Goal: Task Accomplishment & Management: Use online tool/utility

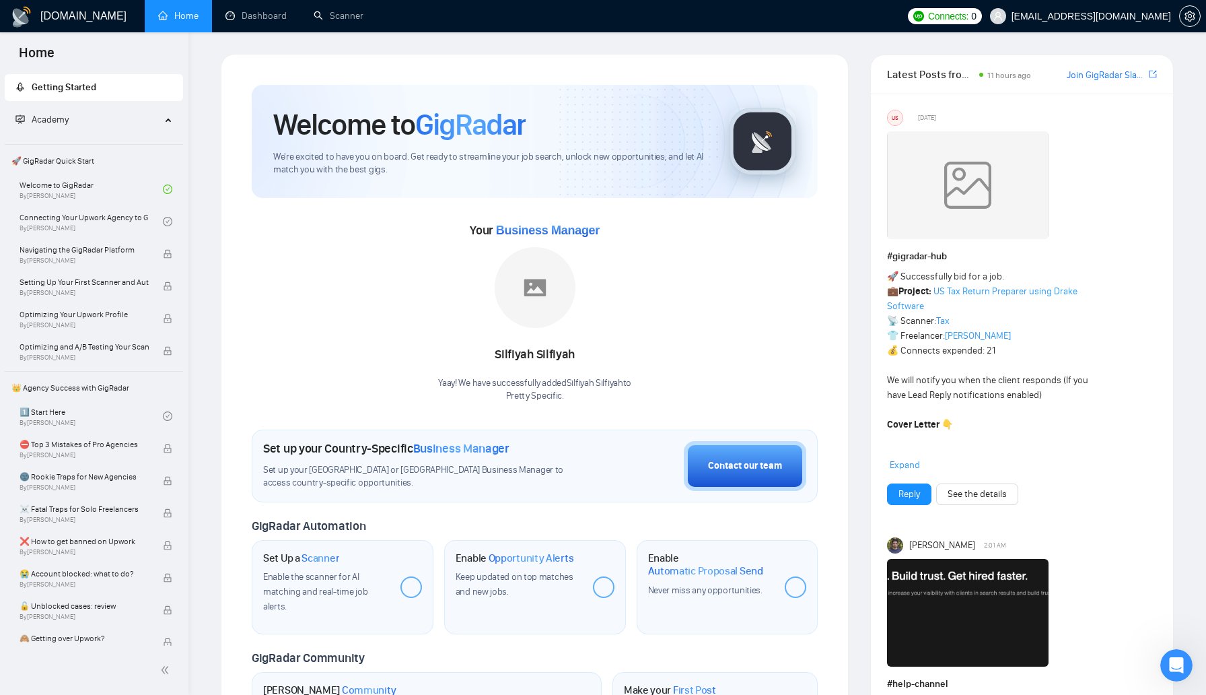
scroll to position [2563, 0]
click at [272, 13] on link "Dashboard" at bounding box center [255, 15] width 61 height 11
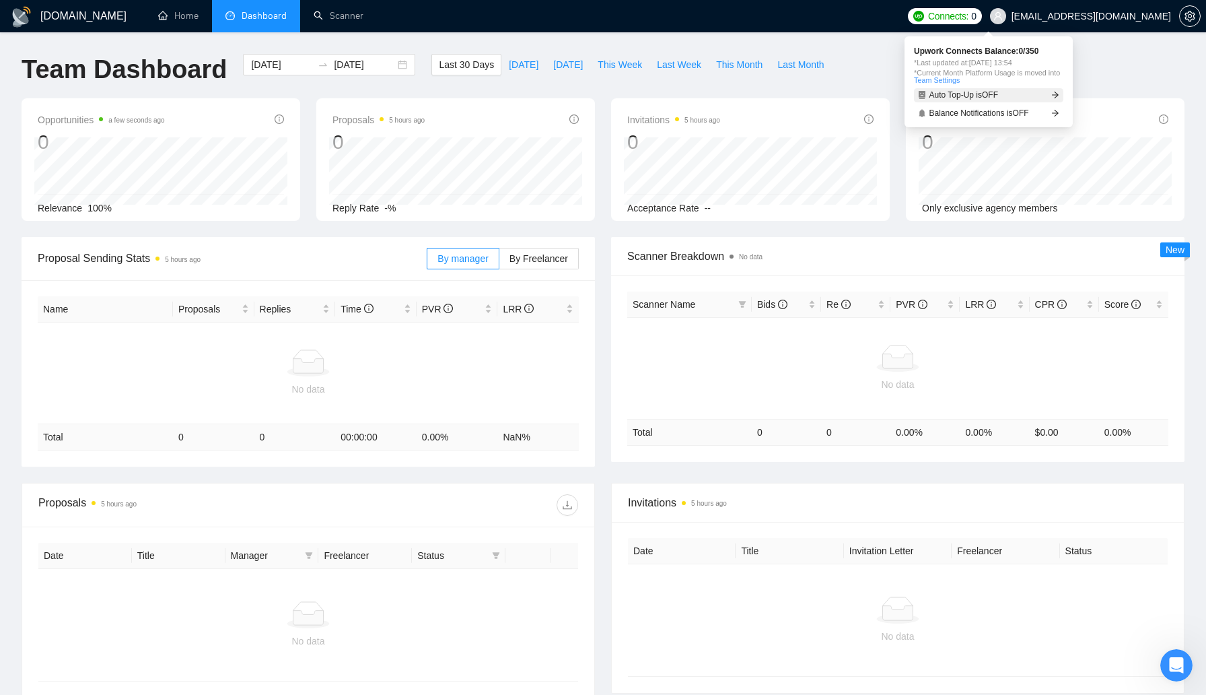
click at [1060, 97] on link "Auto Top-Up is OFF" at bounding box center [988, 95] width 149 height 14
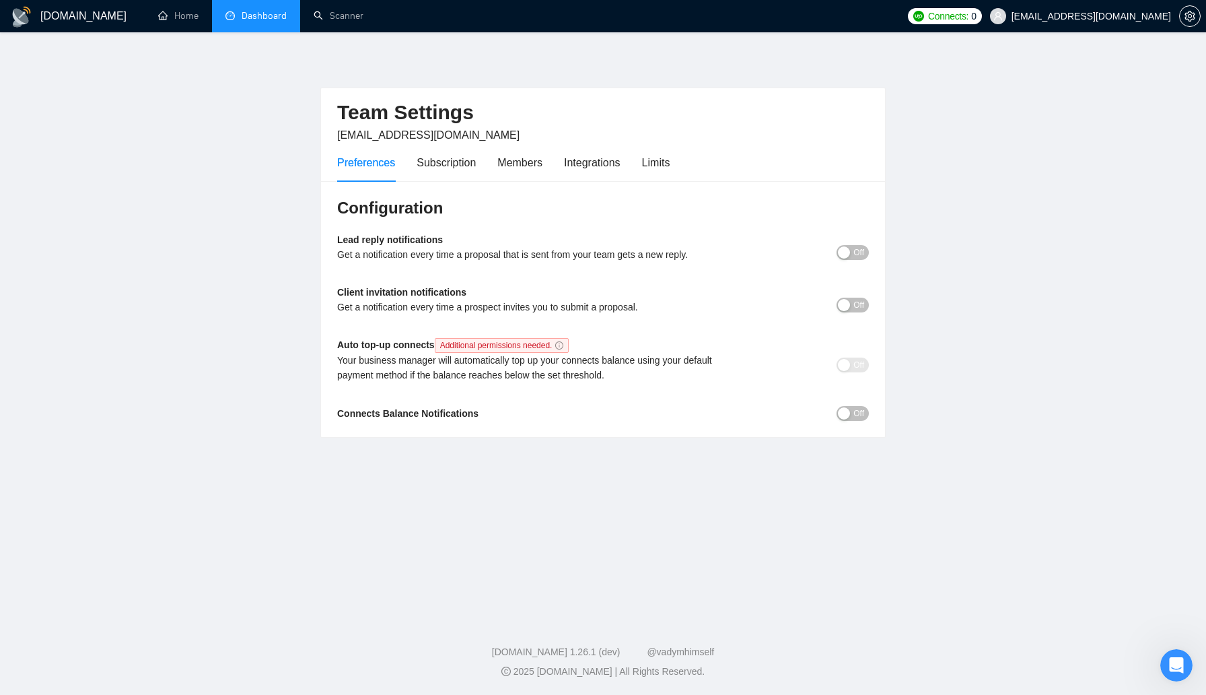
click at [854, 415] on span "Off" at bounding box center [858, 413] width 11 height 15
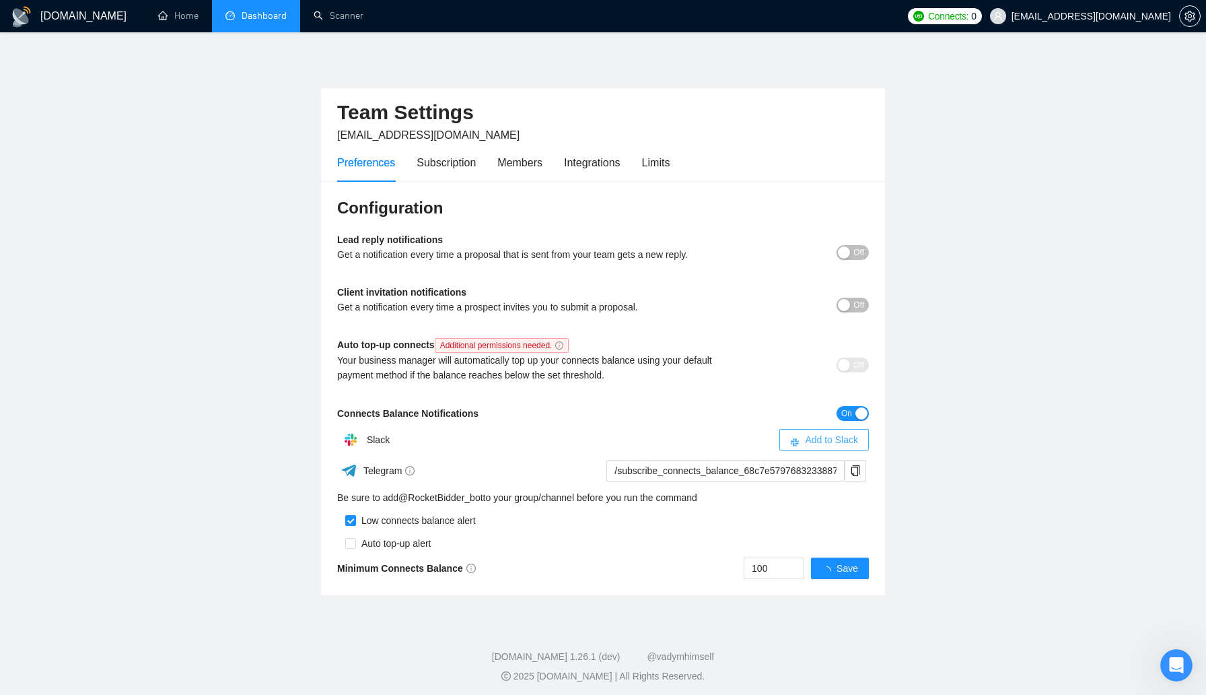
click at [824, 437] on span "Add to Slack" at bounding box center [831, 439] width 53 height 15
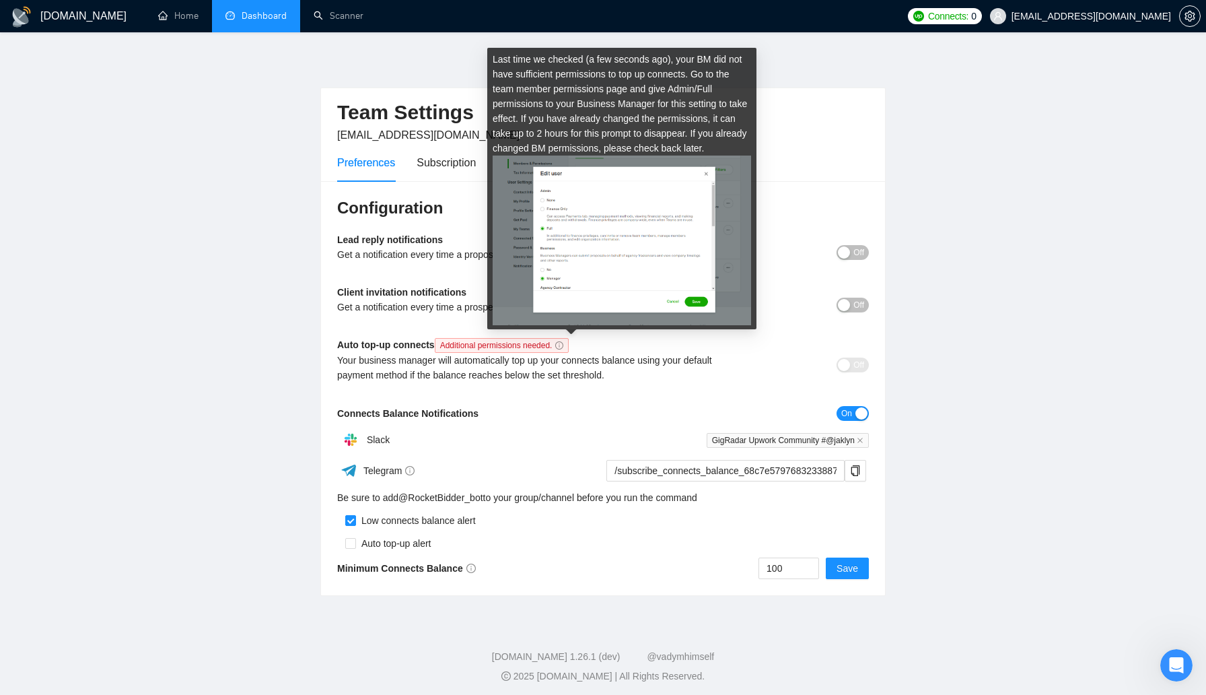
click at [563, 341] on icon "info-circle" at bounding box center [559, 345] width 8 height 8
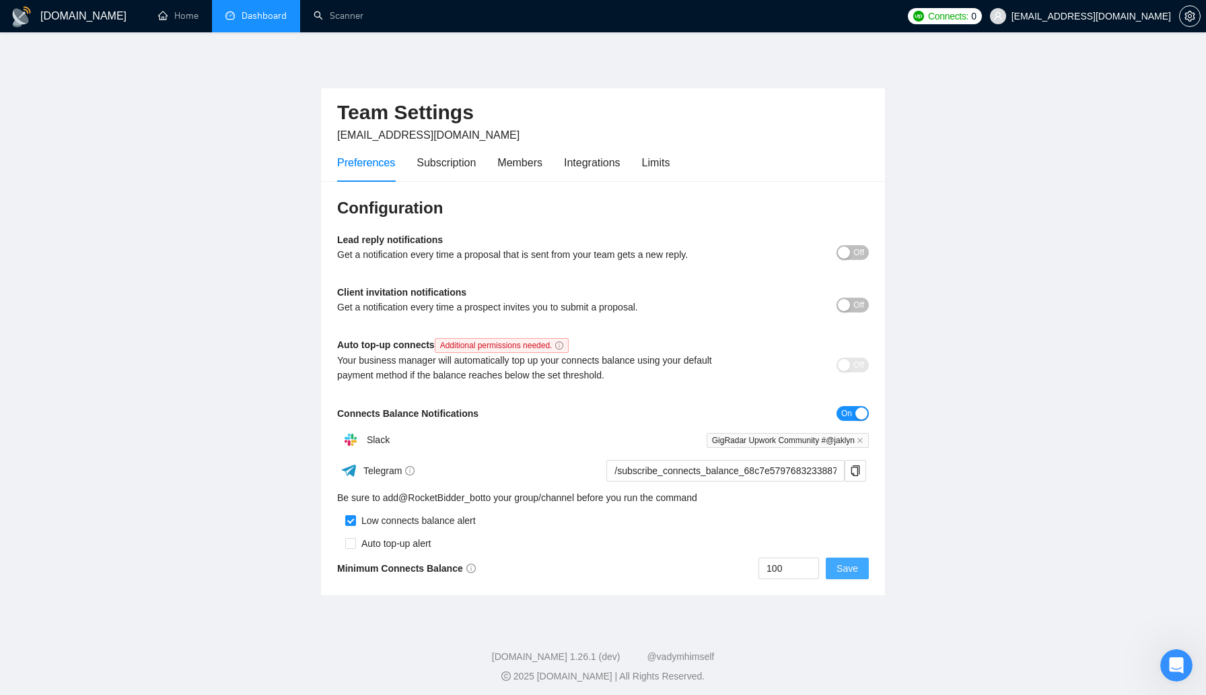
click at [847, 573] on span "Save" at bounding box center [848, 568] width 22 height 15
click at [355, 542] on input "checkbox" at bounding box center [350, 543] width 11 height 11
checkbox input "true"
click at [853, 570] on span "Save" at bounding box center [848, 568] width 22 height 15
click at [843, 256] on div "button" at bounding box center [844, 252] width 12 height 12
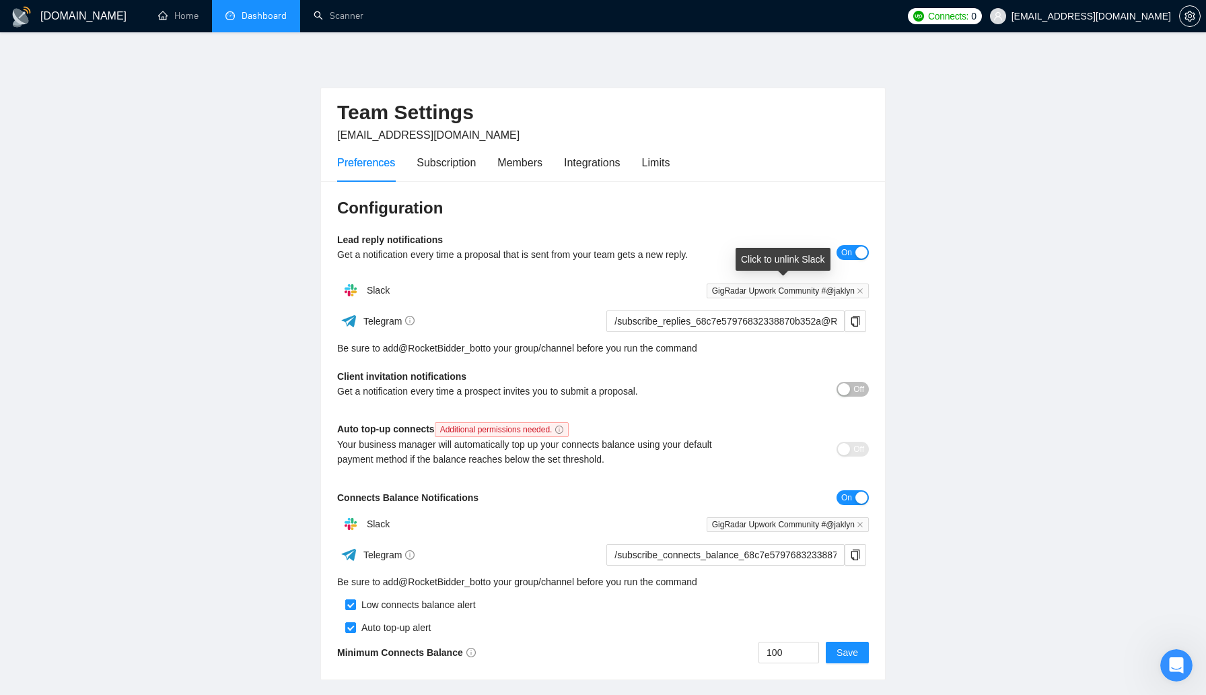
click at [799, 293] on span "GigRadar Upwork Community #@jaklyn" at bounding box center [788, 290] width 162 height 15
click at [847, 398] on div "Client invitation notifications Get a notification every time a prospect invite…" at bounding box center [603, 388] width 532 height 39
click at [849, 392] on div "button" at bounding box center [844, 389] width 12 height 12
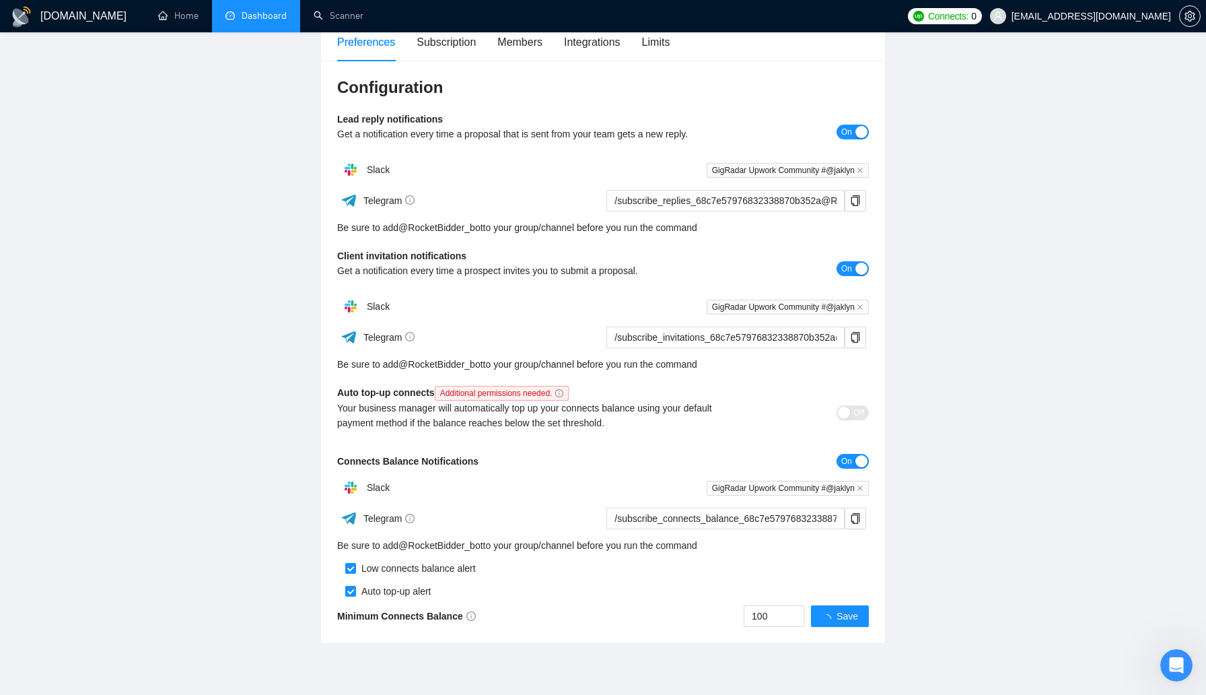
scroll to position [167, 0]
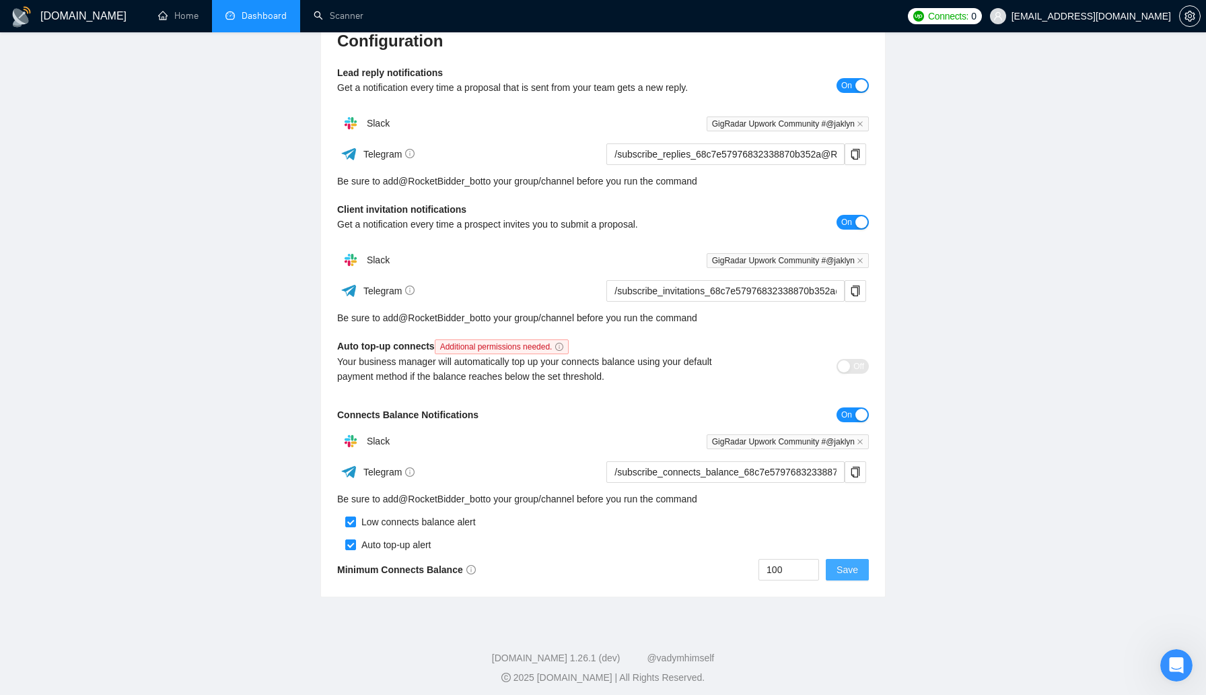
click at [848, 571] on span "Save" at bounding box center [848, 569] width 22 height 15
click at [930, 546] on main "Team Settings jaklyn@prettyspecific.com Preferences Subscription Members Integr…" at bounding box center [603, 242] width 1163 height 710
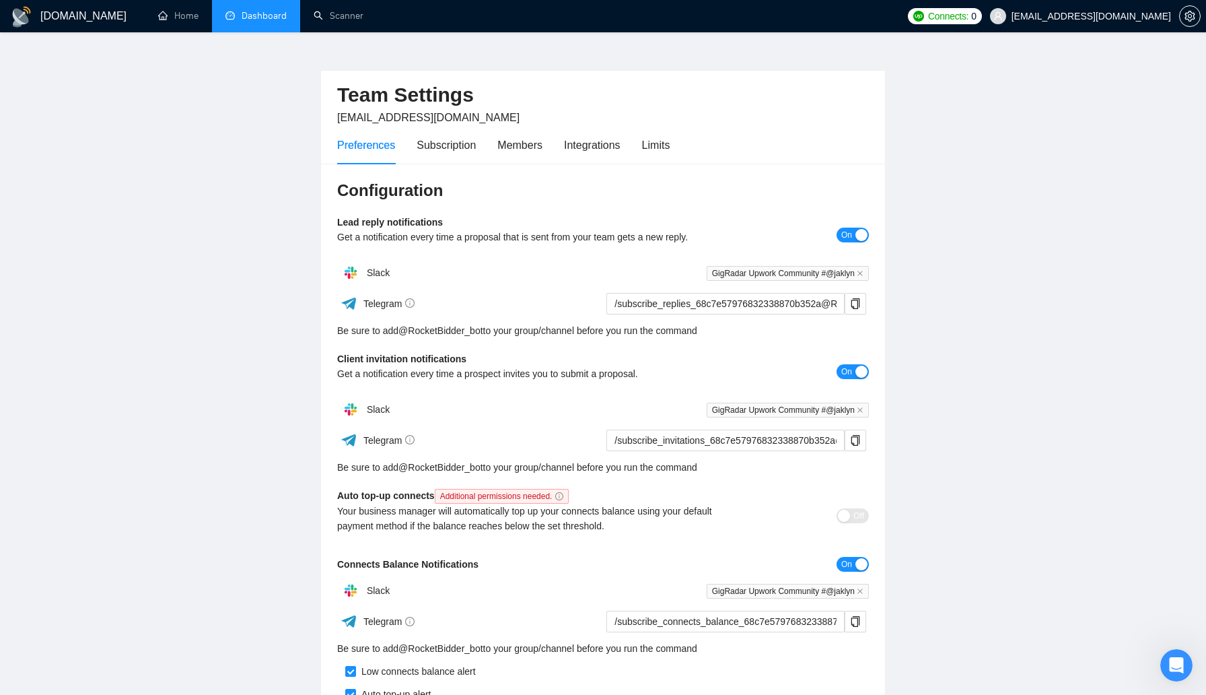
scroll to position [0, 0]
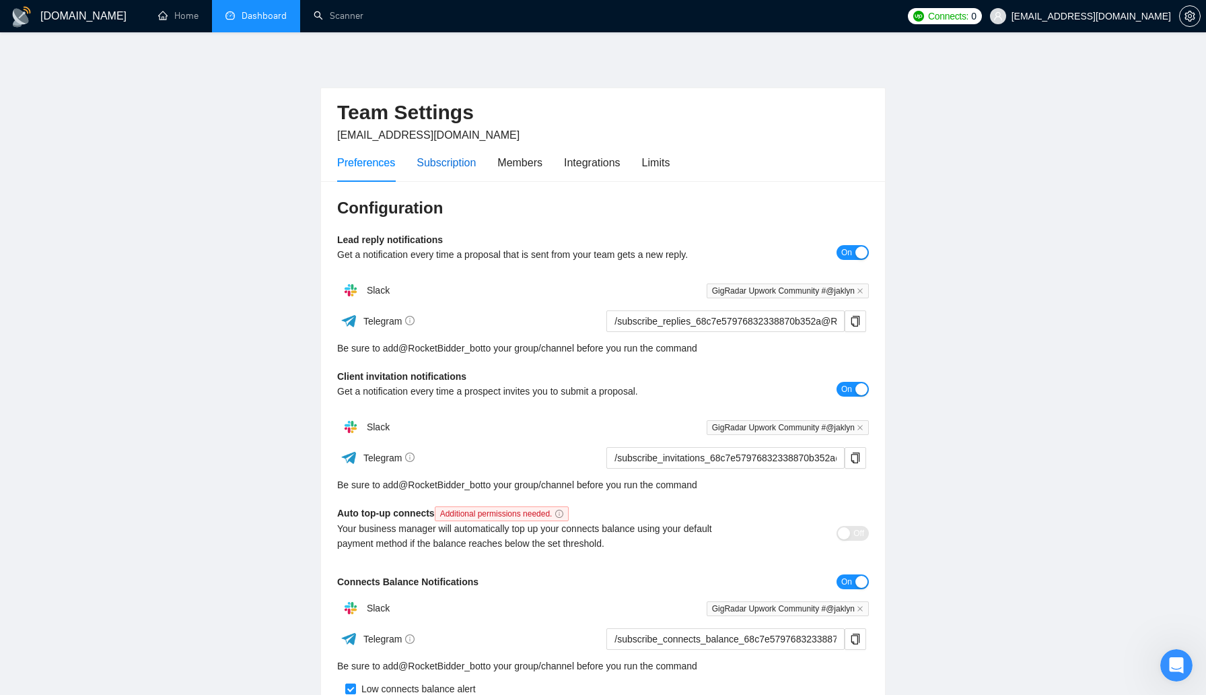
click at [456, 155] on div "Subscription" at bounding box center [446, 162] width 59 height 17
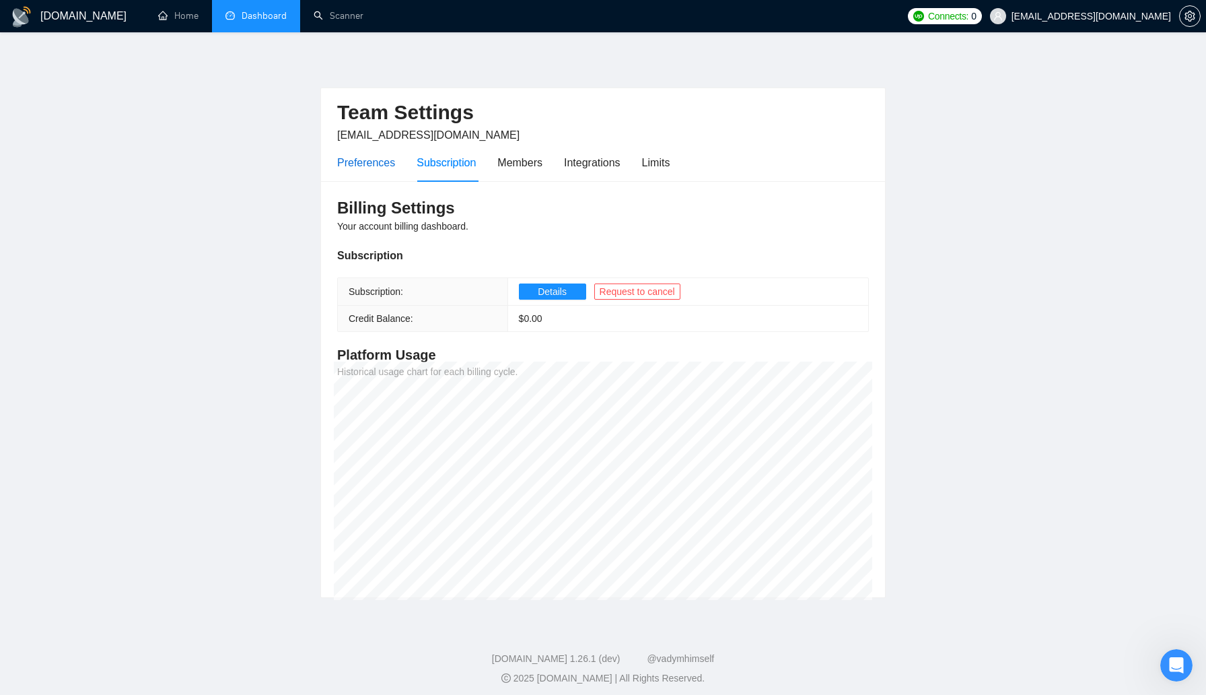
click at [369, 170] on div "Preferences" at bounding box center [366, 162] width 58 height 17
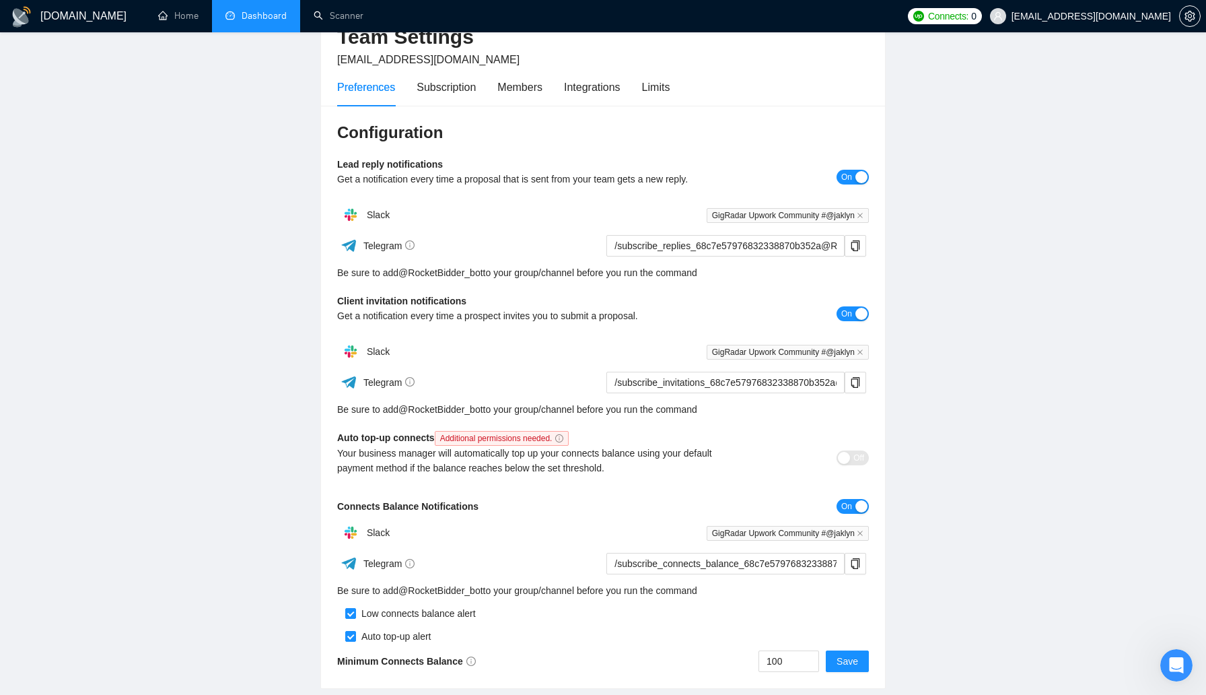
scroll to position [173, 0]
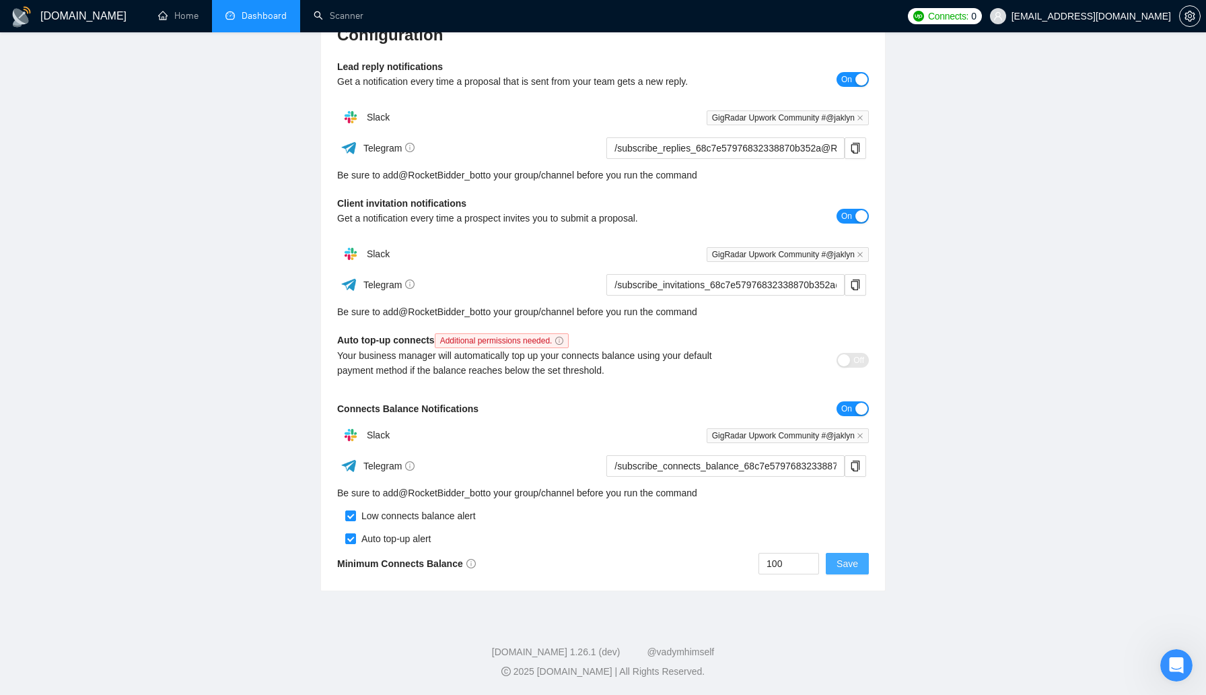
click at [855, 564] on span "Save" at bounding box center [848, 563] width 22 height 15
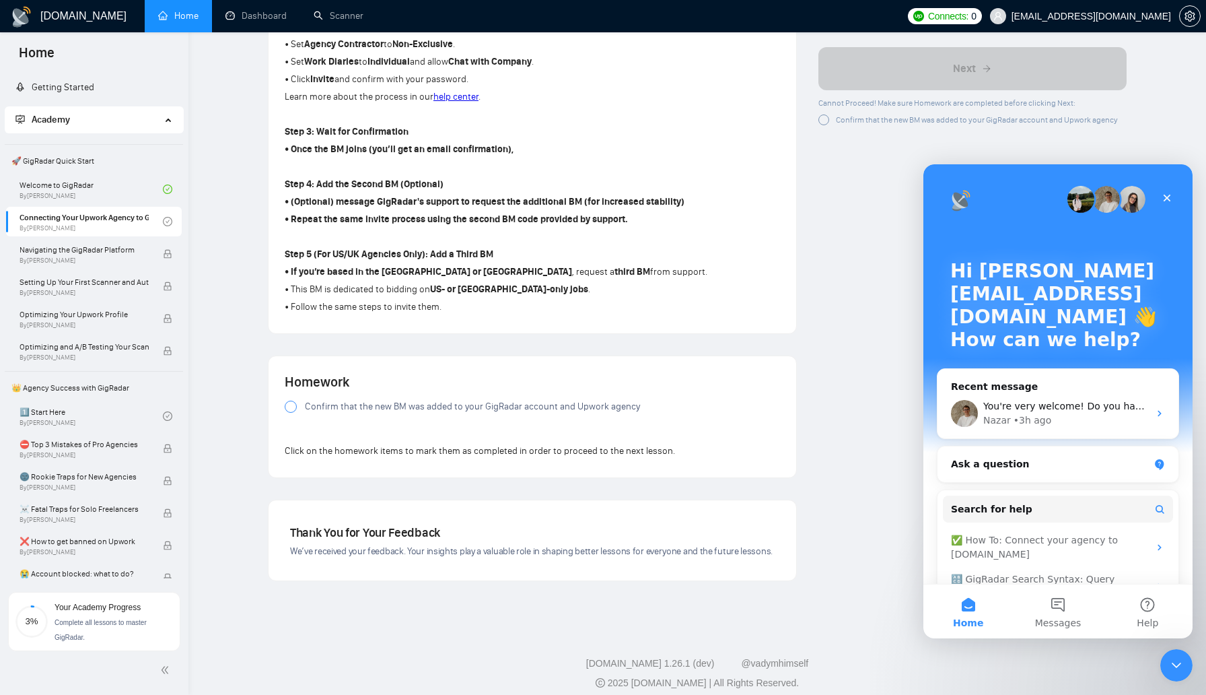
scroll to position [750, 0]
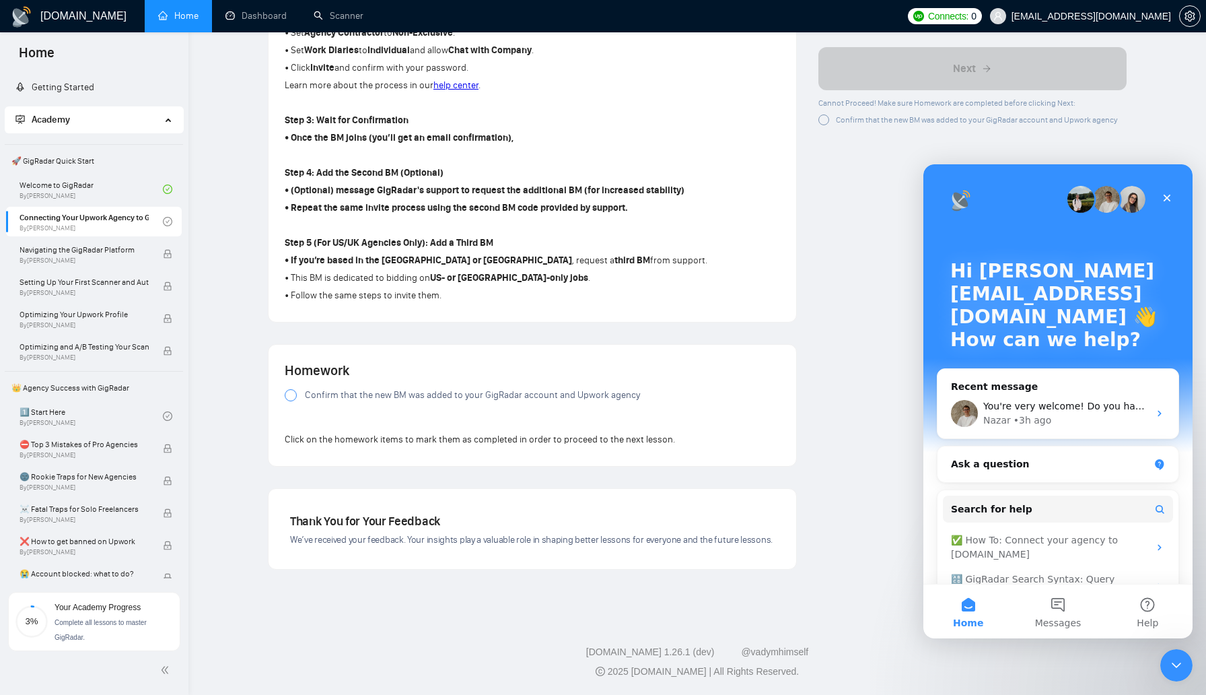
click at [285, 396] on div at bounding box center [291, 395] width 12 height 12
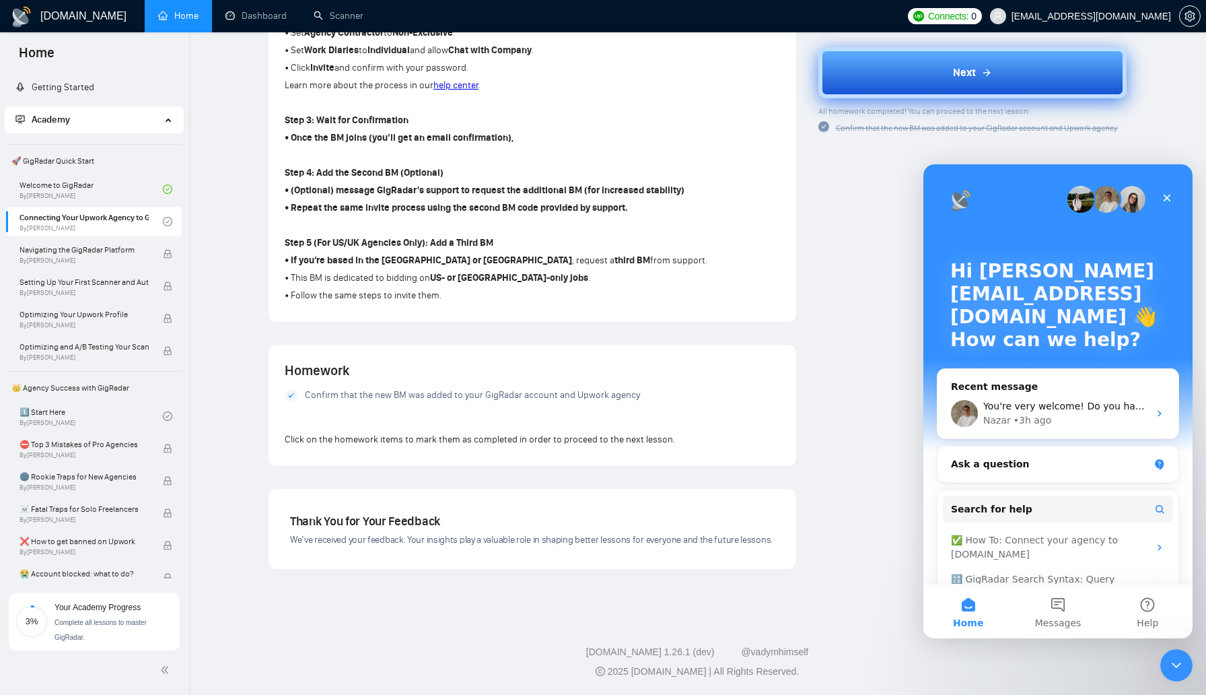
click at [982, 66] on div "Next" at bounding box center [972, 73] width 39 height 16
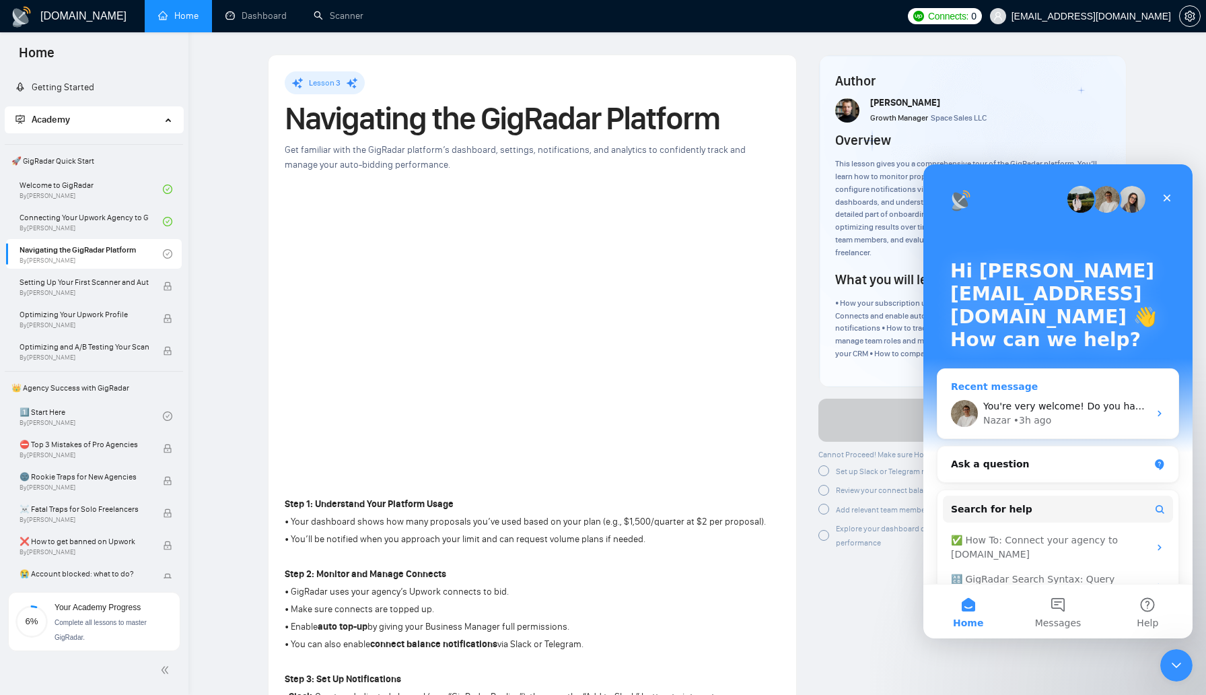
click at [1078, 416] on div "Nazar • 3h ago" at bounding box center [1066, 420] width 166 height 14
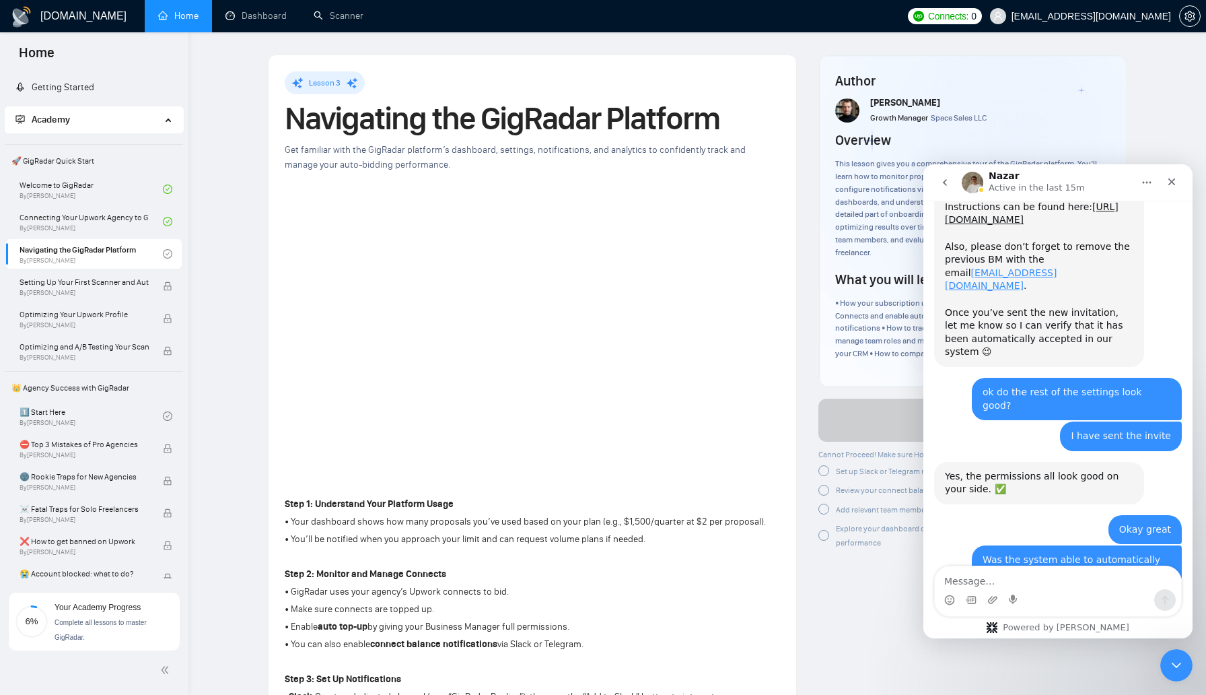
scroll to position [3246, 0]
click at [1022, 575] on textarea "Message…" at bounding box center [1058, 577] width 246 height 23
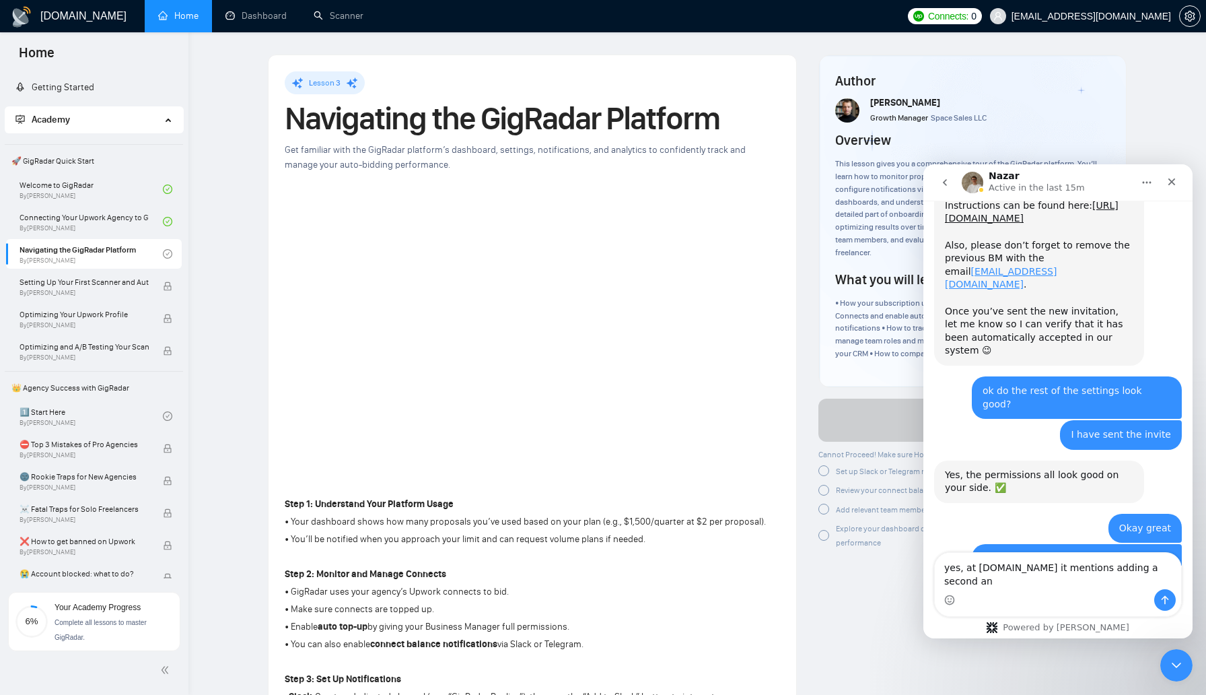
scroll to position [3260, 0]
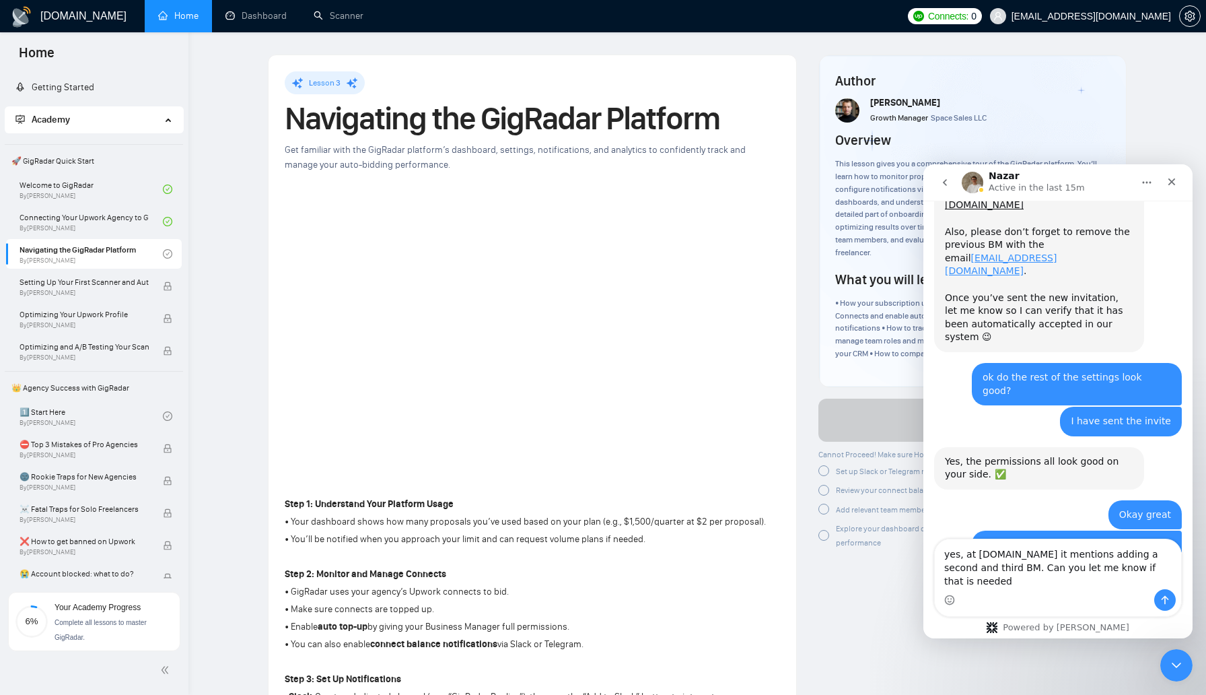
type textarea "yes, at [DOMAIN_NAME] it mentions adding a second and third BM. Can you let me …"
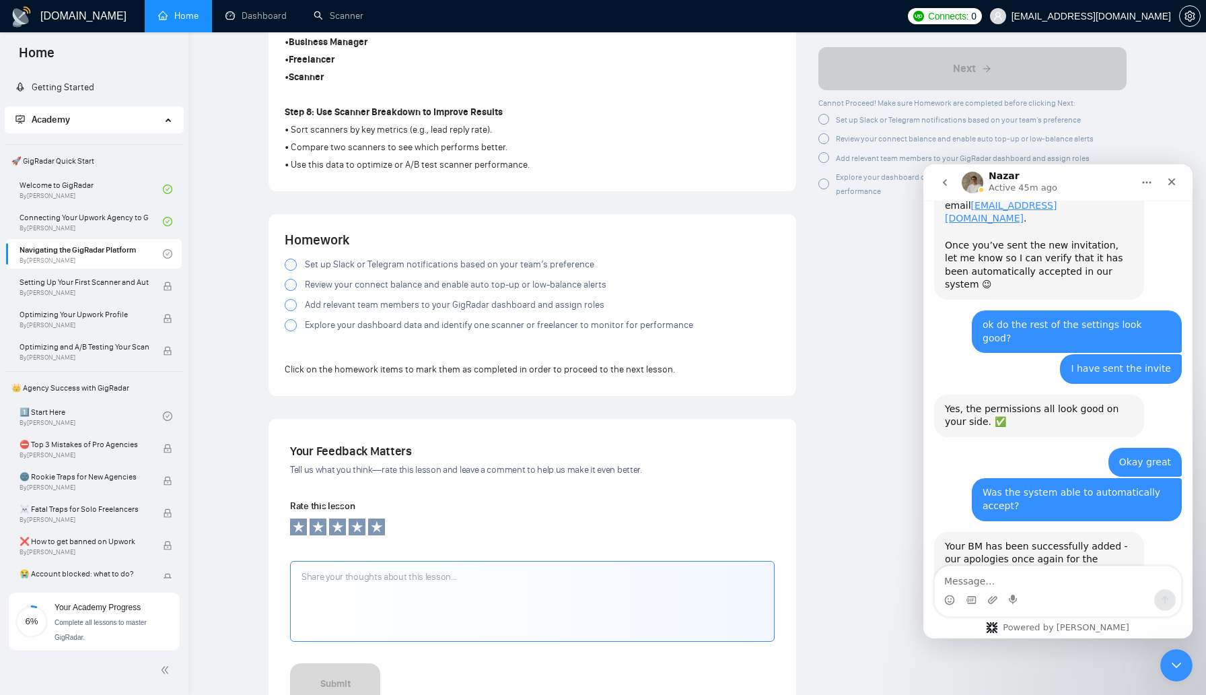
scroll to position [1234, 0]
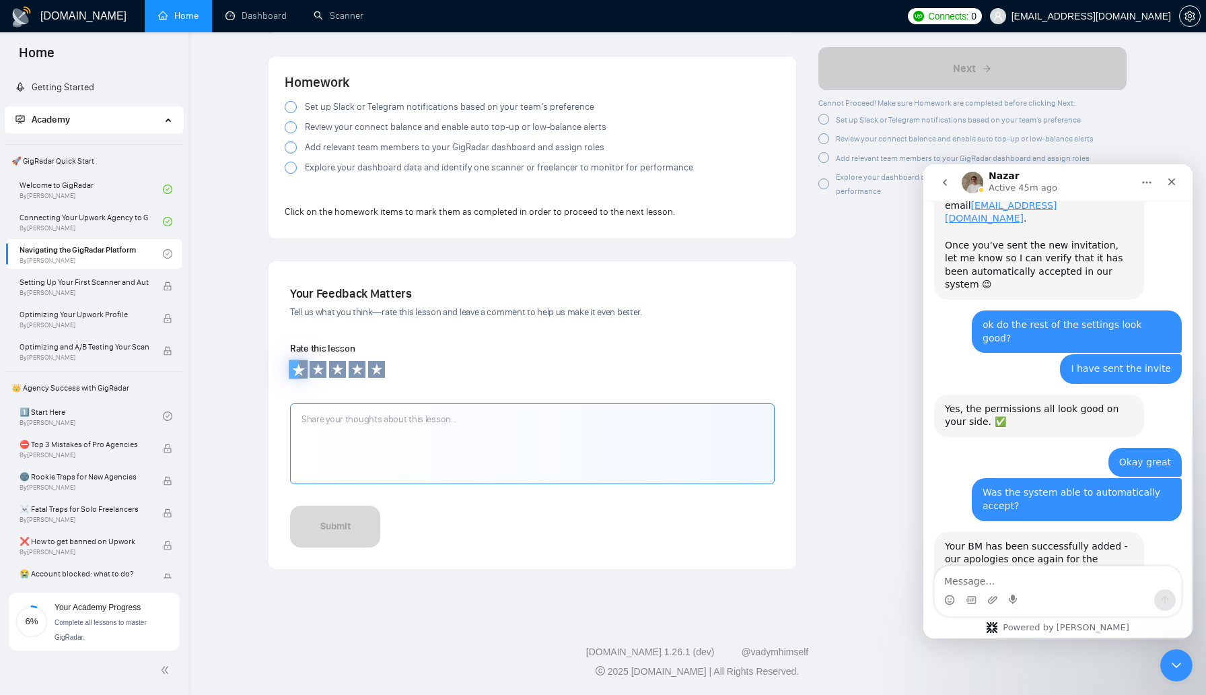
click at [297, 365] on icon at bounding box center [298, 369] width 12 height 12
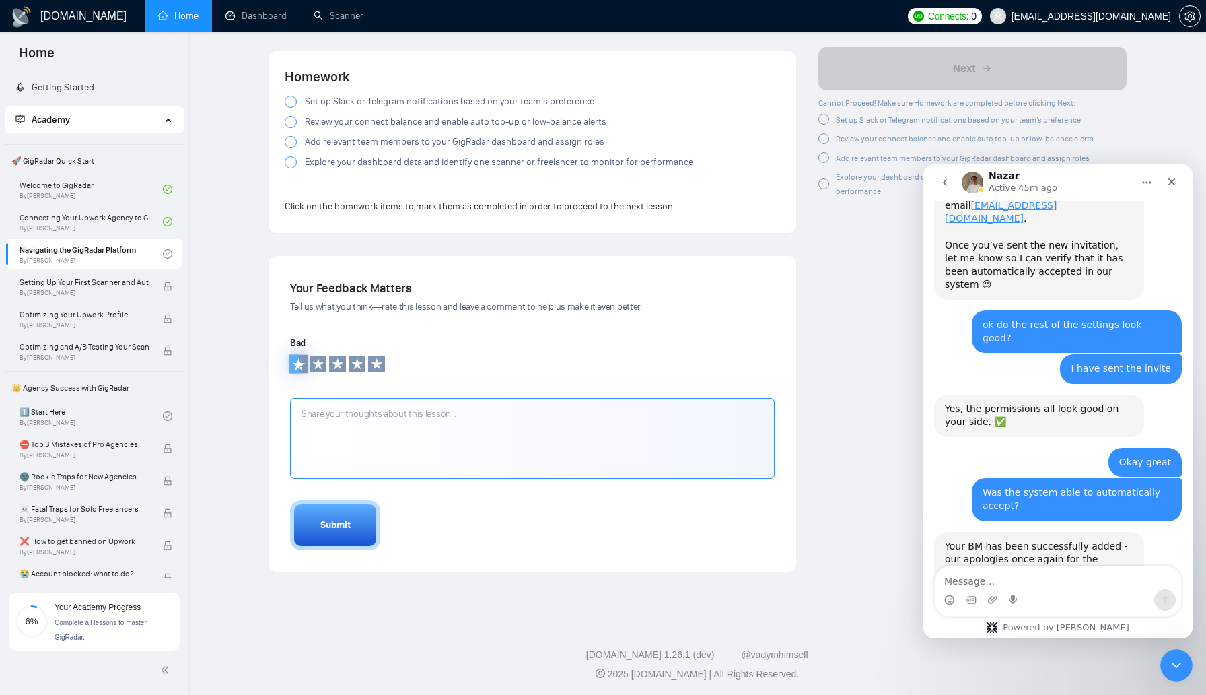
click at [297, 369] on icon at bounding box center [298, 363] width 12 height 12
click at [355, 446] on textarea at bounding box center [532, 438] width 485 height 81
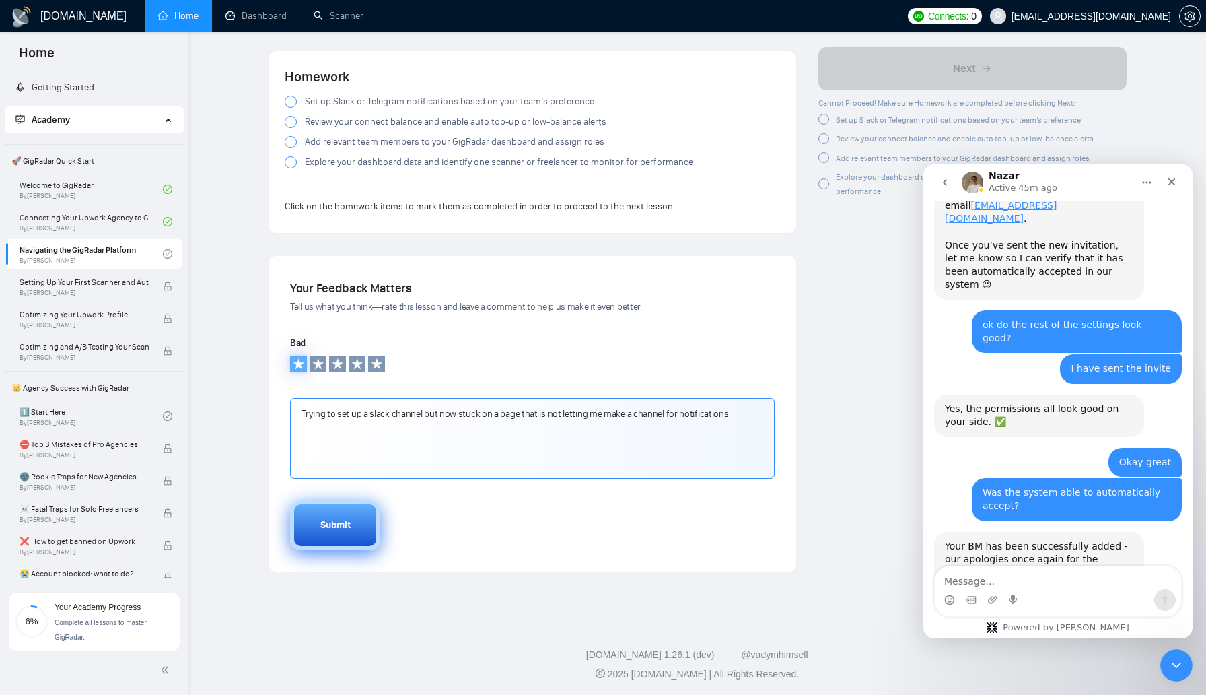
type textarea "Trying to set up a slack channel but now stuck on a page that is not letting me…"
click at [307, 526] on button "Submit" at bounding box center [335, 525] width 90 height 50
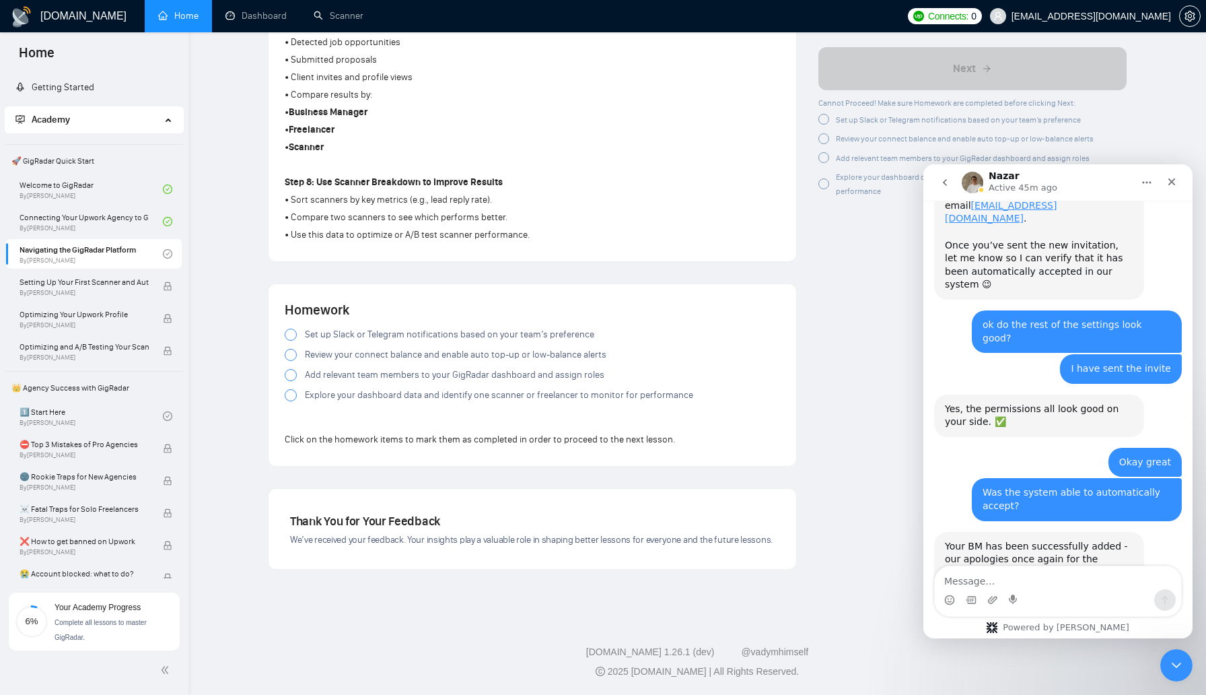
scroll to position [1007, 0]
click at [990, 598] on icon "Upload attachment" at bounding box center [992, 599] width 9 height 7
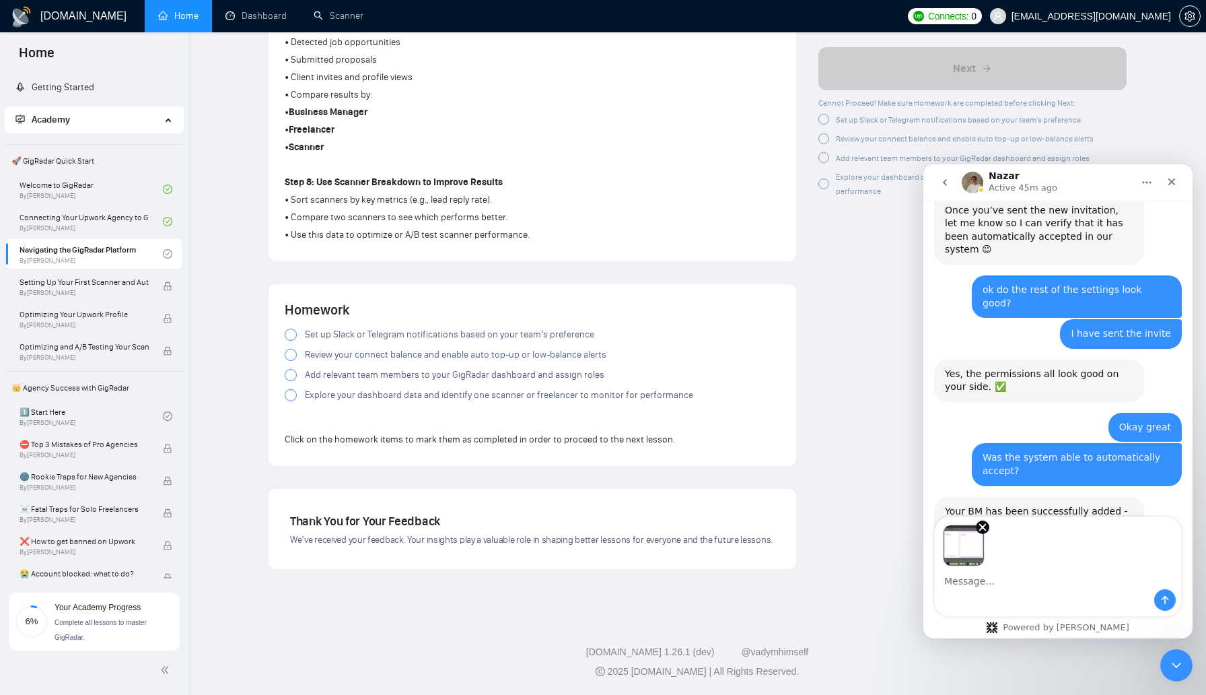
scroll to position [3362, 0]
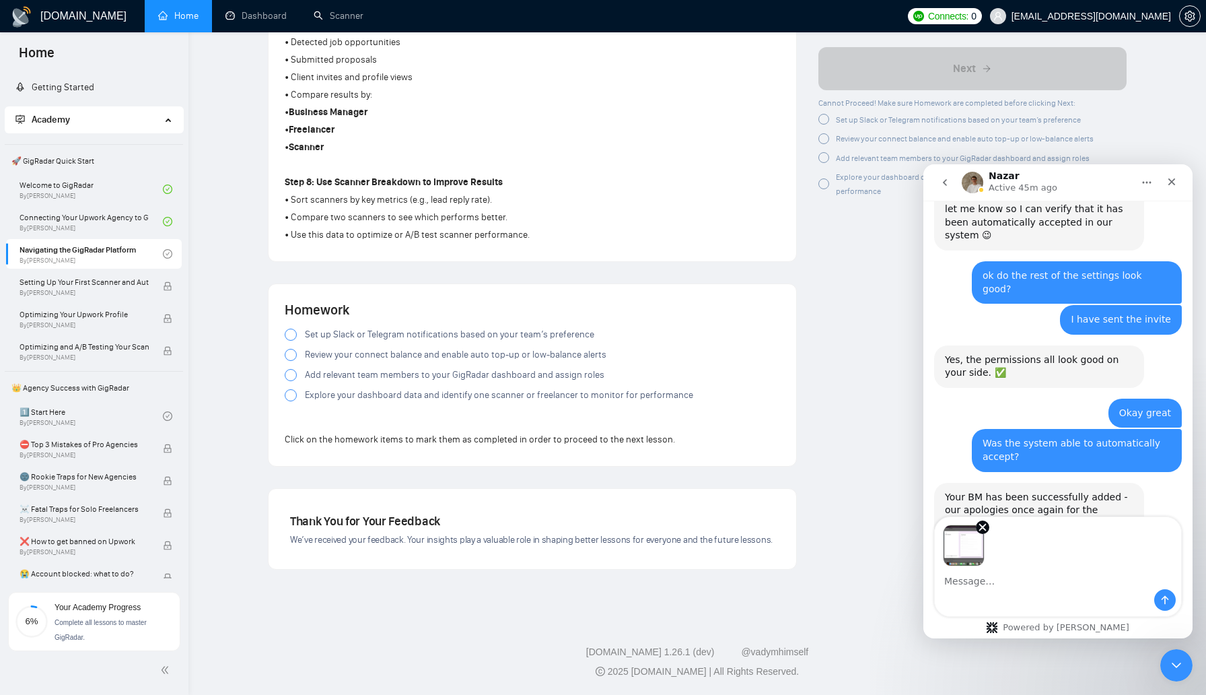
click at [1013, 585] on textarea "Message…" at bounding box center [1058, 577] width 246 height 23
type textarea "C"
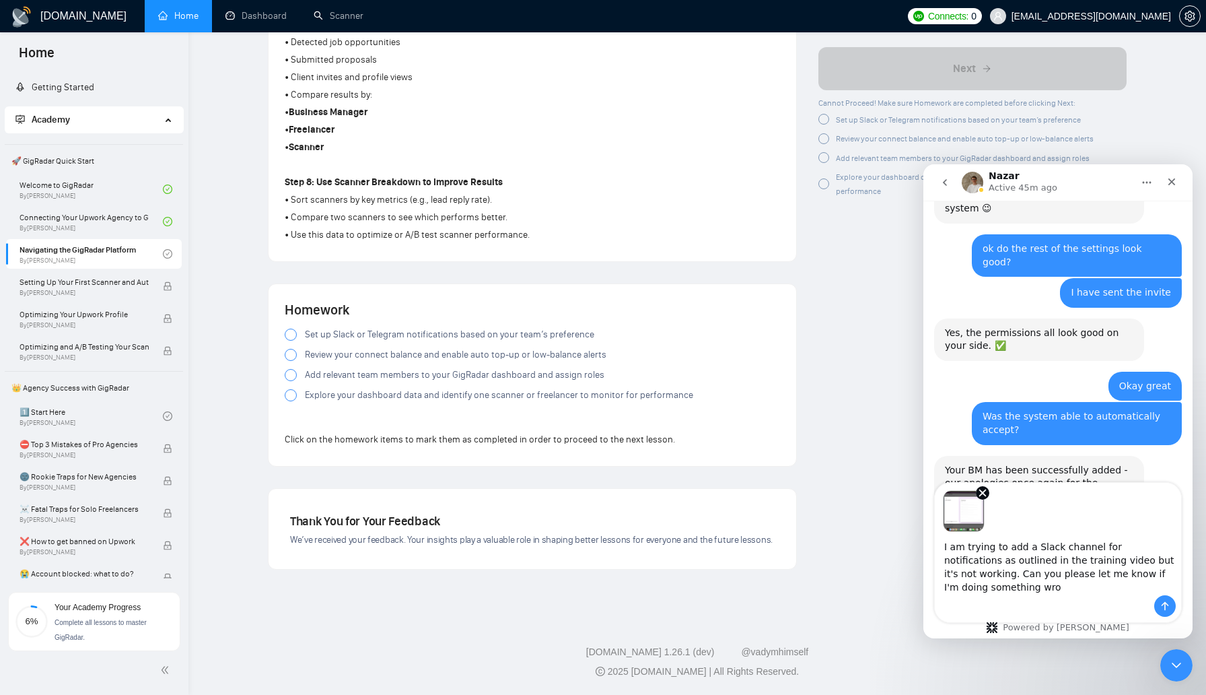
scroll to position [3396, 0]
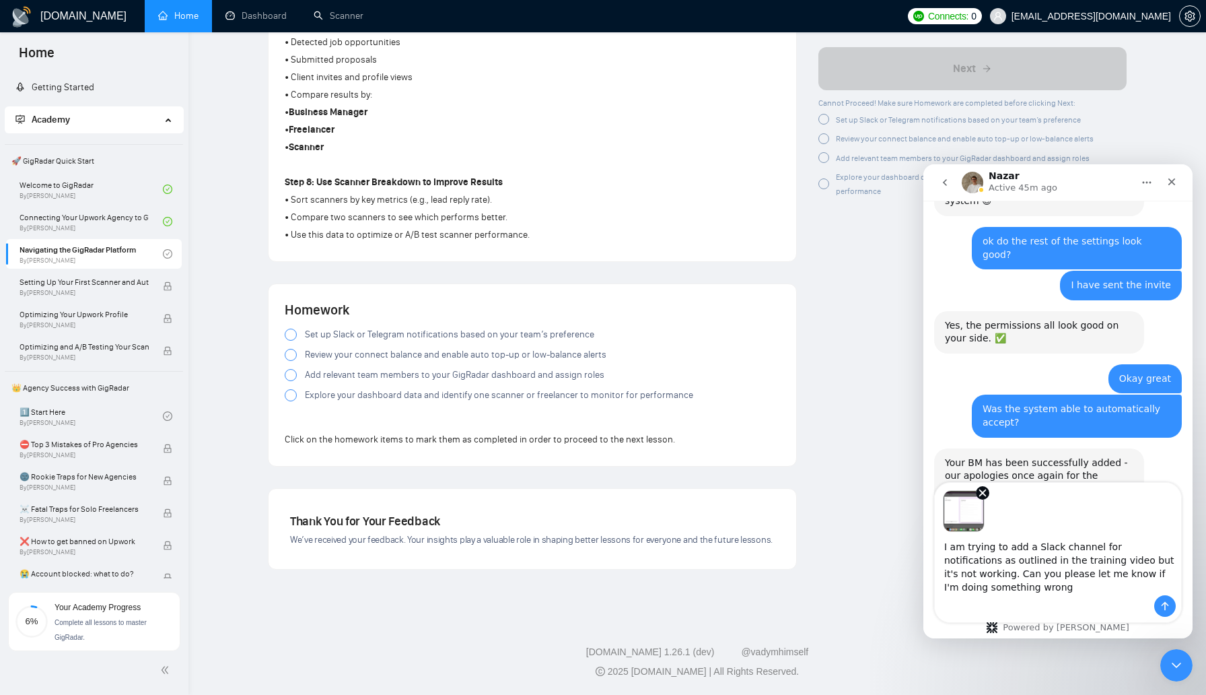
type textarea "I am trying to add a Slack channel for notifications as outlined in the trainin…"
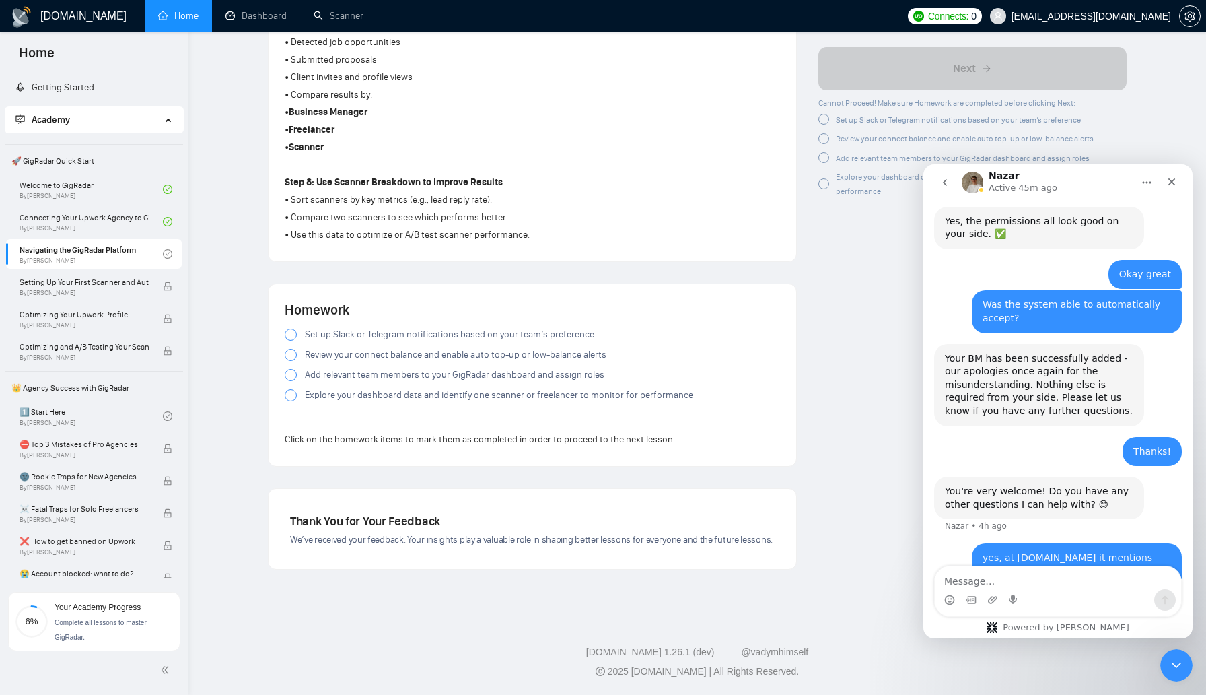
scroll to position [3502, 0]
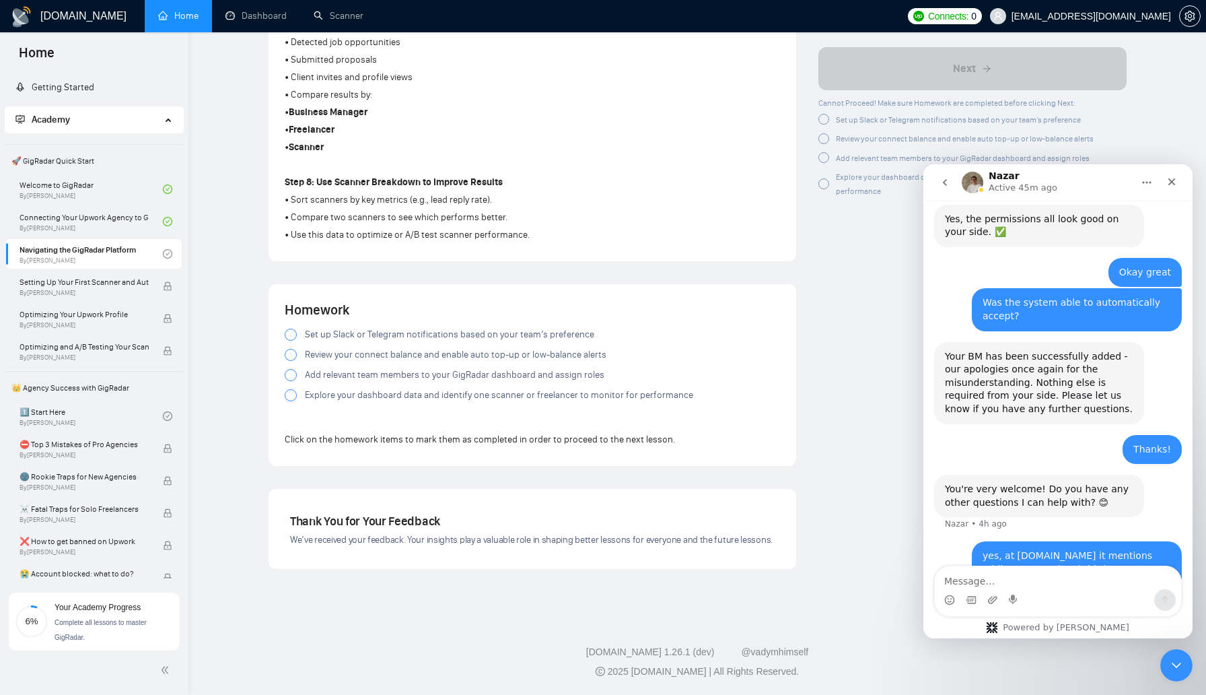
click at [290, 333] on div at bounding box center [291, 334] width 12 height 12
click at [290, 355] on div at bounding box center [291, 355] width 12 height 12
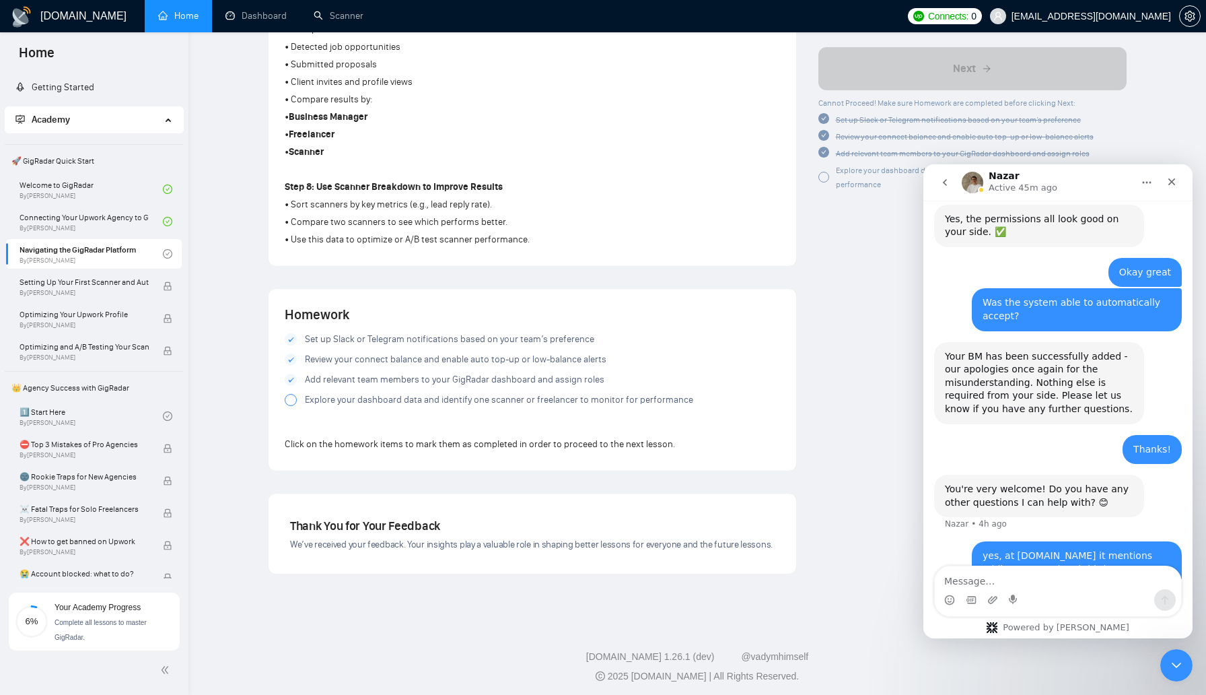
scroll to position [999, 0]
click at [383, 422] on div "Homework Set up Slack or Telegram notifications based on your team’s preference…" at bounding box center [532, 376] width 495 height 149
click at [288, 403] on div at bounding box center [291, 397] width 12 height 12
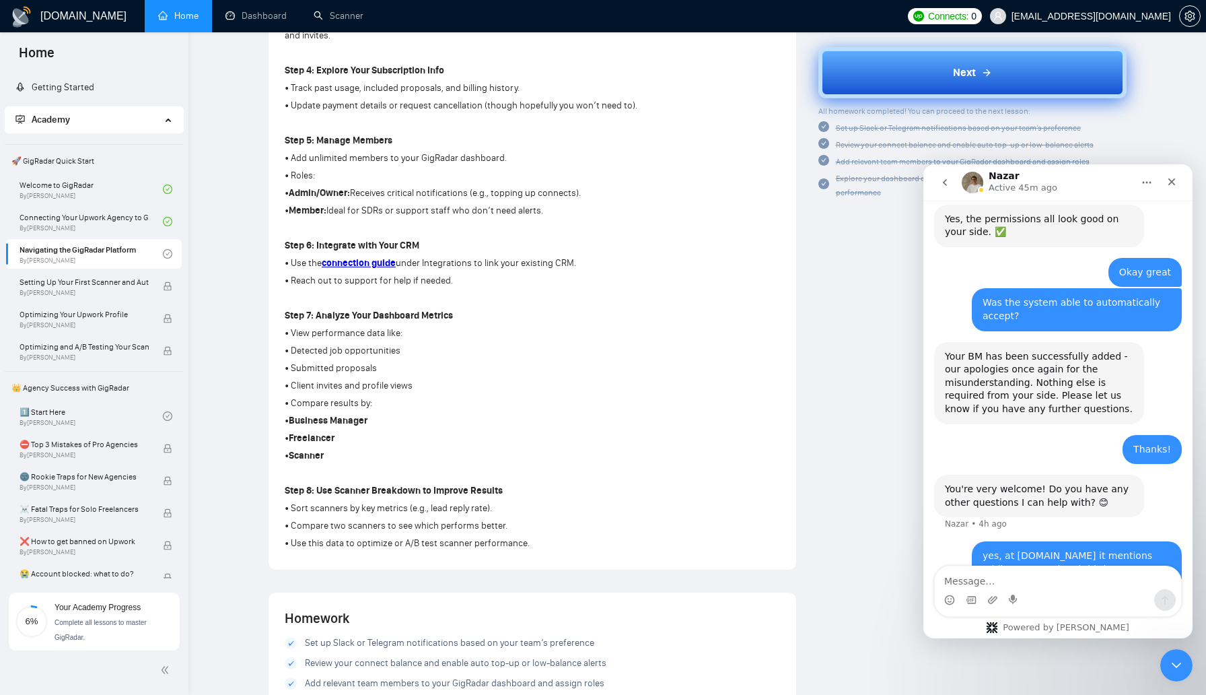
scroll to position [684, 0]
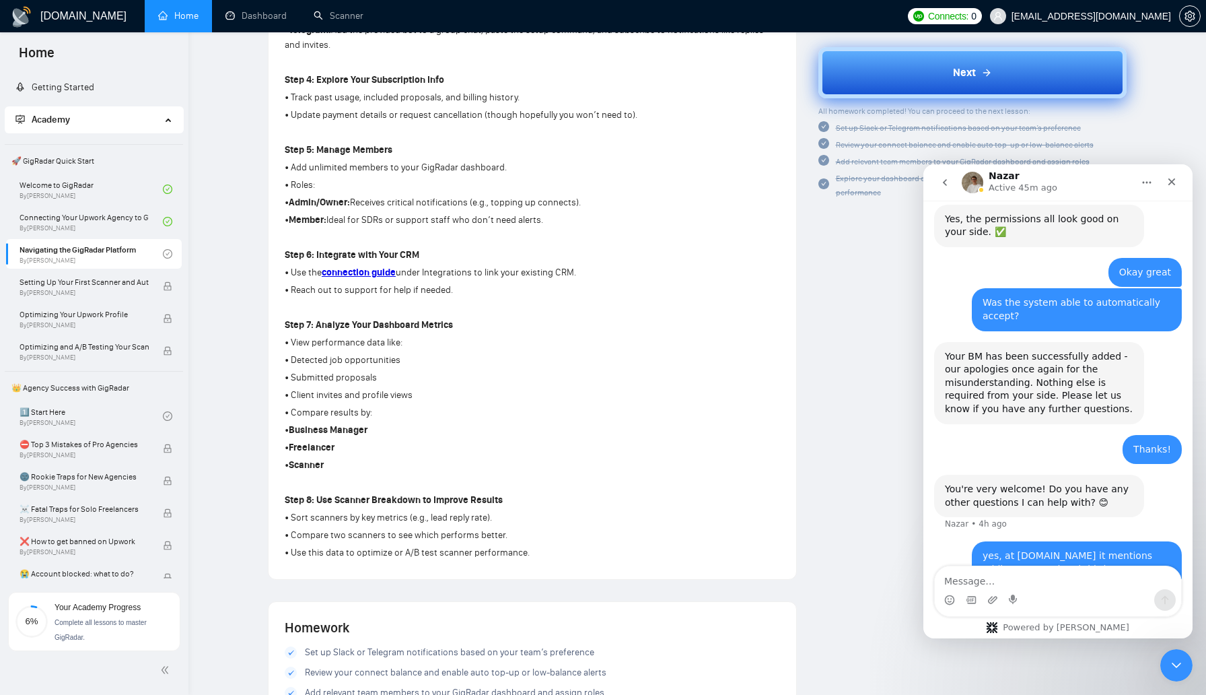
click at [876, 79] on button "Next" at bounding box center [972, 72] width 309 height 51
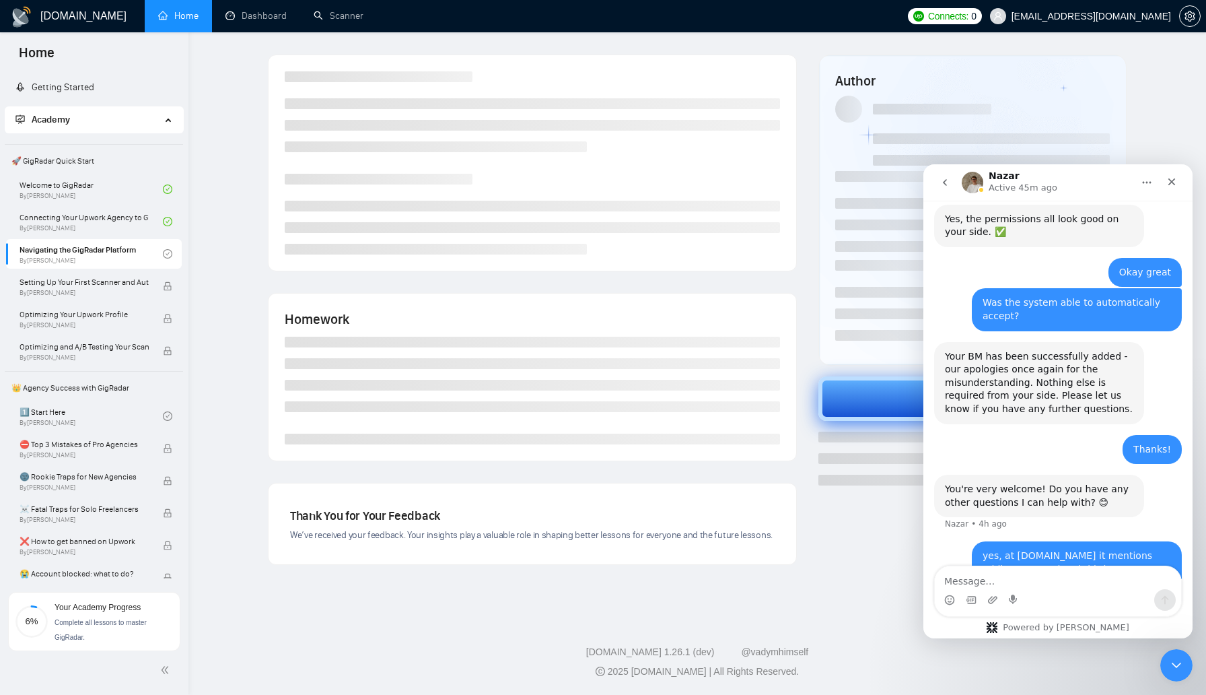
scroll to position [0, 0]
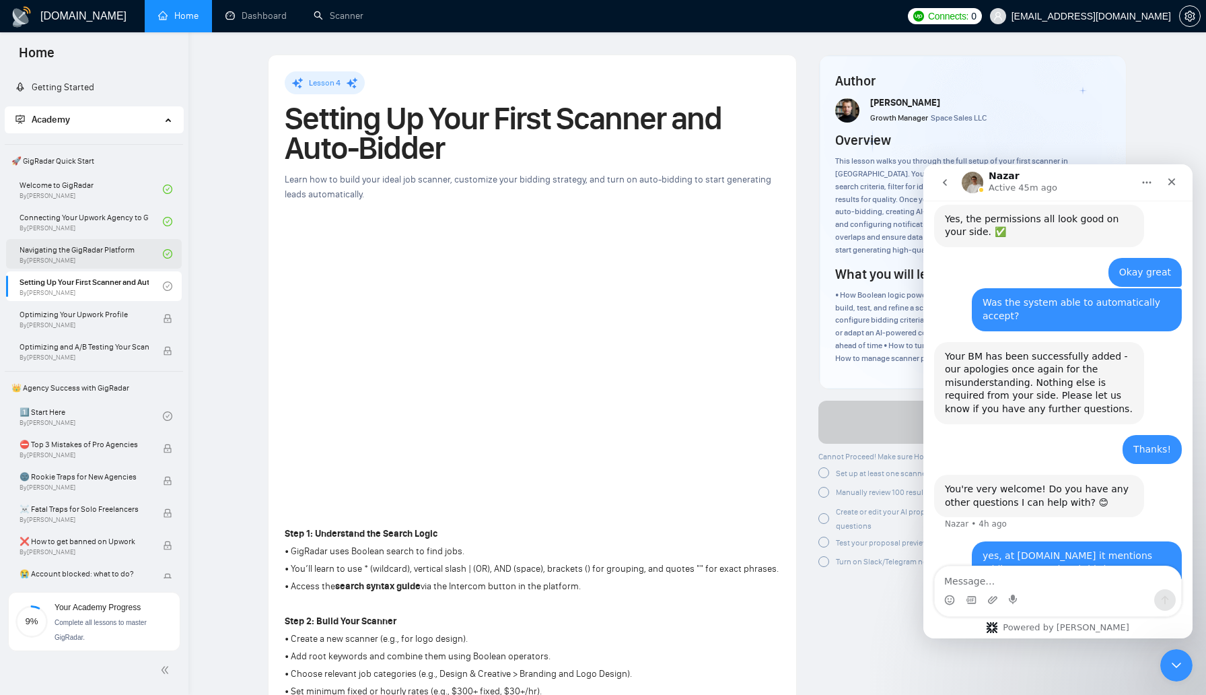
click at [42, 261] on link "Navigating the GigRadar Platform By Vlad Timinsky" at bounding box center [91, 254] width 143 height 30
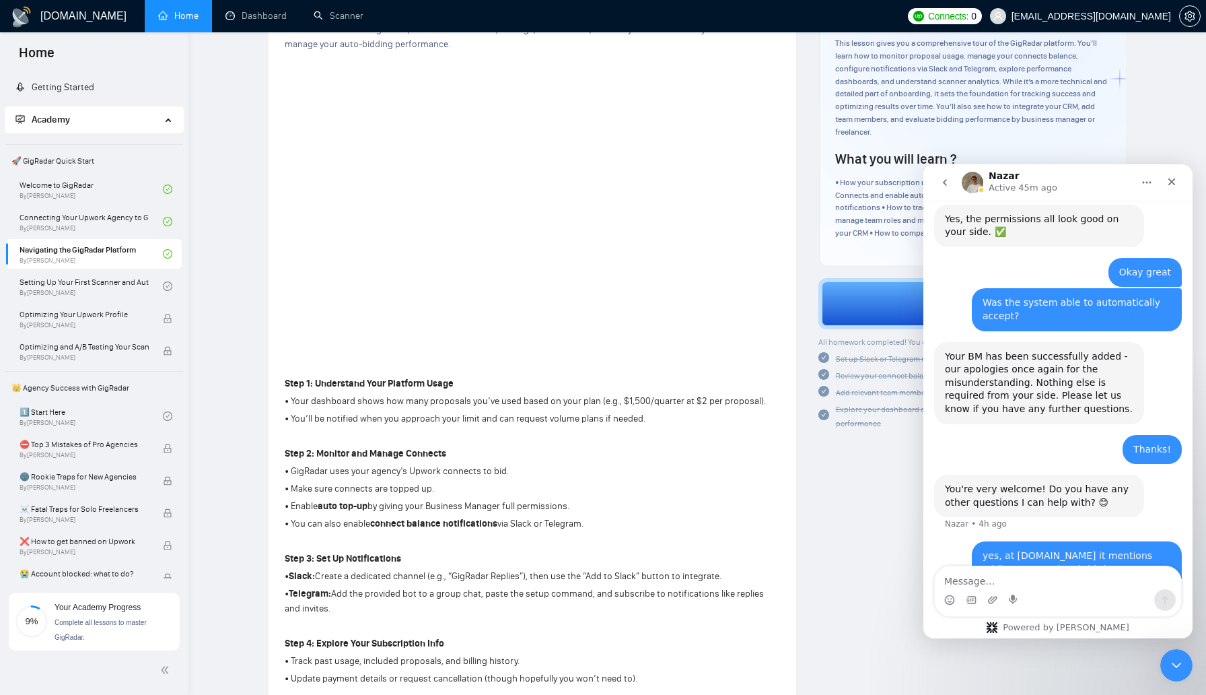
scroll to position [24, 0]
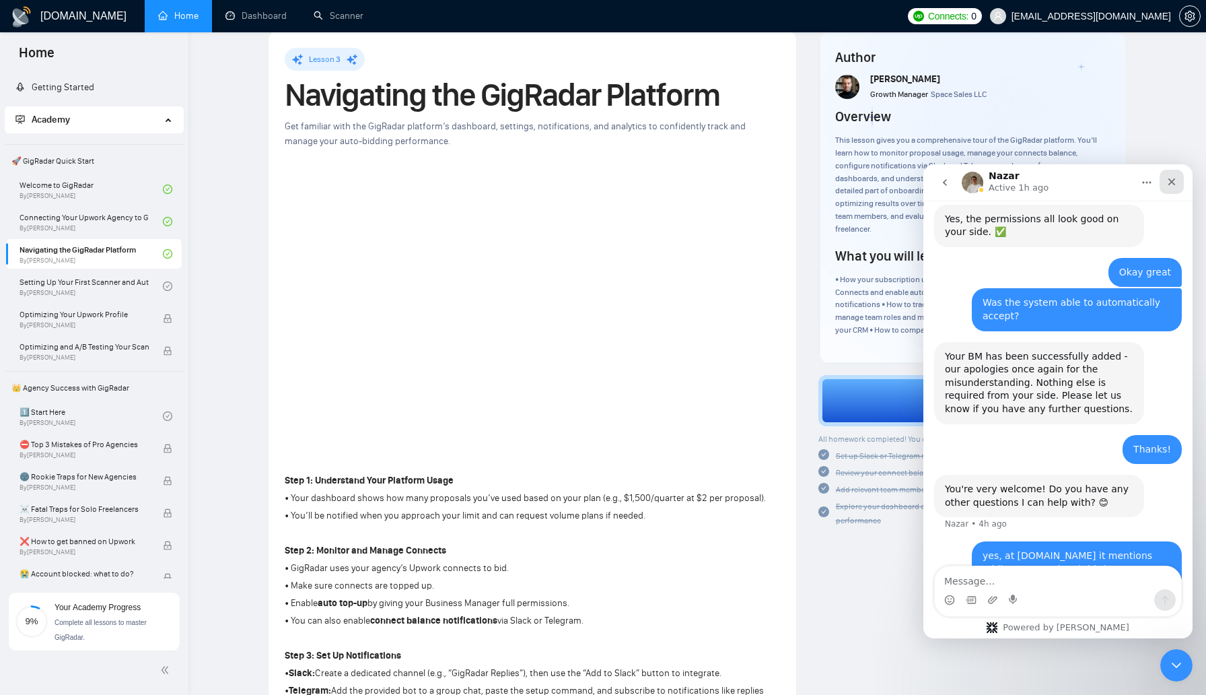
click at [1176, 180] on icon "Close" at bounding box center [1171, 181] width 11 height 11
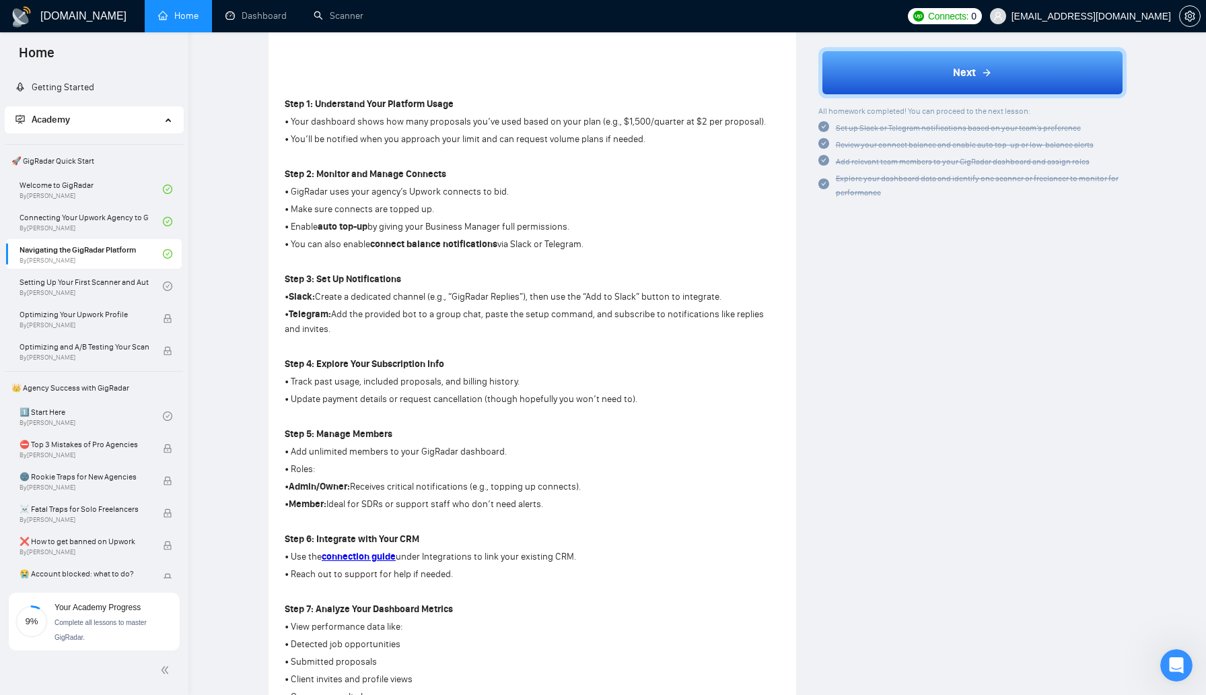
scroll to position [0, 0]
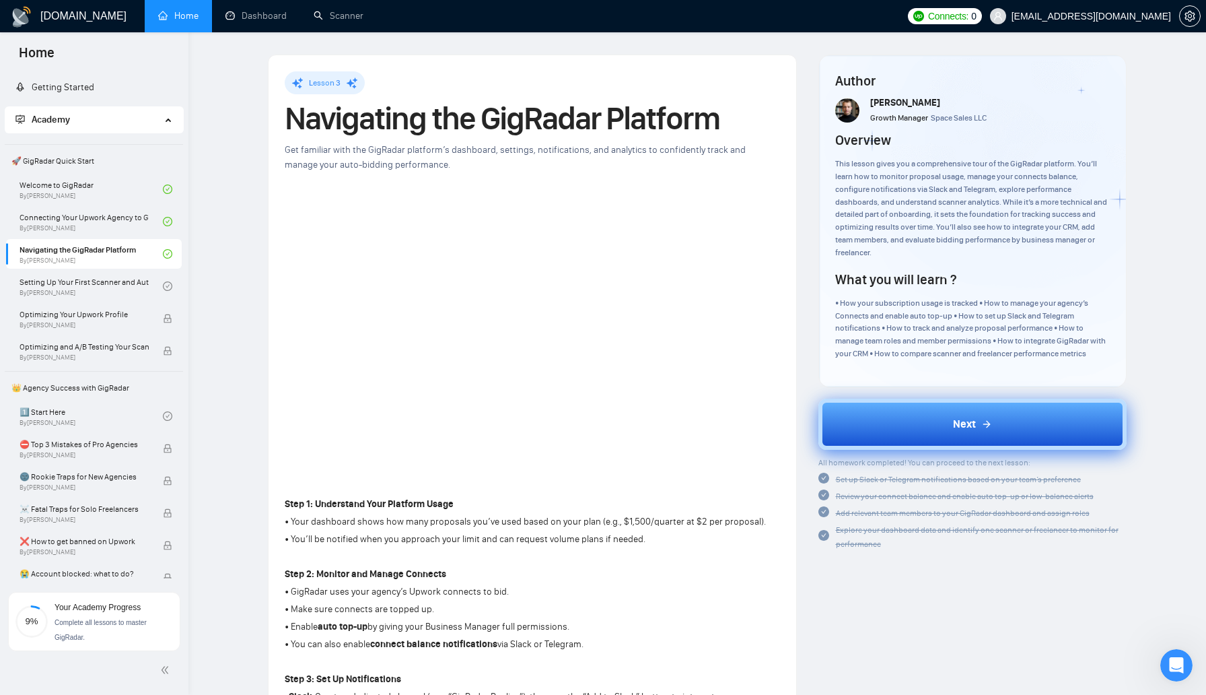
click at [896, 438] on button "Next" at bounding box center [972, 423] width 309 height 51
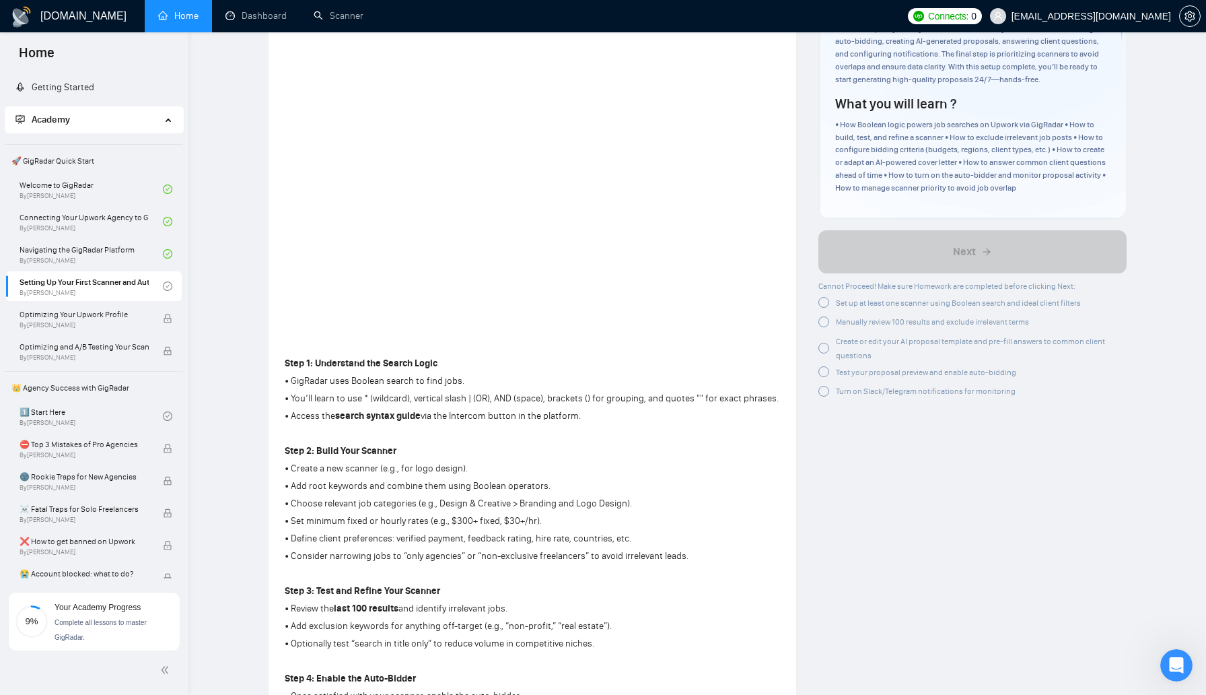
scroll to position [254, 0]
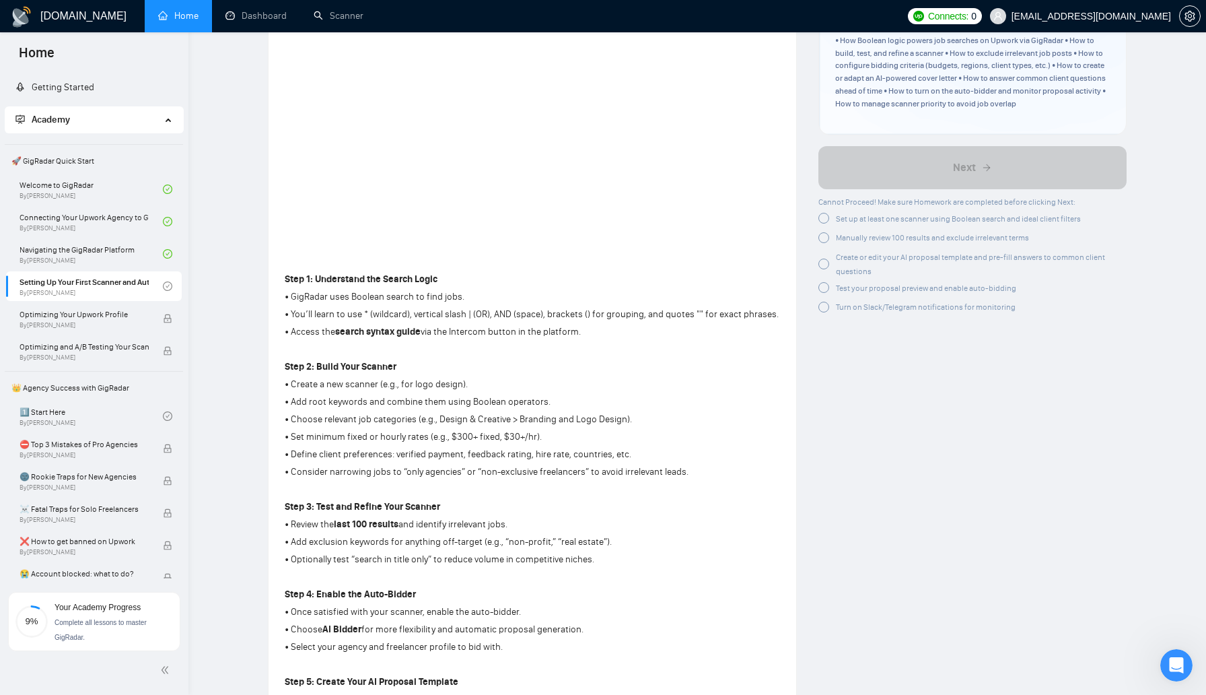
click at [399, 330] on strong "search syntax guide" at bounding box center [377, 331] width 85 height 11
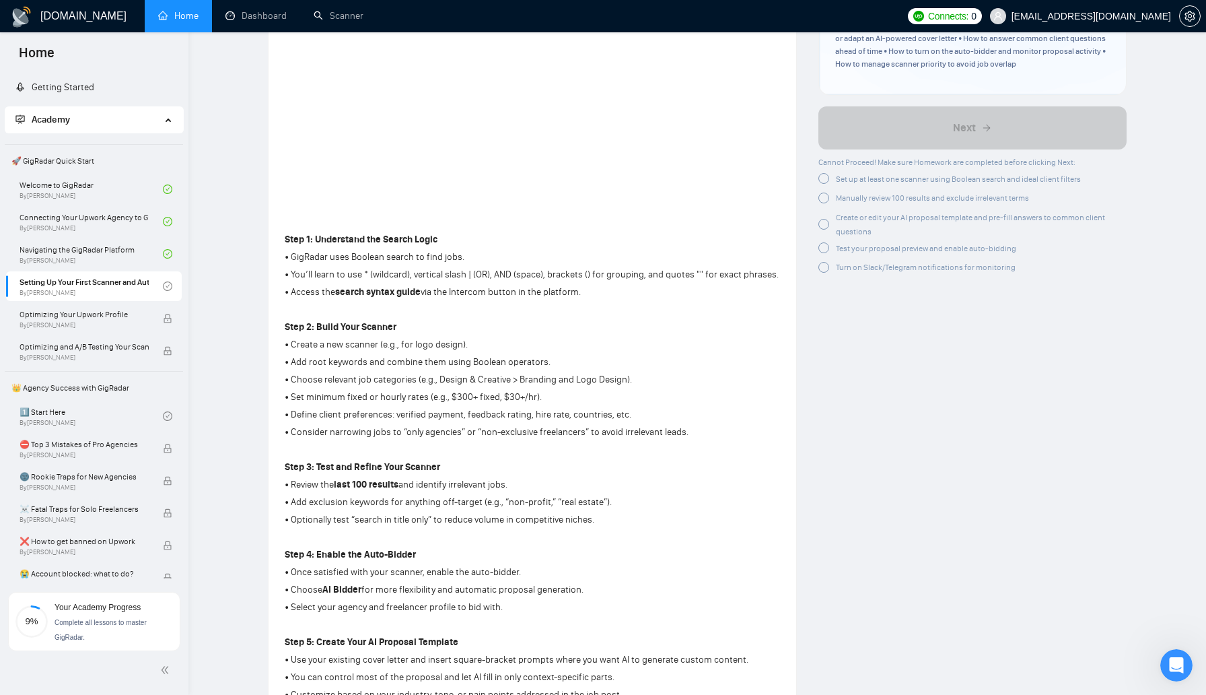
scroll to position [307, 0]
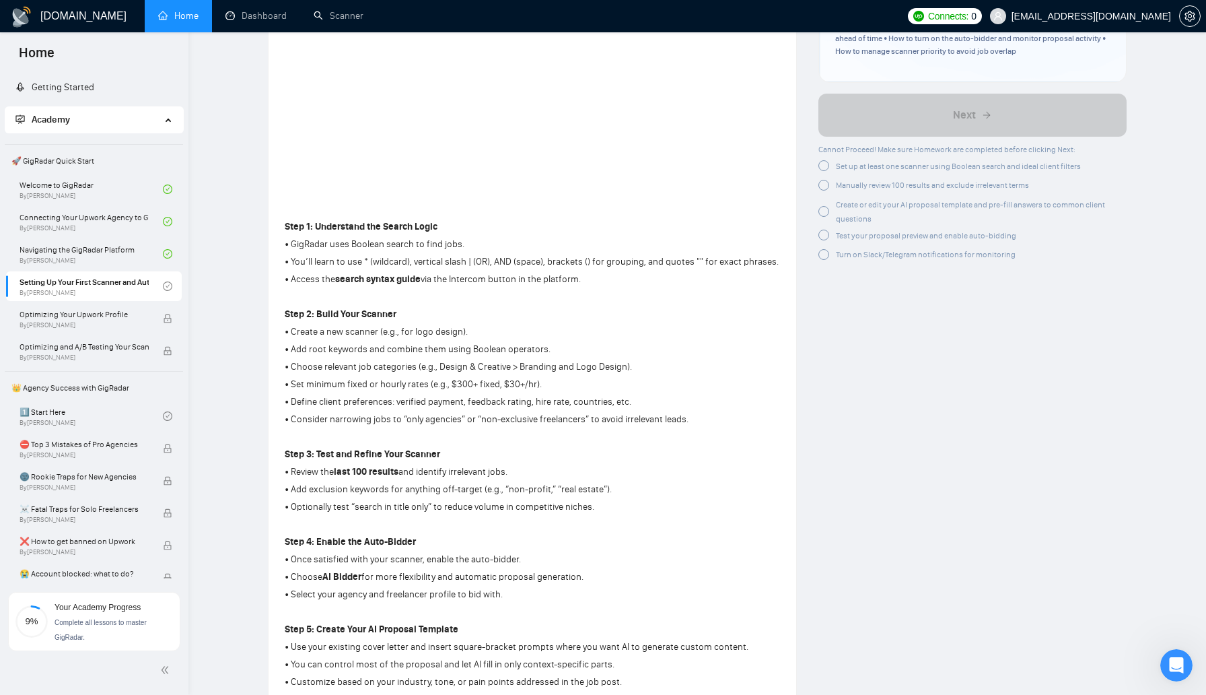
click at [381, 278] on strong "search syntax guide" at bounding box center [377, 278] width 85 height 11
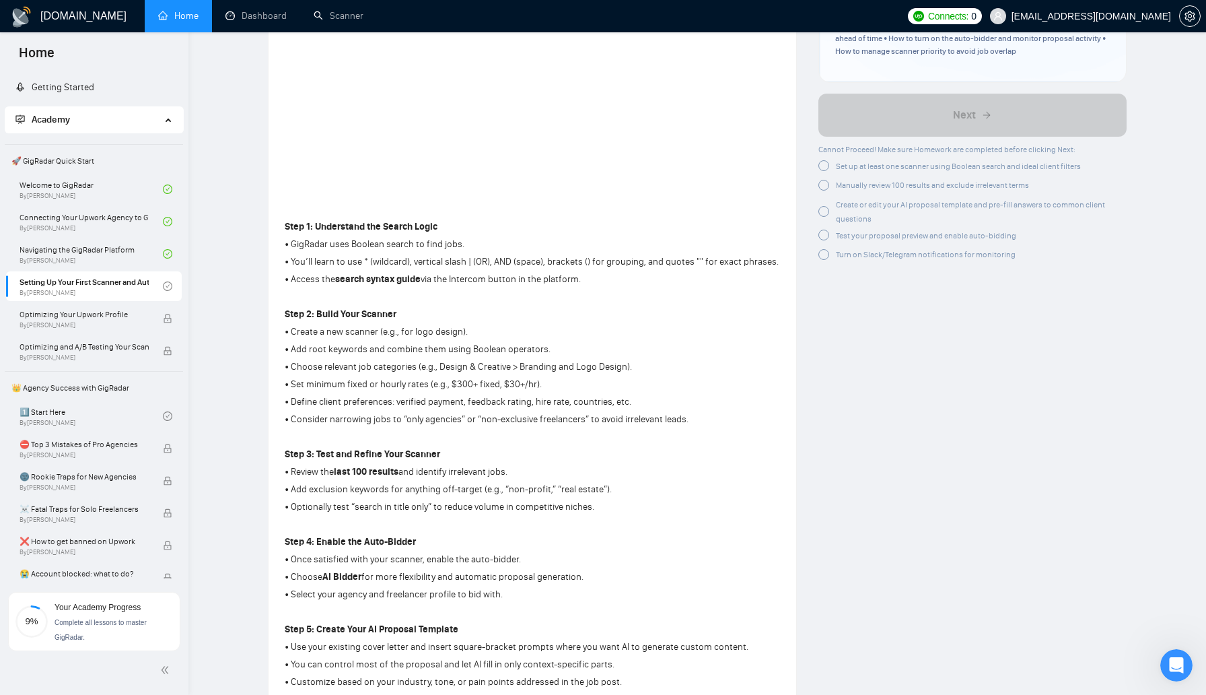
click at [339, 275] on strong "search syntax guide" at bounding box center [377, 278] width 85 height 11
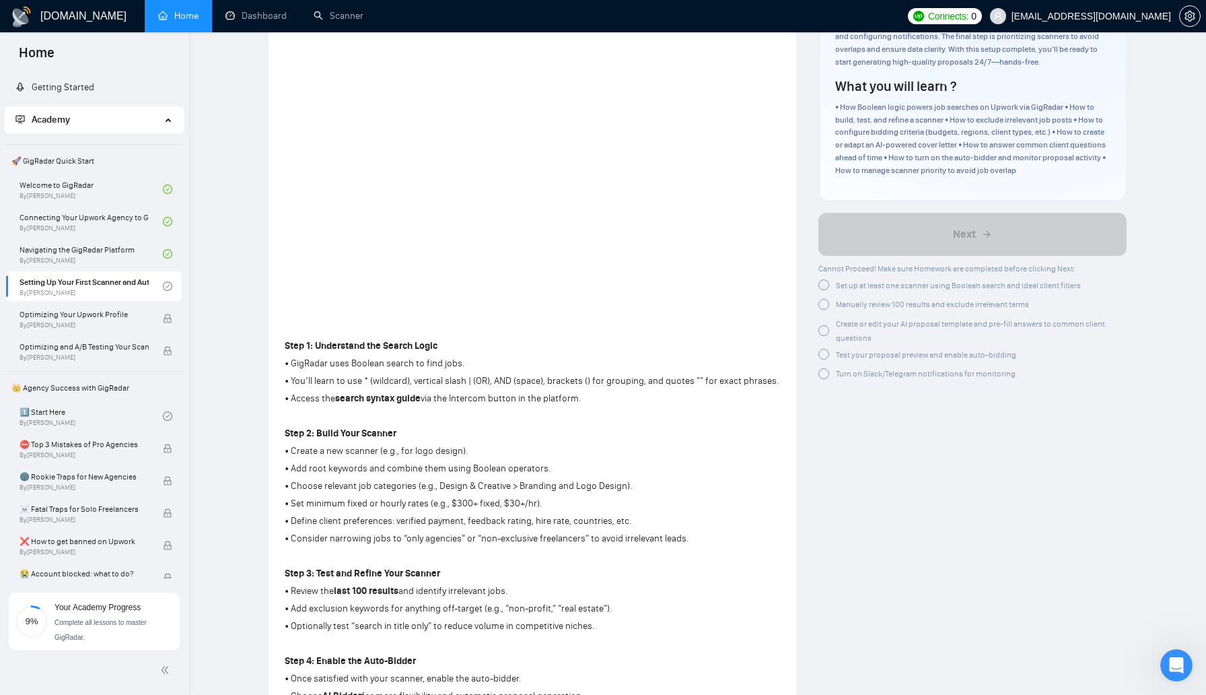
scroll to position [73, 0]
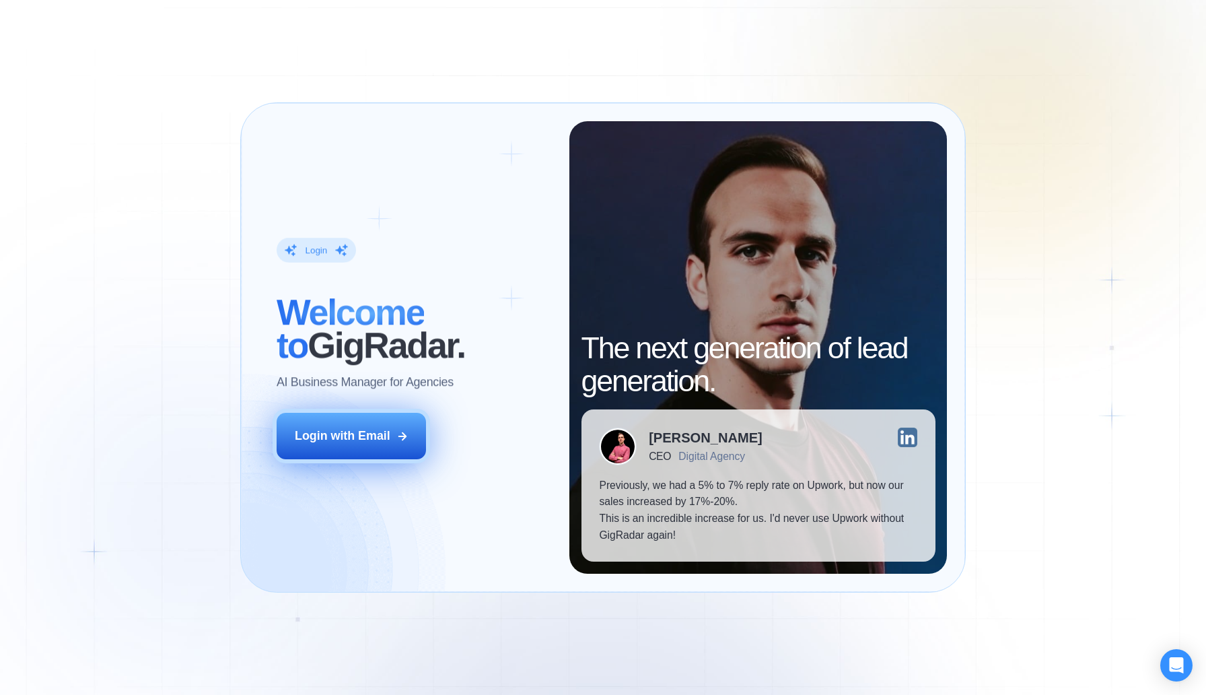
click at [372, 446] on button "Login with Email" at bounding box center [351, 436] width 149 height 46
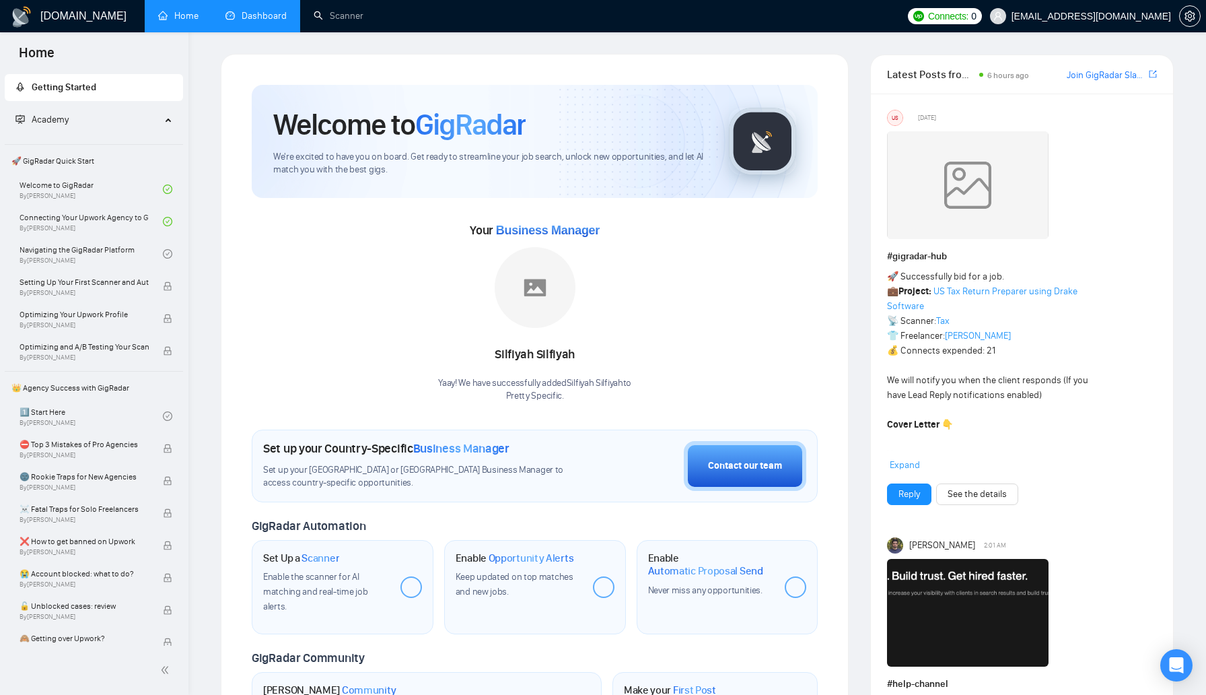
click at [267, 22] on link "Dashboard" at bounding box center [255, 15] width 61 height 11
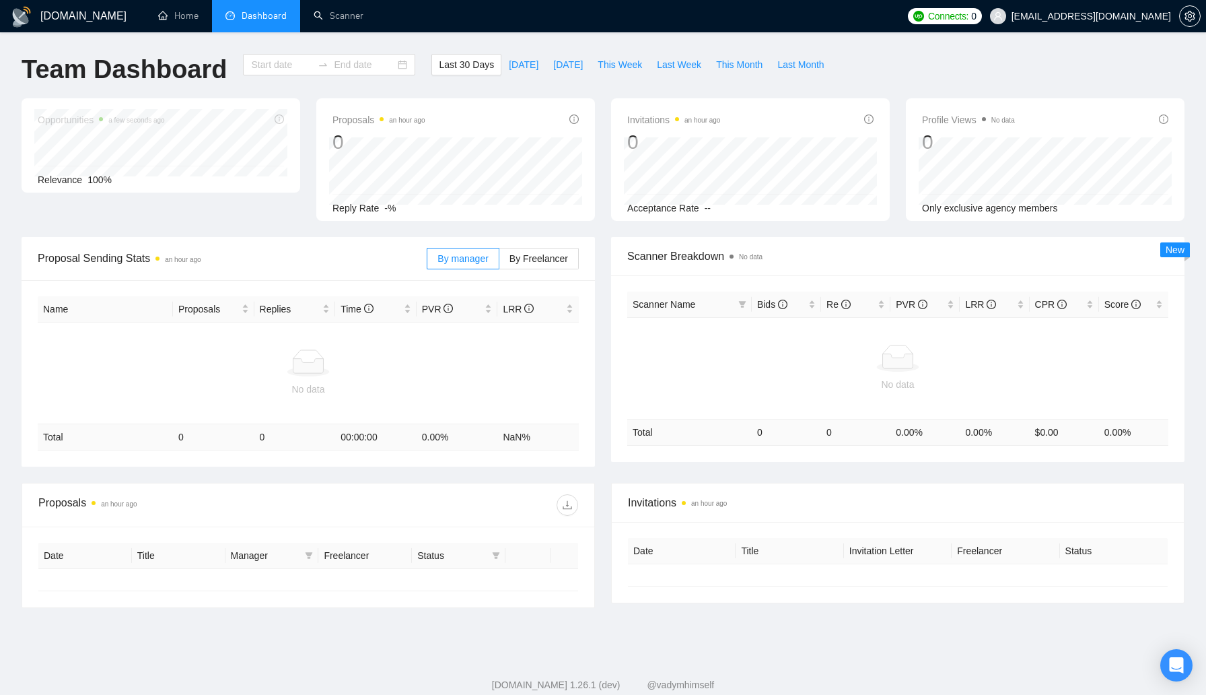
type input "[DATE]"
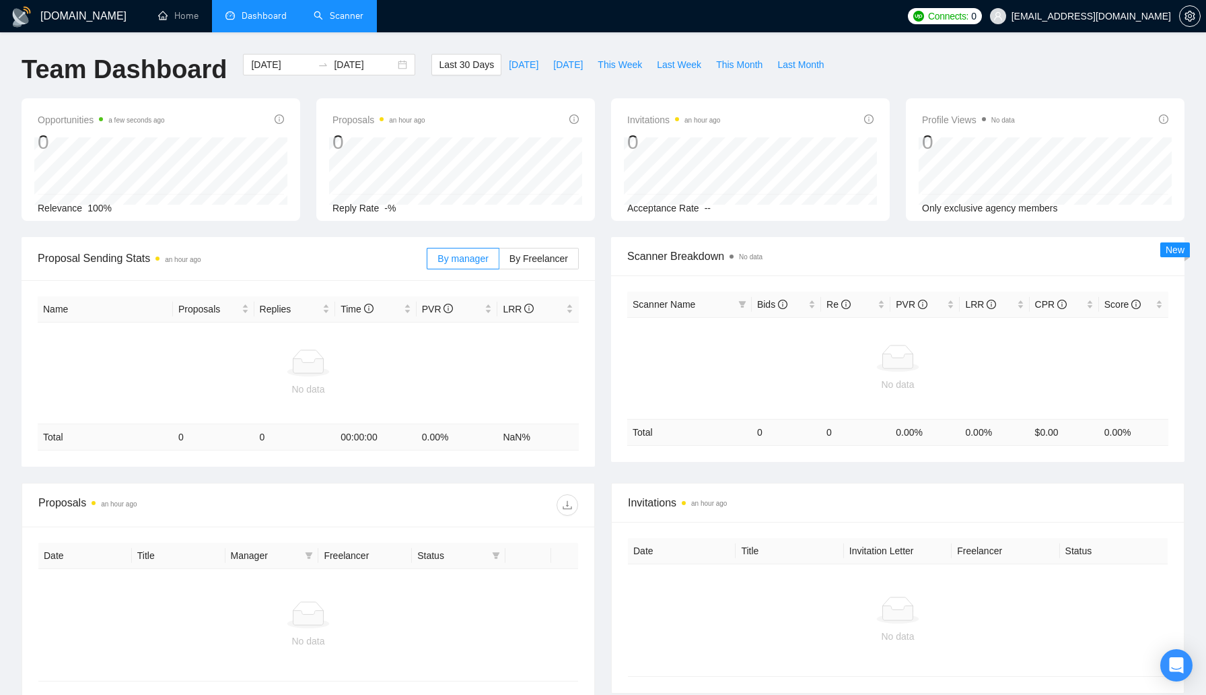
click at [335, 13] on link "Scanner" at bounding box center [339, 15] width 50 height 11
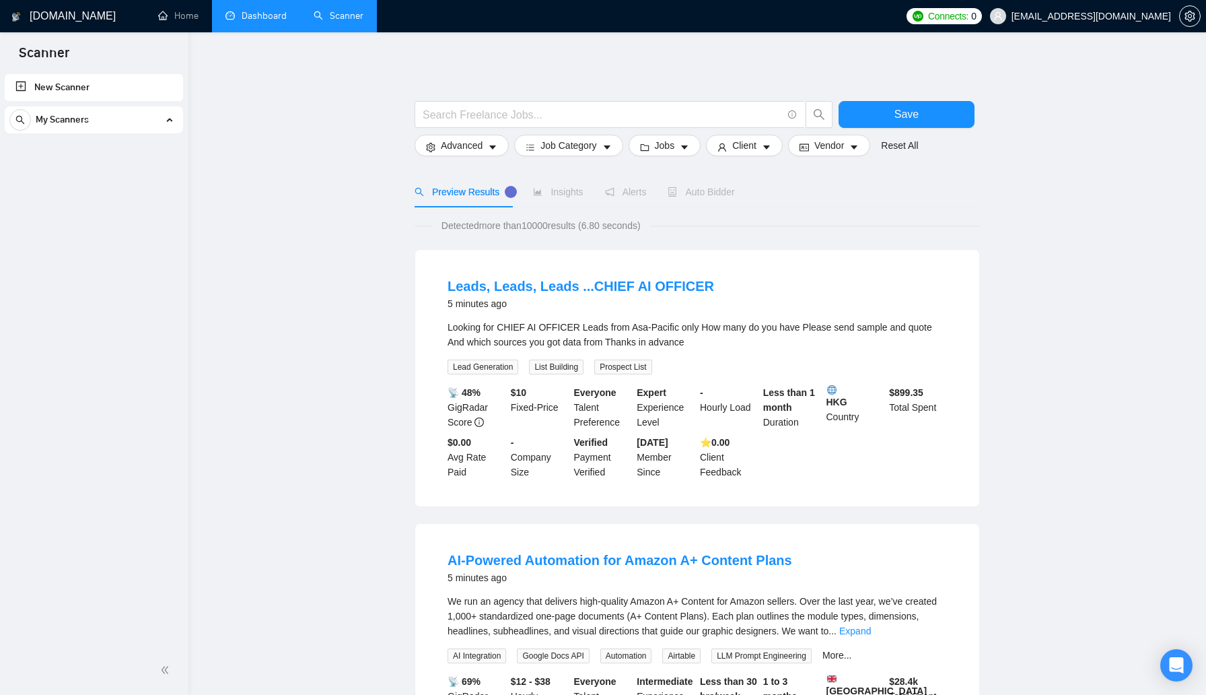
click at [162, 123] on div "My Scanners" at bounding box center [93, 119] width 169 height 27
click at [139, 94] on link "New Scanner" at bounding box center [93, 87] width 157 height 27
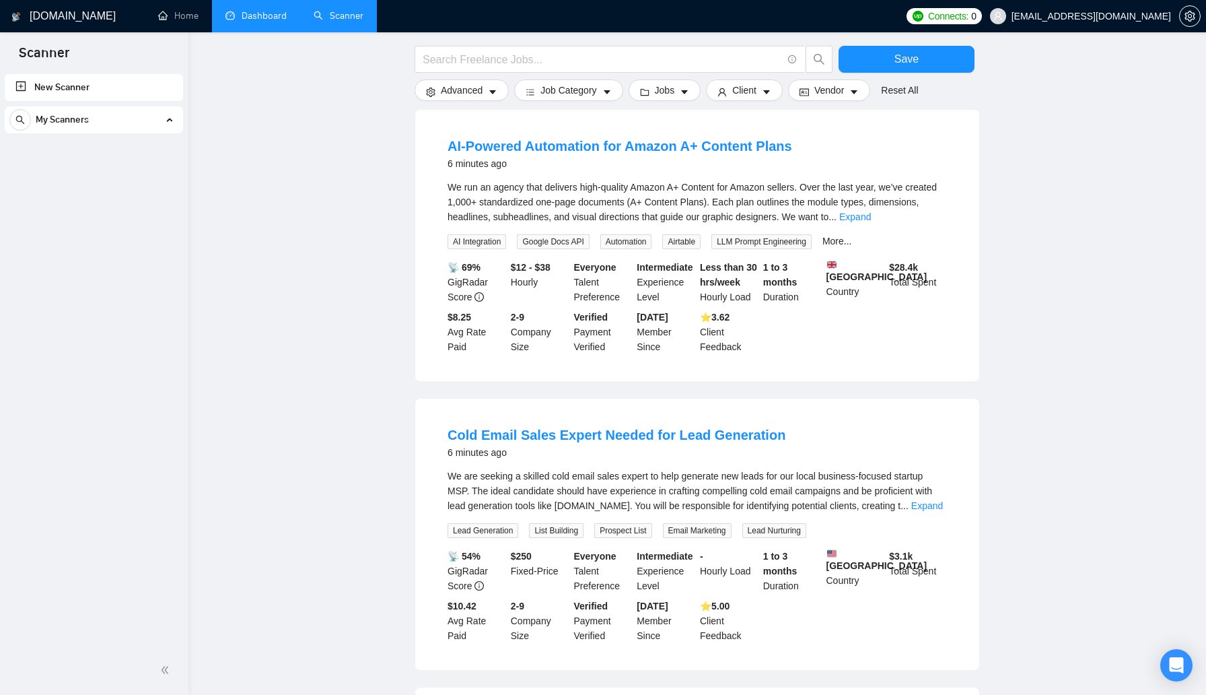
scroll to position [503, 0]
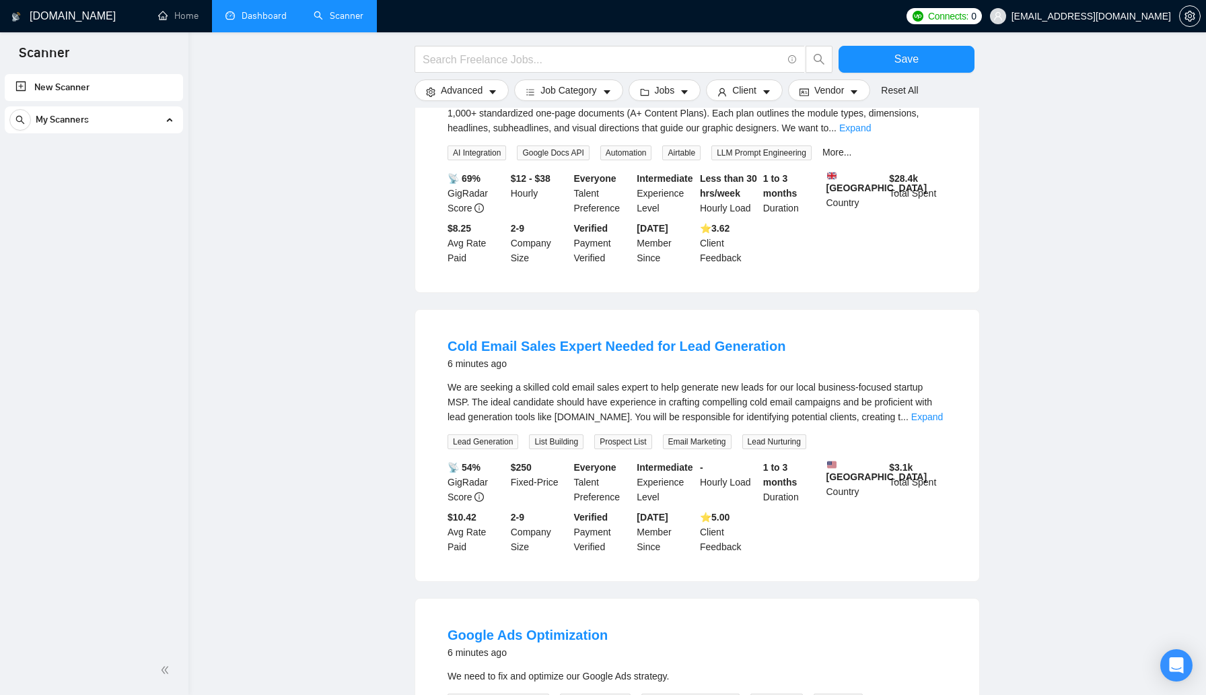
click at [247, 17] on link "Dashboard" at bounding box center [255, 15] width 61 height 11
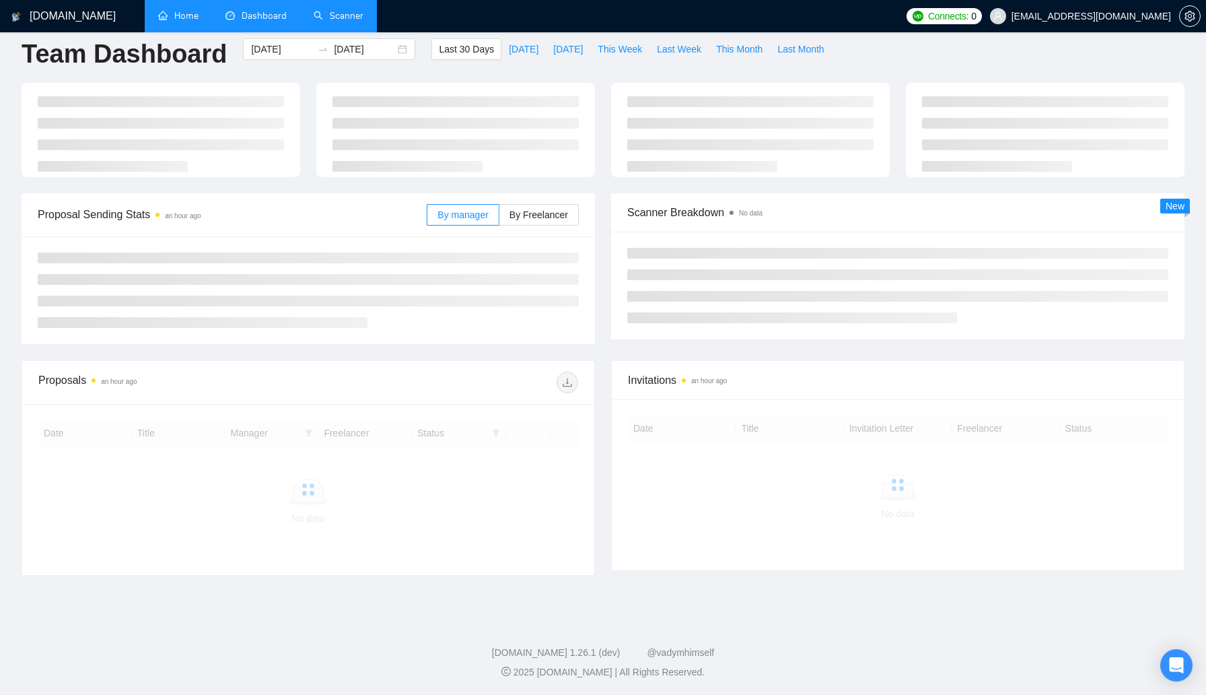
scroll to position [32, 0]
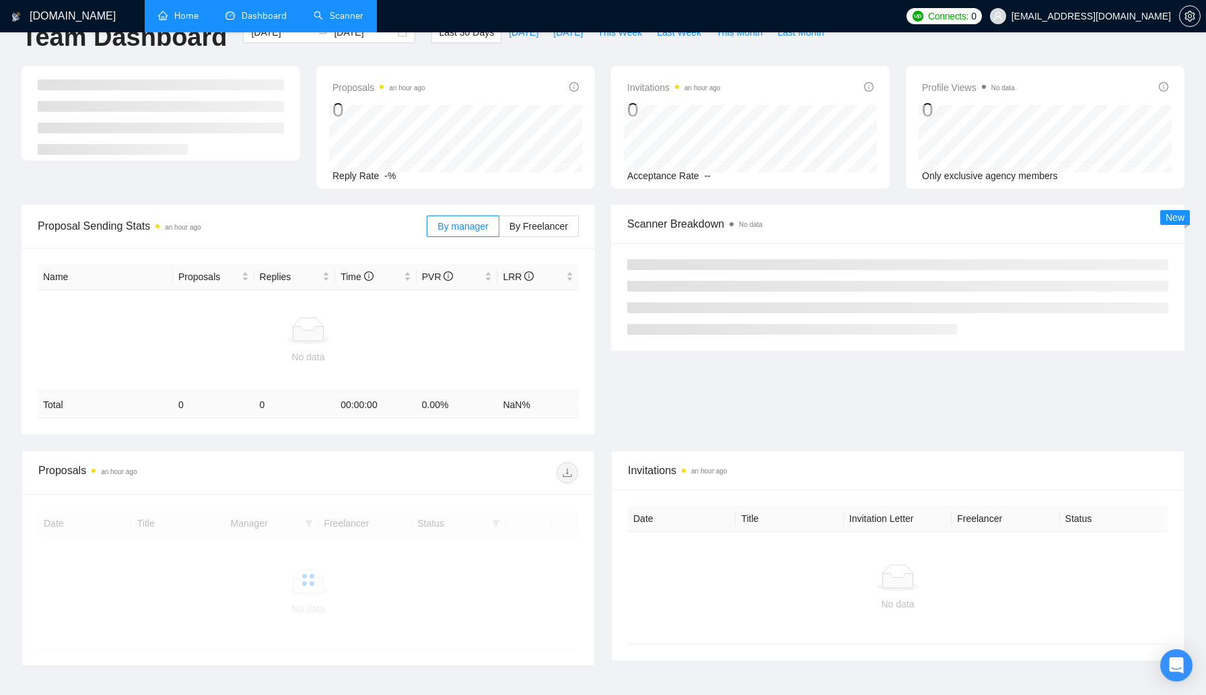
click at [188, 17] on link "Home" at bounding box center [178, 15] width 40 height 11
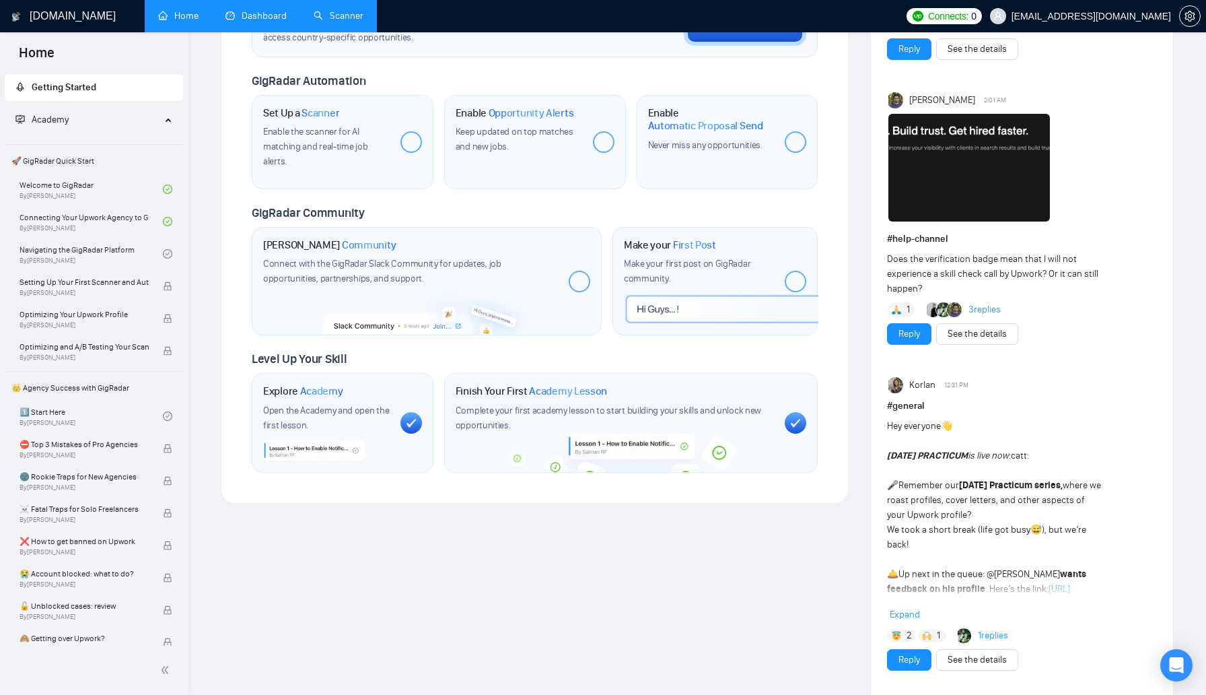
scroll to position [476, 0]
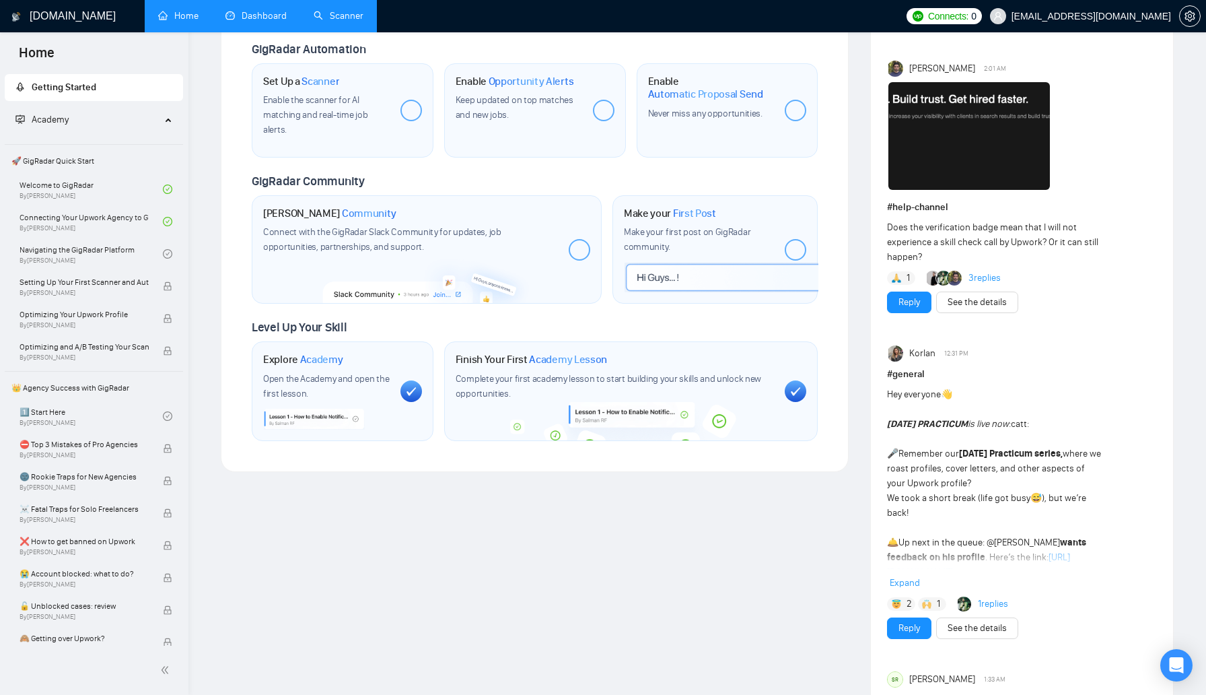
click at [105, 126] on span "Academy" at bounding box center [87, 119] width 145 height 27
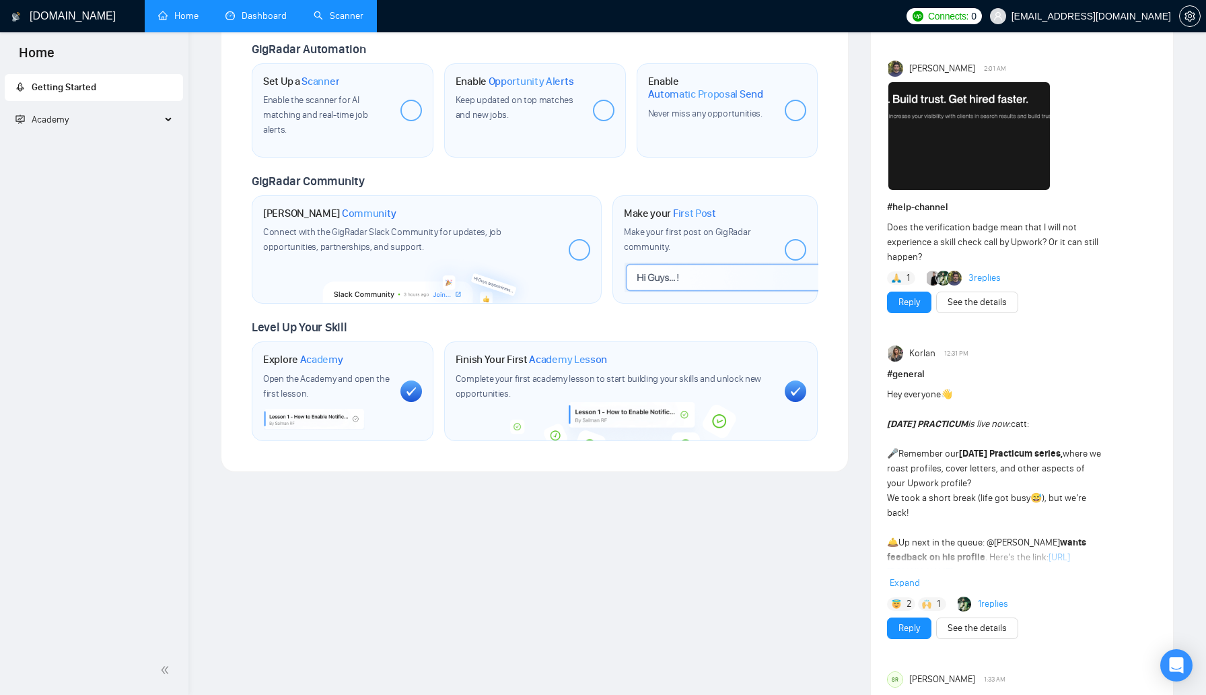
click at [75, 124] on span "Academy" at bounding box center [87, 119] width 145 height 27
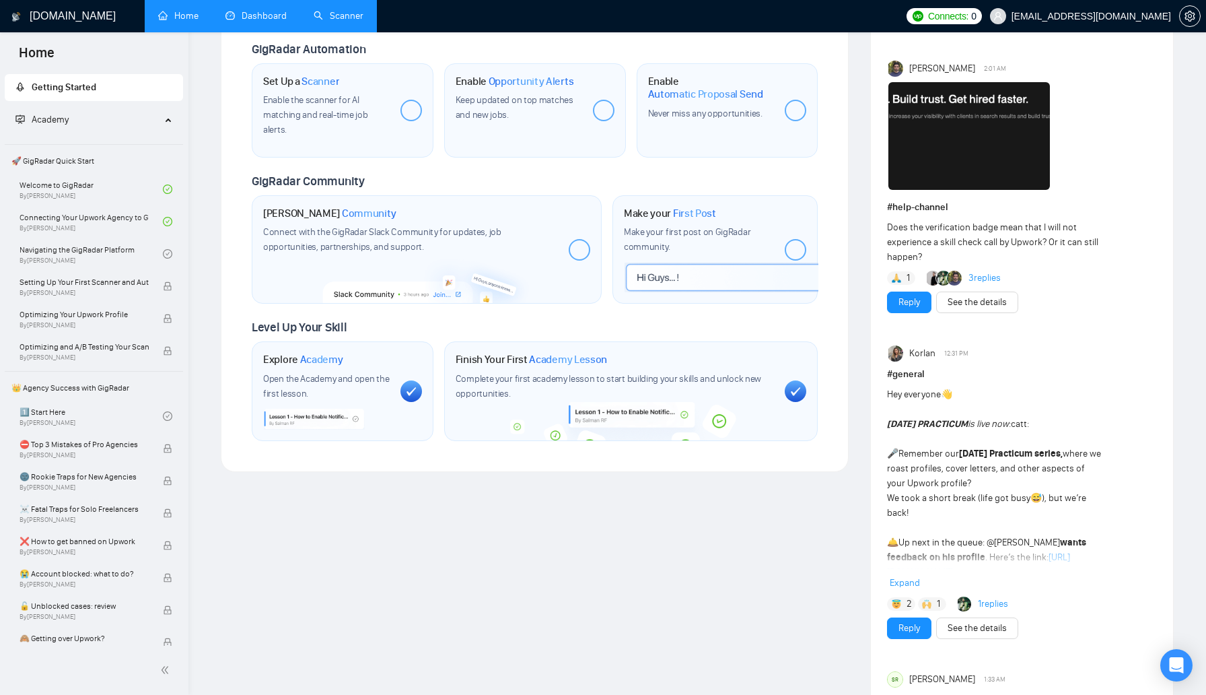
click at [83, 92] on span "Getting Started" at bounding box center [64, 86] width 65 height 11
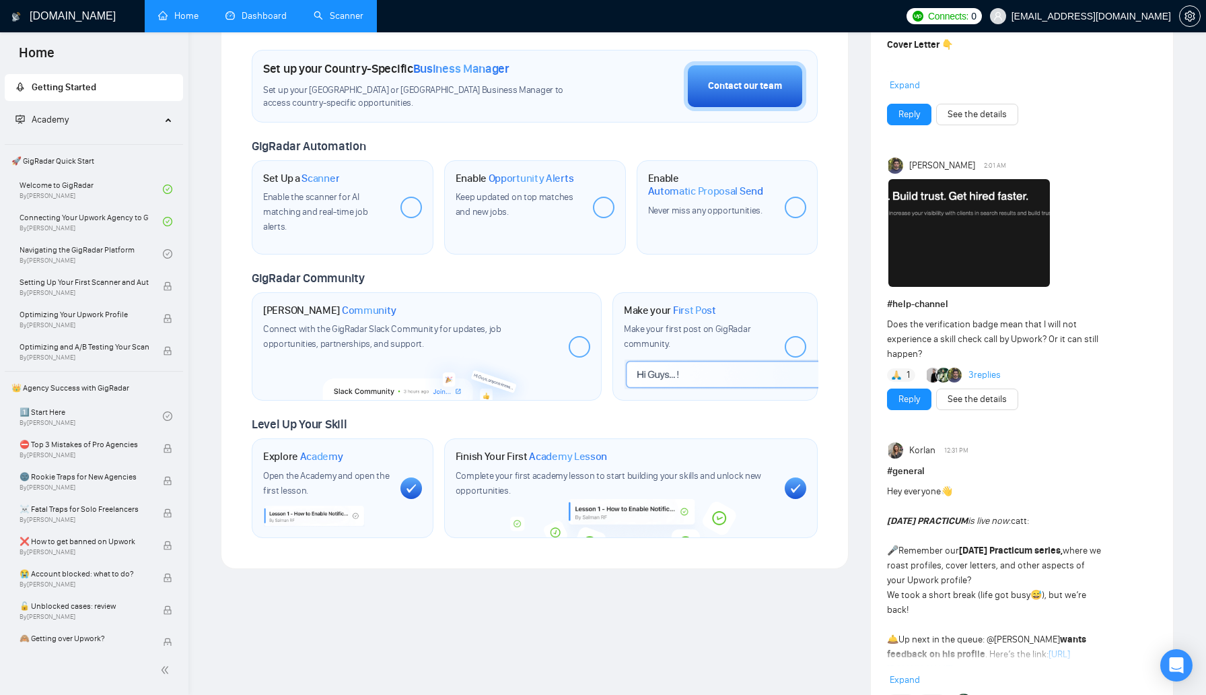
scroll to position [442, 0]
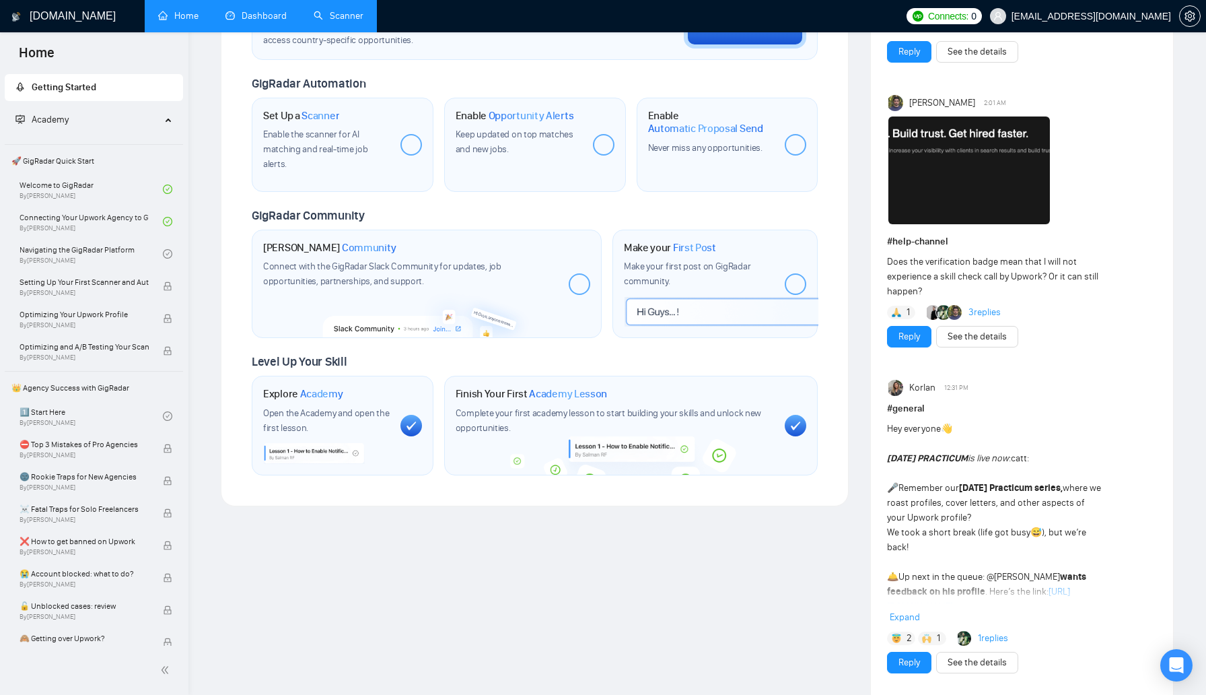
click at [258, 18] on link "Dashboard" at bounding box center [255, 15] width 61 height 11
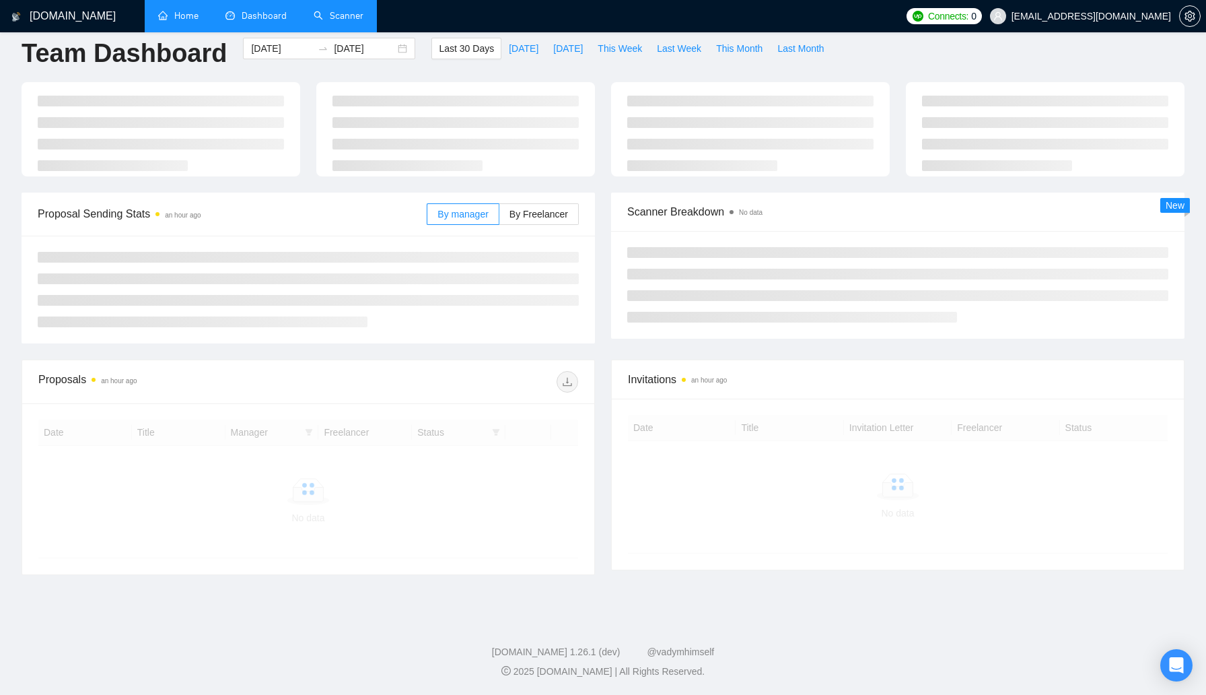
scroll to position [15, 0]
click at [175, 22] on link "Home" at bounding box center [178, 15] width 40 height 11
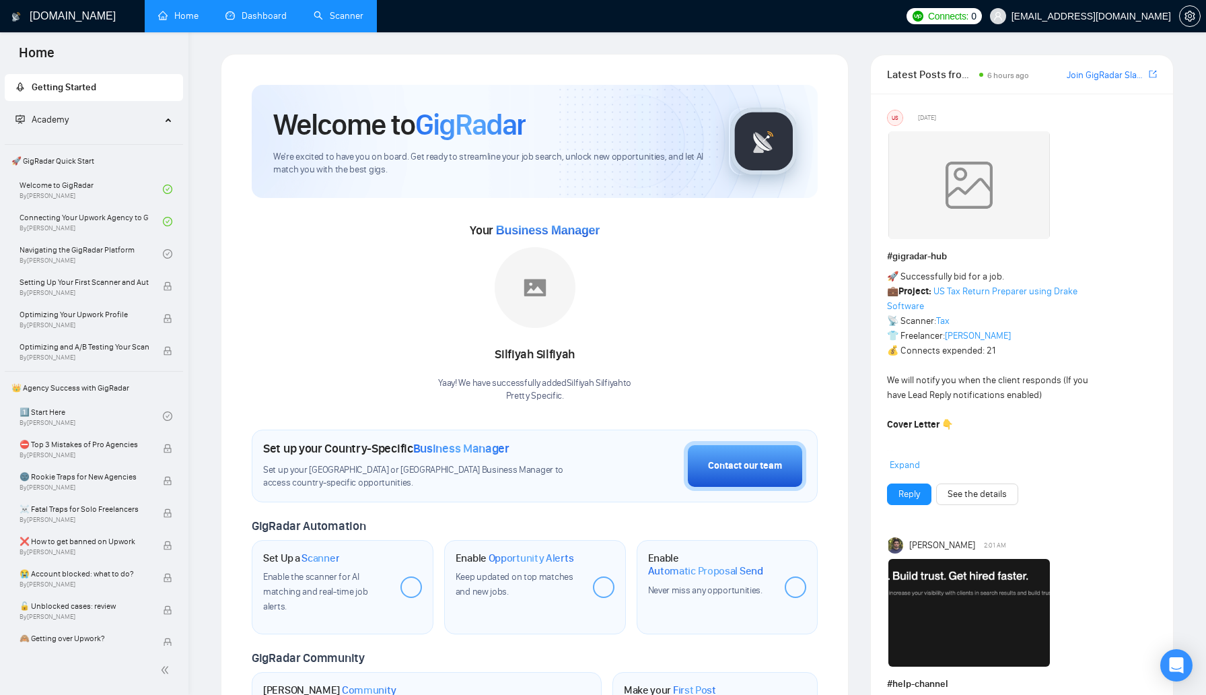
click at [83, 94] on span "Getting Started" at bounding box center [93, 87] width 157 height 27
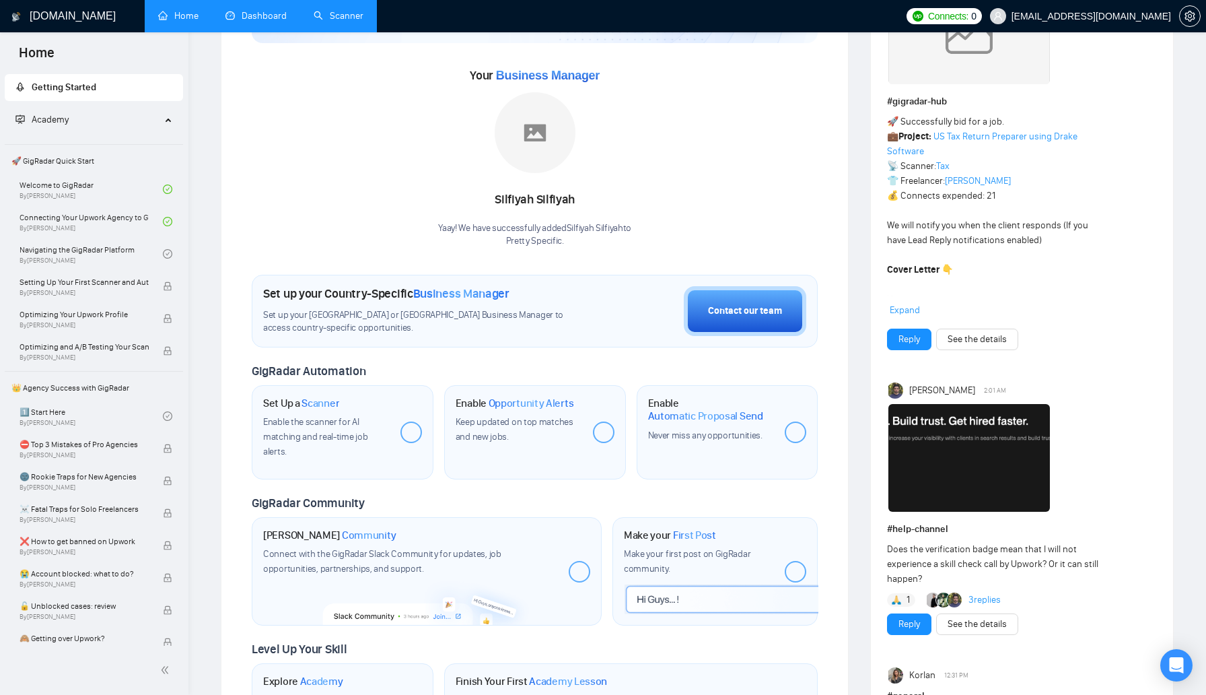
scroll to position [156, 0]
click at [913, 310] on span "Expand" at bounding box center [905, 308] width 30 height 11
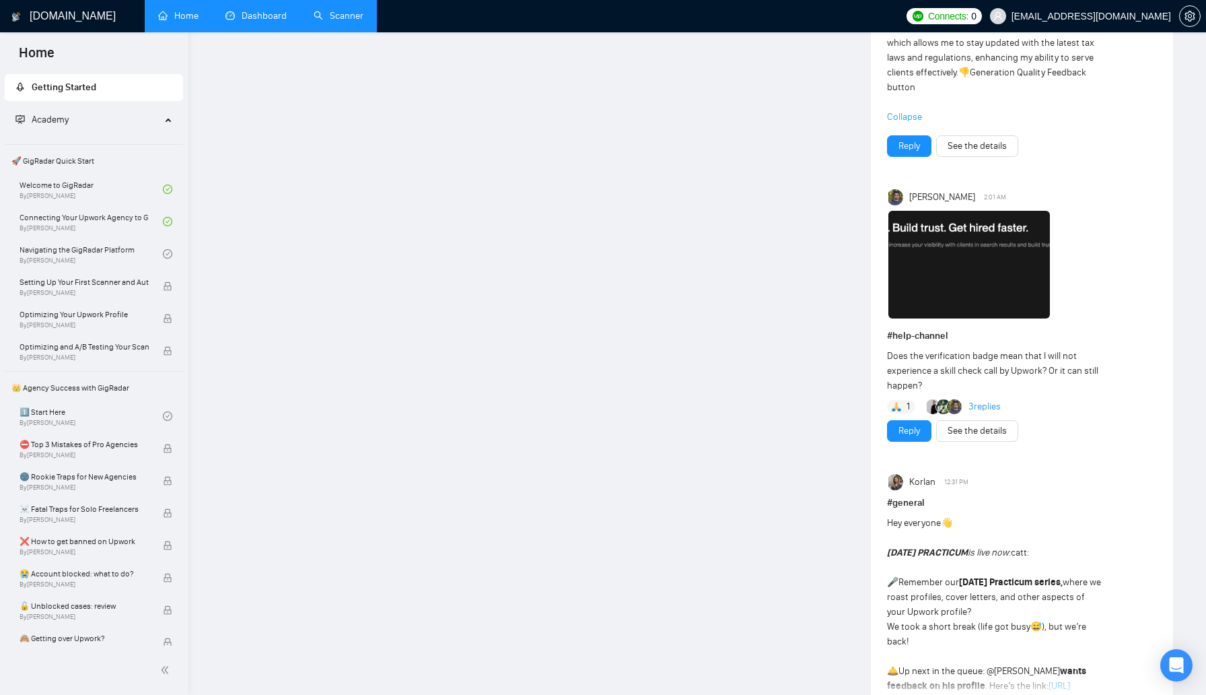
scroll to position [1108, 0]
click at [919, 433] on link "Reply" at bounding box center [909, 429] width 22 height 15
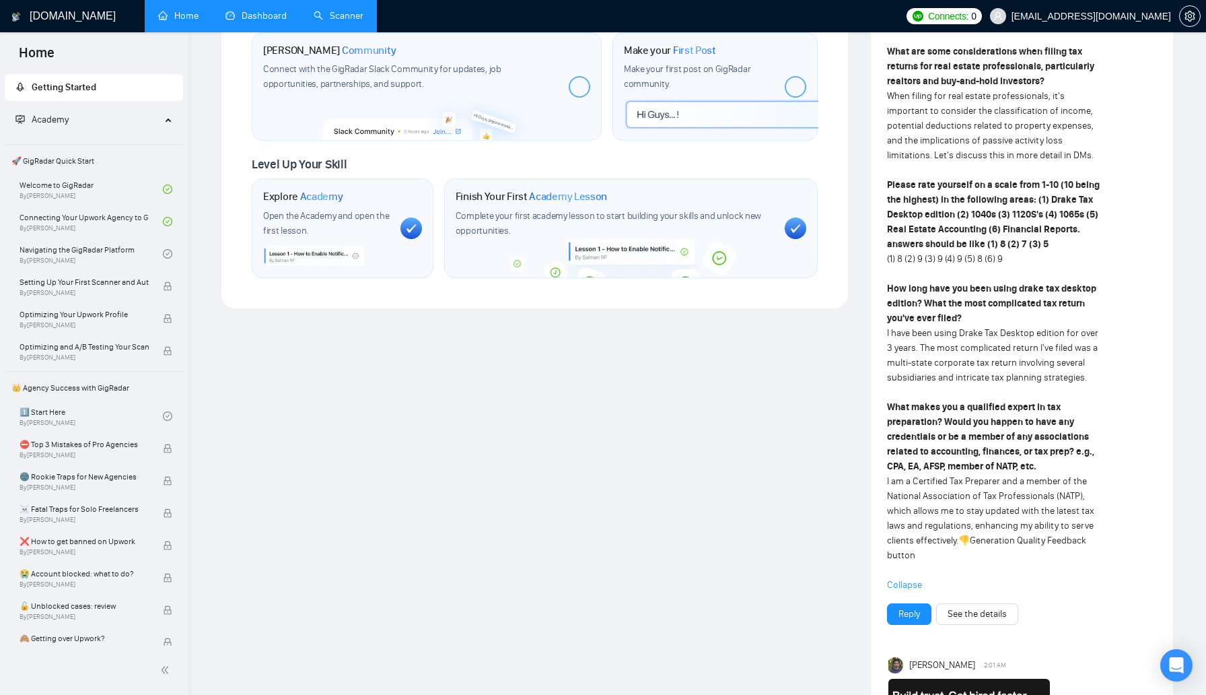
scroll to position [643, 0]
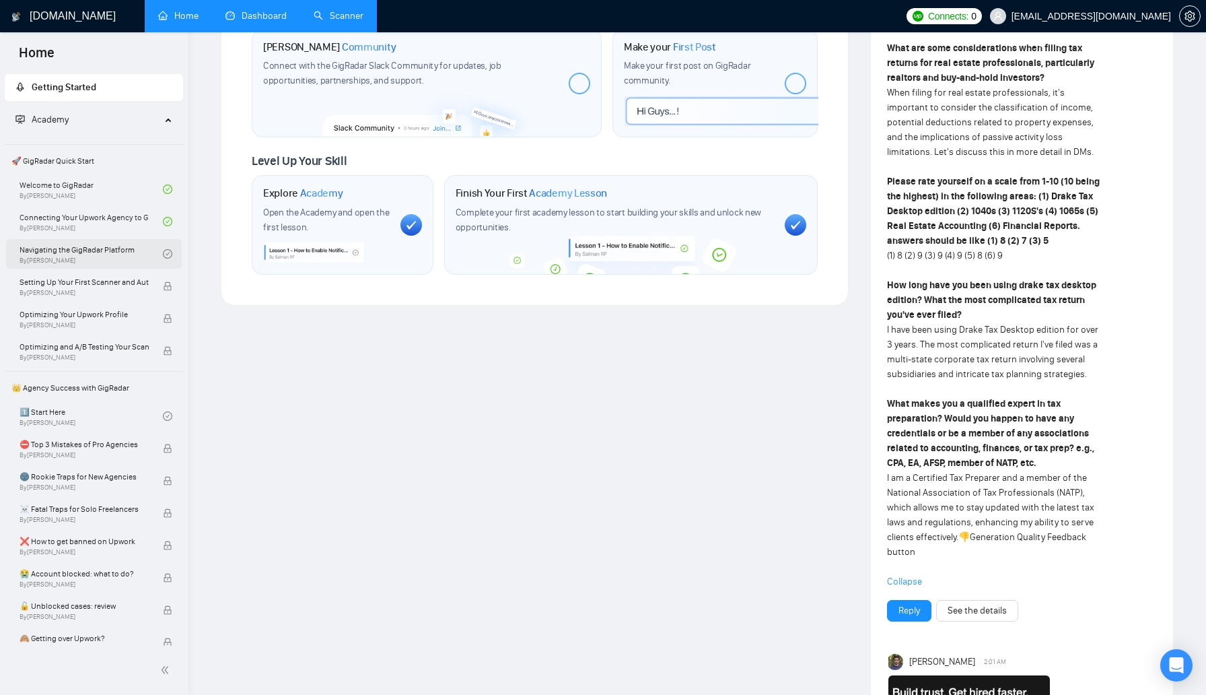
click at [90, 250] on link "Navigating the GigRadar Platform By [PERSON_NAME]" at bounding box center [91, 254] width 143 height 30
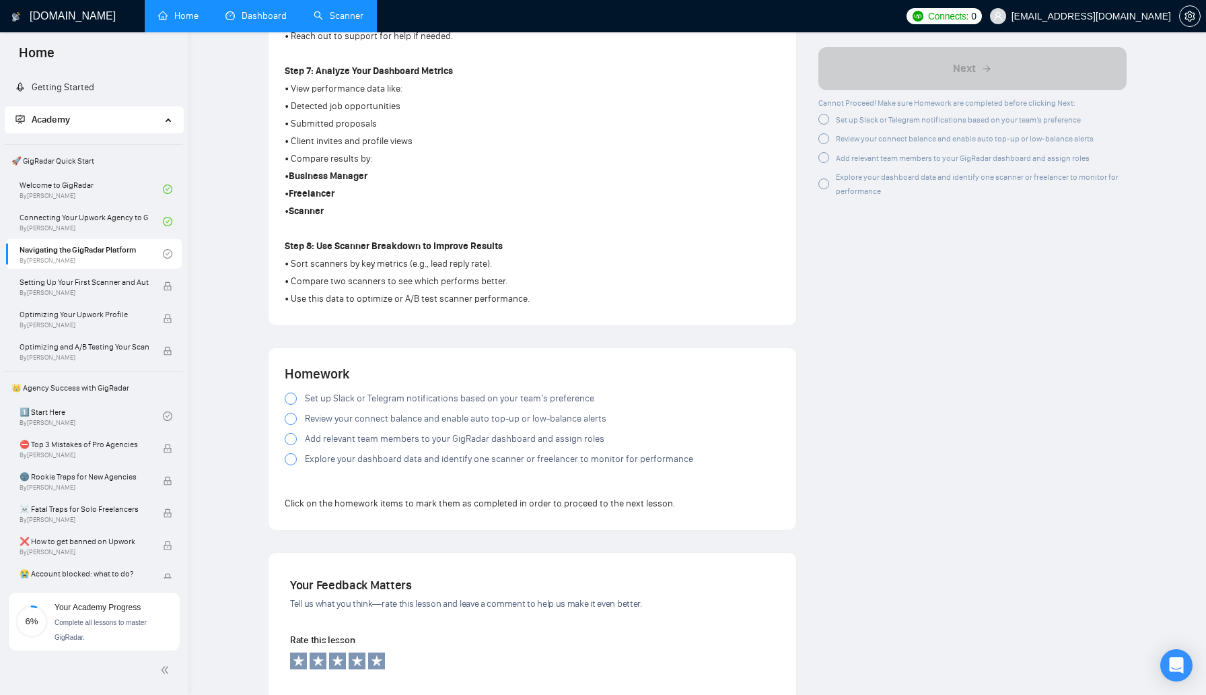
scroll to position [939, 0]
click at [291, 403] on div at bounding box center [291, 397] width 12 height 12
click at [291, 423] on div at bounding box center [291, 417] width 12 height 12
click at [291, 419] on icon at bounding box center [290, 417] width 5 height 5
click at [291, 423] on div at bounding box center [291, 417] width 12 height 12
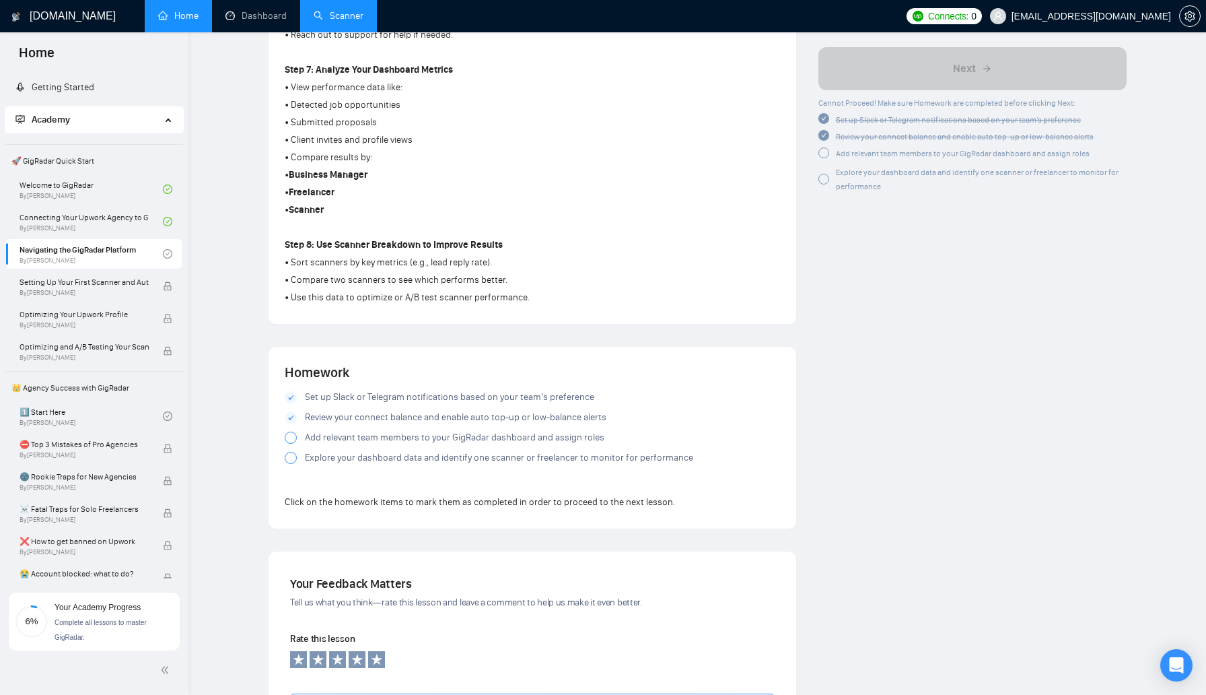
click at [291, 443] on div at bounding box center [291, 437] width 12 height 12
click at [257, 14] on link "Dashboard" at bounding box center [255, 15] width 61 height 11
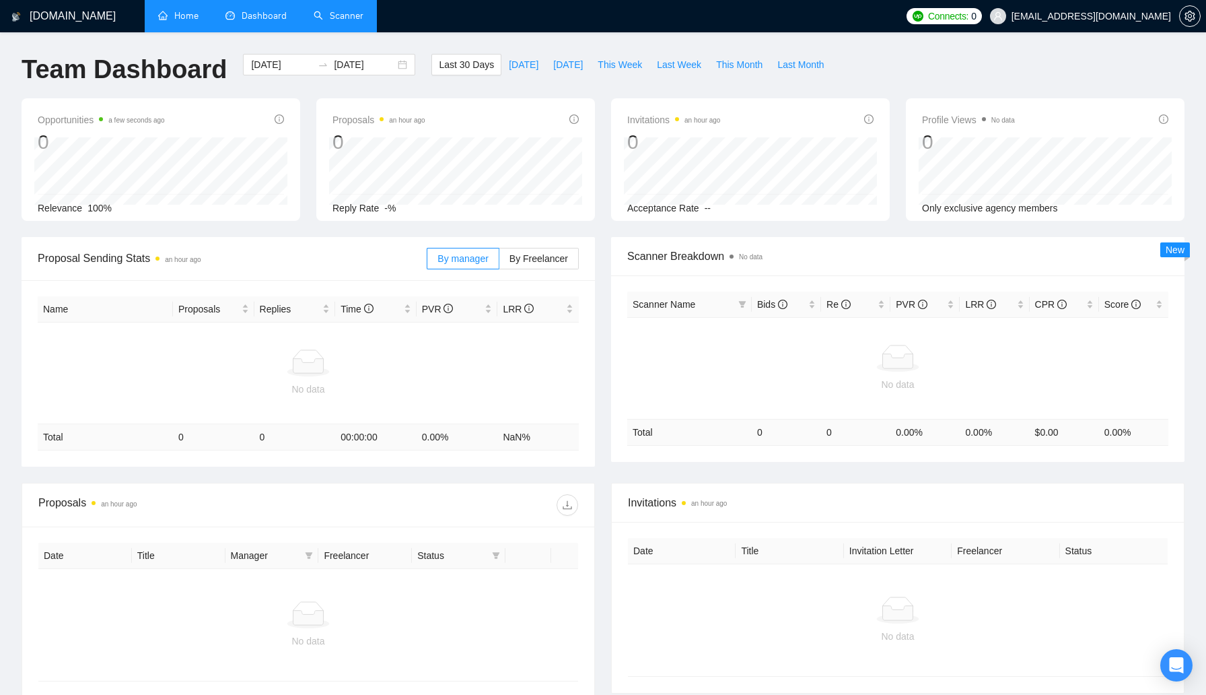
click at [178, 14] on link "Home" at bounding box center [178, 15] width 40 height 11
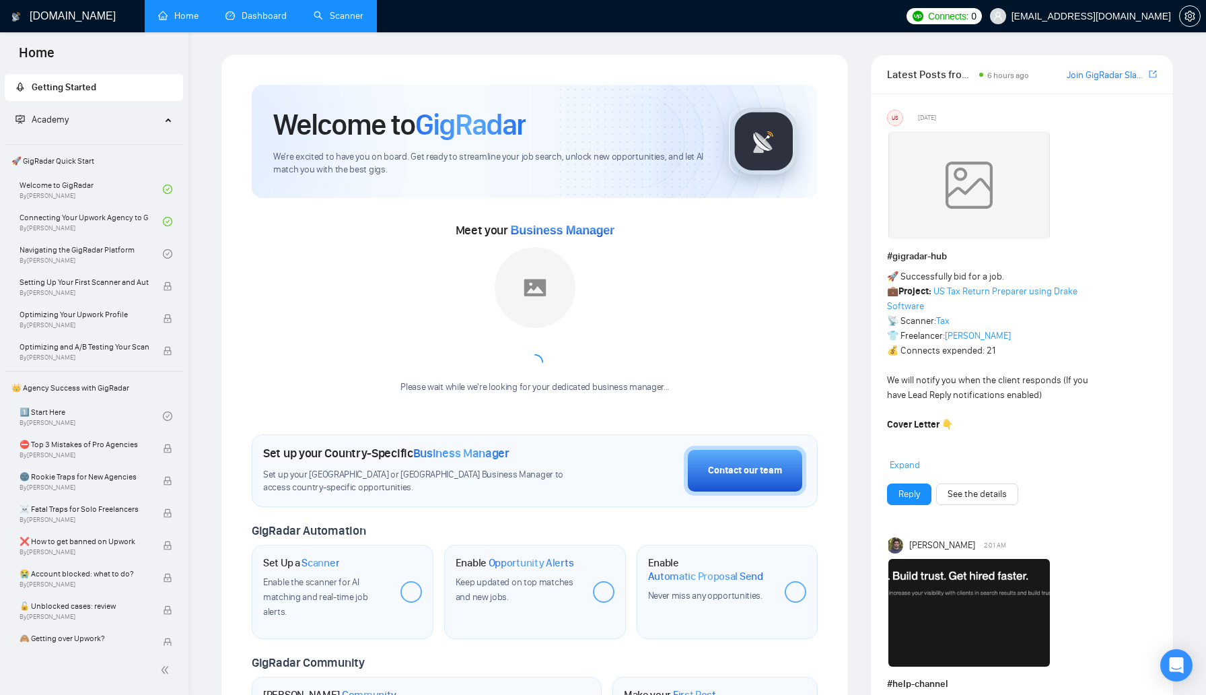
click at [37, 18] on h1 "[DOMAIN_NAME]" at bounding box center [73, 16] width 86 height 32
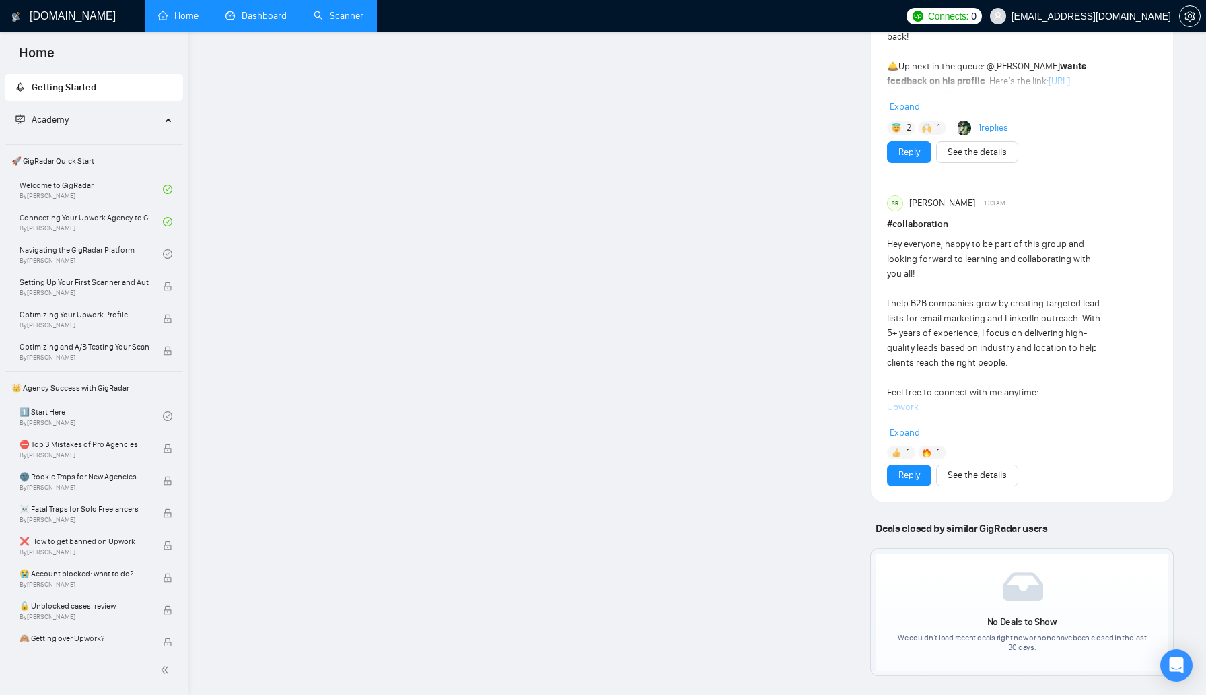
scroll to position [988, 0]
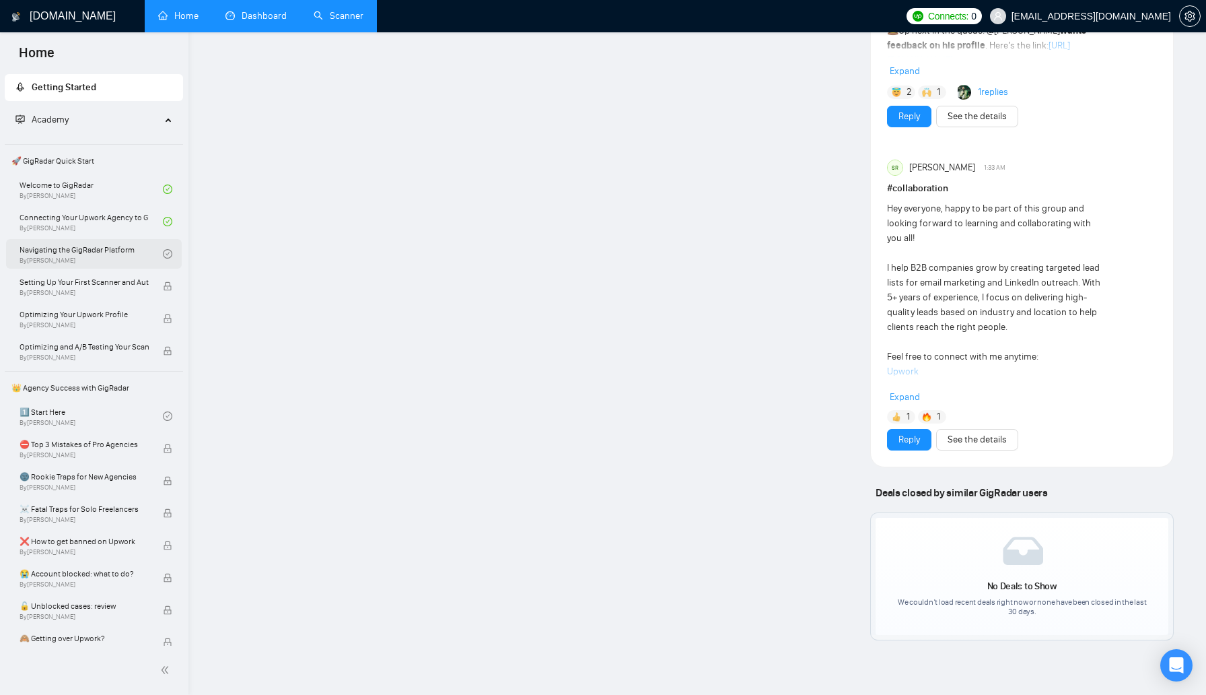
click at [92, 256] on link "Navigating the GigRadar Platform By [PERSON_NAME]" at bounding box center [91, 254] width 143 height 30
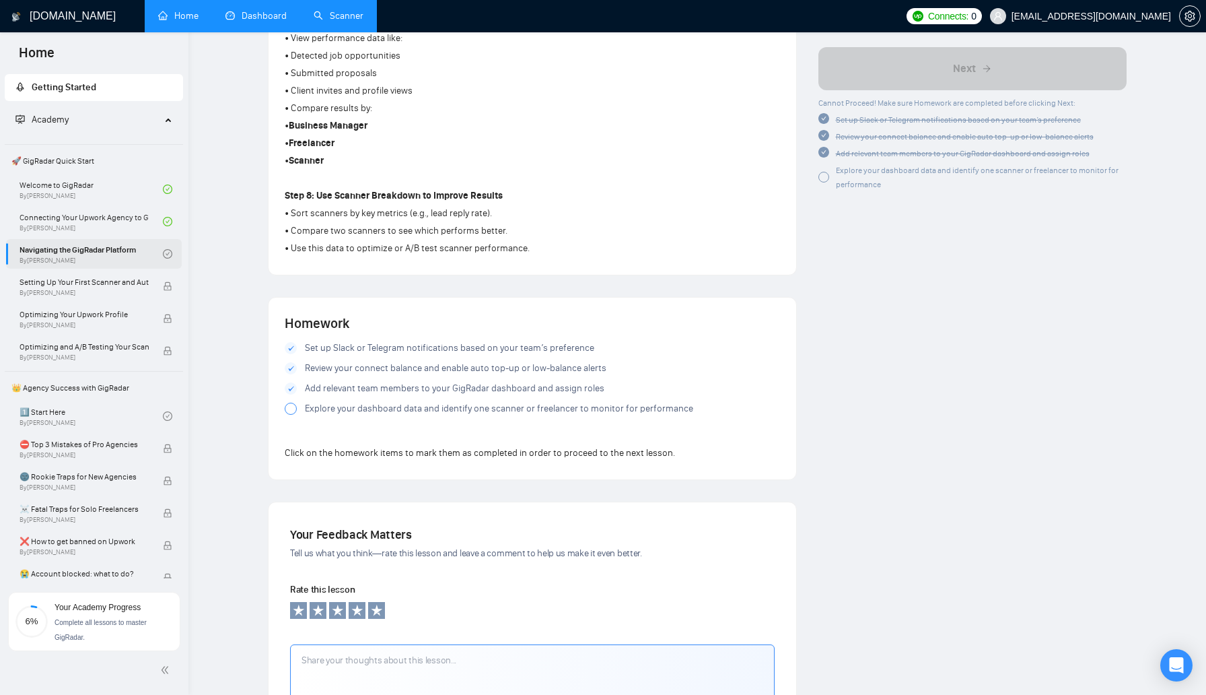
scroll to position [38, 0]
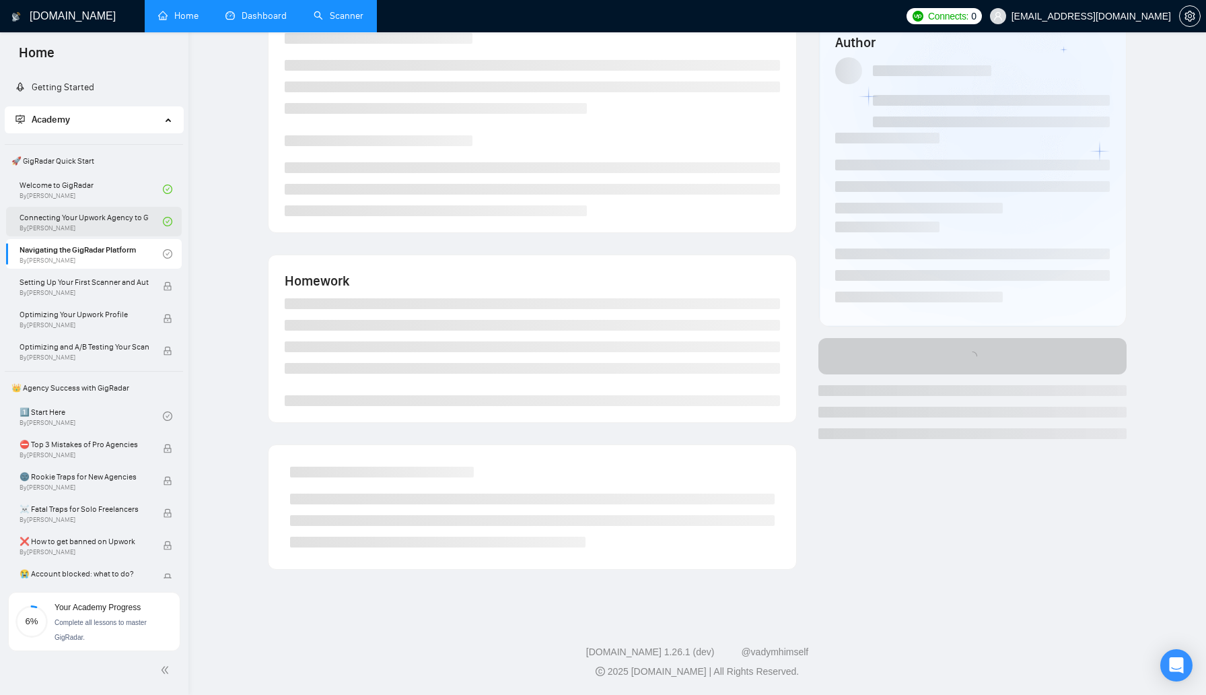
click at [106, 219] on link "Connecting Your Upwork Agency to GigRadar By Vlad Timinsky" at bounding box center [91, 222] width 143 height 30
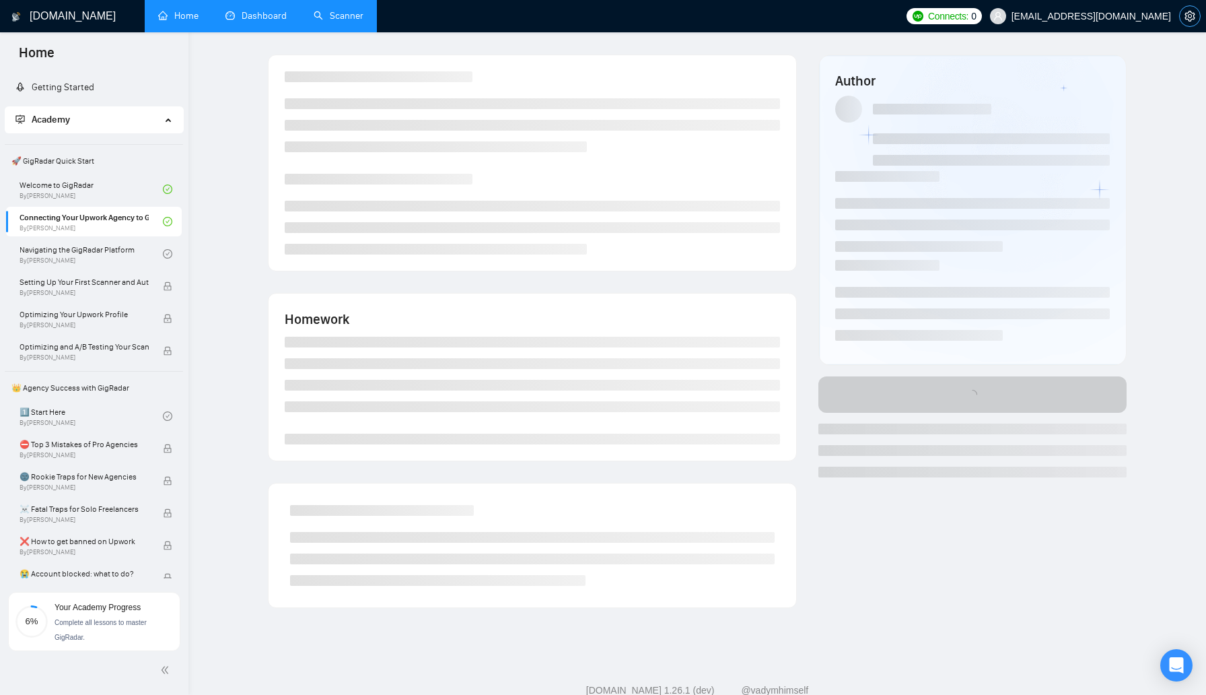
click at [1192, 22] on button "button" at bounding box center [1190, 16] width 22 height 22
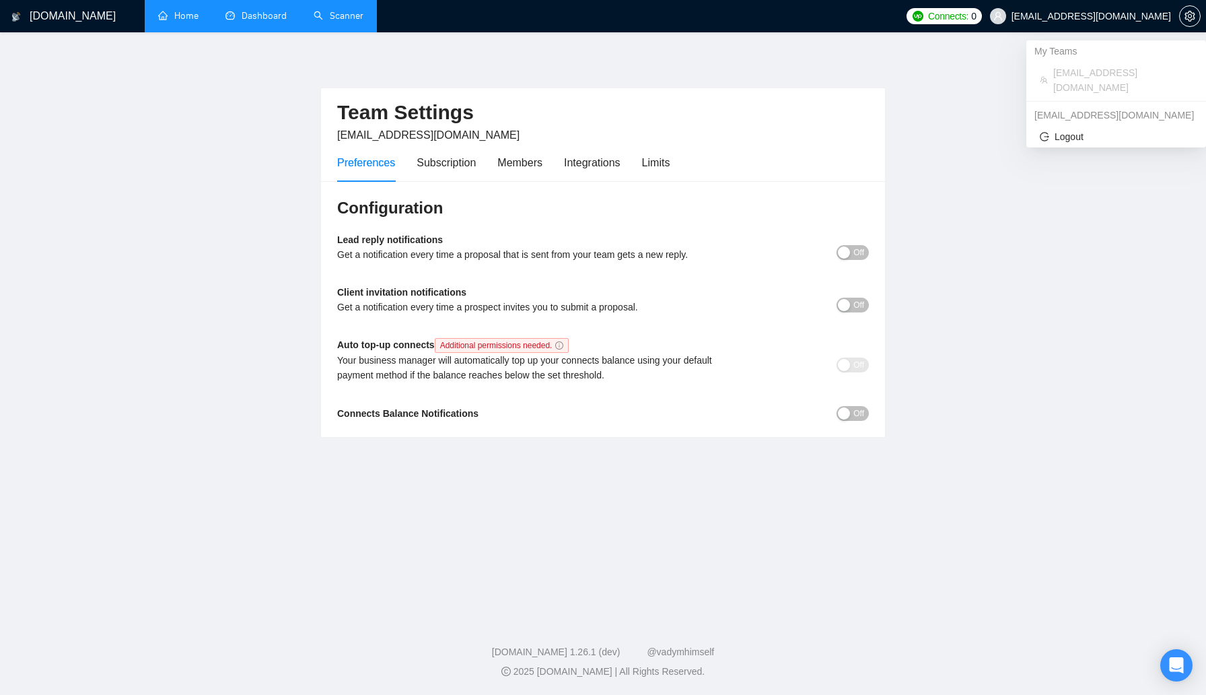
click at [1119, 16] on span "[EMAIL_ADDRESS][DOMAIN_NAME]" at bounding box center [1090, 16] width 159 height 0
click at [1077, 52] on div "My Teams" at bounding box center [1116, 51] width 180 height 22
click at [528, 157] on div "Members" at bounding box center [519, 162] width 45 height 17
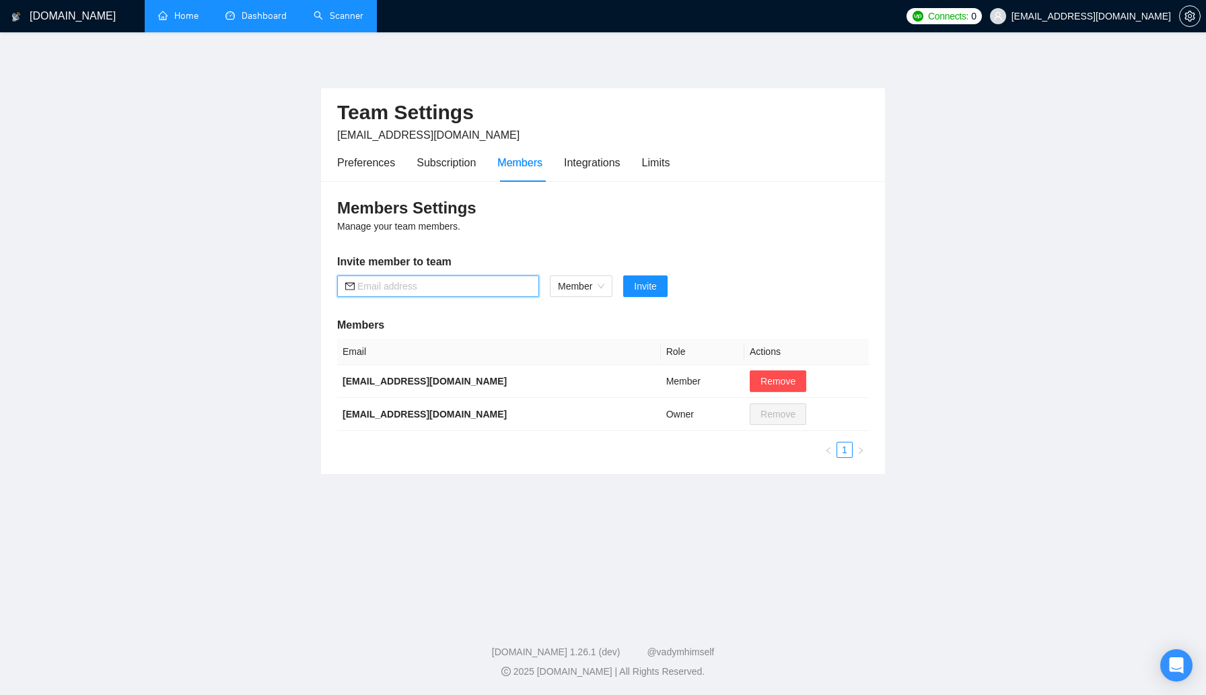
click at [428, 291] on input "text" at bounding box center [444, 286] width 174 height 15
type input "maggie@prettyspecific.com"
click at [655, 285] on span "Invite" at bounding box center [645, 286] width 22 height 15
click at [593, 279] on span "Member" at bounding box center [581, 286] width 46 height 20
click at [581, 314] on div "Admin" at bounding box center [582, 313] width 48 height 15
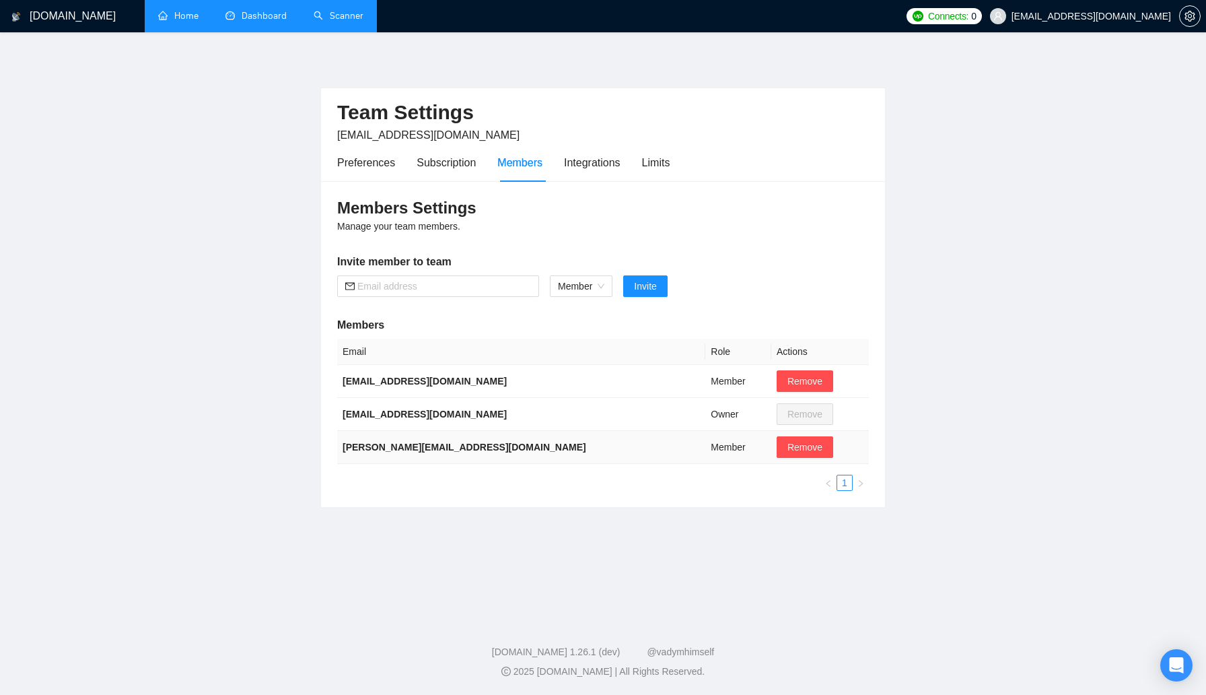
click at [705, 441] on td "Member" at bounding box center [738, 447] width 66 height 33
click at [787, 446] on span "Remove" at bounding box center [804, 446] width 35 height 15
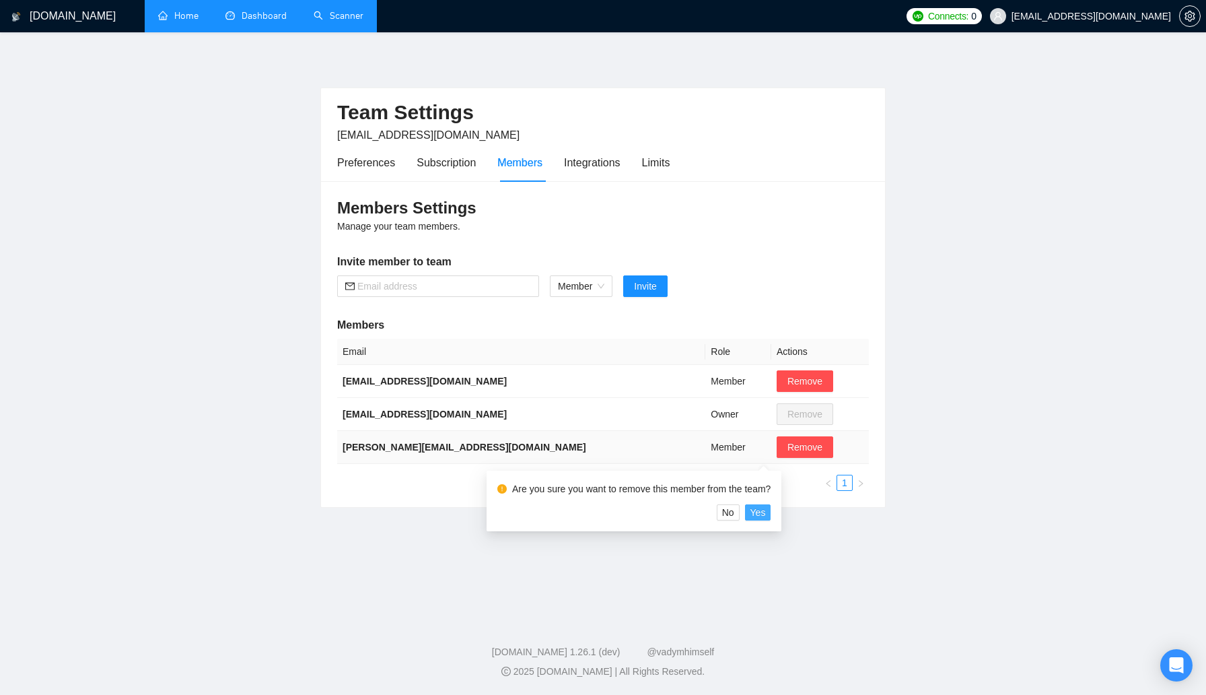
click at [766, 514] on span "Yes" at bounding box center [757, 512] width 15 height 15
click at [760, 511] on span "Yes" at bounding box center [757, 512] width 15 height 15
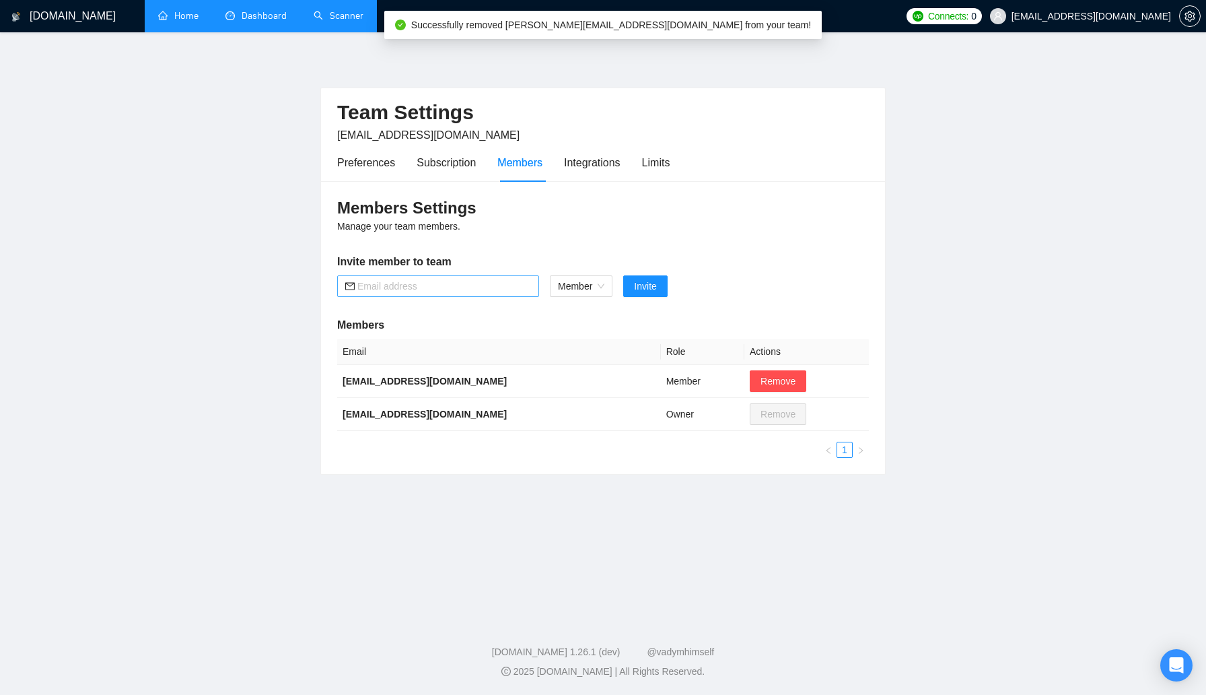
click at [462, 285] on input "text" at bounding box center [444, 286] width 174 height 15
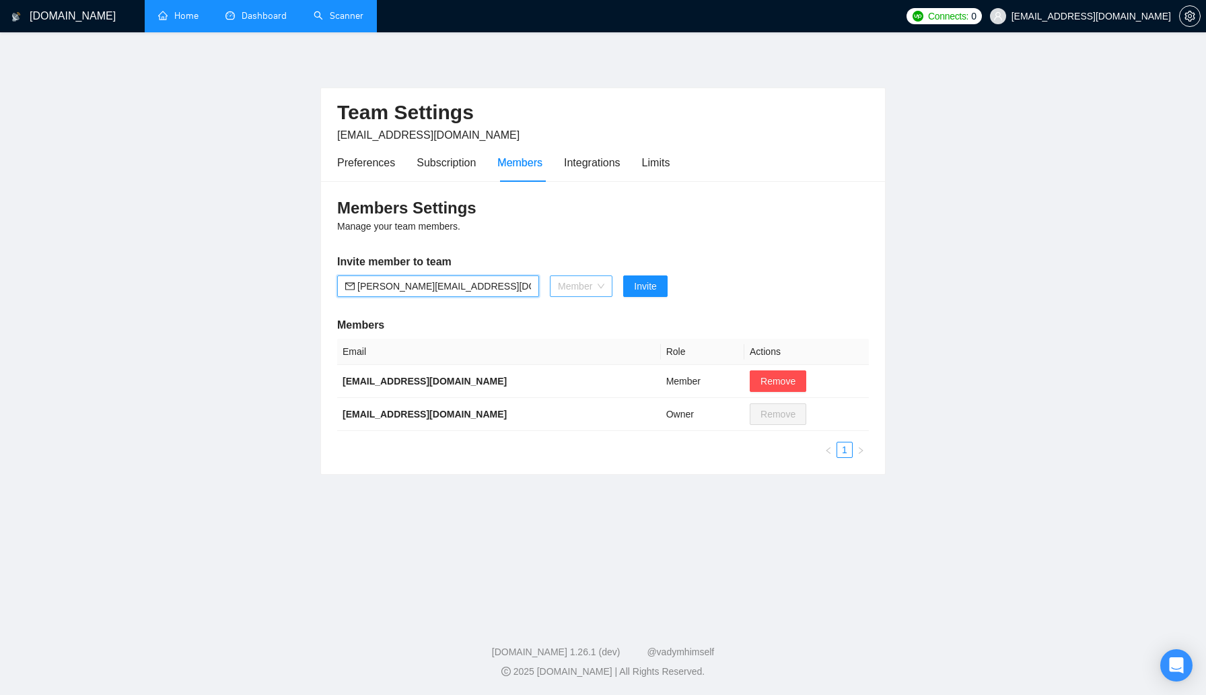
click at [569, 281] on span "Member" at bounding box center [581, 286] width 46 height 20
type input "maggie@prettyspecific.com"
click at [581, 320] on div "Admin" at bounding box center [582, 313] width 48 height 15
click at [635, 289] on span "Invite" at bounding box center [638, 286] width 22 height 15
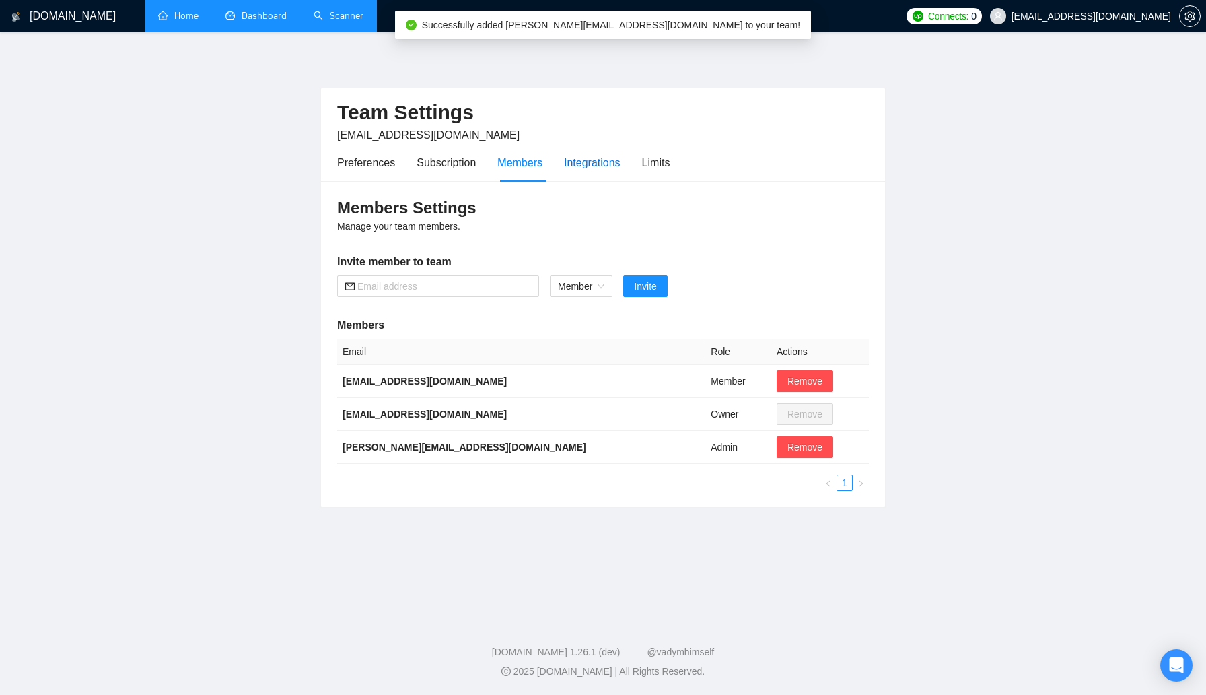
click at [598, 164] on div "Integrations" at bounding box center [592, 162] width 57 height 17
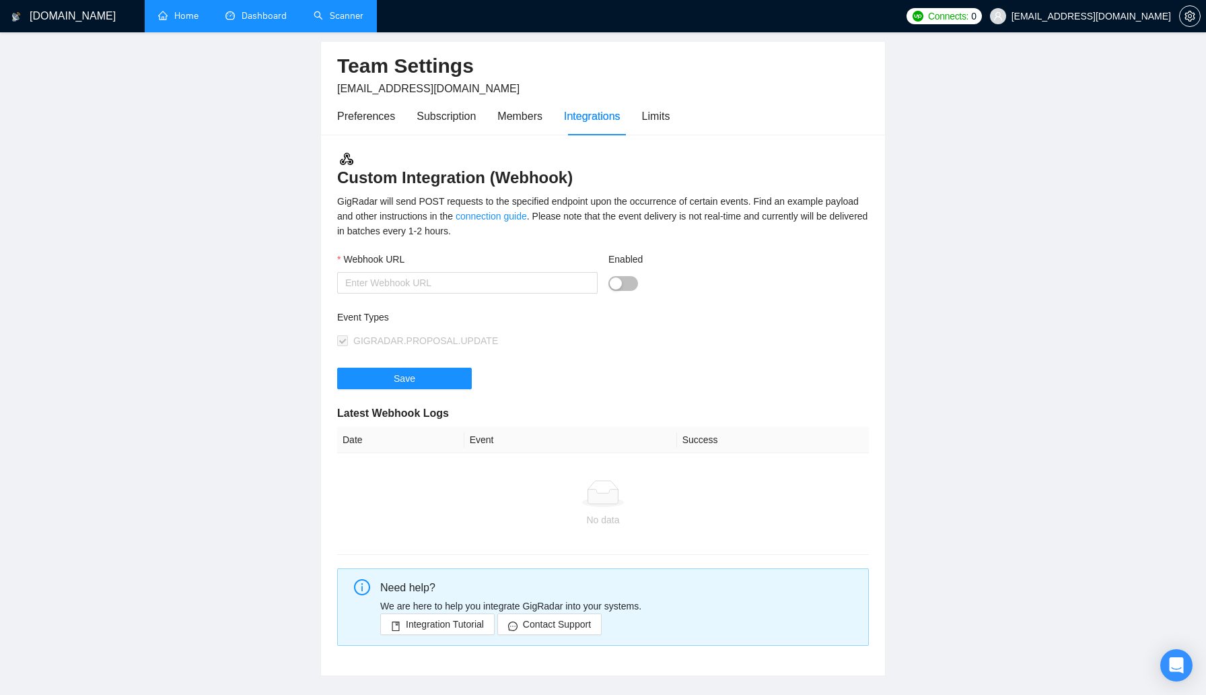
scroll to position [19, 0]
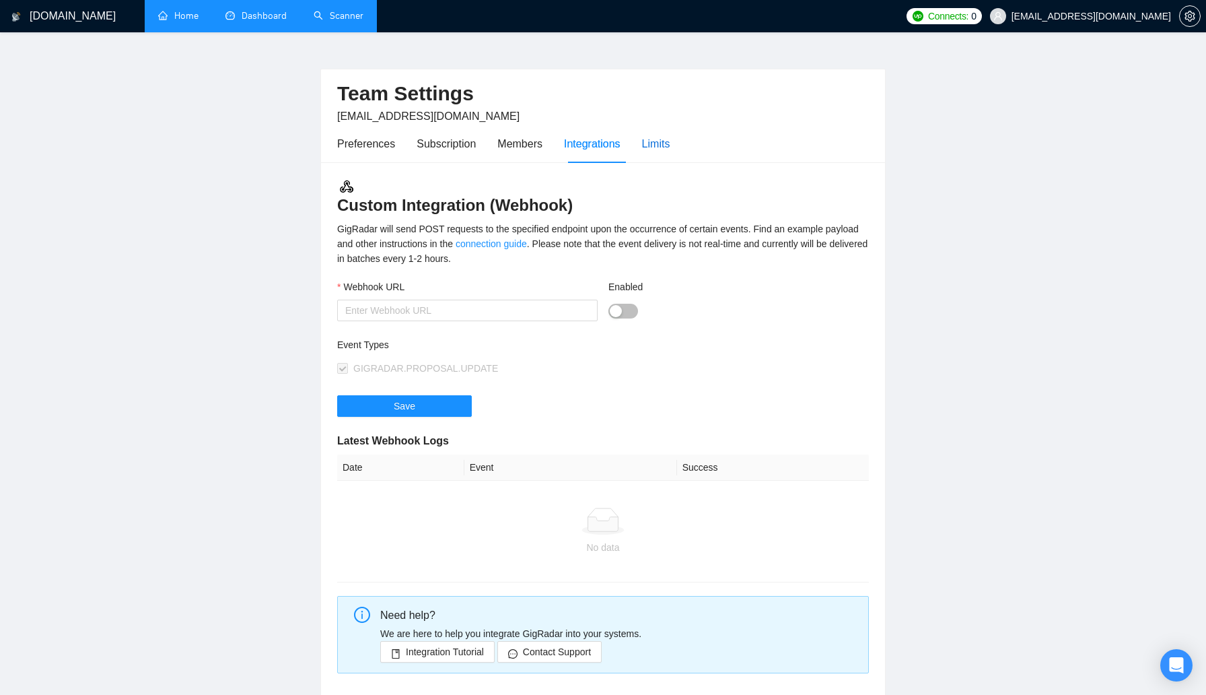
click at [660, 146] on div "Limits" at bounding box center [656, 143] width 28 height 17
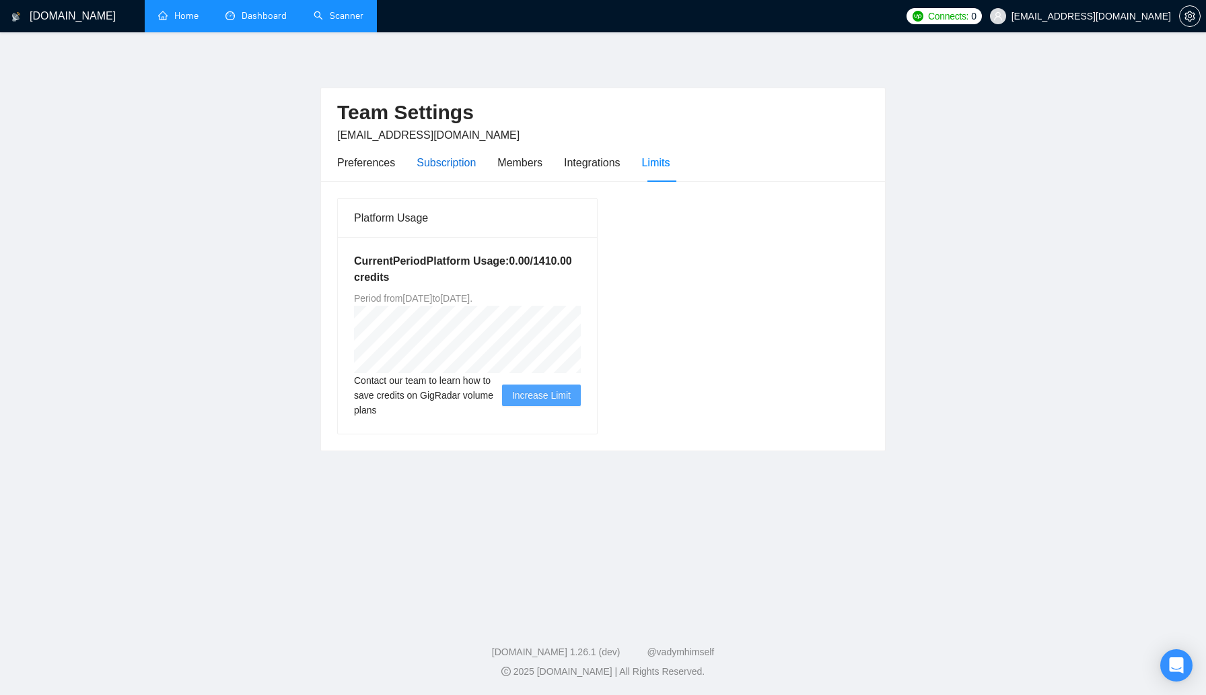
click at [458, 163] on div "Subscription" at bounding box center [446, 162] width 59 height 17
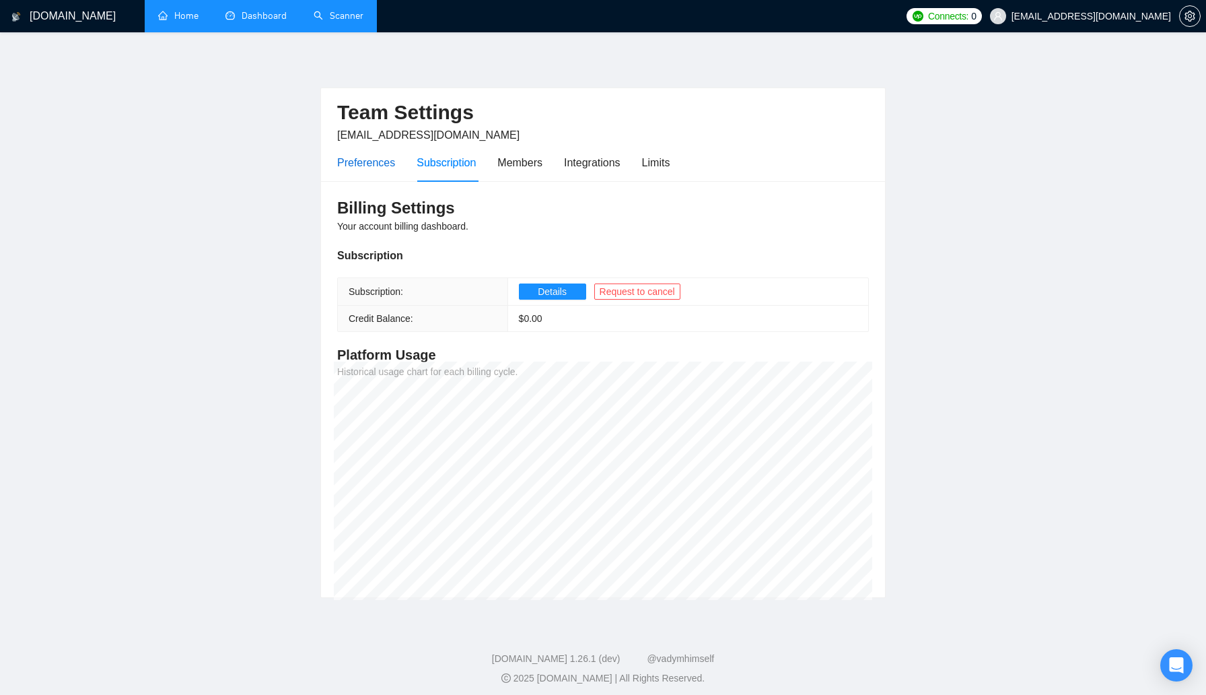
click at [357, 162] on div "Preferences" at bounding box center [366, 162] width 58 height 17
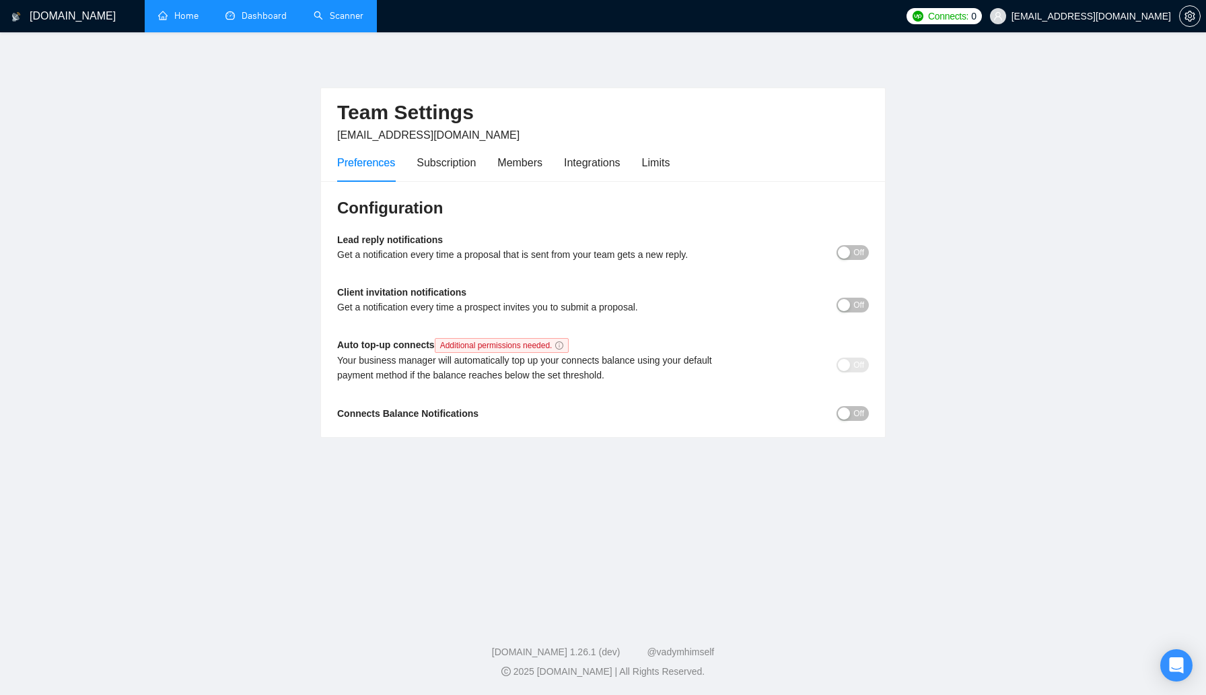
click at [854, 251] on span "Off" at bounding box center [858, 252] width 11 height 15
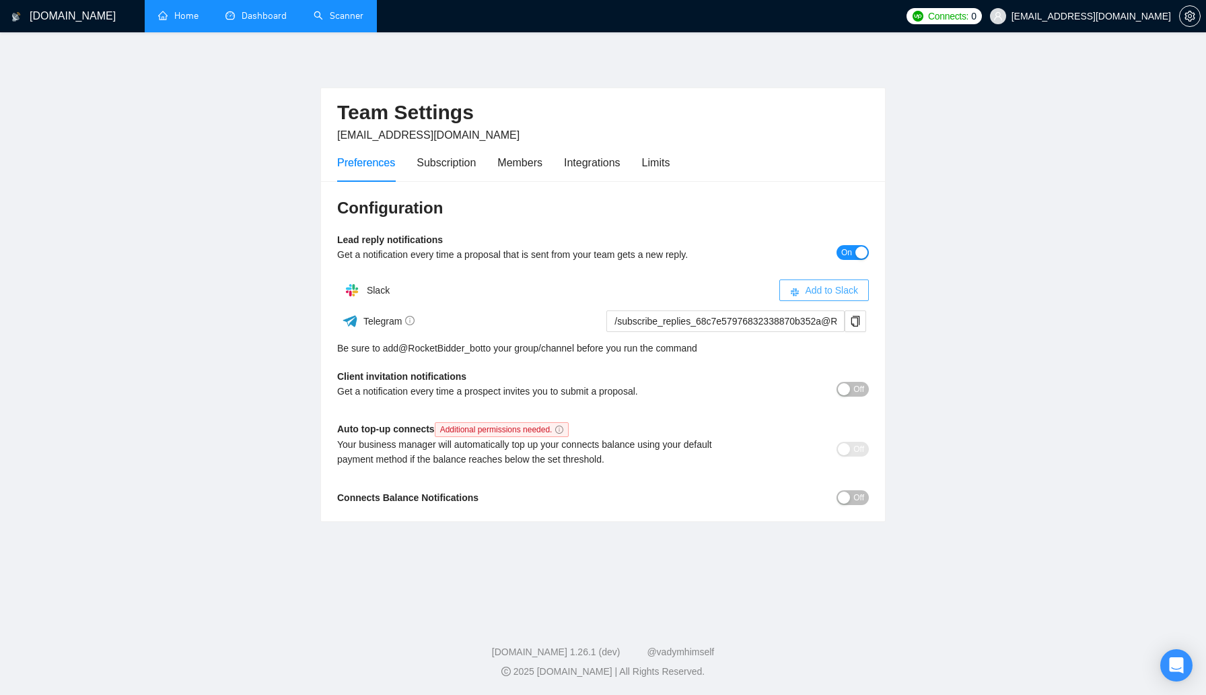
click at [808, 291] on span "Add to Slack" at bounding box center [831, 290] width 53 height 15
click at [857, 385] on span "Off" at bounding box center [858, 389] width 11 height 15
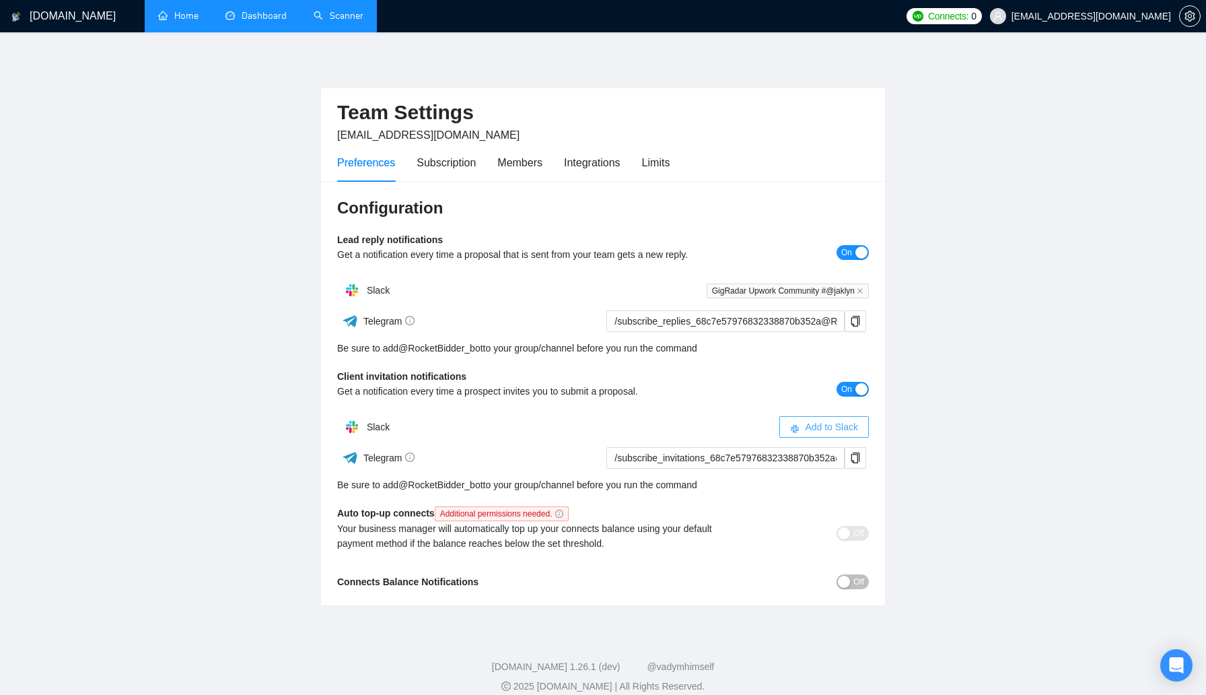
click at [842, 427] on span "Add to Slack" at bounding box center [831, 426] width 53 height 15
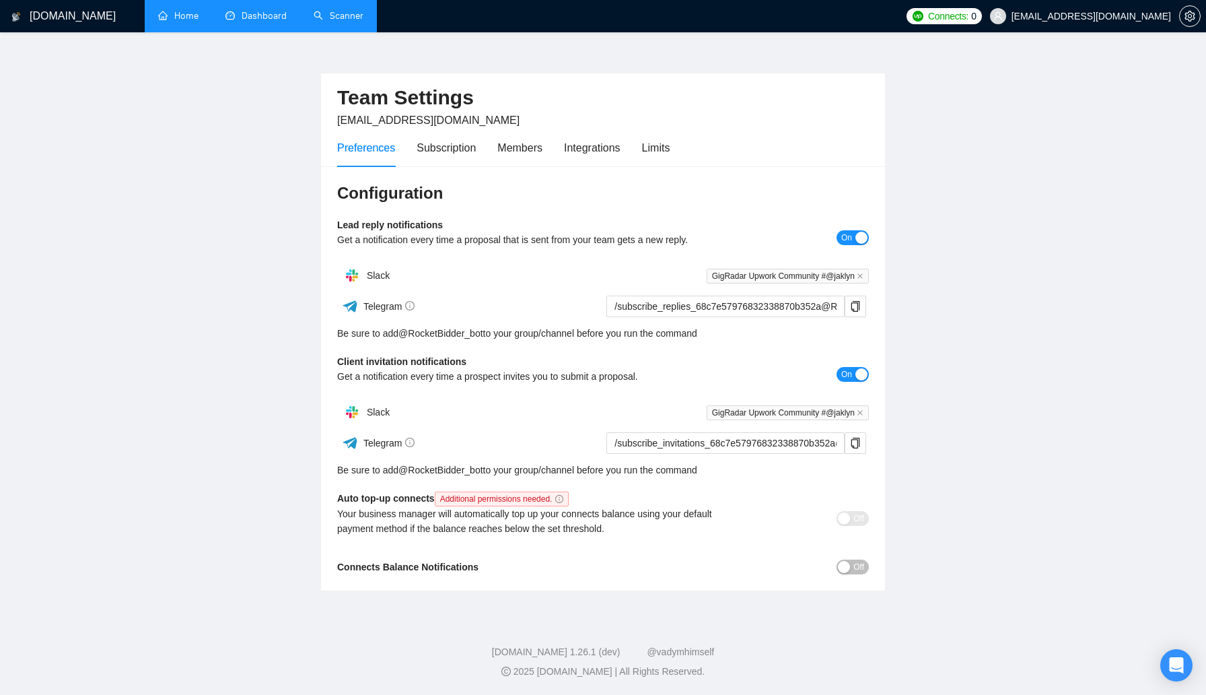
click at [845, 573] on button "Off" at bounding box center [853, 566] width 32 height 15
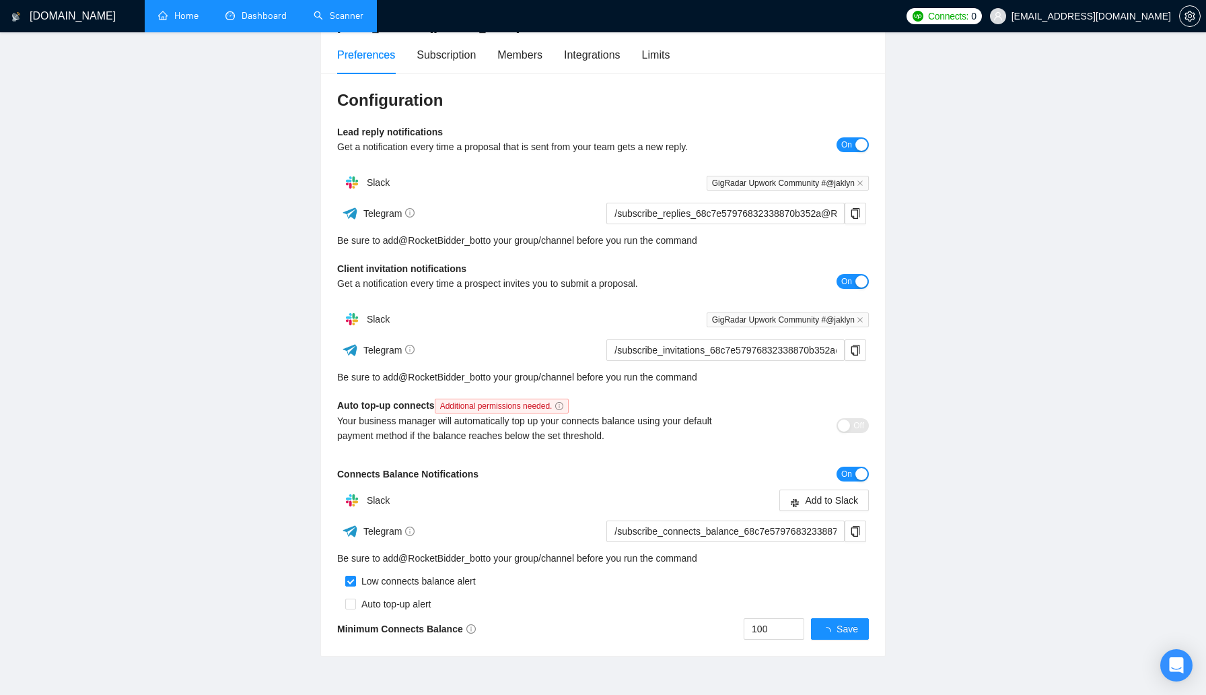
scroll to position [173, 0]
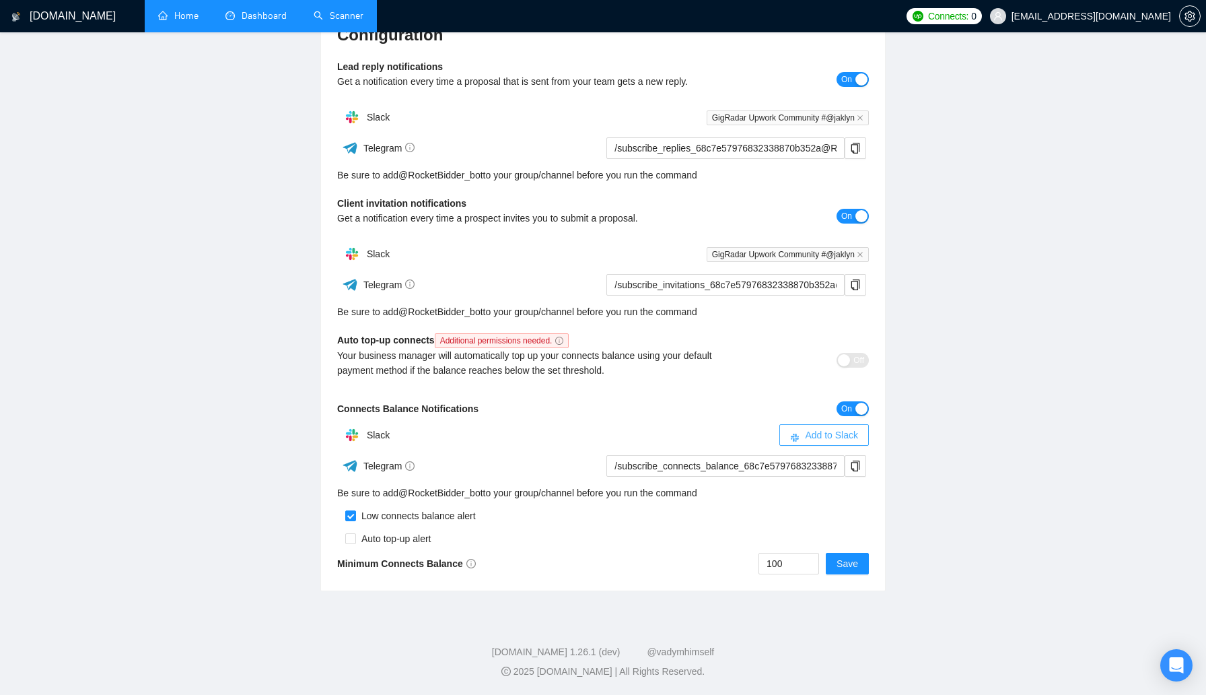
click at [816, 432] on span "Add to Slack" at bounding box center [831, 434] width 53 height 15
click at [409, 533] on div "Auto top-up alert" at bounding box center [393, 538] width 75 height 15
click at [353, 542] on input "checkbox" at bounding box center [350, 538] width 11 height 11
checkbox input "true"
click at [843, 562] on span "Save" at bounding box center [848, 563] width 22 height 15
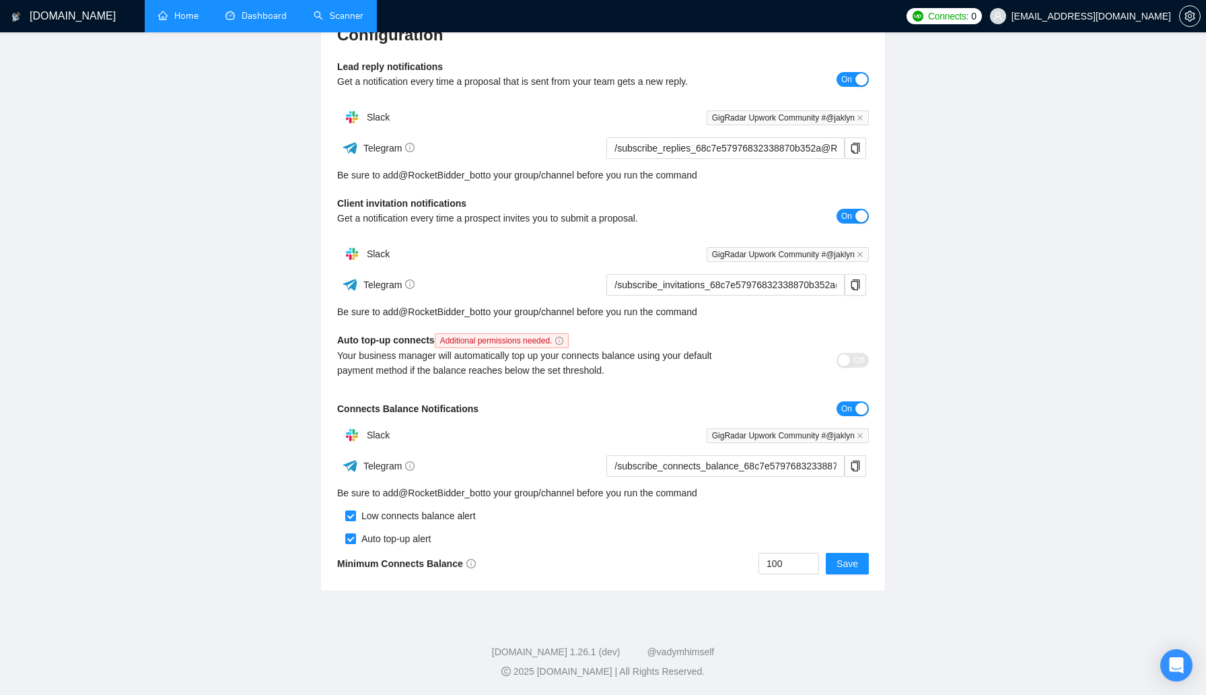
click at [925, 419] on main "Team Settings jaklyn@prettyspecific.com Preferences Subscription Members Integr…" at bounding box center [603, 236] width 1163 height 710
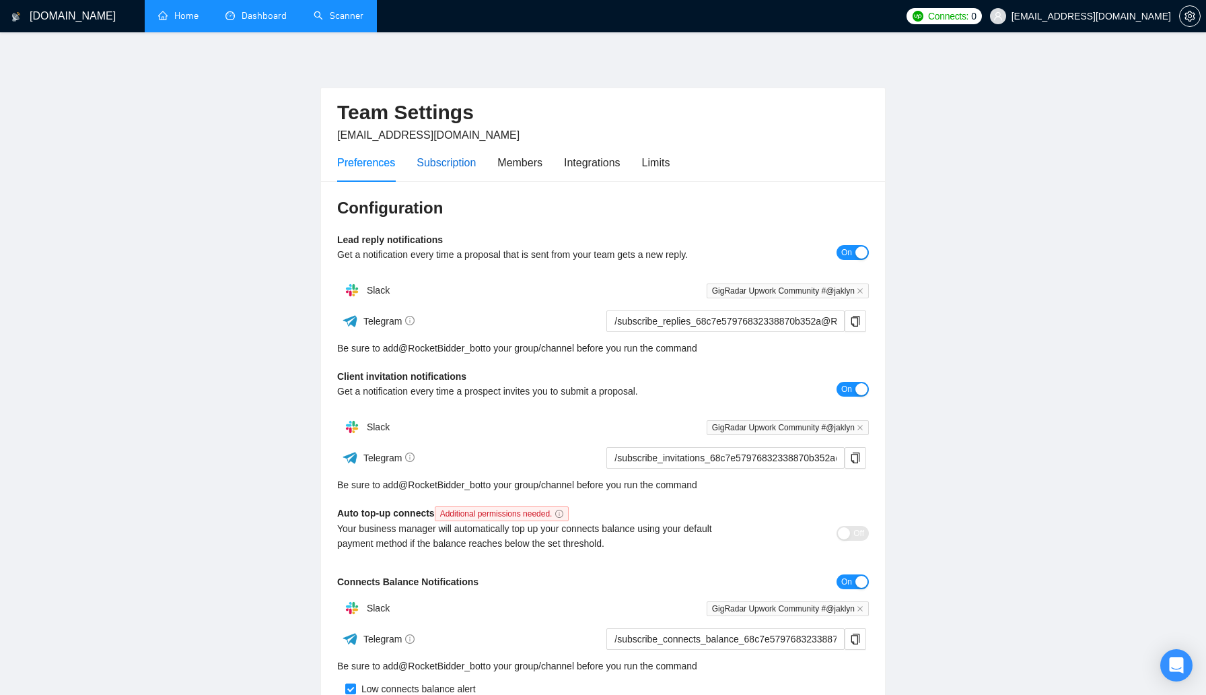
click at [456, 169] on div "Subscription" at bounding box center [446, 162] width 59 height 17
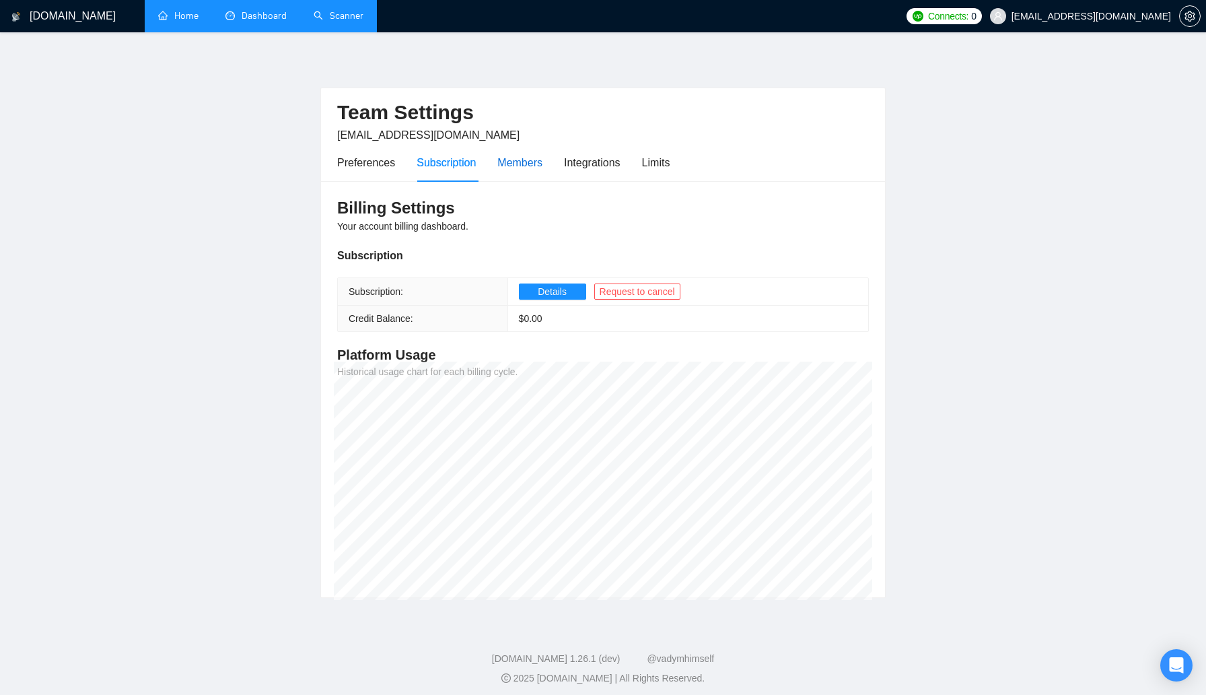
click at [533, 169] on div "Members" at bounding box center [519, 162] width 45 height 17
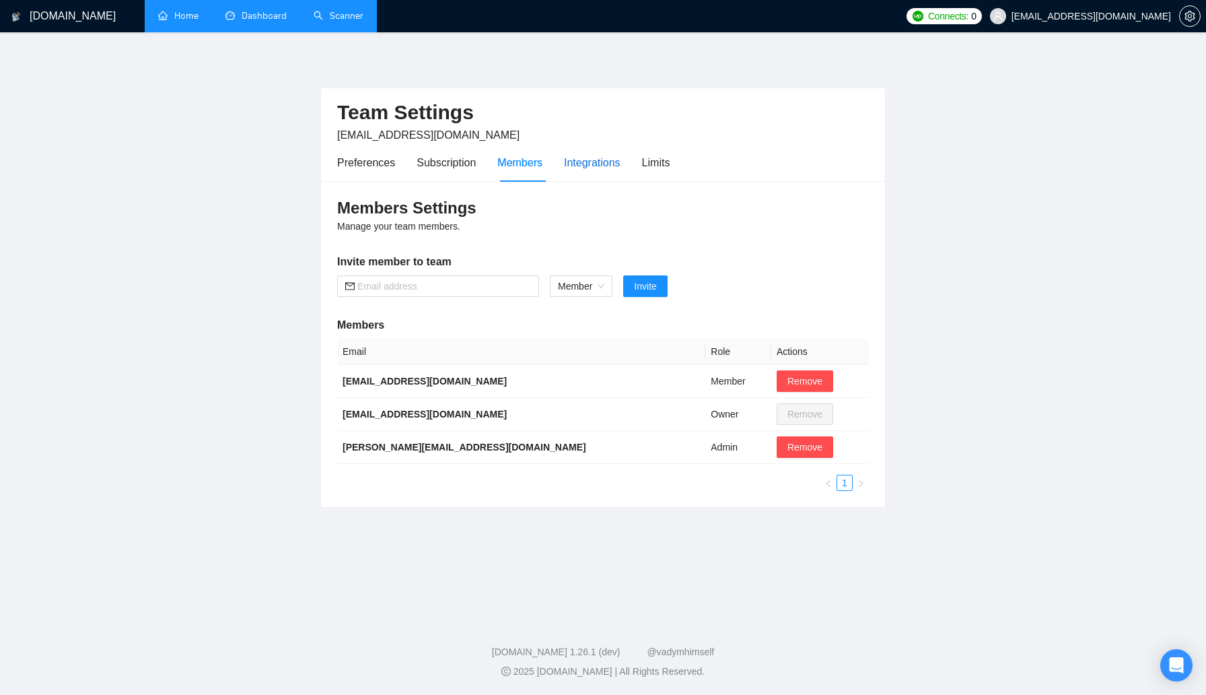
click at [602, 168] on div "Integrations" at bounding box center [592, 162] width 57 height 17
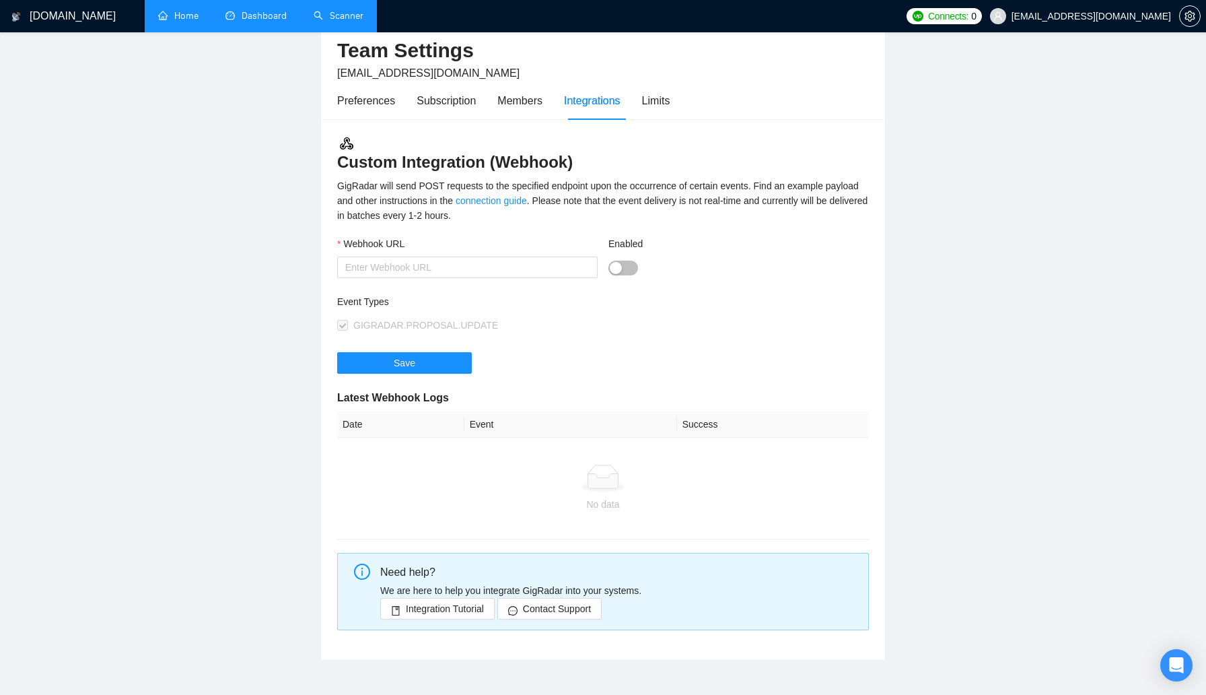
scroll to position [63, 0]
click at [670, 108] on div "Limits" at bounding box center [656, 99] width 28 height 38
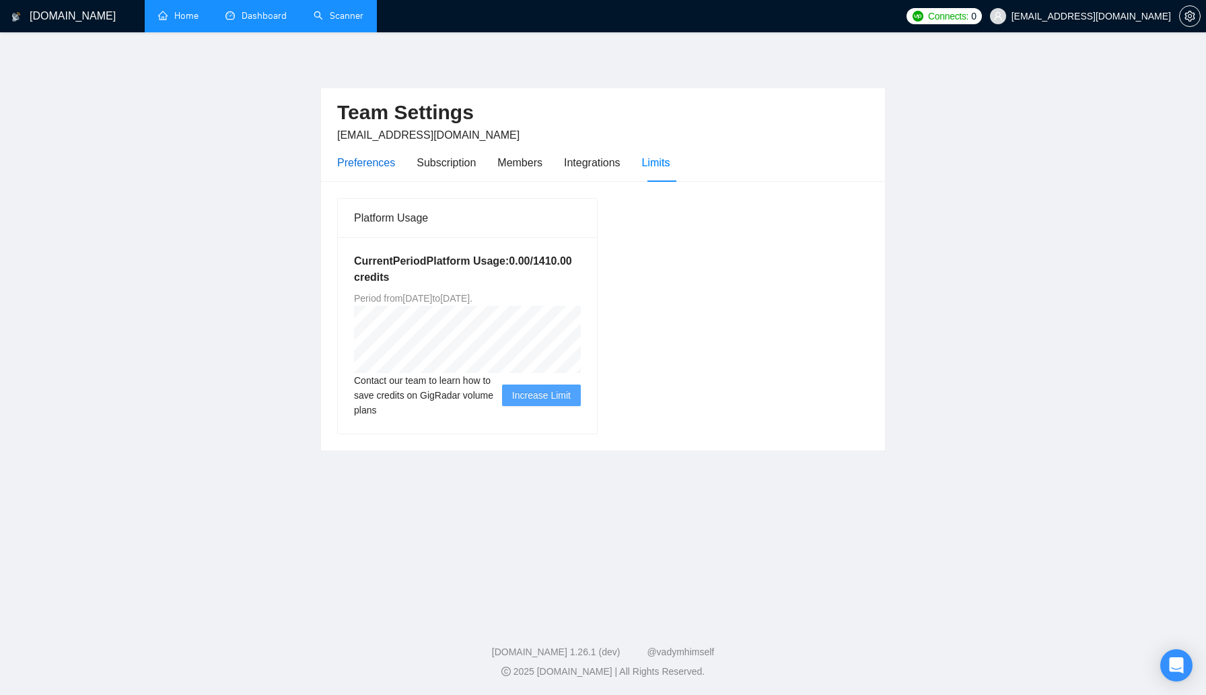
click at [376, 166] on div "Preferences" at bounding box center [366, 162] width 58 height 17
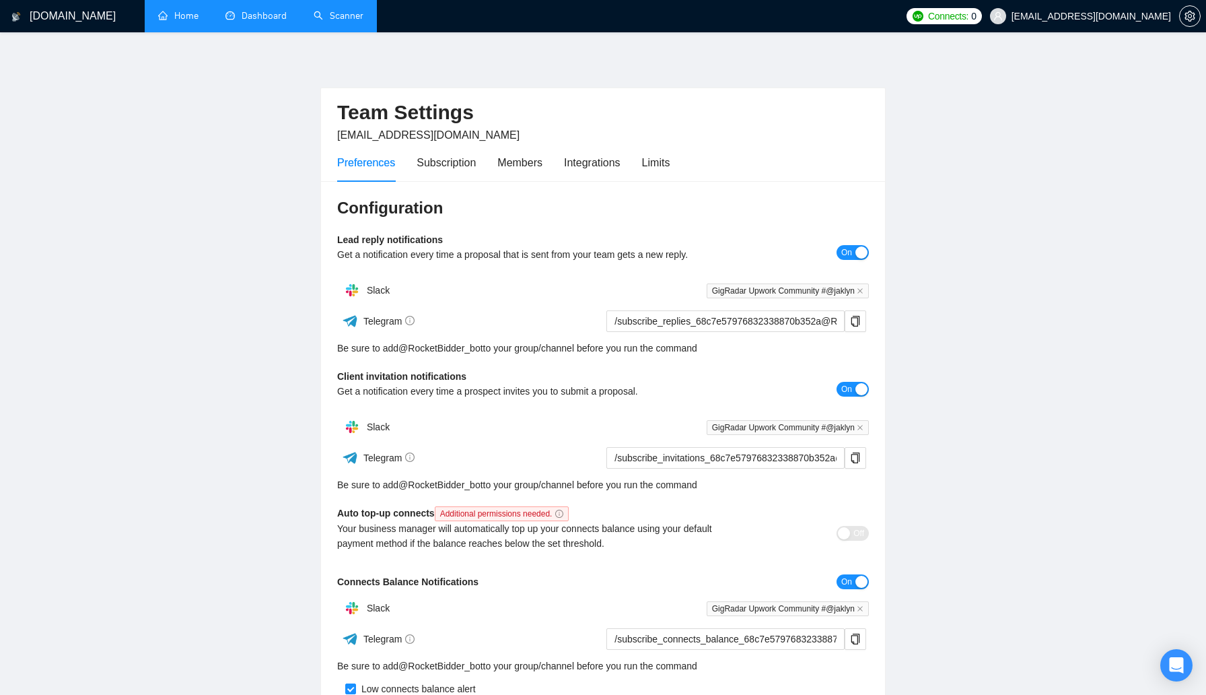
click at [339, 14] on link "Scanner" at bounding box center [339, 15] width 50 height 11
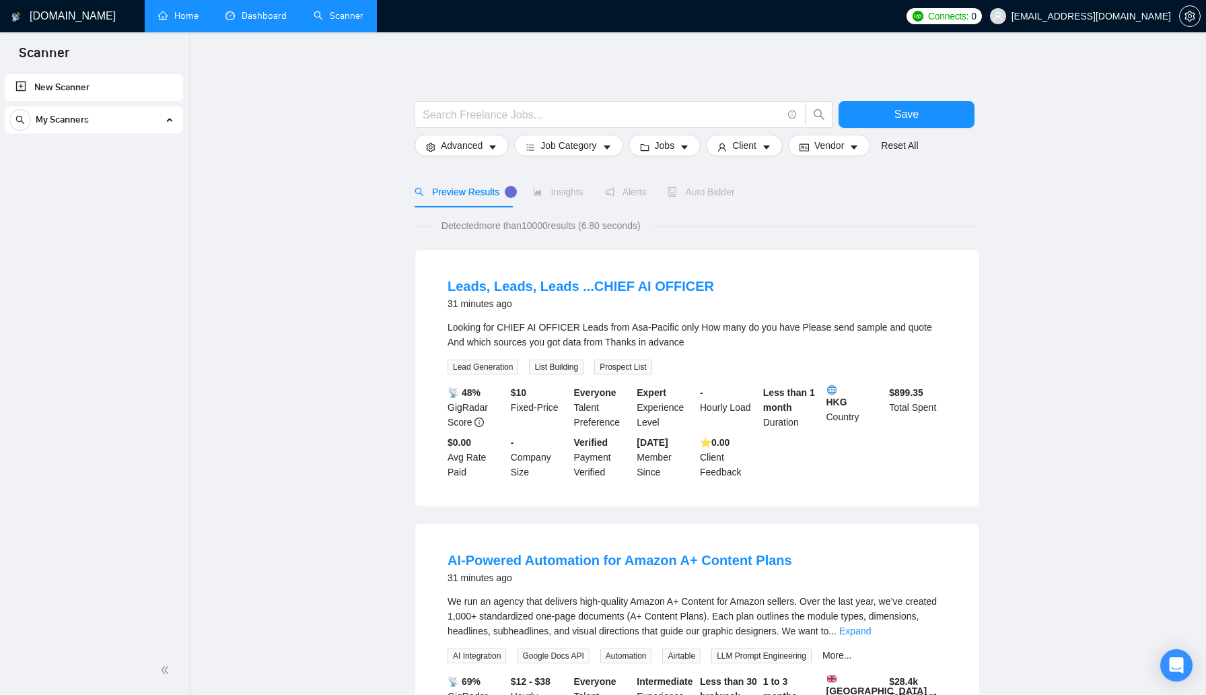
click at [128, 117] on div "My Scanners" at bounding box center [93, 119] width 169 height 27
click at [118, 79] on link "New Scanner" at bounding box center [93, 87] width 157 height 27
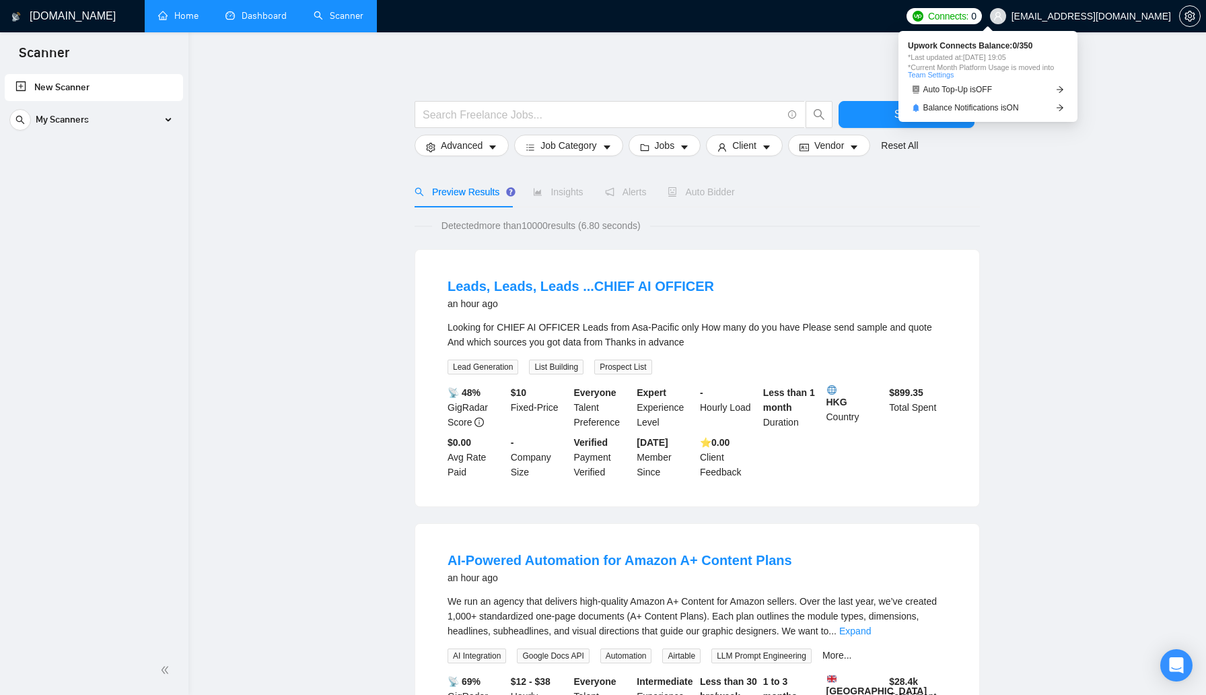
click at [968, 13] on span "Connects:" at bounding box center [948, 16] width 40 height 15
click at [1009, 89] on link "Auto Top-Up is OFF" at bounding box center [988, 90] width 160 height 14
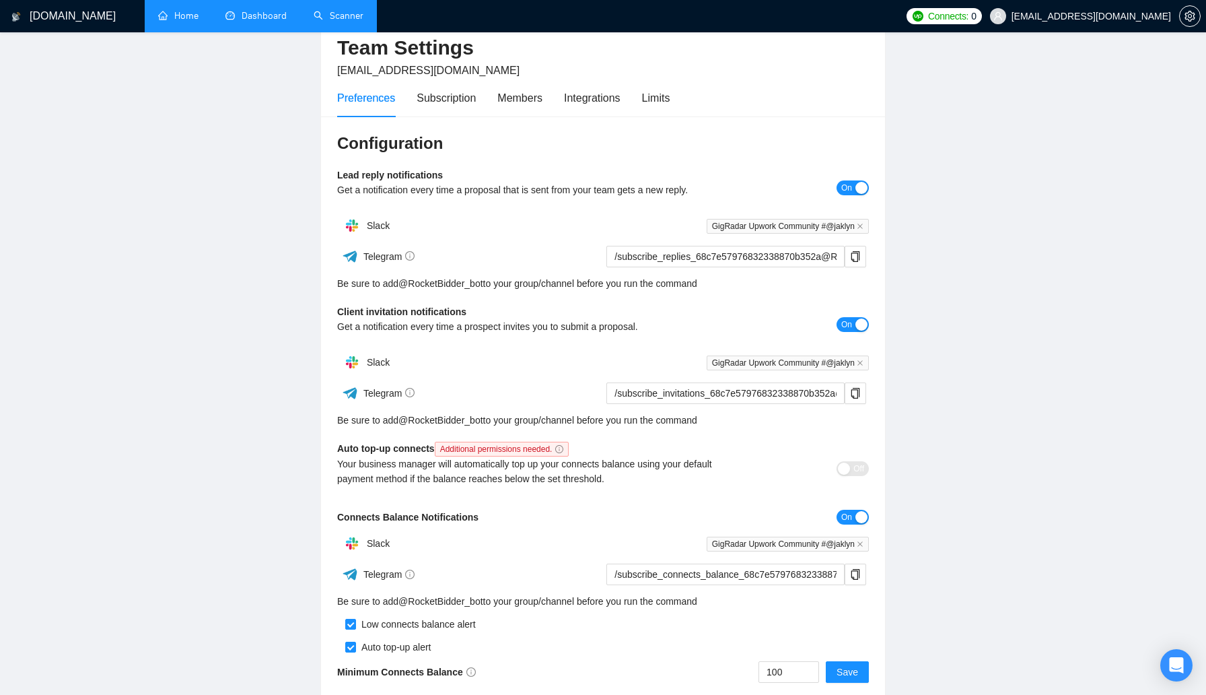
scroll to position [83, 0]
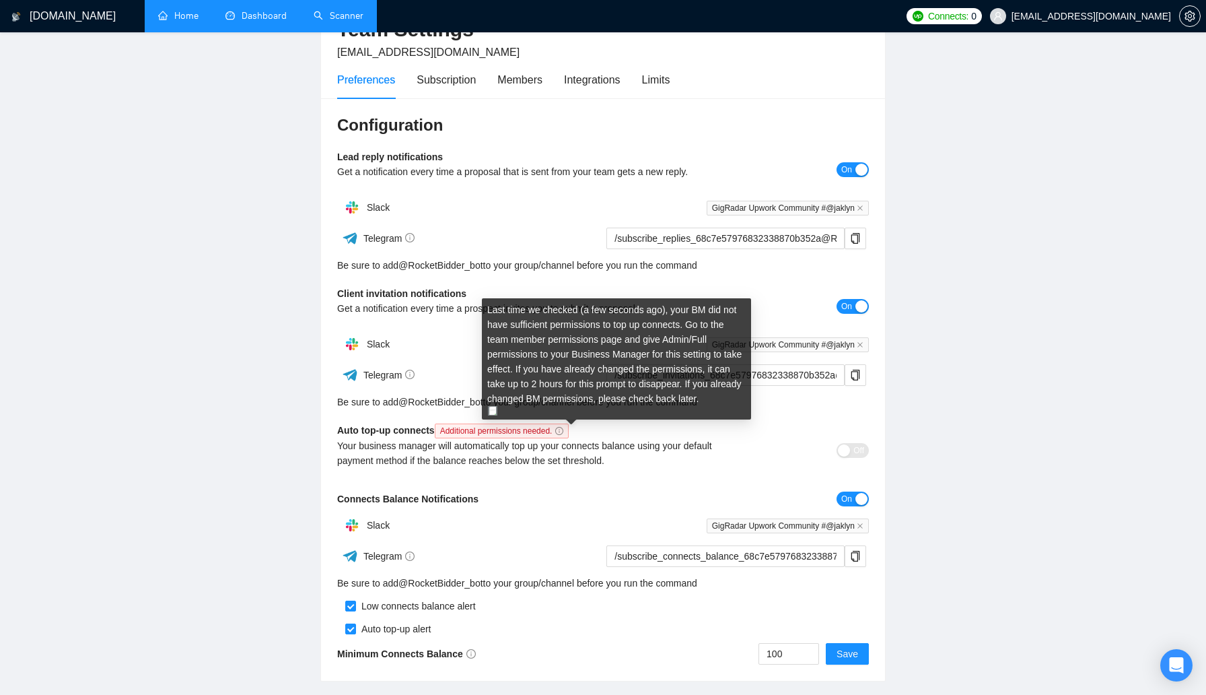
click at [563, 431] on icon "info-circle" at bounding box center [559, 431] width 8 height 8
click at [494, 411] on img at bounding box center [492, 410] width 9 height 9
click at [491, 409] on img at bounding box center [492, 410] width 9 height 9
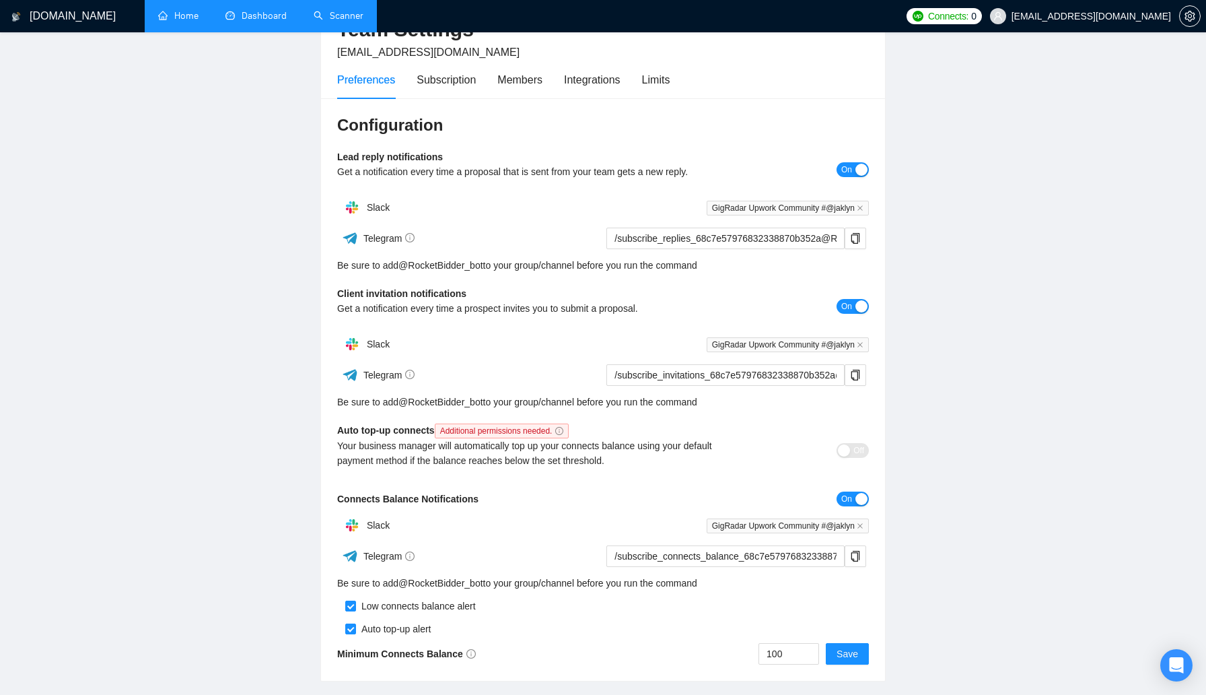
click at [644, 466] on div "Your business manager will automatically top up your connects balance using you…" at bounding box center [536, 453] width 399 height 30
click at [1006, 17] on span at bounding box center [998, 16] width 16 height 16
click at [1201, 20] on div "Connects: 0 jaklyn@prettyspecific.com" at bounding box center [1053, 16] width 306 height 32
click at [1191, 18] on icon "setting" at bounding box center [1189, 16] width 11 height 11
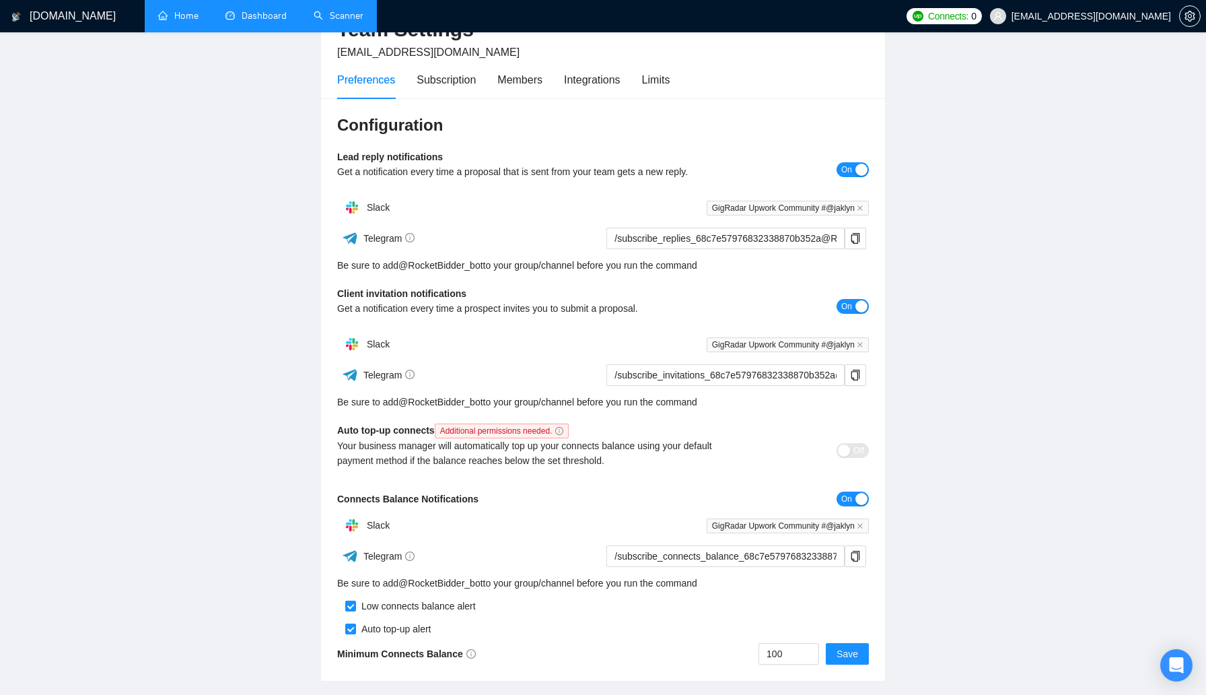
click at [199, 13] on link "Home" at bounding box center [178, 15] width 40 height 11
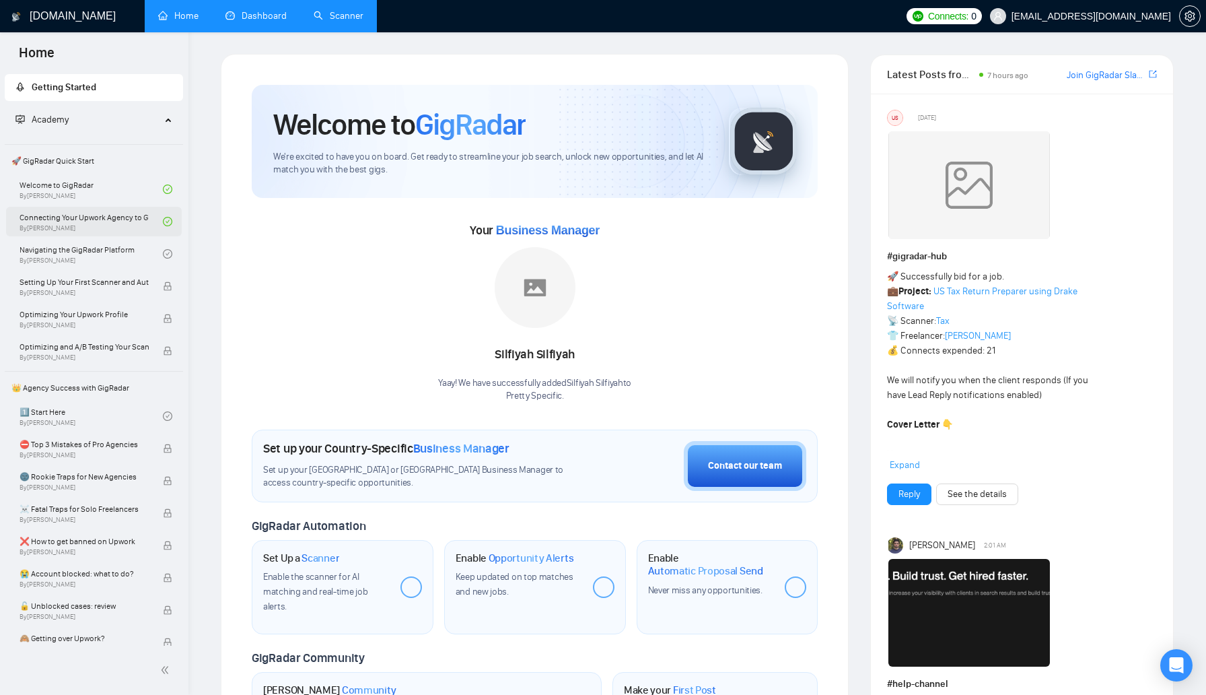
click at [104, 227] on link "Connecting Your Upwork Agency to GigRadar By Vlad Timinsky" at bounding box center [91, 222] width 143 height 30
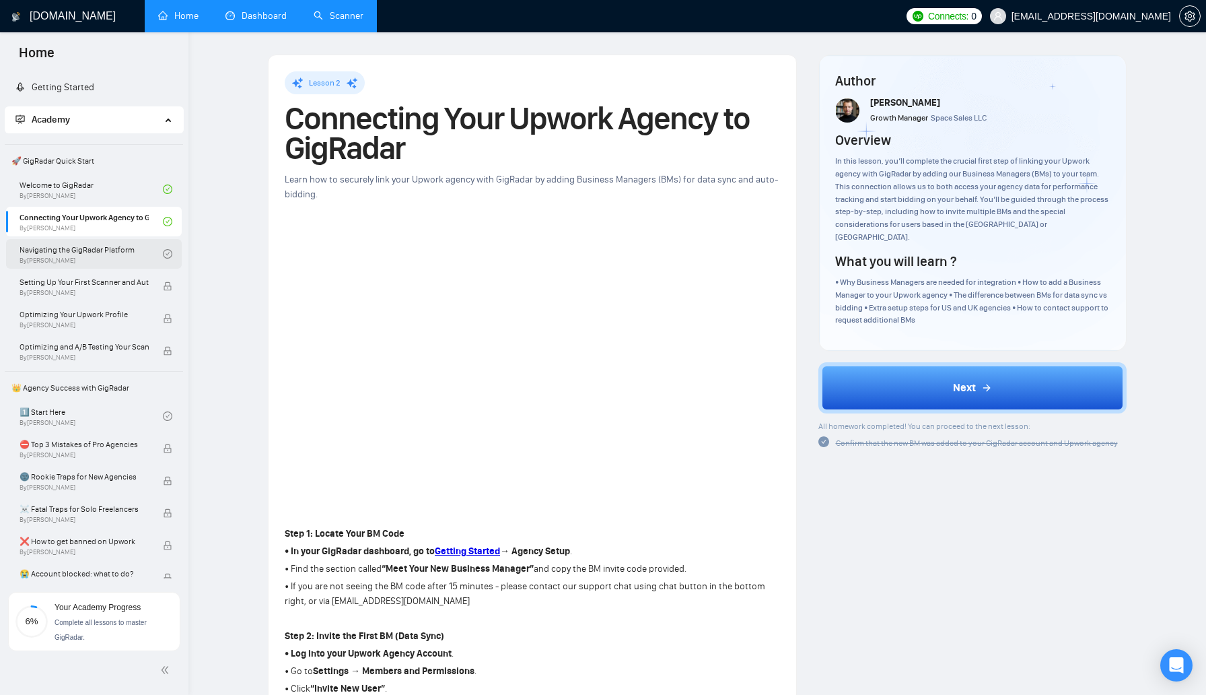
click at [105, 260] on link "Navigating the GigRadar Platform By Vlad Timinsky" at bounding box center [91, 254] width 143 height 30
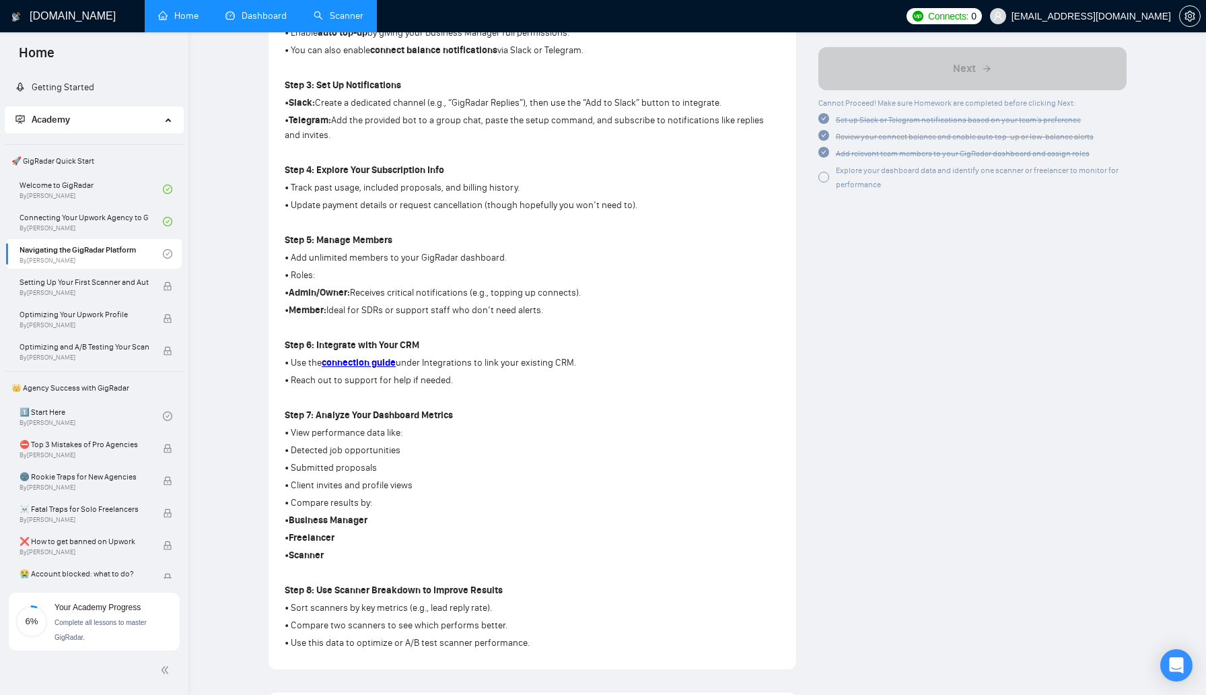
scroll to position [349, 0]
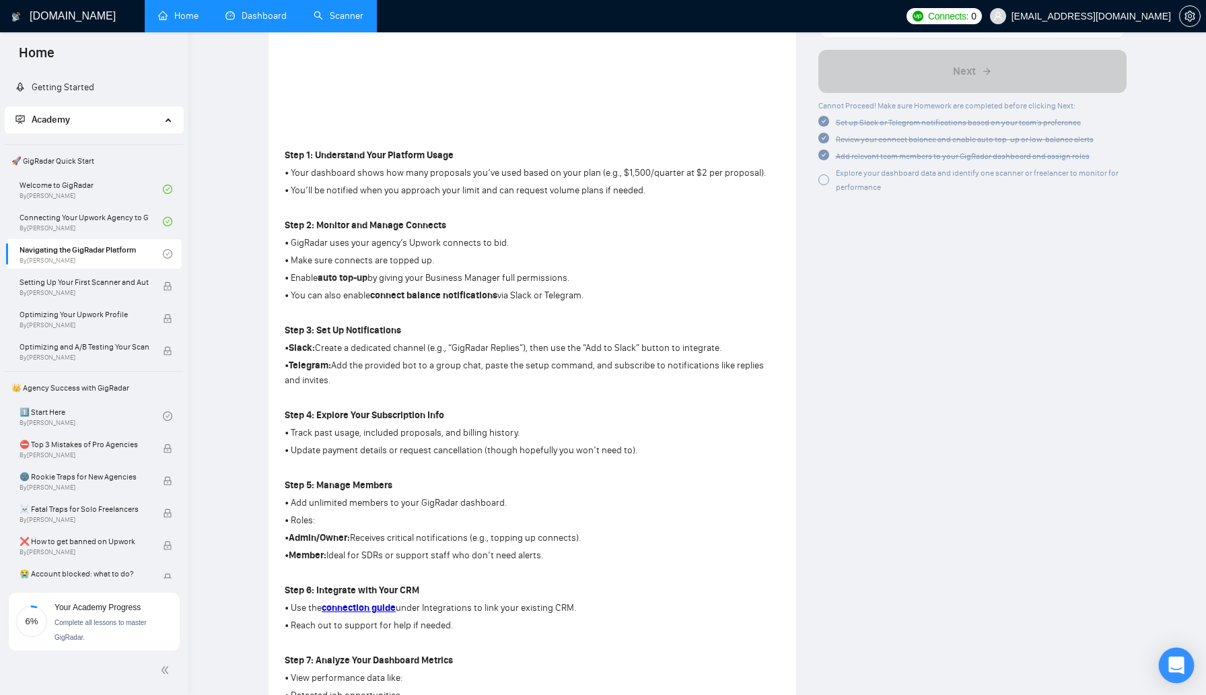
click at [1181, 668] on icon "Open Intercom Messenger" at bounding box center [1175, 664] width 15 height 17
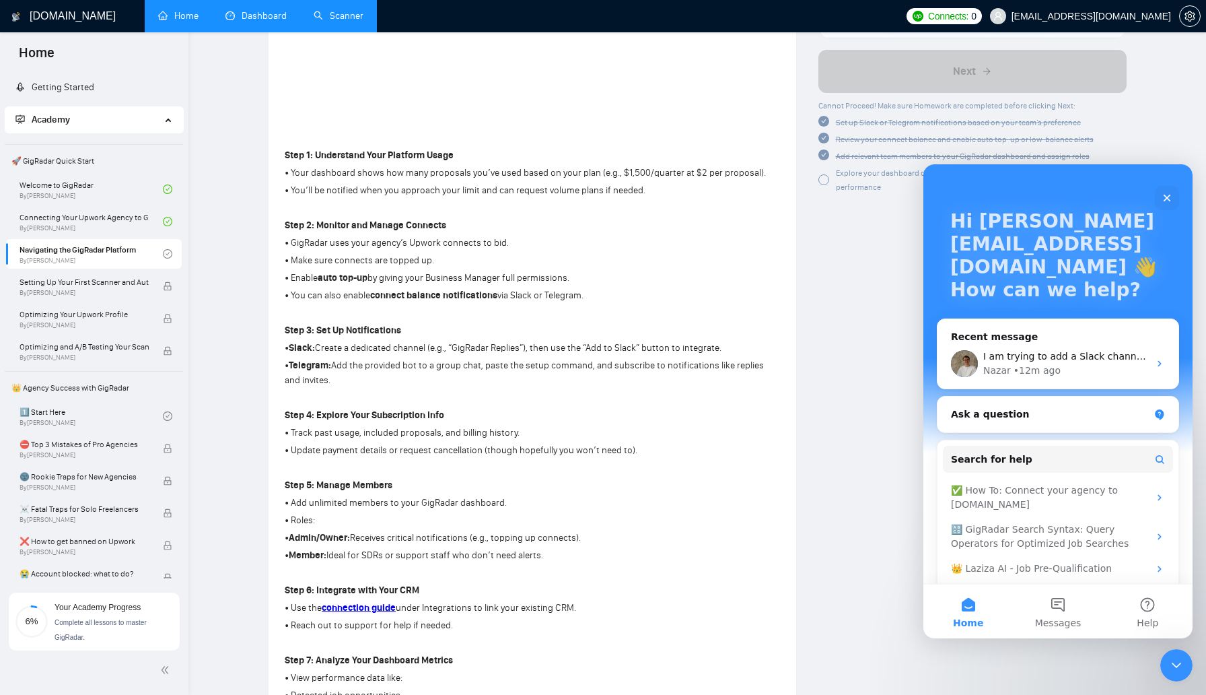
scroll to position [85, 0]
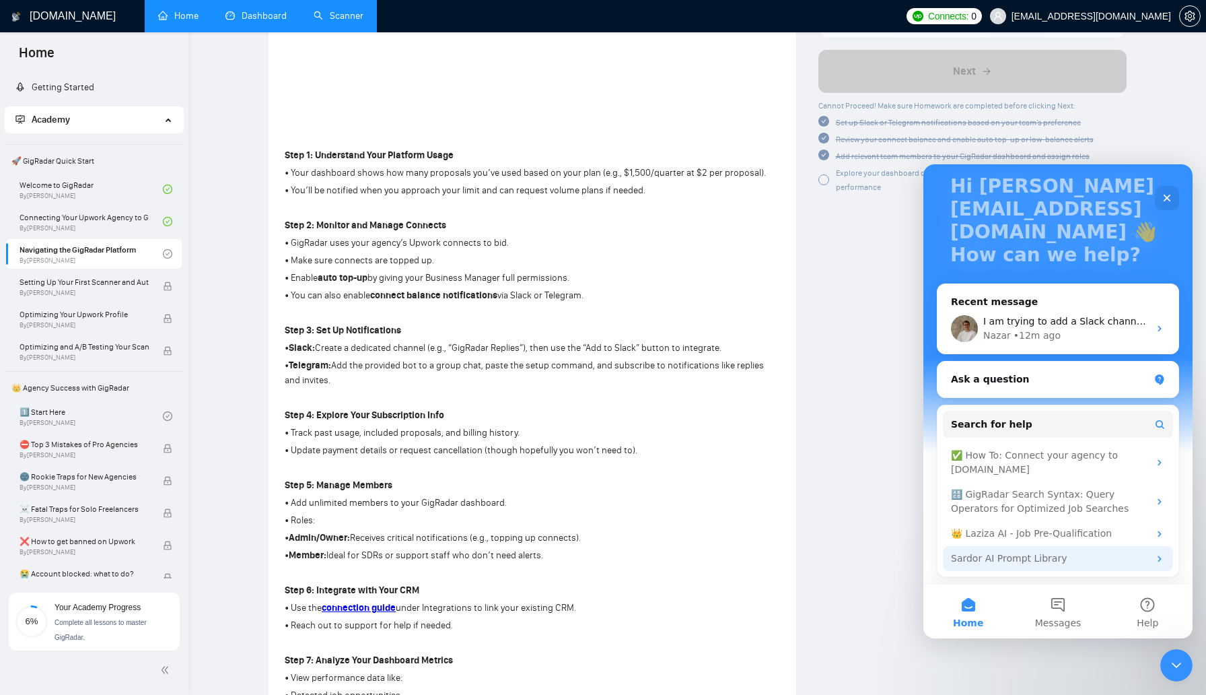
click at [1060, 564] on div "Sardor AI Prompt Library" at bounding box center [1050, 558] width 198 height 14
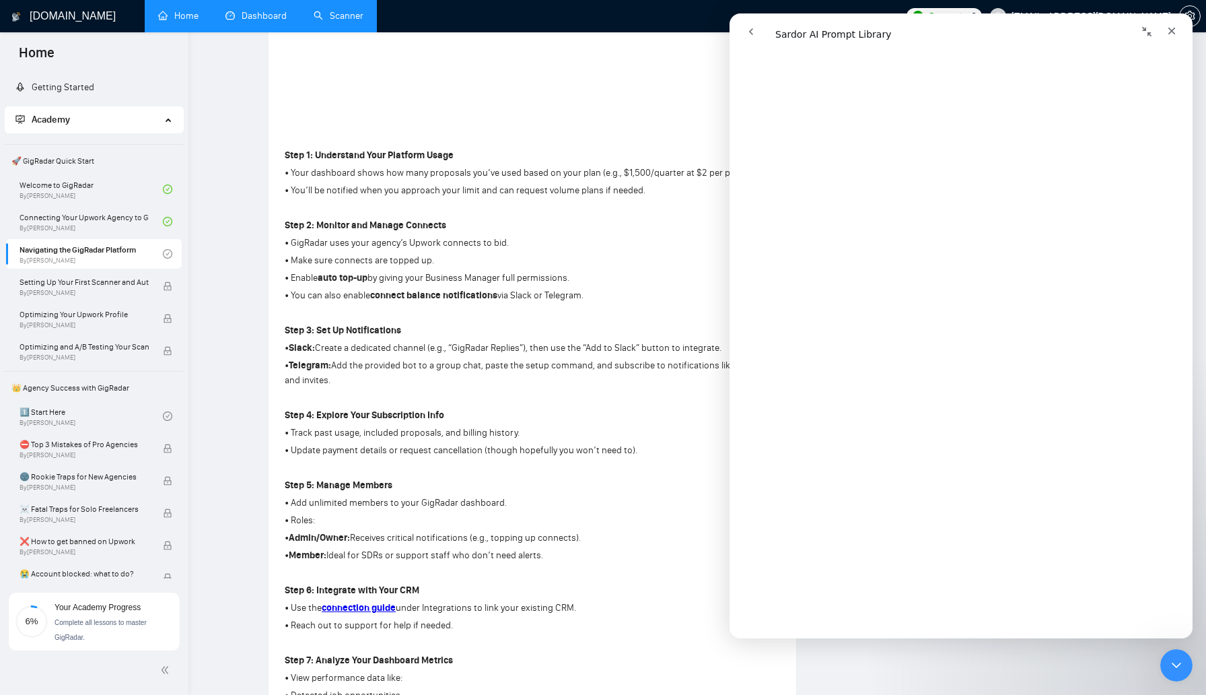
scroll to position [853, 0]
click at [752, 34] on icon "go back" at bounding box center [751, 31] width 11 height 11
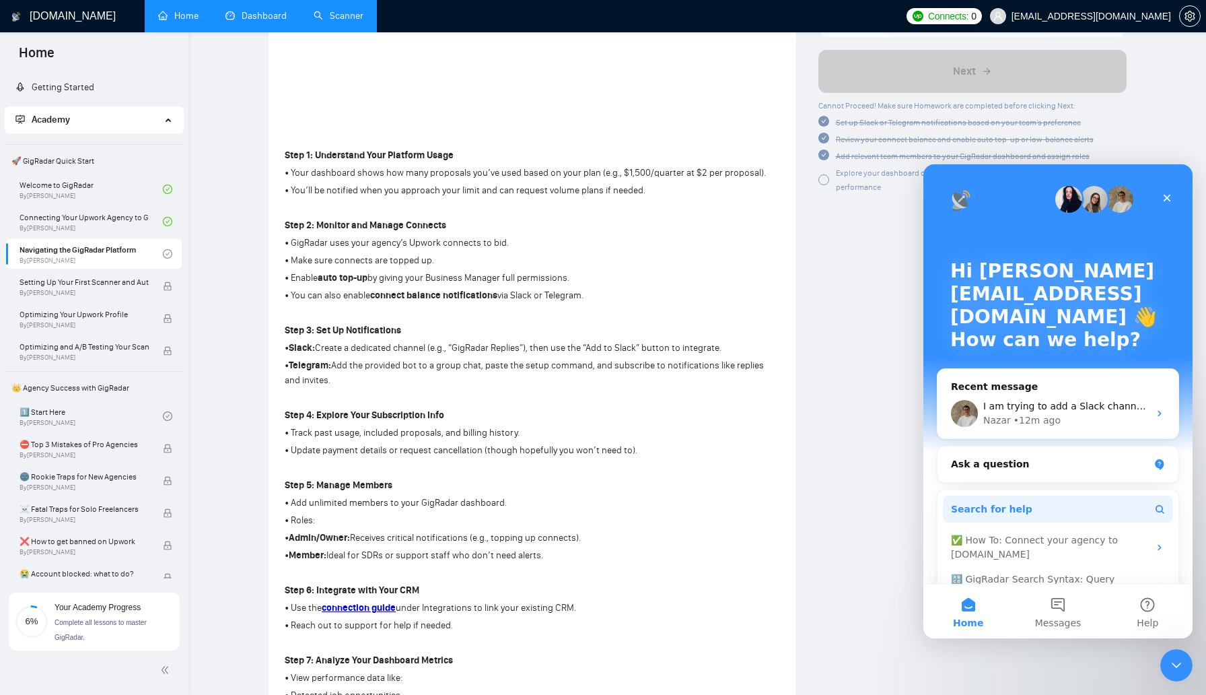
click at [1054, 505] on button "Search for help" at bounding box center [1058, 508] width 230 height 27
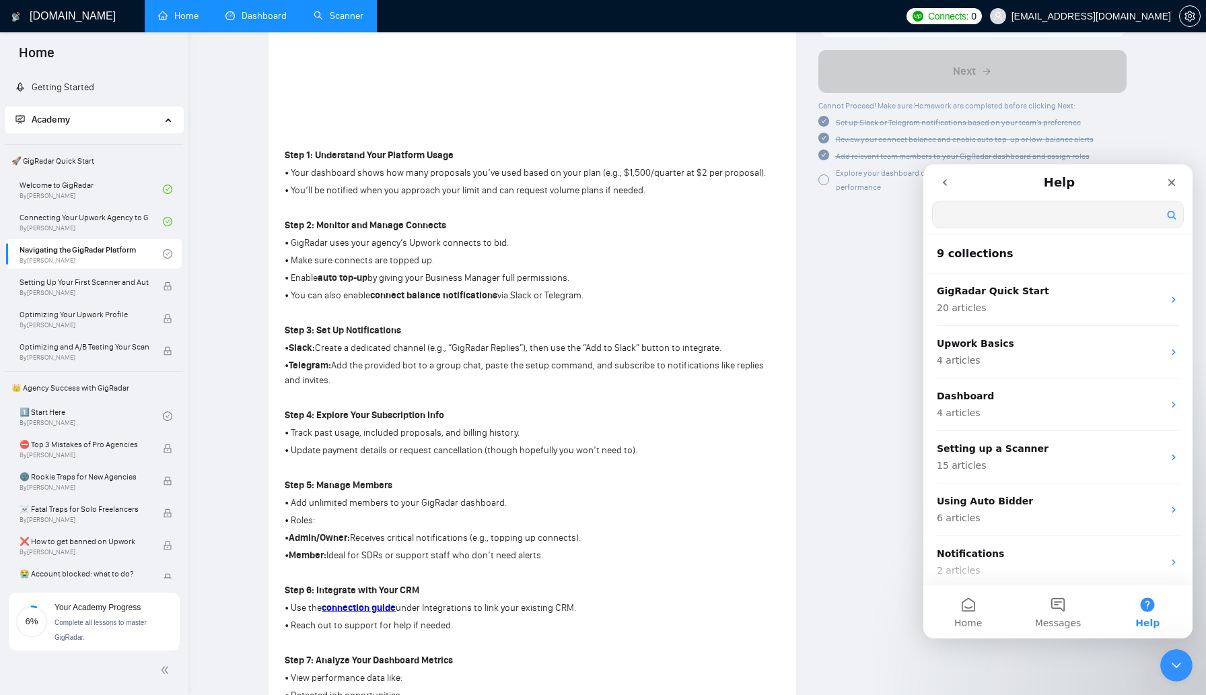
scroll to position [0, 0]
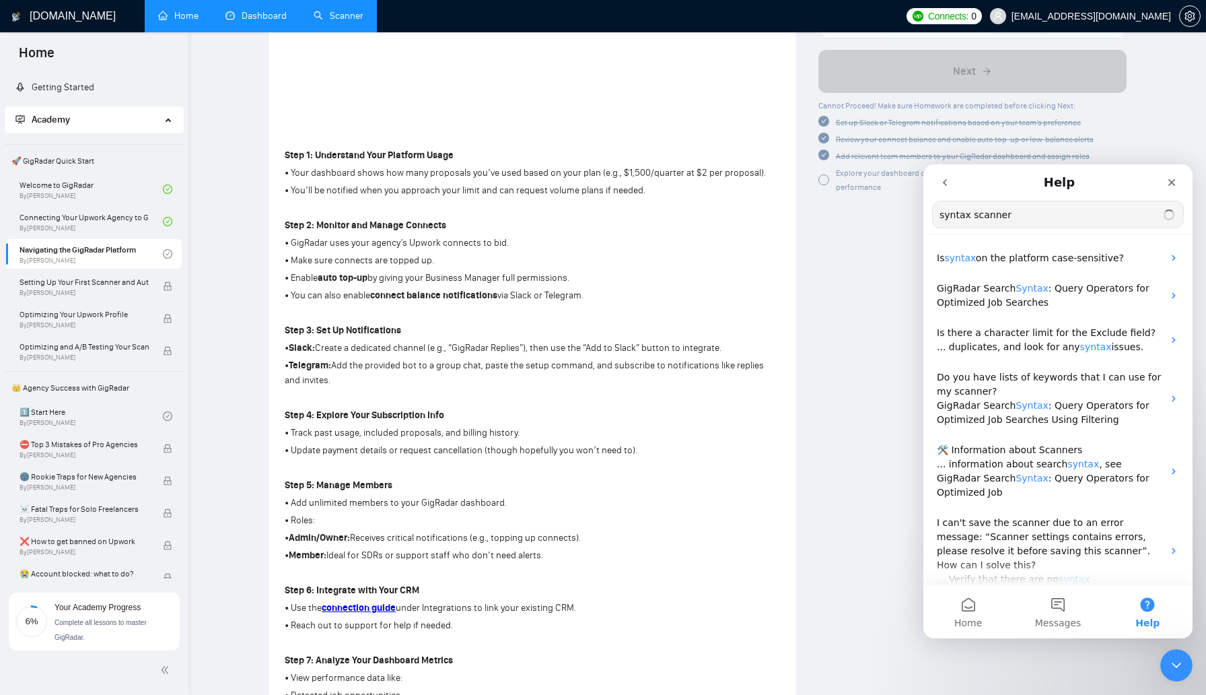
type input "syntax scanner"
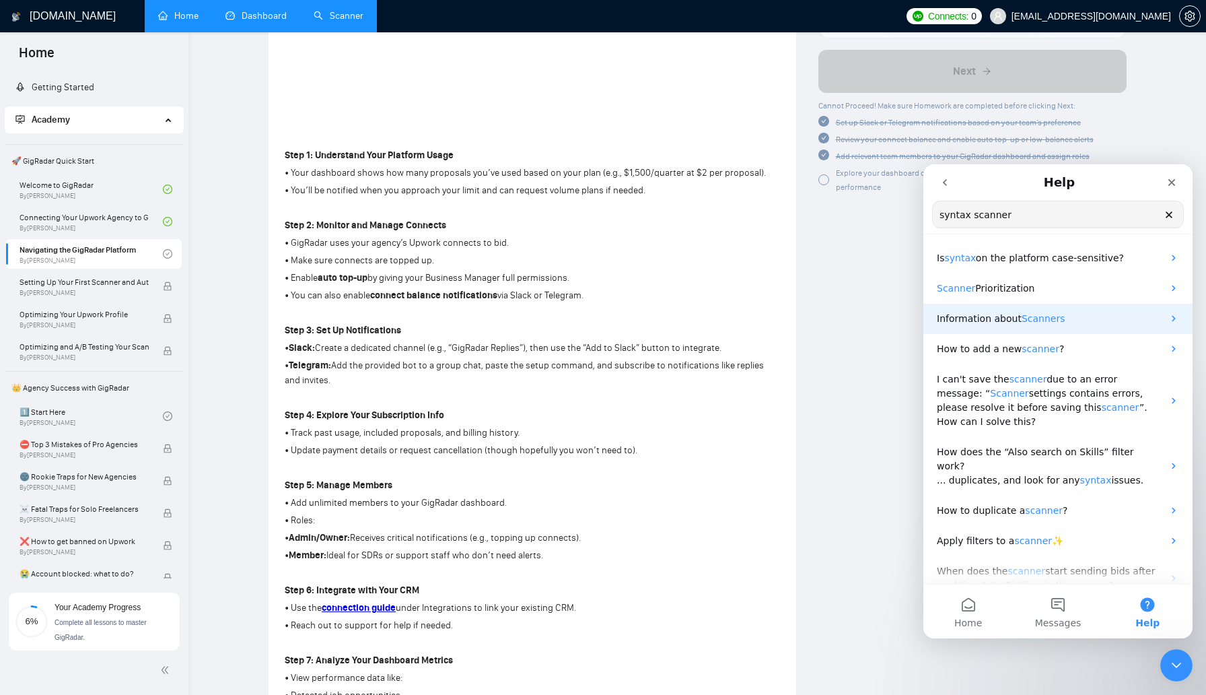
click at [1043, 322] on span "Scanners" at bounding box center [1044, 318] width 44 height 11
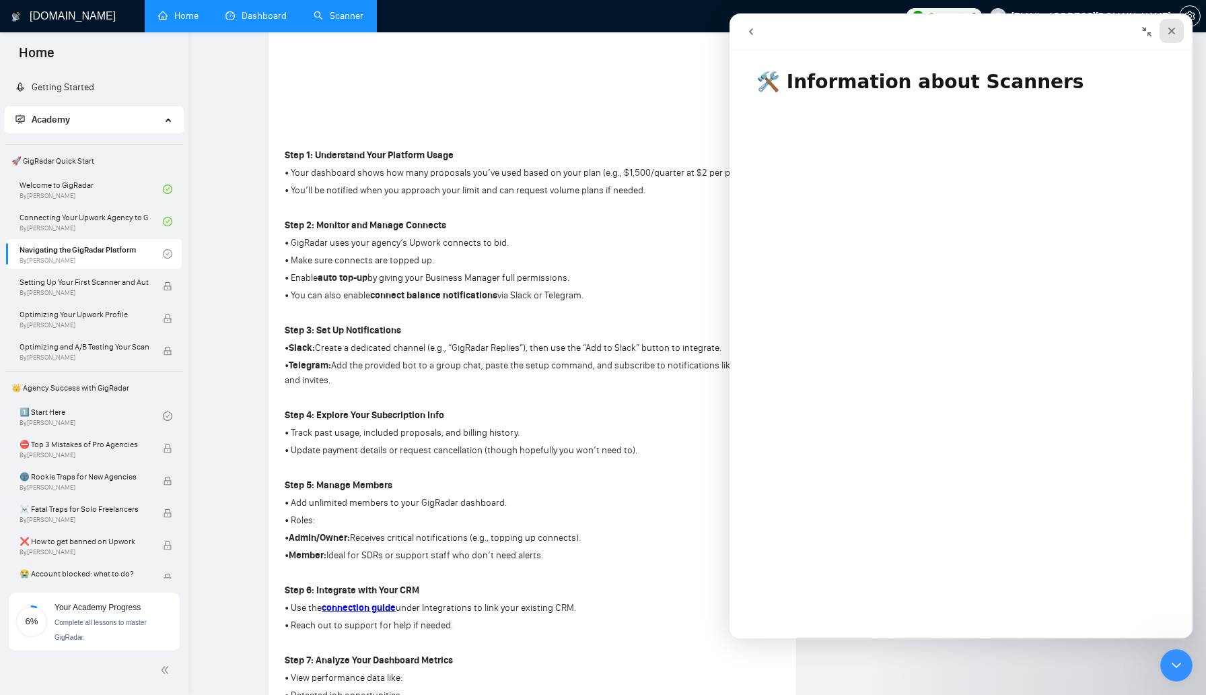
click at [1173, 27] on icon "Close" at bounding box center [1171, 31] width 11 height 11
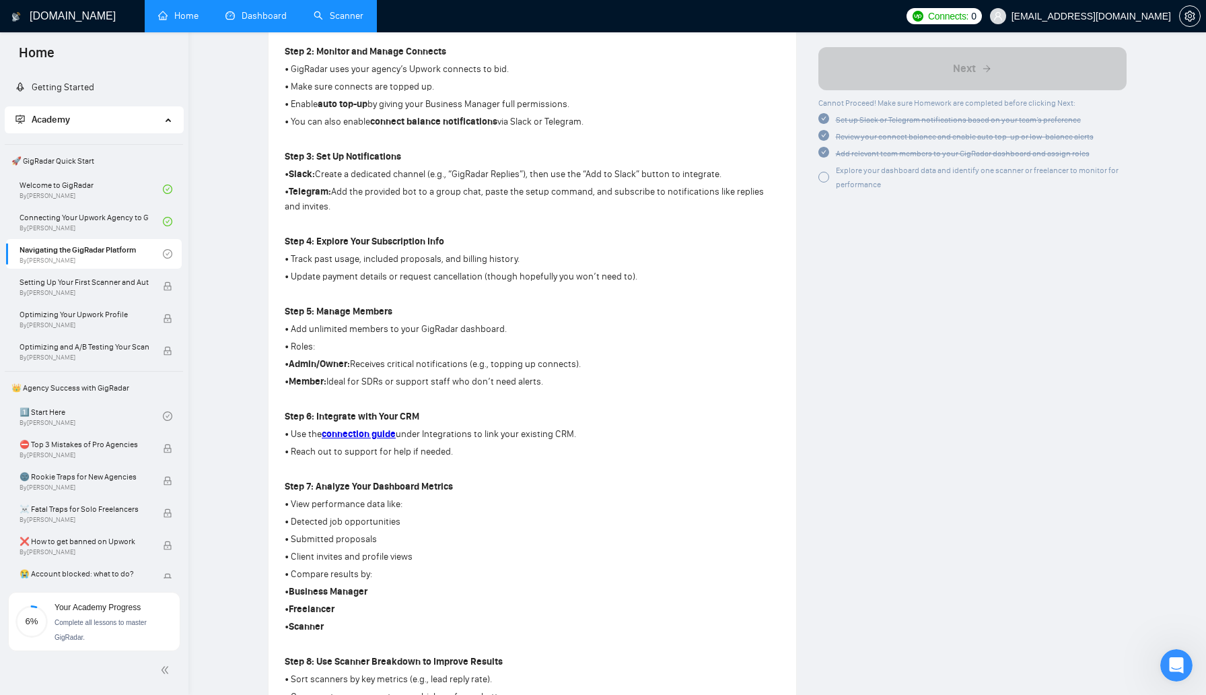
scroll to position [1007, 0]
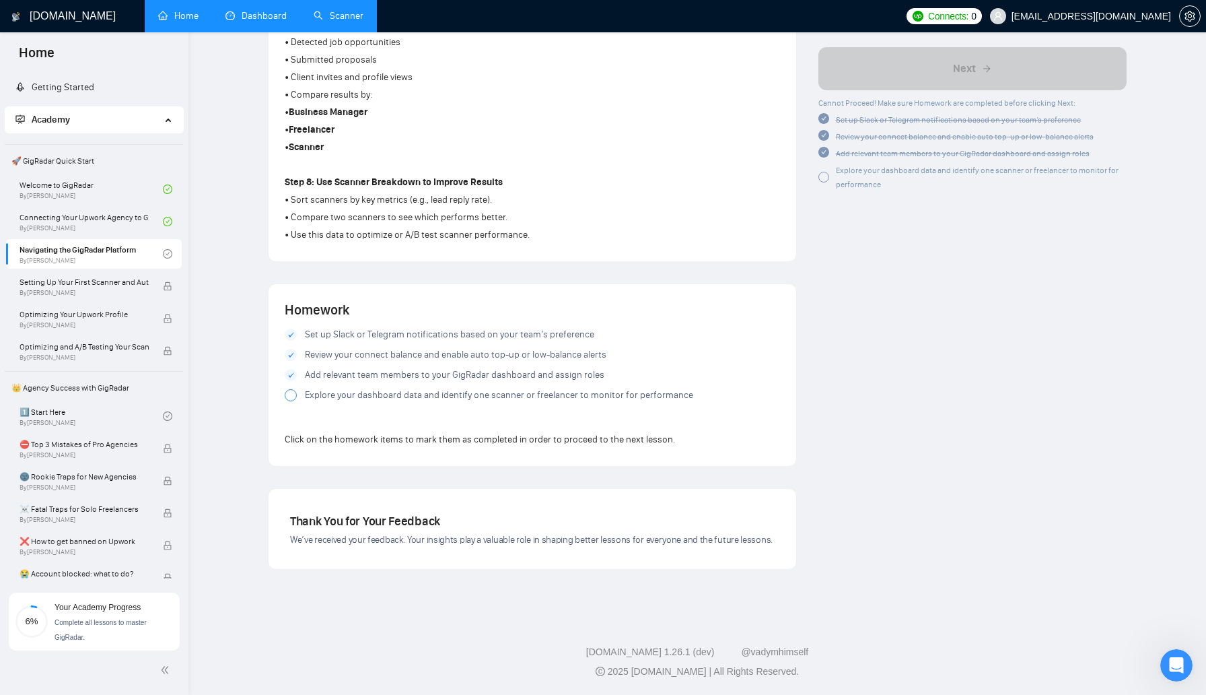
click at [292, 395] on div at bounding box center [291, 395] width 12 height 12
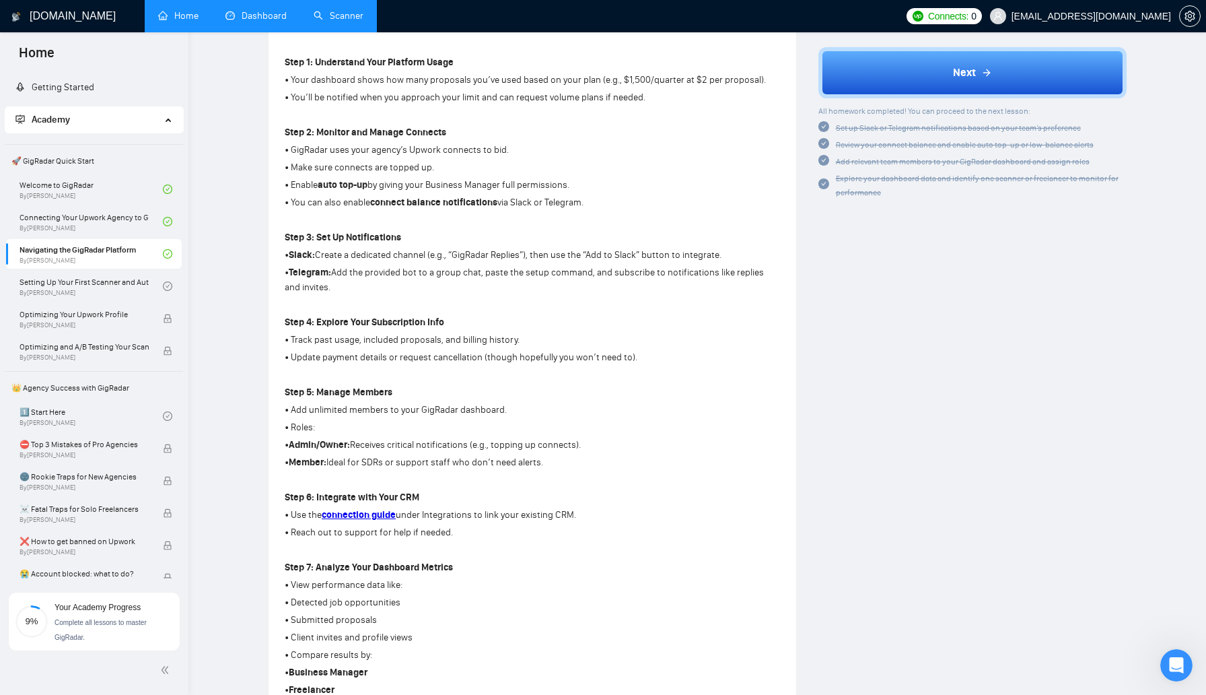
scroll to position [292, 0]
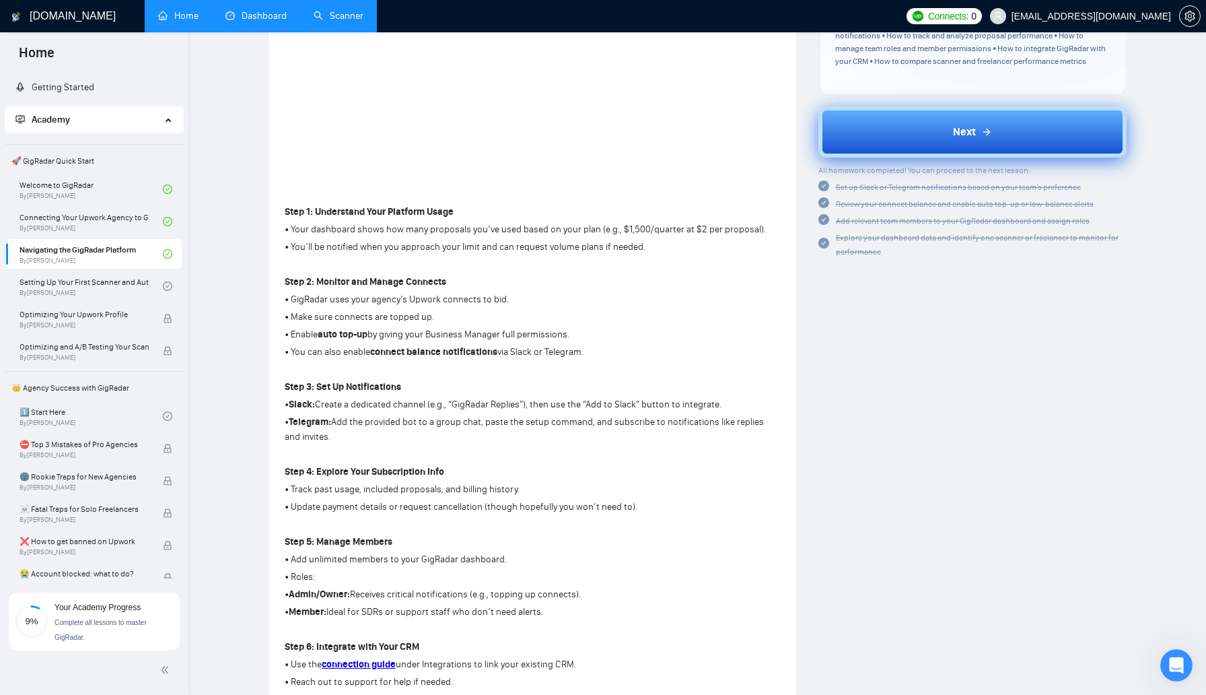
click at [892, 132] on button "Next" at bounding box center [972, 131] width 309 height 51
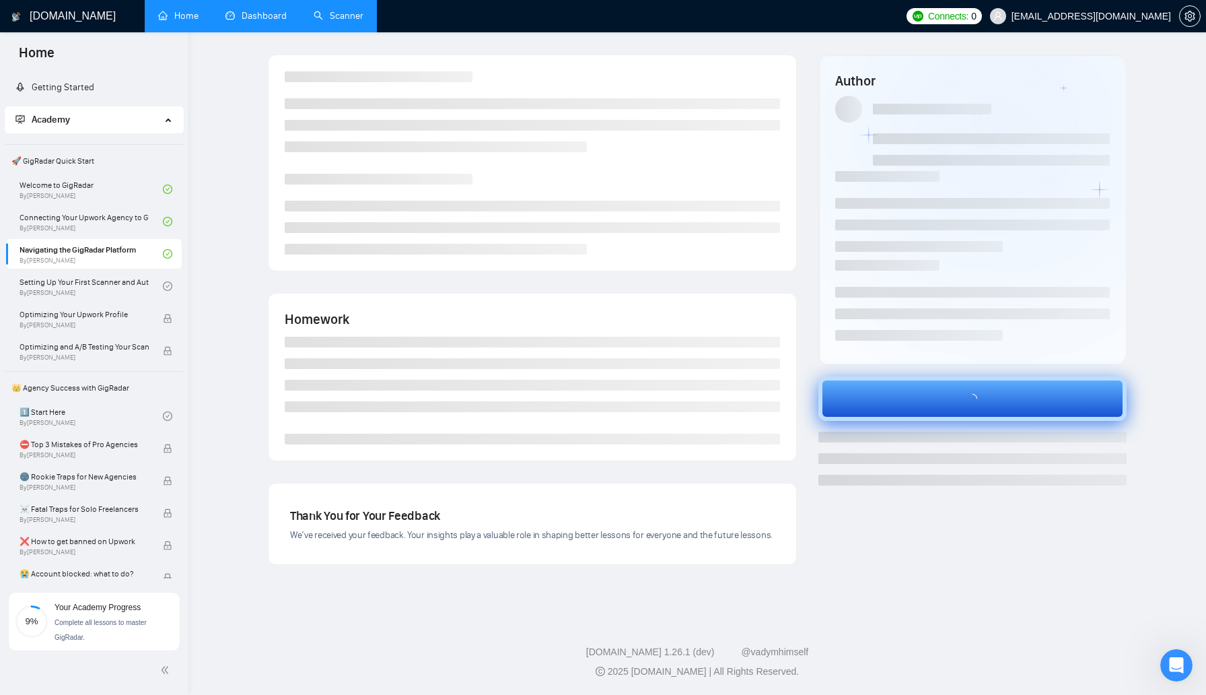
scroll to position [0, 0]
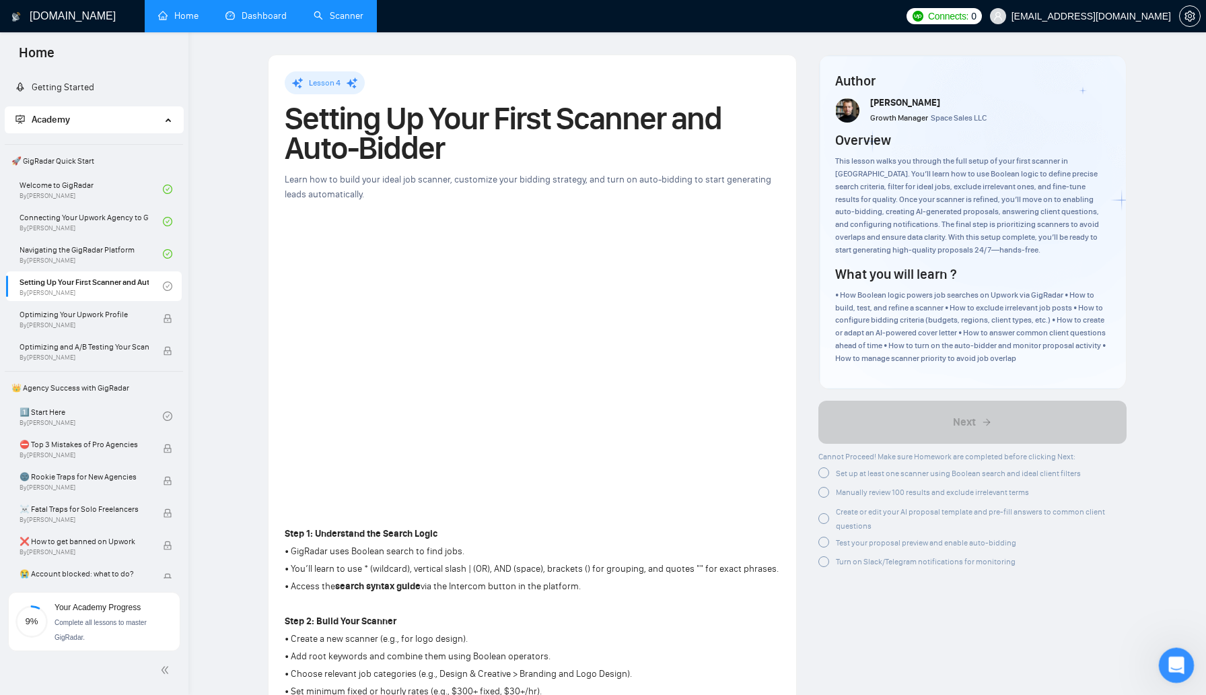
click at [1180, 663] on icon "Open Intercom Messenger" at bounding box center [1175, 663] width 22 height 22
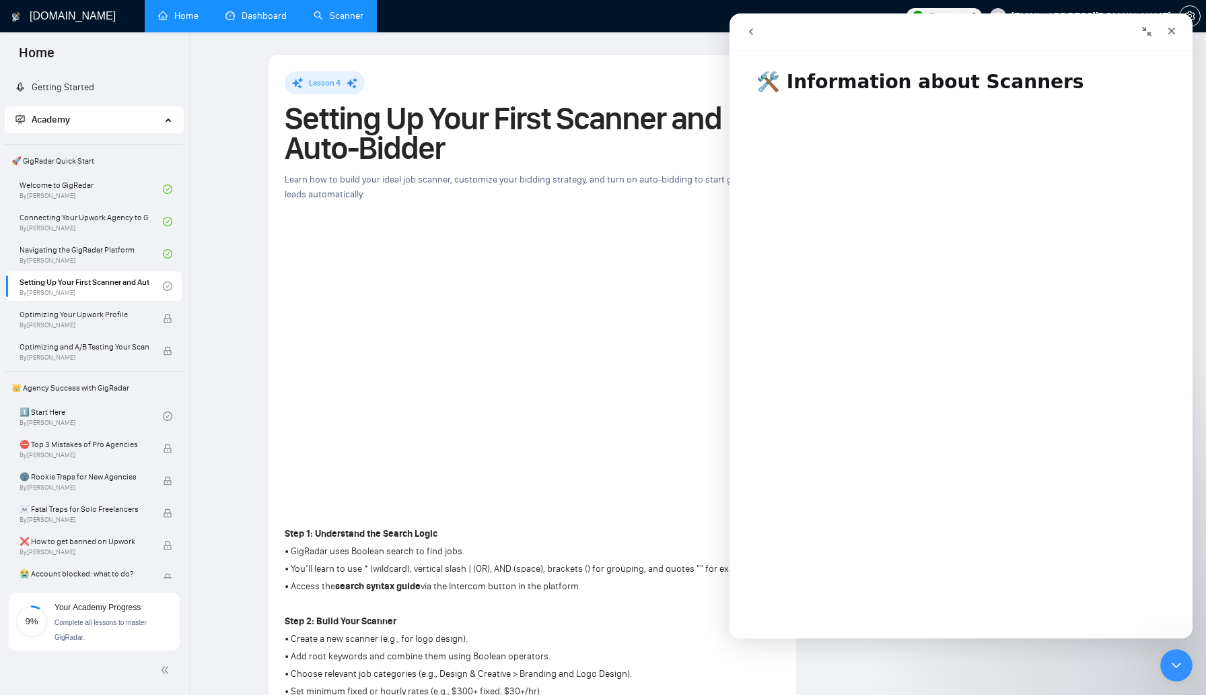
click at [753, 27] on icon "go back" at bounding box center [751, 31] width 11 height 11
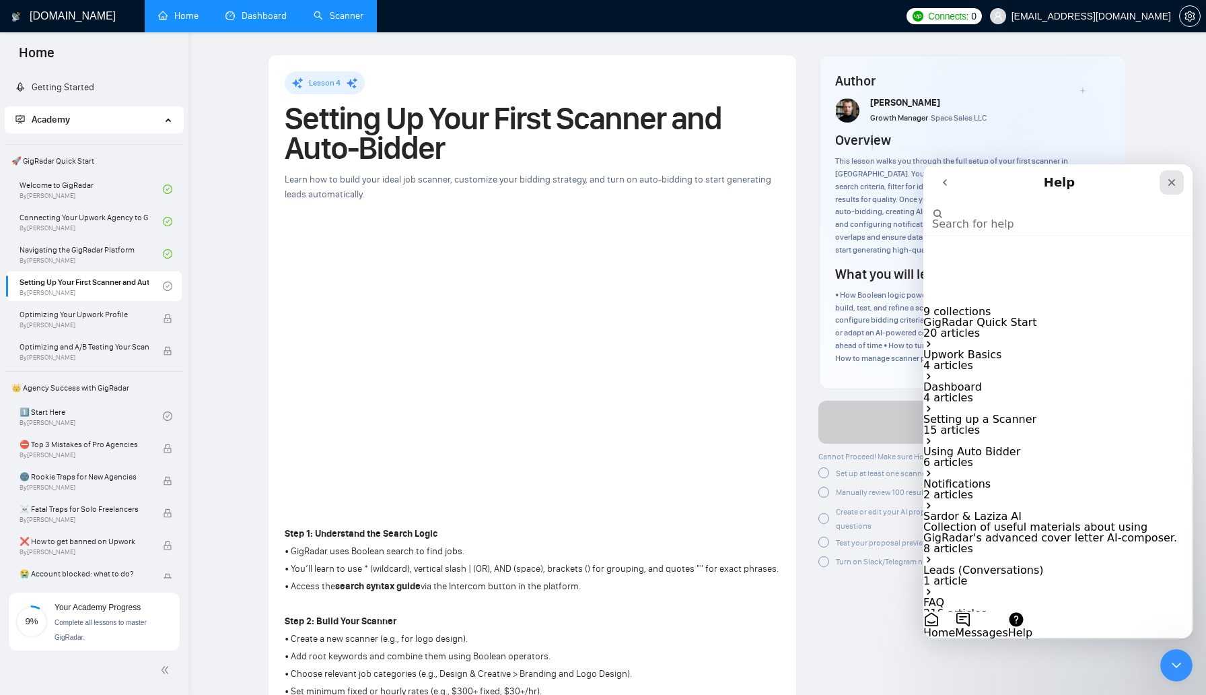
click at [1166, 182] on icon "Close" at bounding box center [1171, 182] width 11 height 11
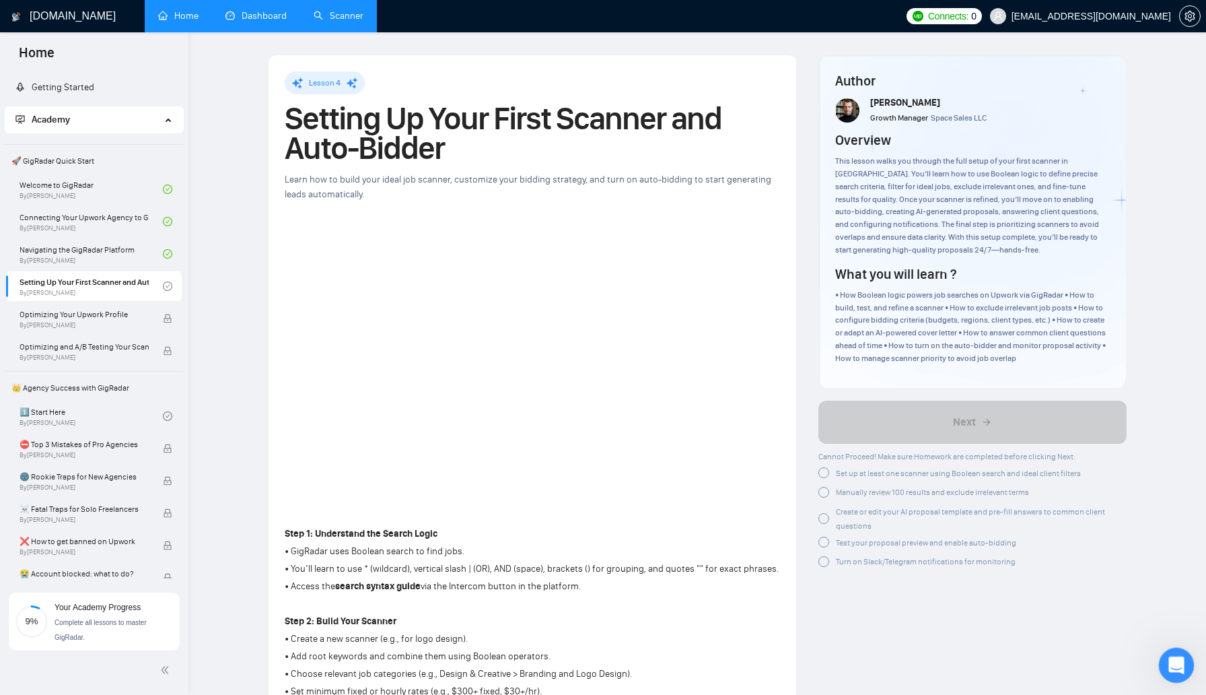
click at [1178, 663] on icon "Open Intercom Messenger" at bounding box center [1175, 663] width 22 height 22
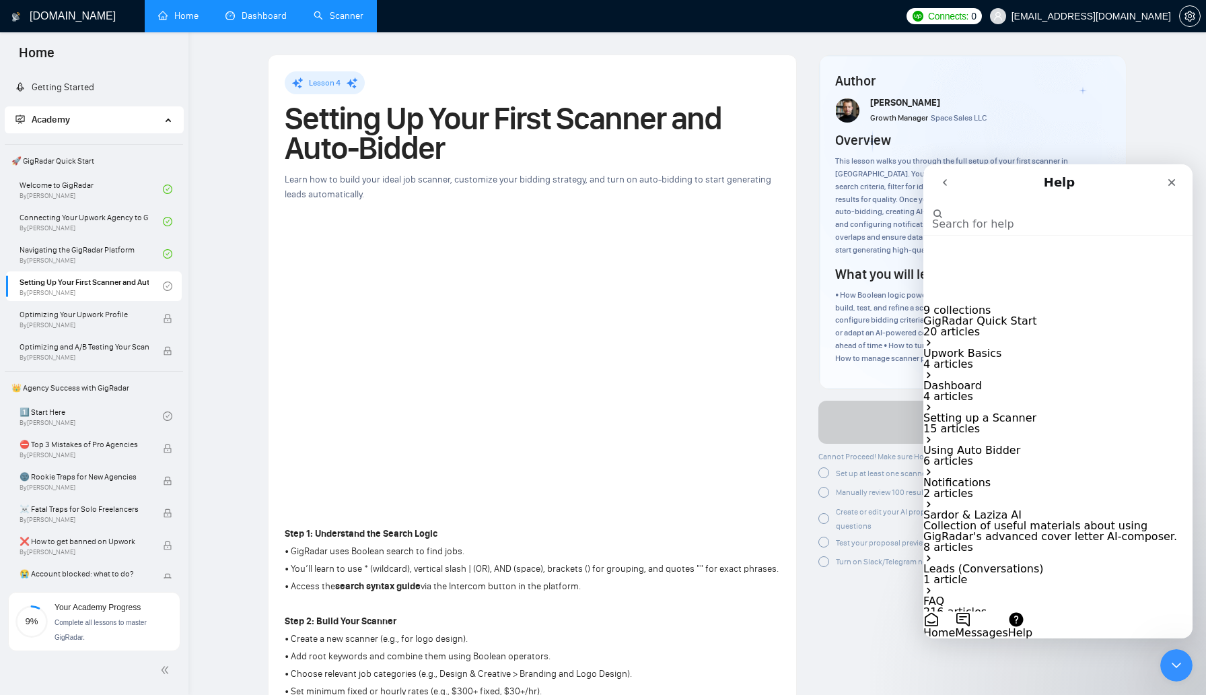
click at [943, 180] on icon "go back" at bounding box center [944, 182] width 11 height 11
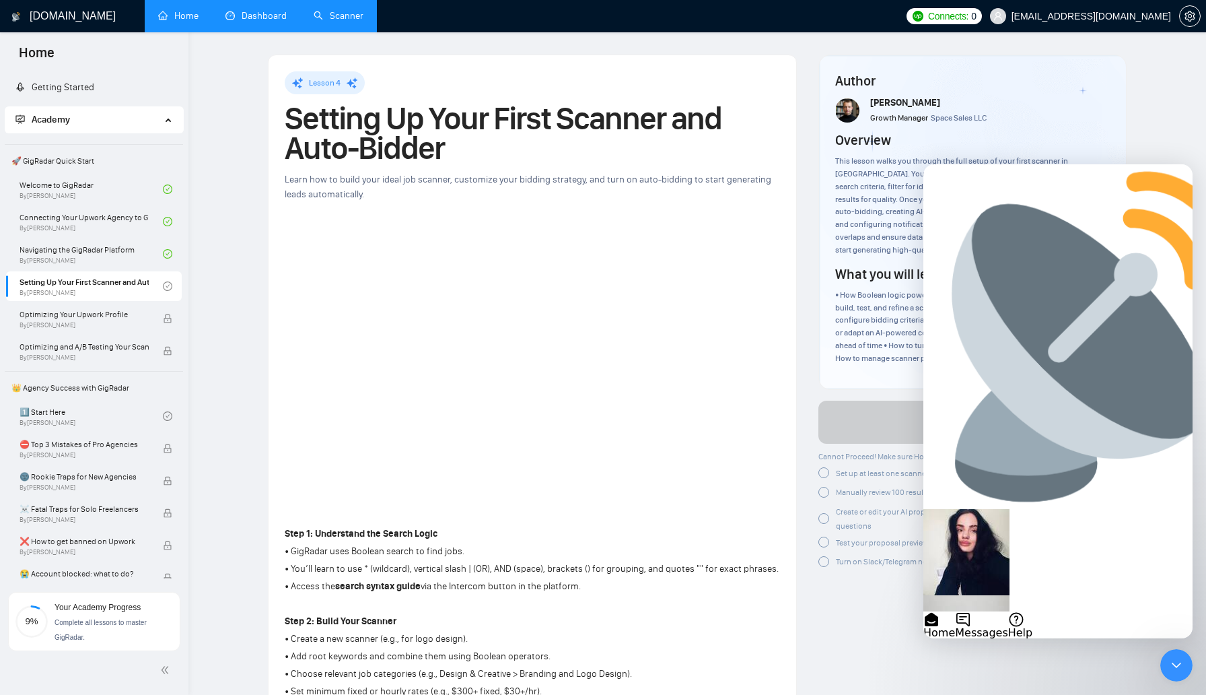
scroll to position [85, 0]
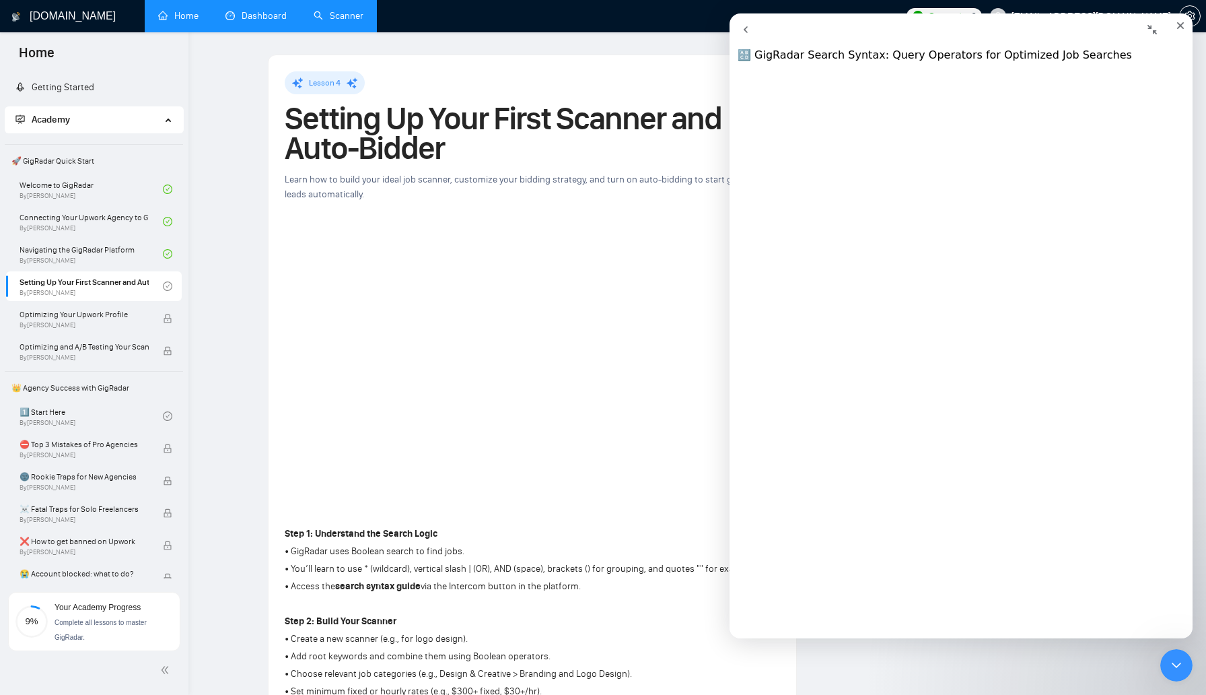
scroll to position [0, 0]
drag, startPoint x: 778, startPoint y: 76, endPoint x: 997, endPoint y: 561, distance: 531.6
click at [997, 73] on div "🔠 GigRadar Search Syntax: Query Operators for Optimized Job Searches Did this a…" at bounding box center [961, 73] width 463 height 0
click at [1087, 61] on h1 "🔠 GigRadar Search Syntax: Query Operators for Optimized Job Searches" at bounding box center [961, 66] width 463 height 65
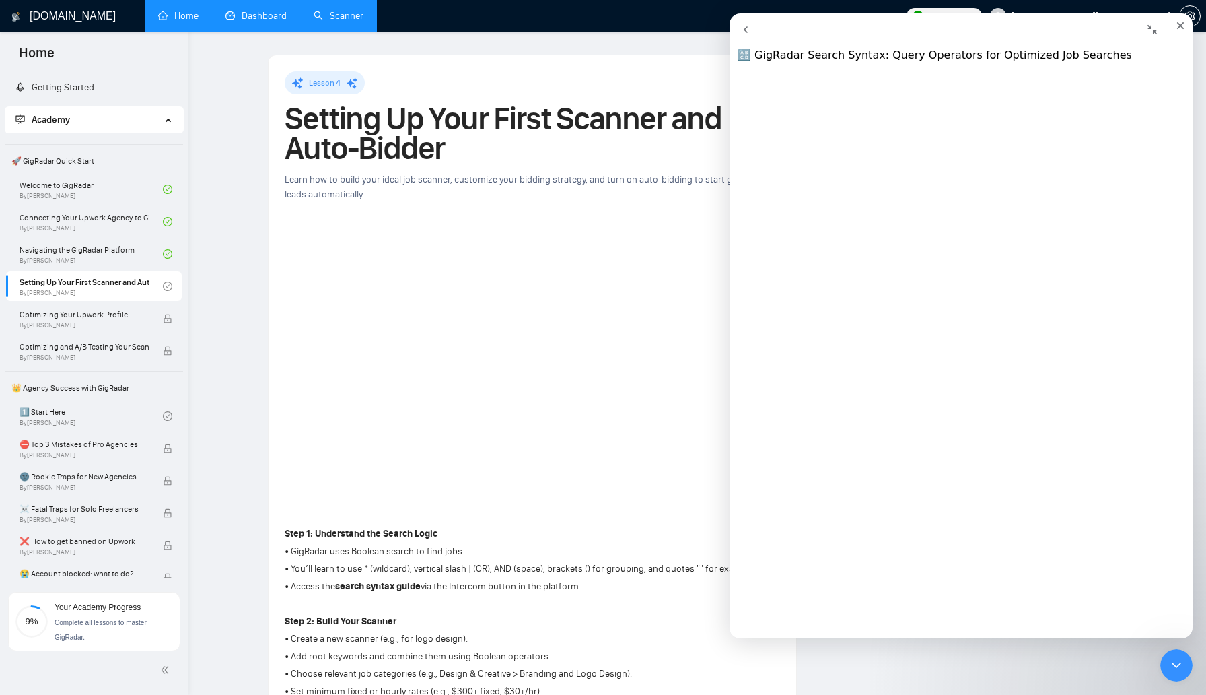
scroll to position [4719, 0]
click at [847, 536] on link "Open in help center" at bounding box center [789, 529] width 118 height 13
click at [1177, 30] on icon "Close" at bounding box center [1180, 25] width 7 height 7
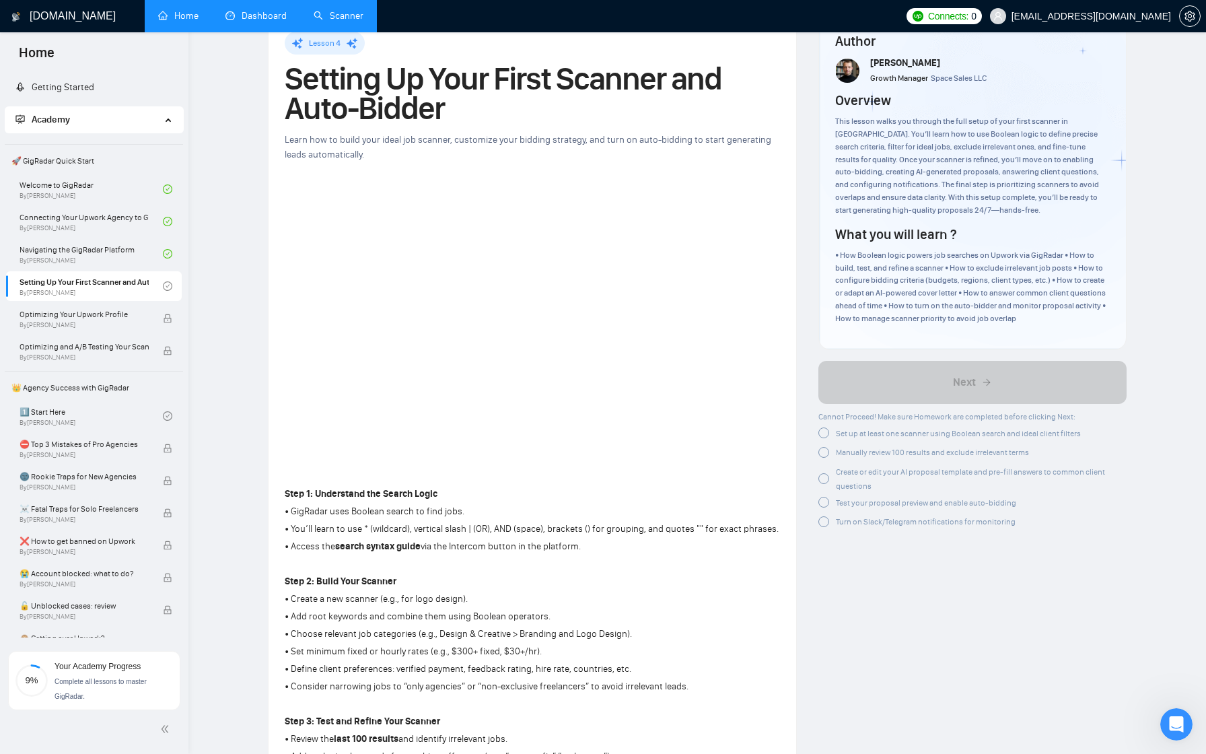
scroll to position [4660, 0]
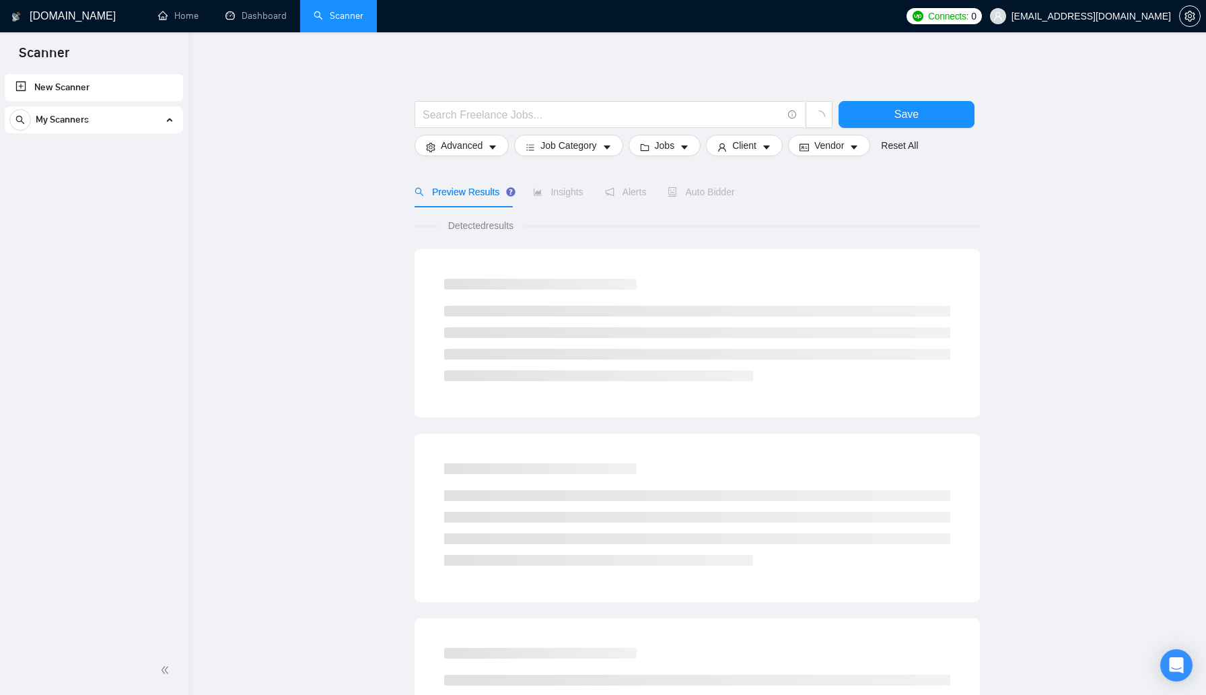
click at [94, 81] on link "New Scanner" at bounding box center [93, 87] width 157 height 27
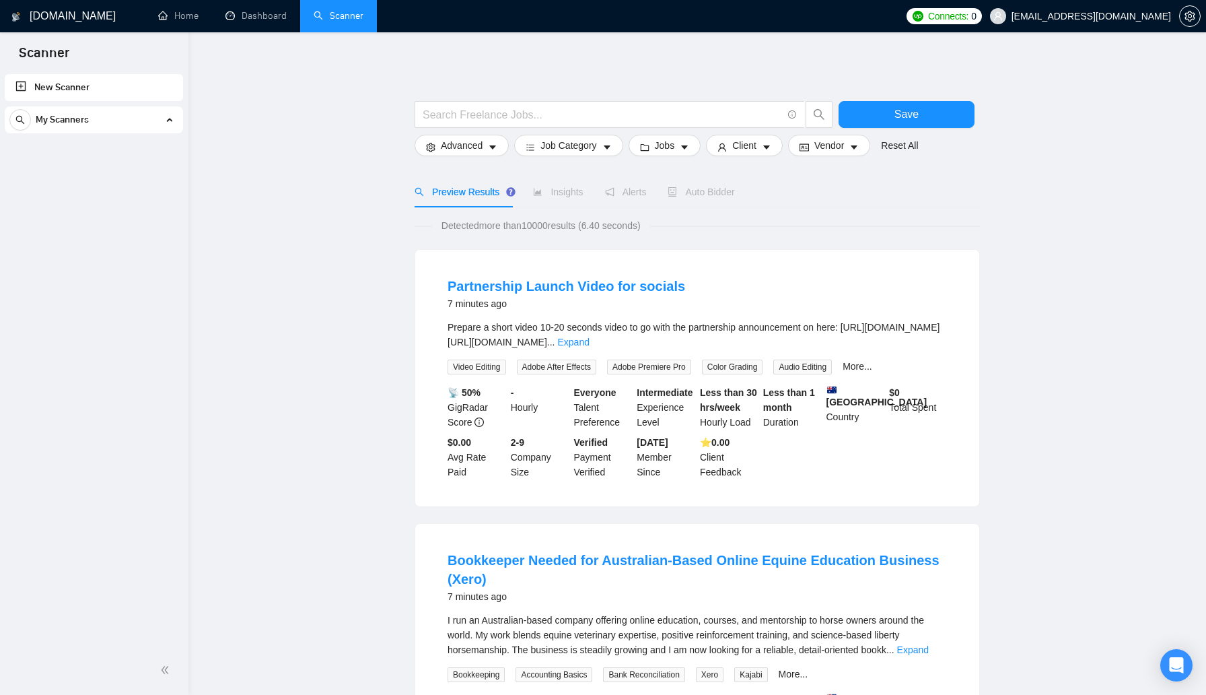
click at [70, 87] on link "New Scanner" at bounding box center [93, 87] width 157 height 27
click at [77, 118] on span "My Scanners" at bounding box center [62, 119] width 53 height 27
click at [544, 111] on input "text" at bounding box center [602, 114] width 359 height 17
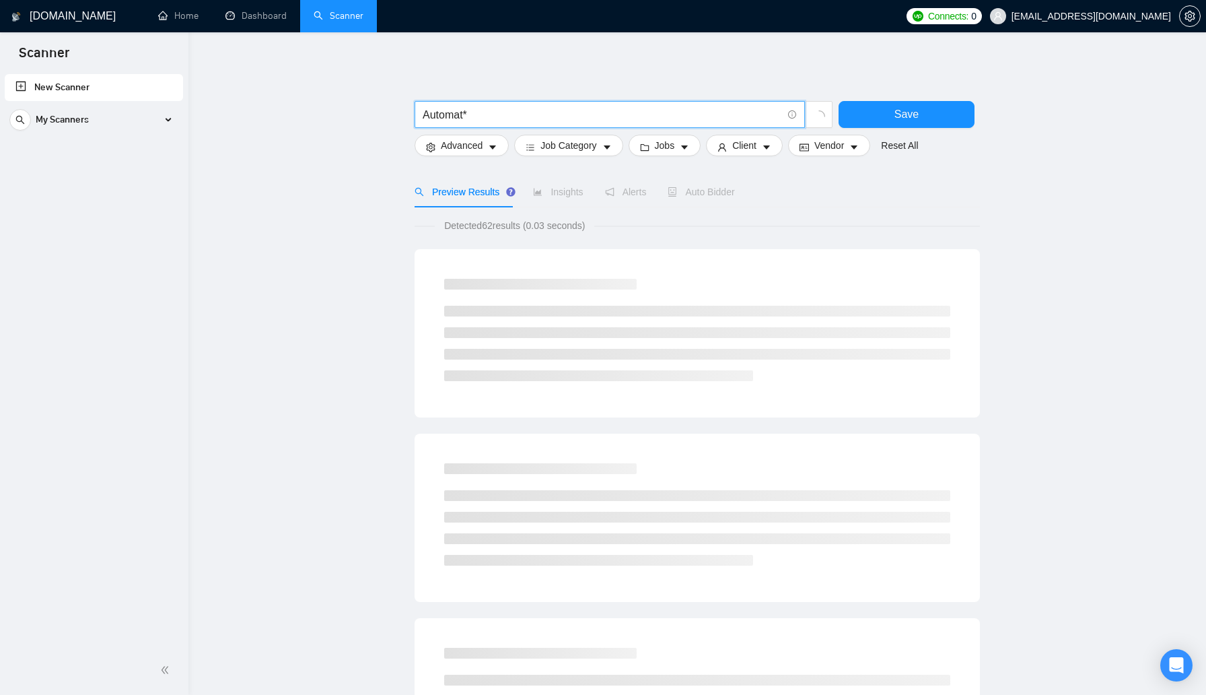
click at [618, 63] on div "Automat* Save Advanced Job Category Jobs Client Vendor Reset All Preview Result…" at bounding box center [697, 620] width 565 height 1133
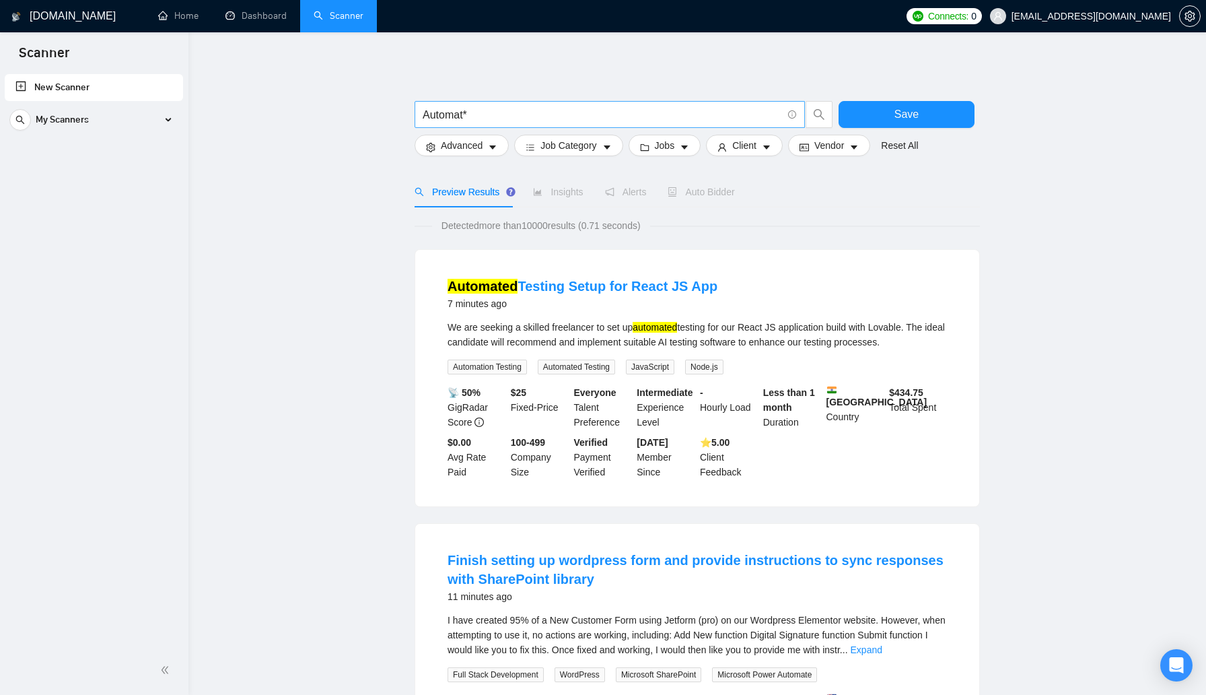
click at [509, 116] on input "Automat*" at bounding box center [602, 114] width 359 height 17
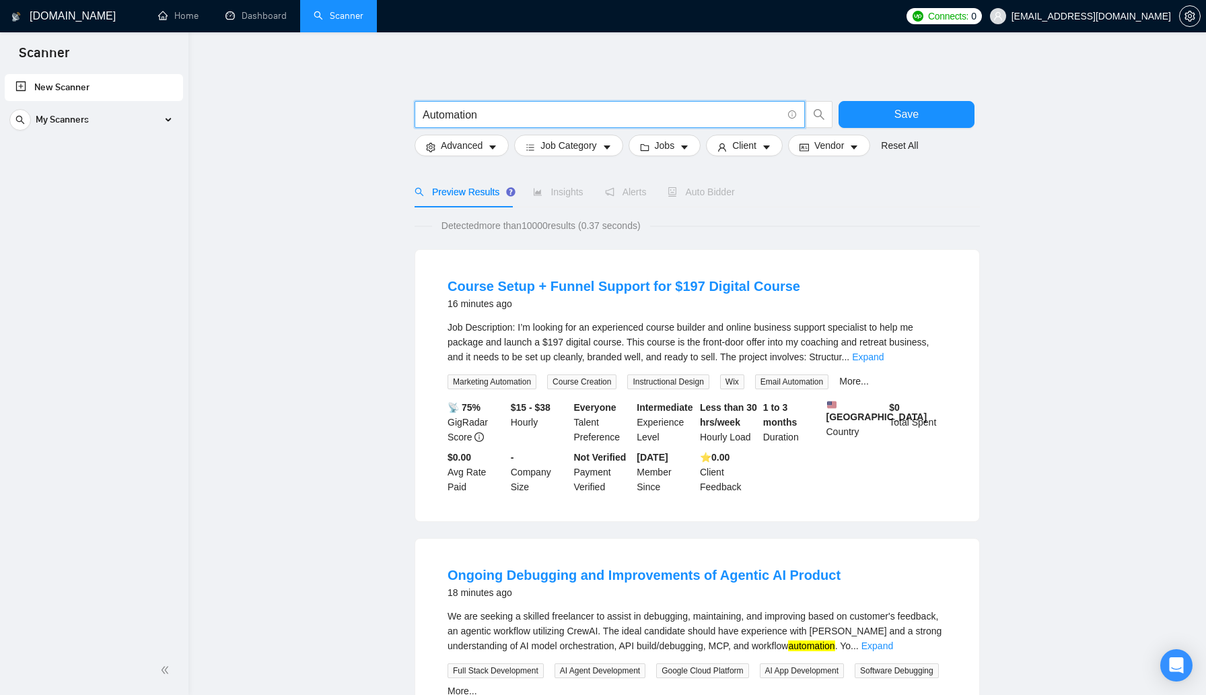
type input "Automation"
click at [476, 142] on span "Advanced" at bounding box center [462, 145] width 42 height 15
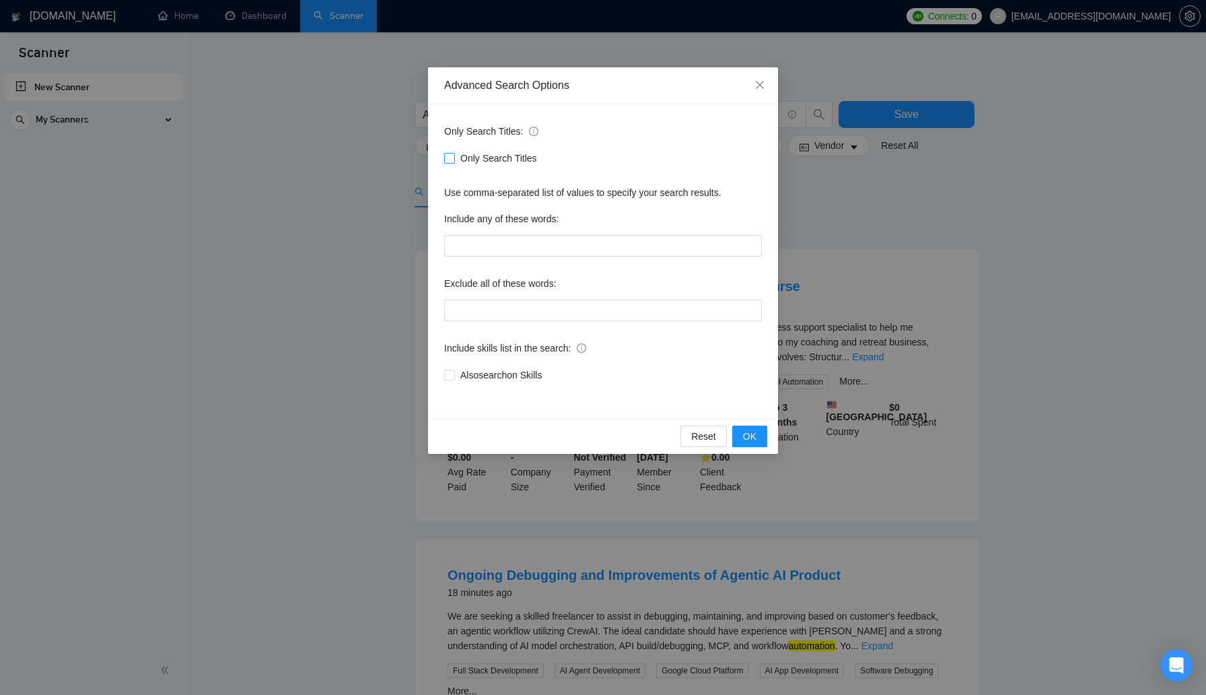
click at [454, 158] on span at bounding box center [449, 158] width 11 height 11
click at [454, 158] on input "Only Search Titles" at bounding box center [448, 157] width 9 height 9
checkbox input "true"
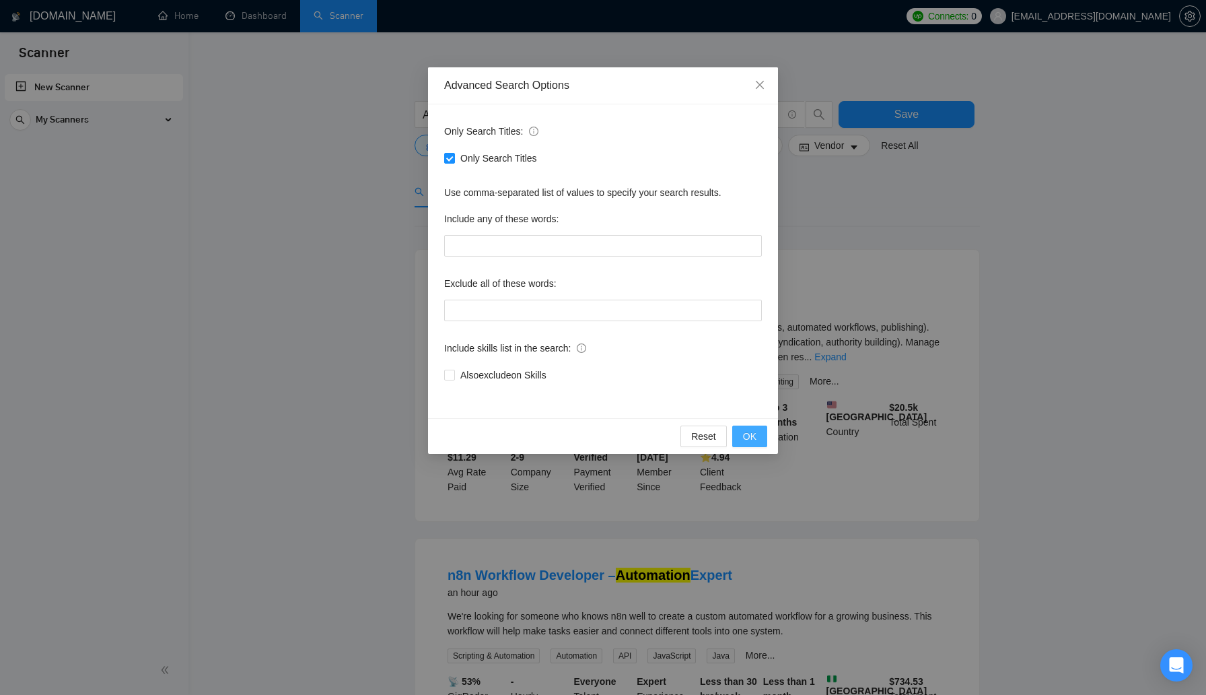
click at [756, 437] on span "OK" at bounding box center [749, 436] width 13 height 15
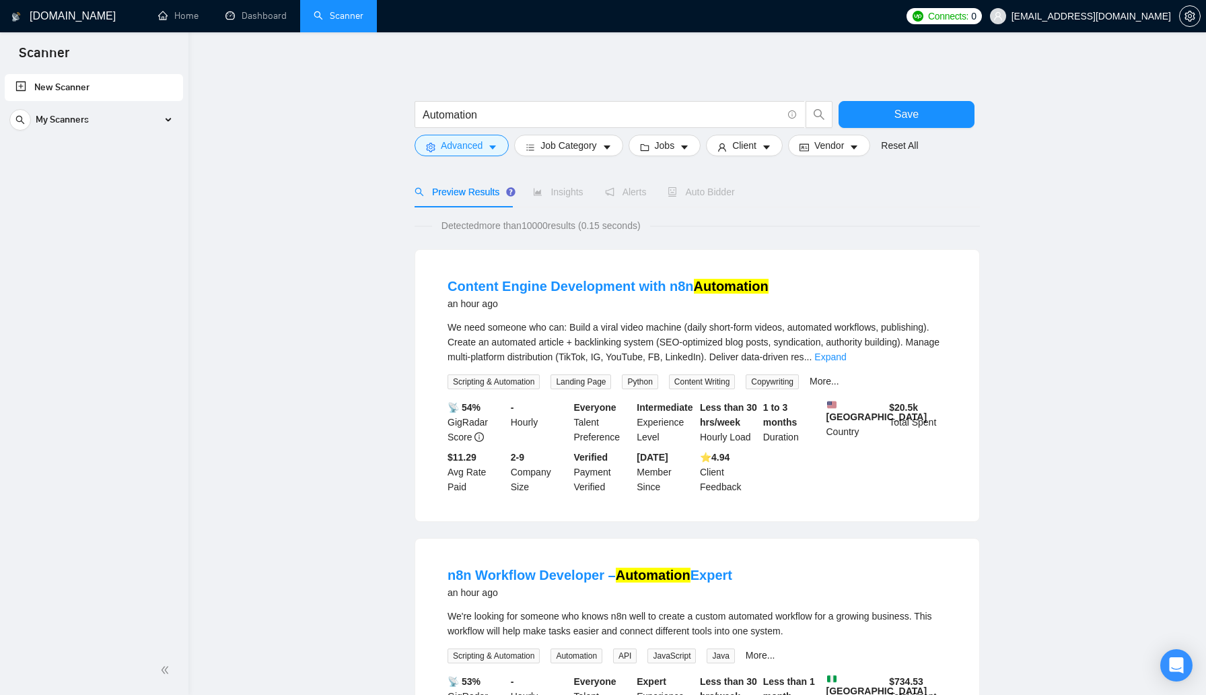
click at [501, 112] on input "Automation" at bounding box center [602, 114] width 359 height 17
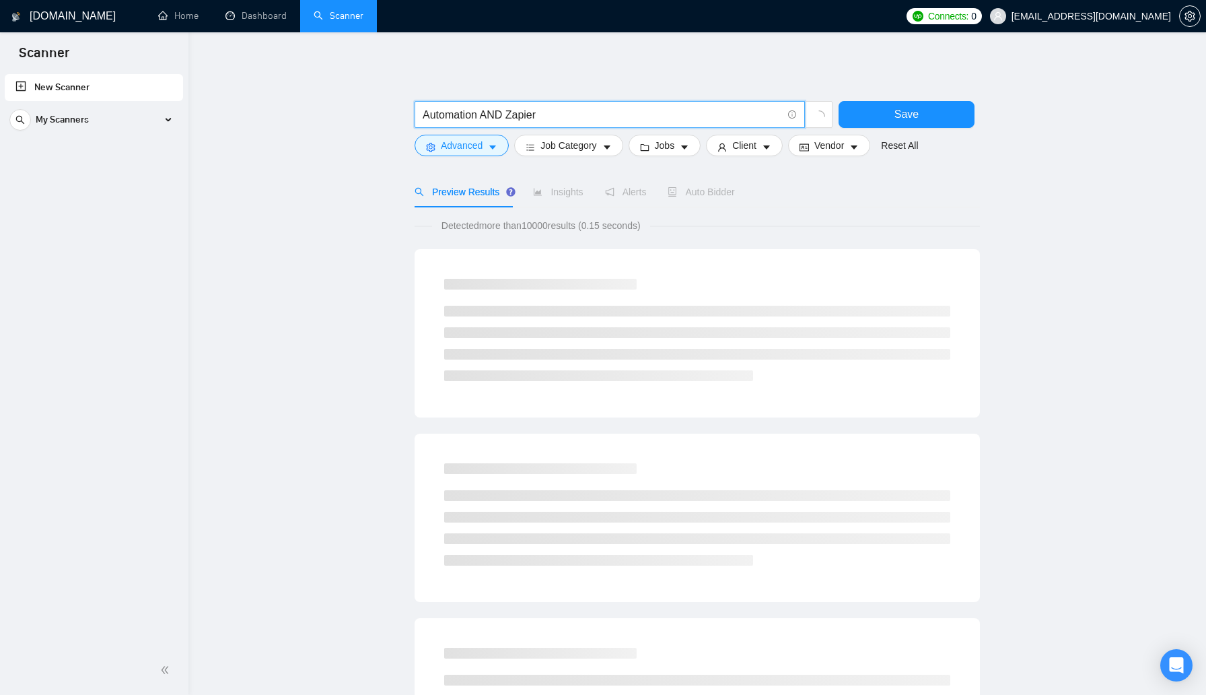
type input "Automation AND Zapier"
click at [328, 208] on main "Automation AND Zapier Save Advanced Job Category Jobs Client Vendor Reset All P…" at bounding box center [697, 620] width 974 height 1133
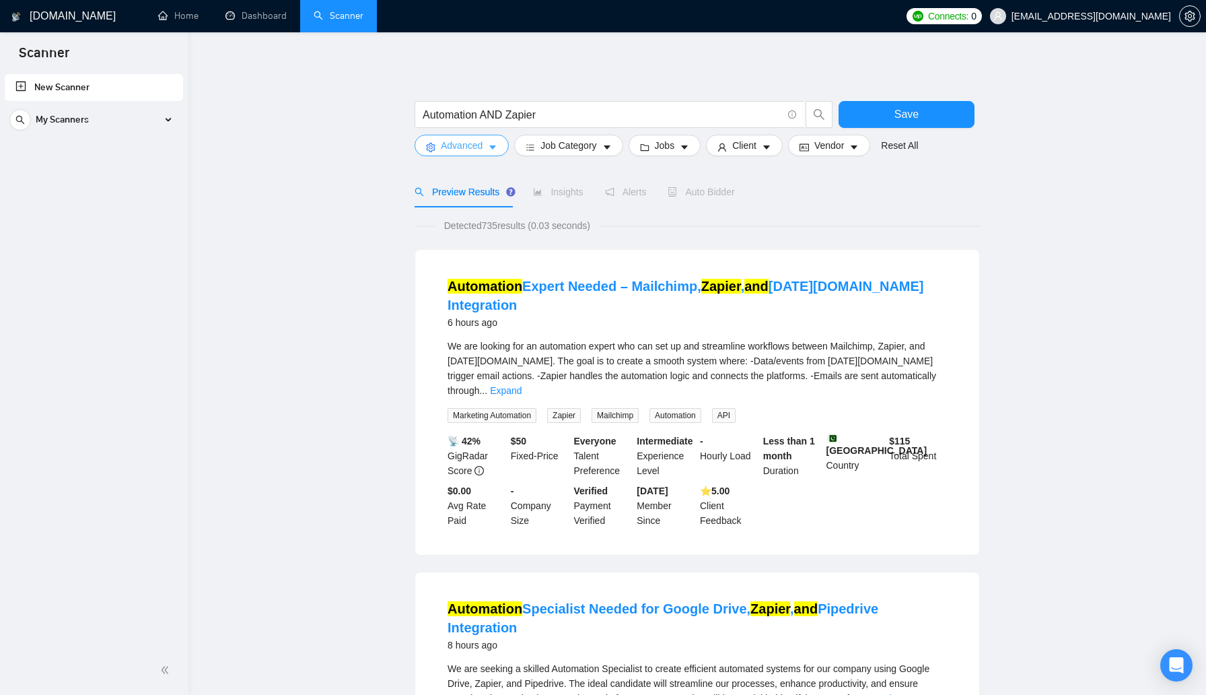
click at [493, 150] on icon "caret-down" at bounding box center [492, 147] width 9 height 9
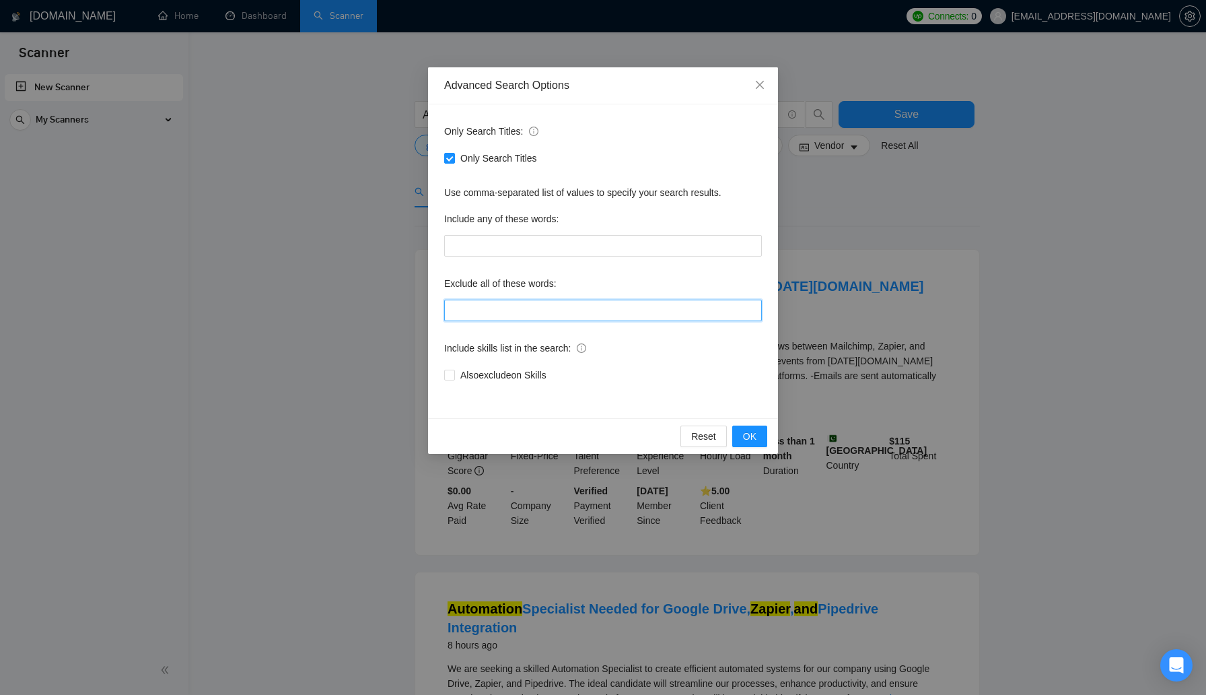
click at [499, 315] on input "text" at bounding box center [603, 310] width 318 height 22
type input "Spanish, German"
drag, startPoint x: 750, startPoint y: 435, endPoint x: 673, endPoint y: 370, distance: 100.7
click at [673, 370] on div "Advanced Search Options Only Search Titles: Only Search Titles Use comma-separa…" at bounding box center [603, 260] width 350 height 386
click at [446, 375] on input "Also exclude on Skills" at bounding box center [448, 373] width 9 height 9
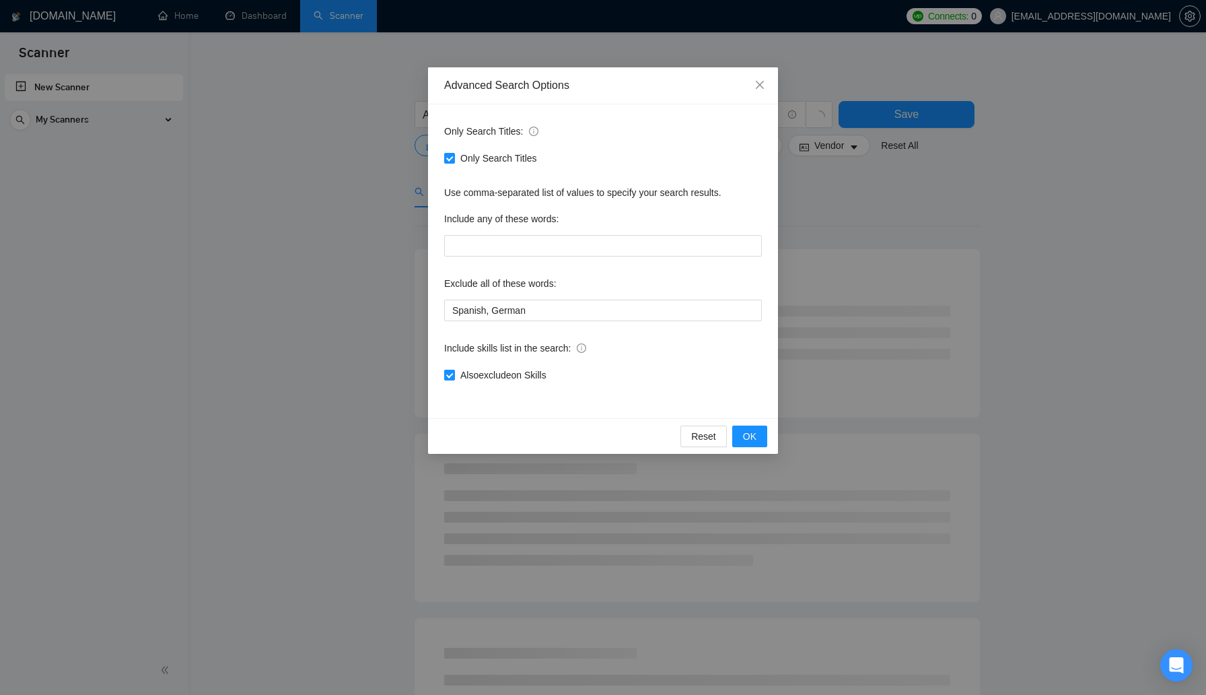
click at [448, 373] on input "Also exclude on Skills" at bounding box center [448, 373] width 9 height 9
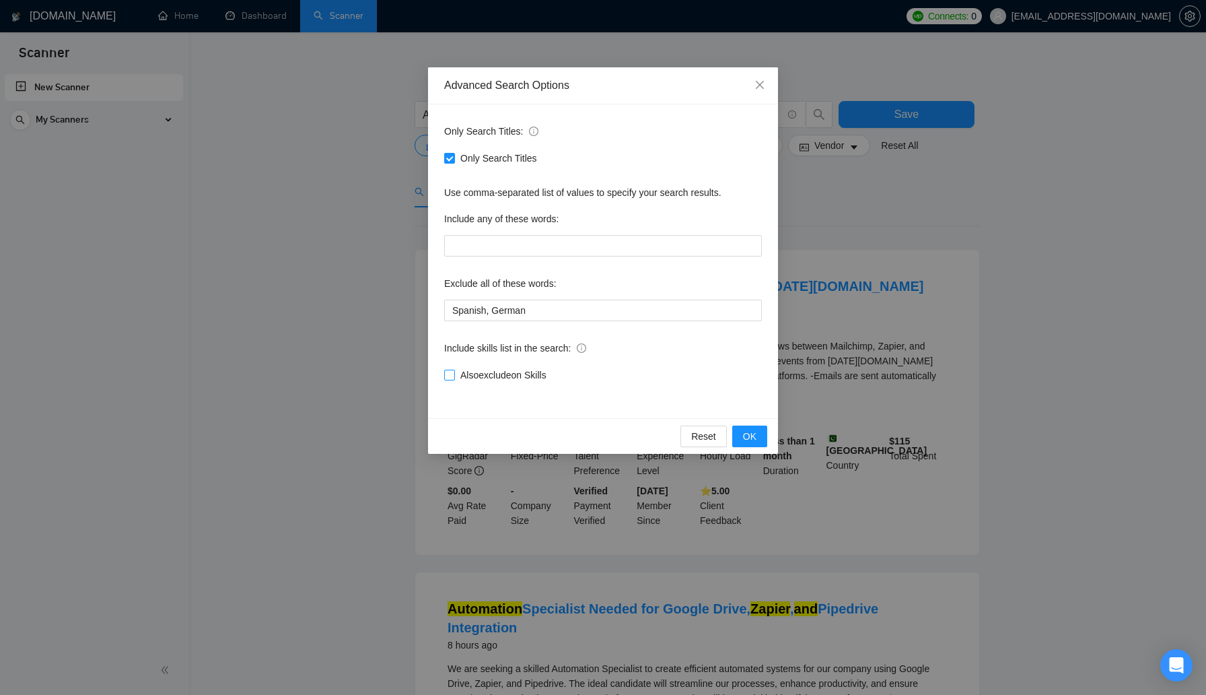
click at [448, 373] on input "Also exclude on Skills" at bounding box center [448, 373] width 9 height 9
checkbox input "true"
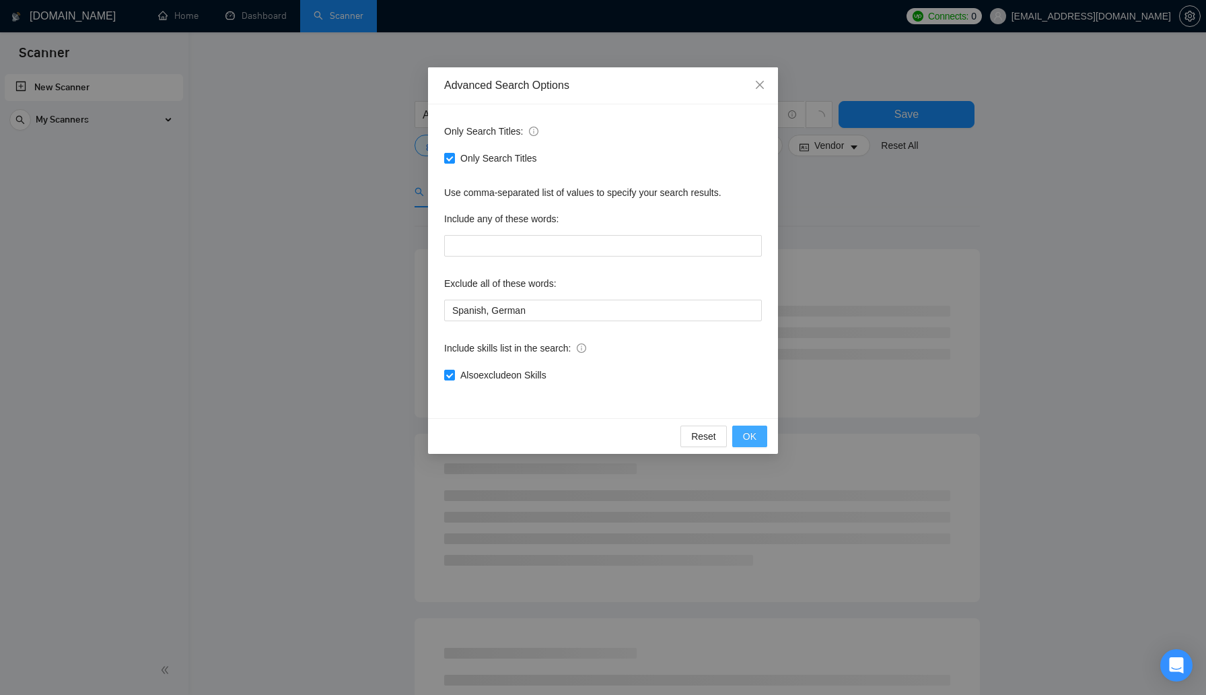
click at [745, 434] on span "OK" at bounding box center [749, 436] width 13 height 15
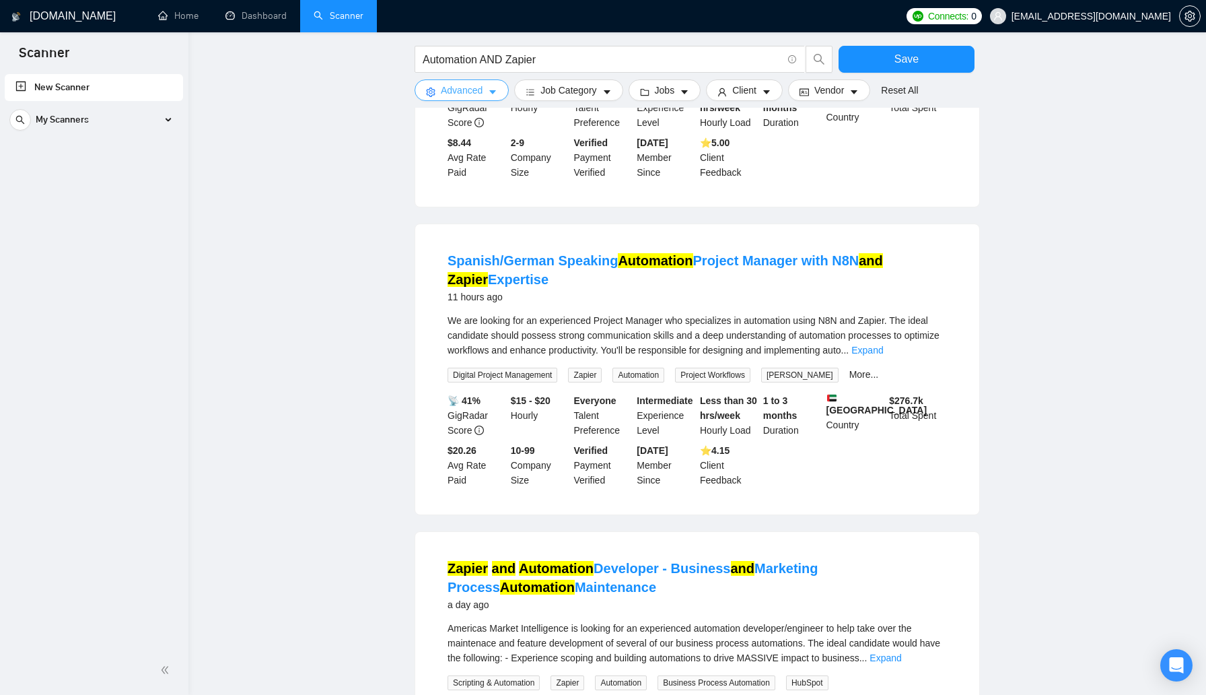
scroll to position [1191, 0]
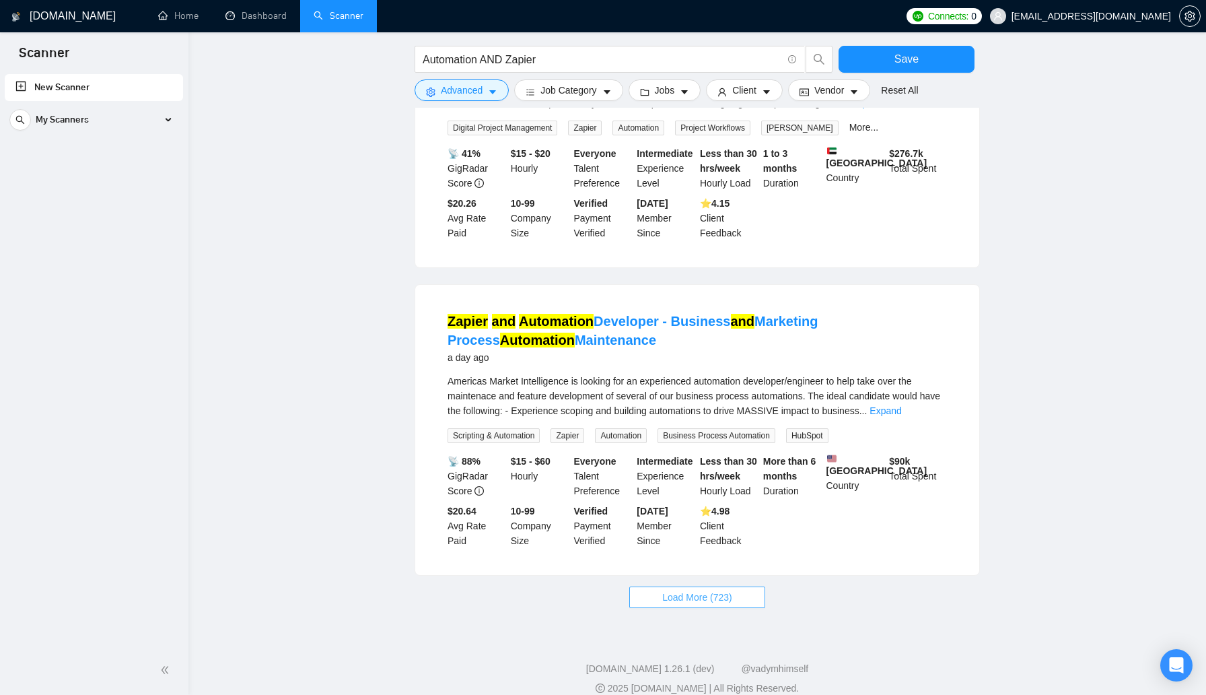
click at [727, 590] on span "Load More (723)" at bounding box center [697, 597] width 70 height 15
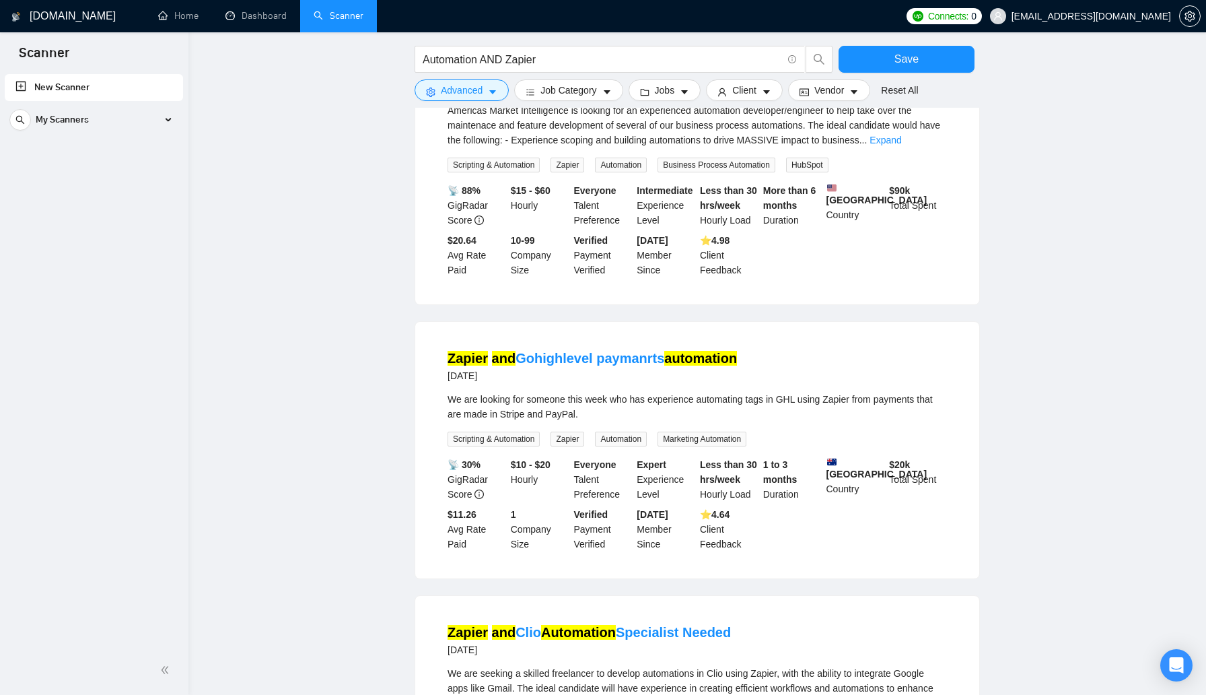
scroll to position [1463, 0]
click at [496, 98] on button "Advanced" at bounding box center [462, 90] width 94 height 22
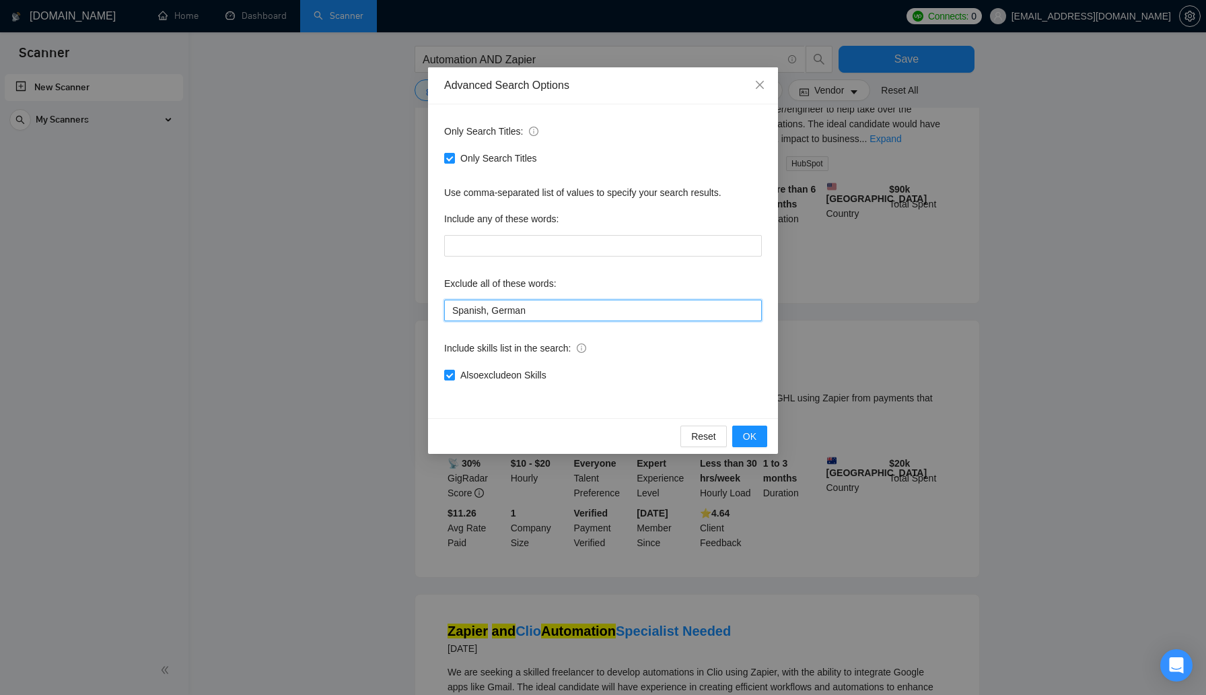
click at [544, 311] on input "Spanish, German" at bounding box center [603, 310] width 318 height 22
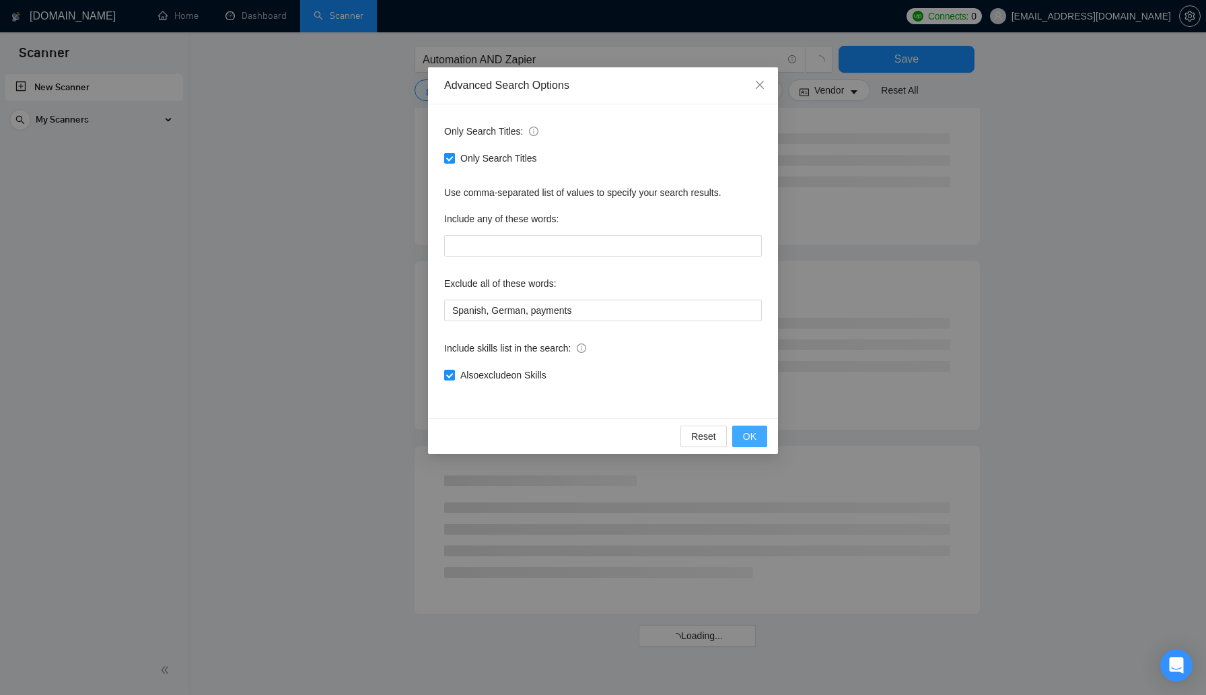
click at [750, 433] on span "OK" at bounding box center [749, 436] width 13 height 15
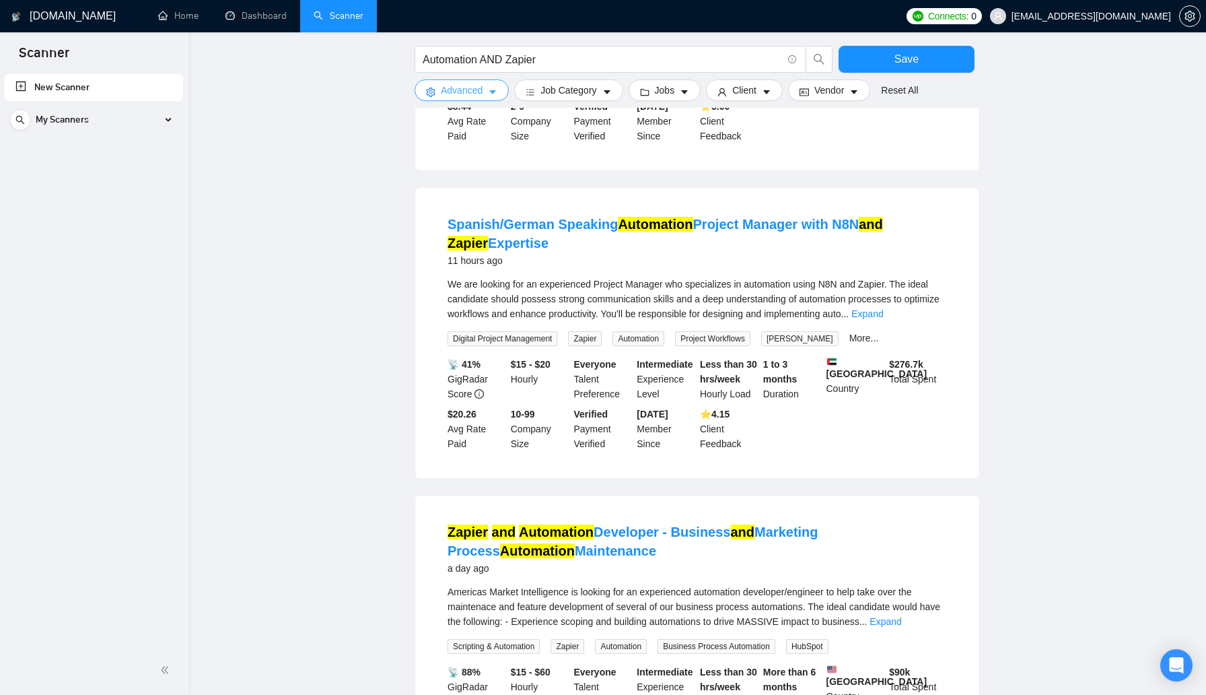
scroll to position [1191, 0]
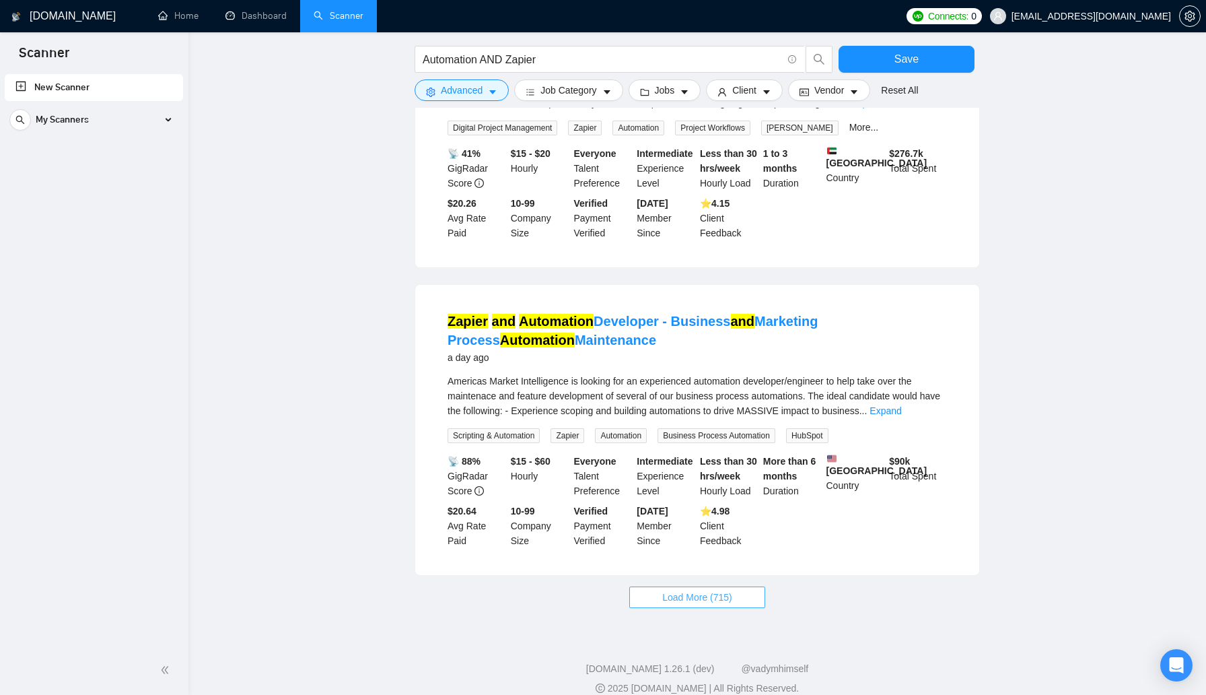
click at [712, 590] on span "Load More (715)" at bounding box center [697, 597] width 70 height 15
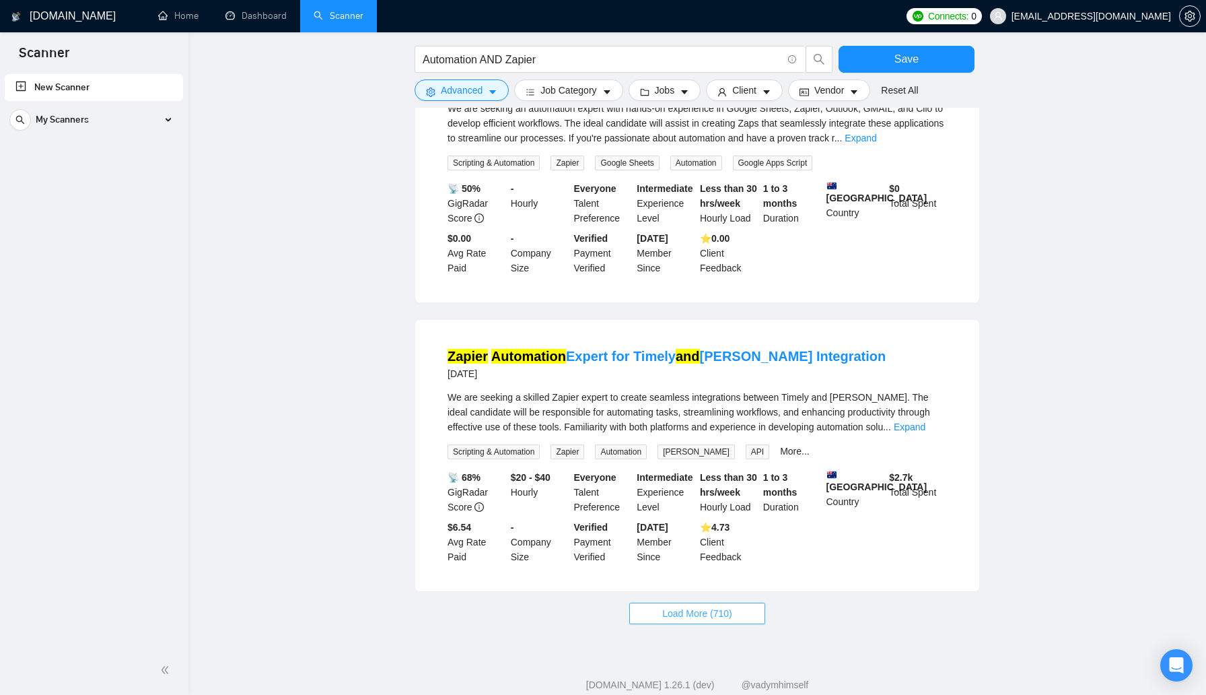
scroll to position [2643, 0]
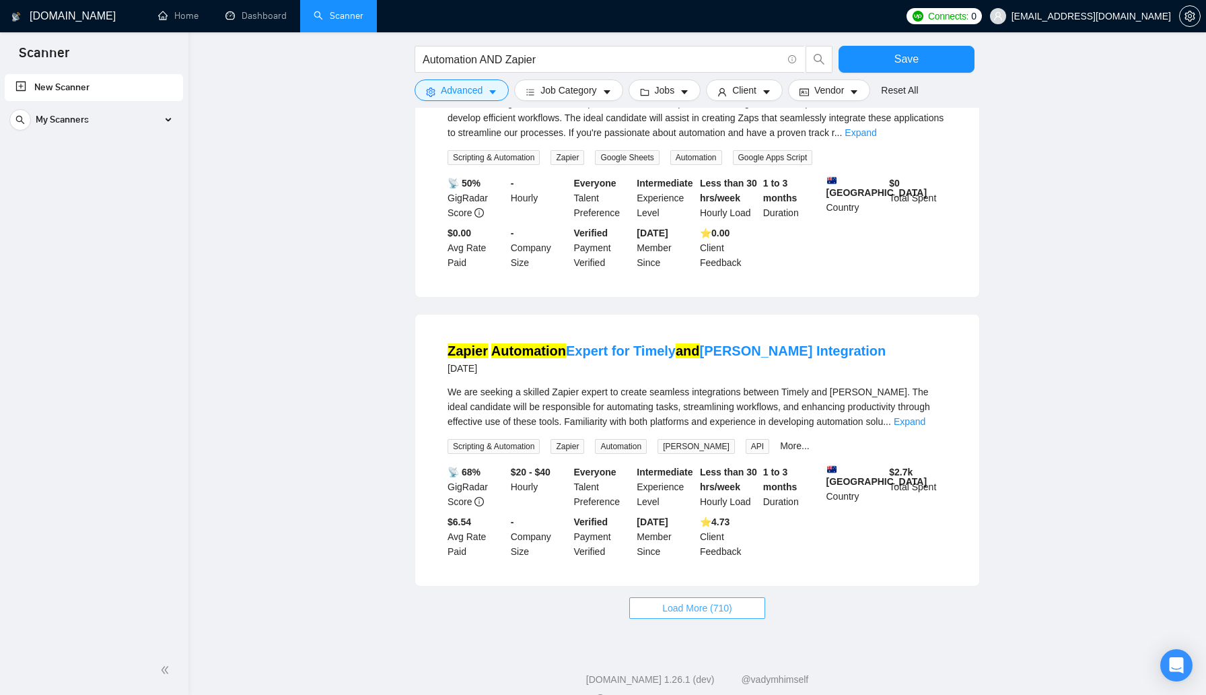
click at [701, 597] on button "Load More (710)" at bounding box center [697, 608] width 136 height 22
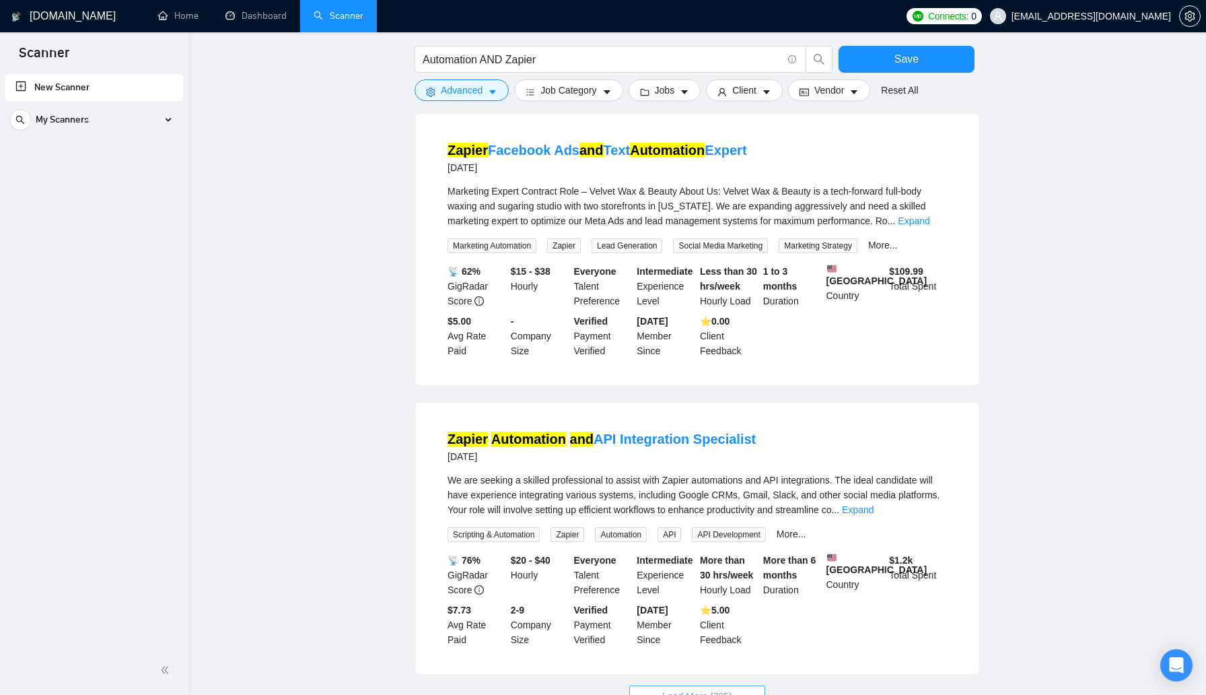
scroll to position [4133, 0]
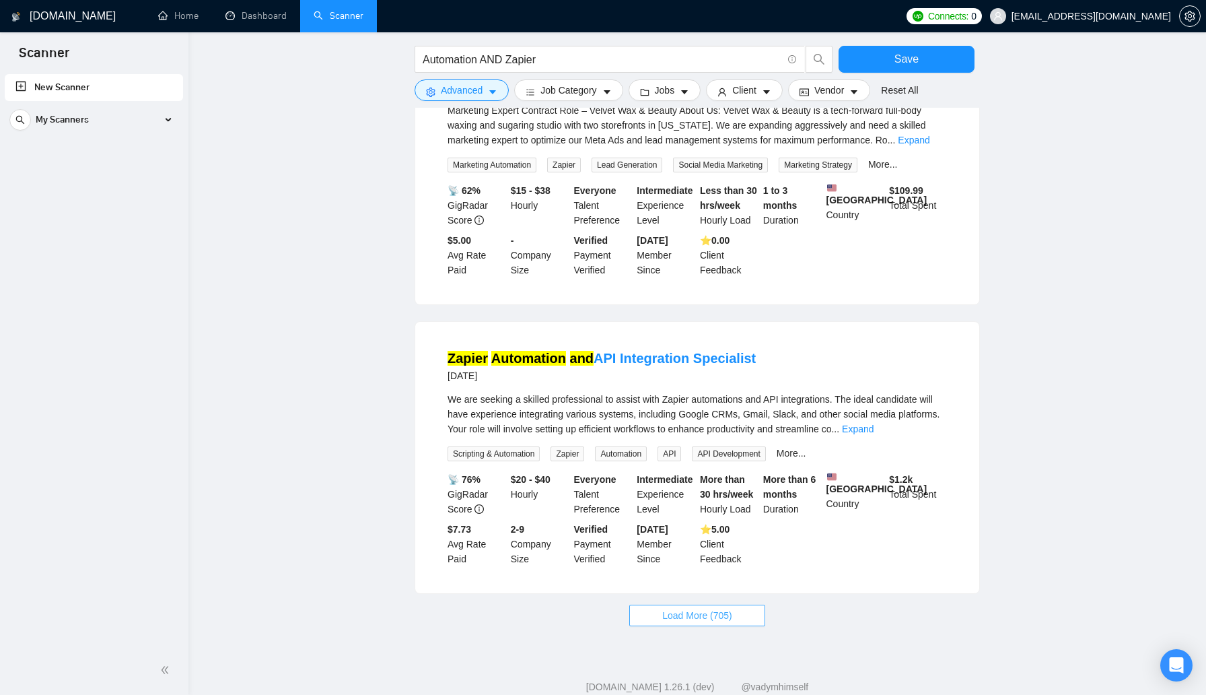
click at [701, 608] on span "Load More (705)" at bounding box center [697, 615] width 70 height 15
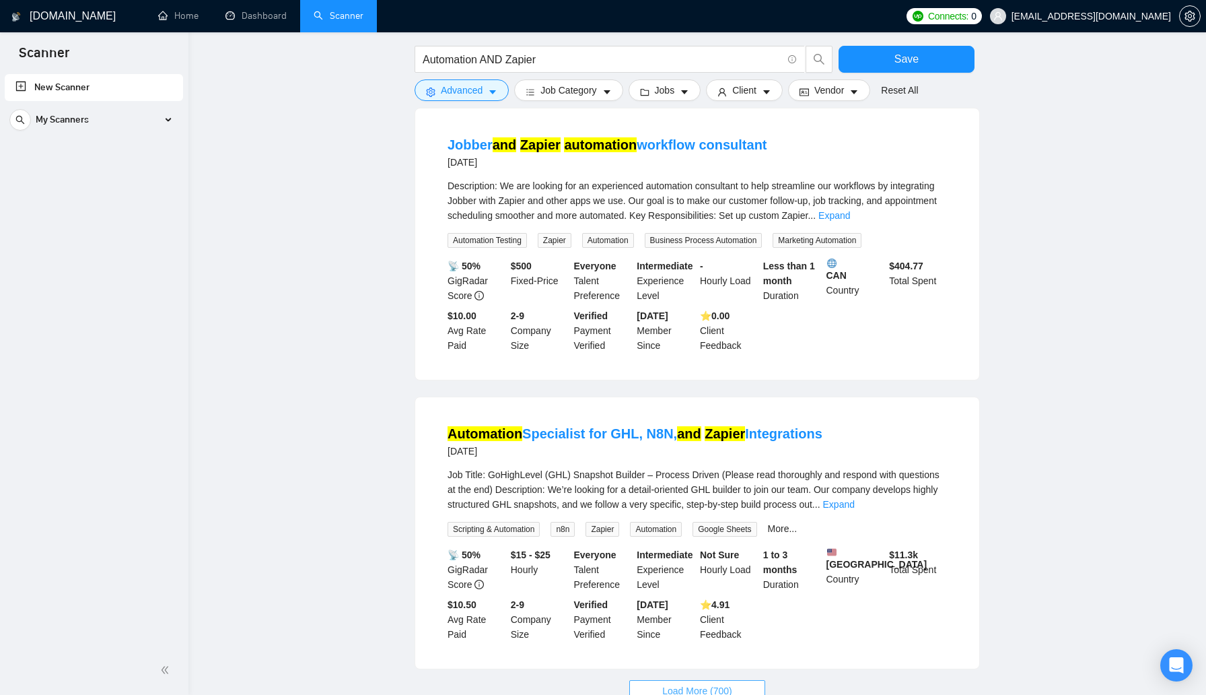
scroll to position [5584, 0]
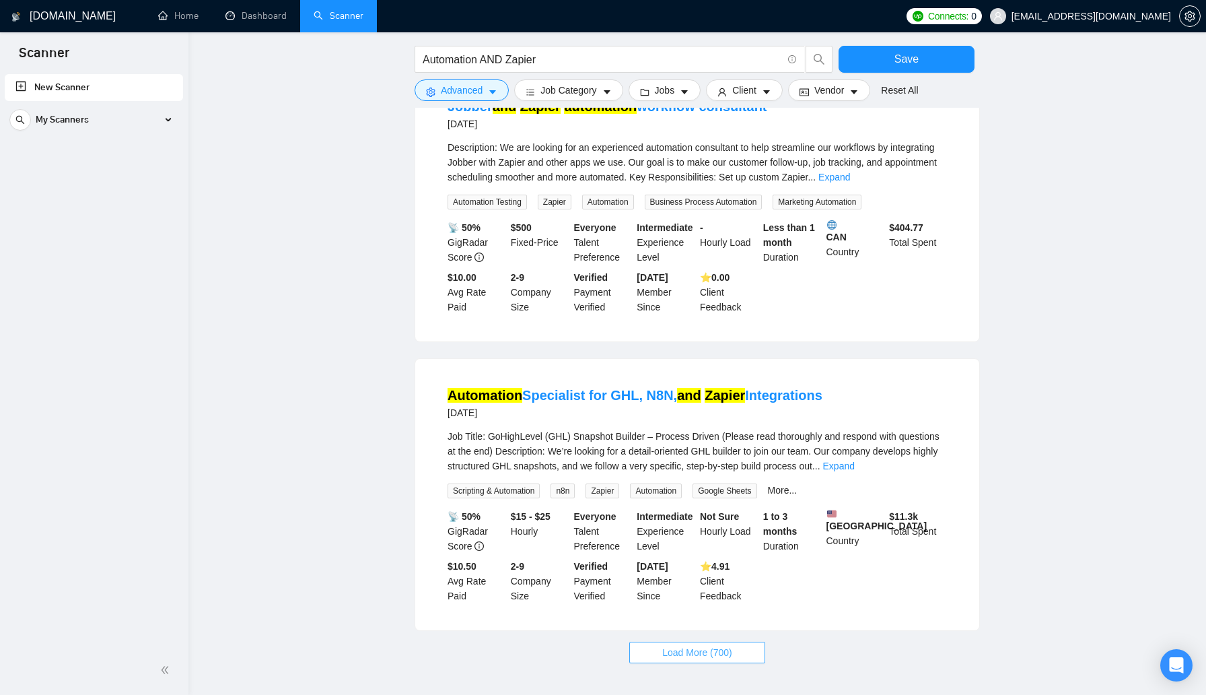
click at [701, 645] on span "Load More (700)" at bounding box center [697, 652] width 70 height 15
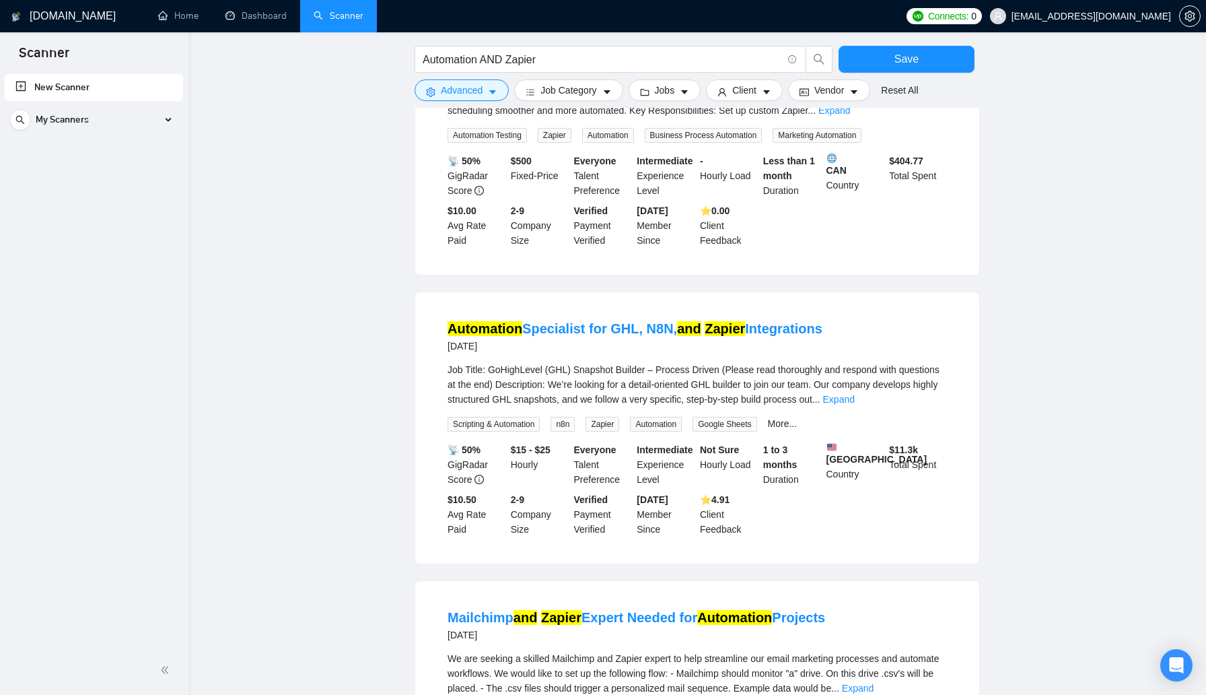
scroll to position [5652, 0]
click at [455, 88] on span "Advanced" at bounding box center [462, 90] width 42 height 15
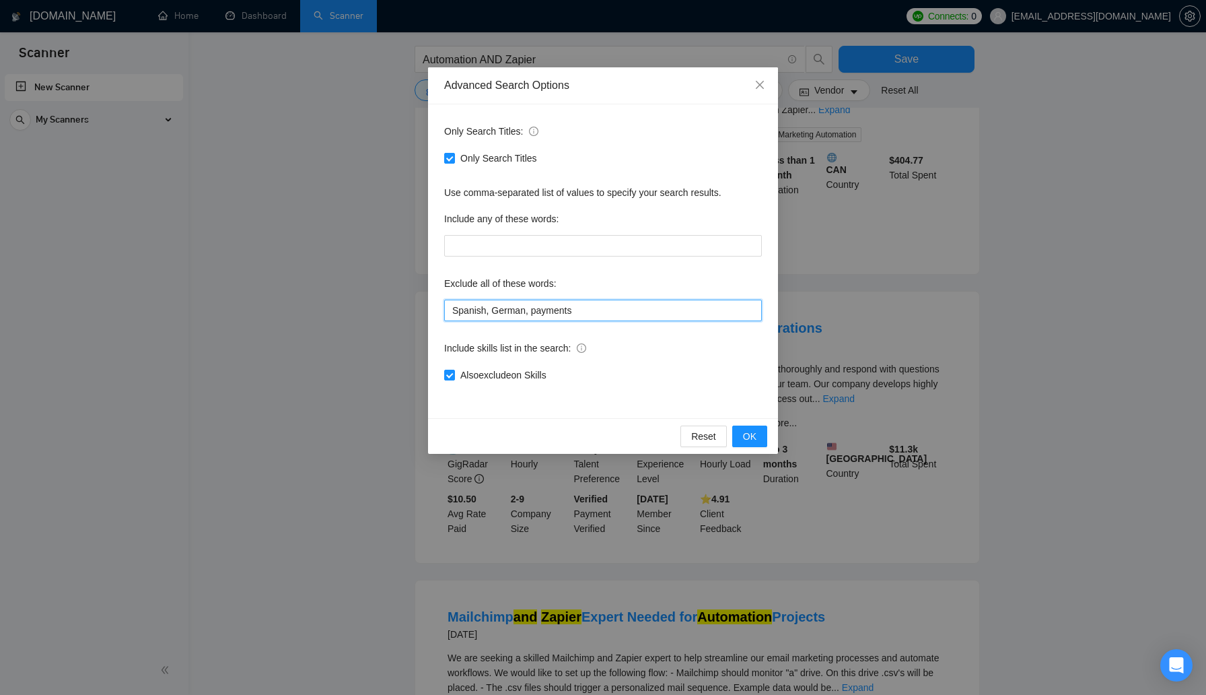
click at [626, 313] on input "Spanish, German, payments" at bounding box center [603, 310] width 318 height 22
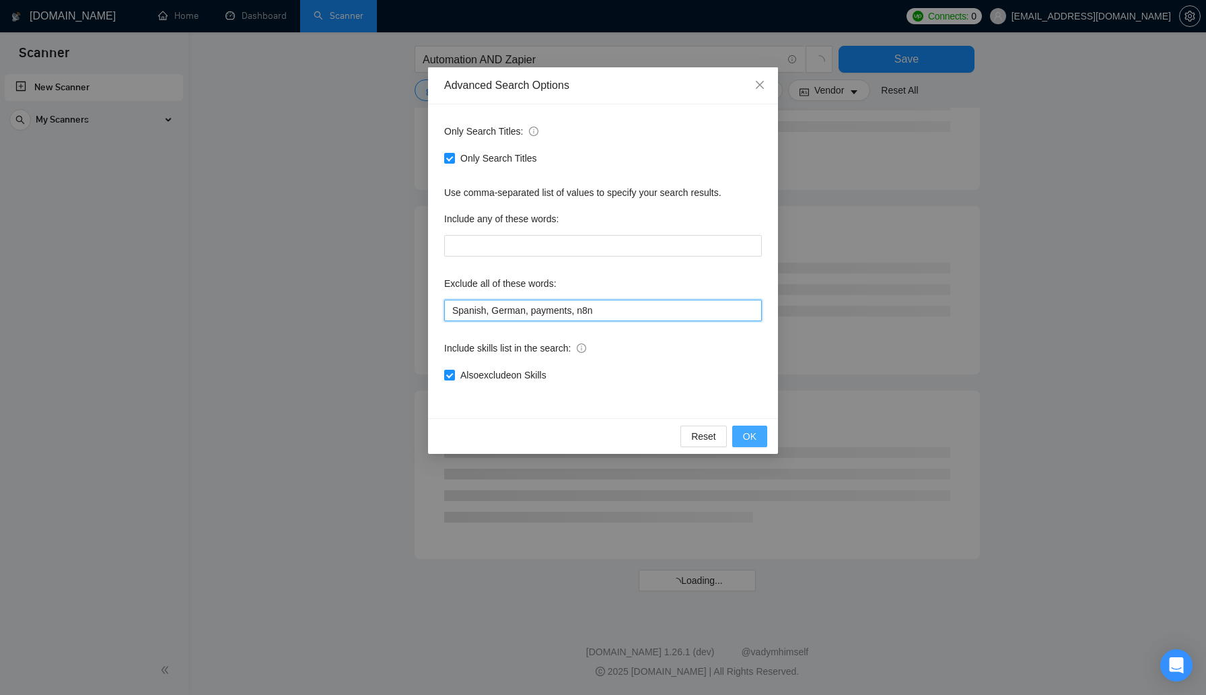
scroll to position [1172, 0]
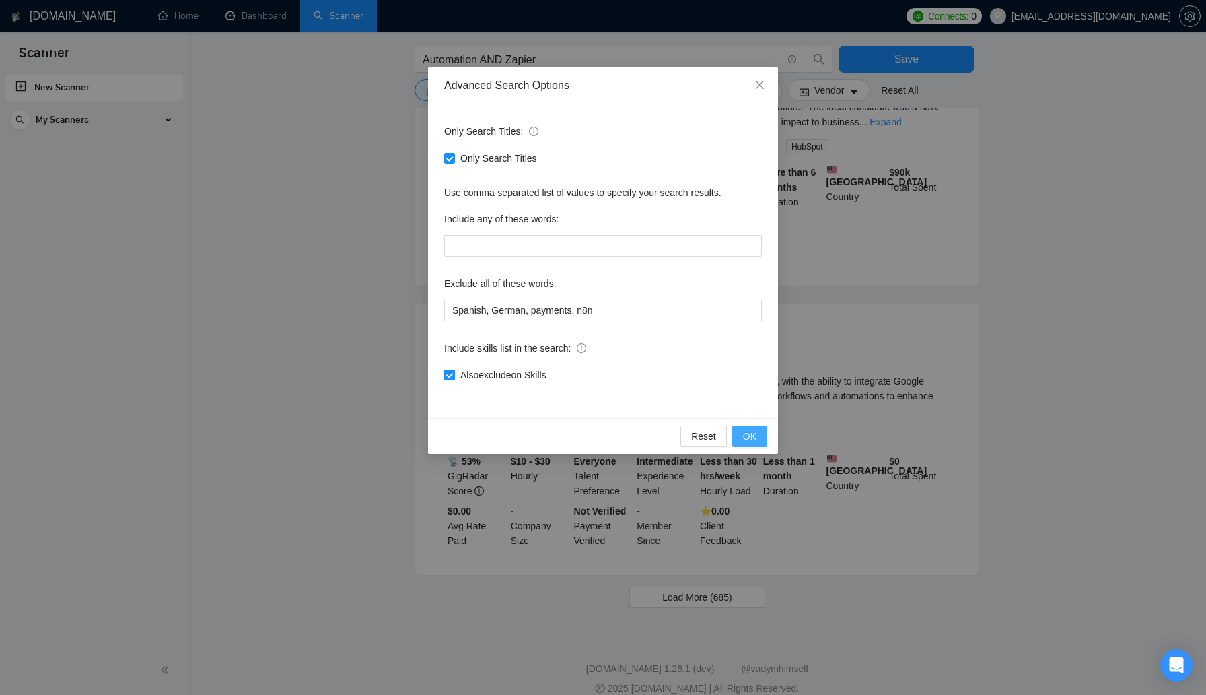
click at [749, 437] on span "OK" at bounding box center [749, 436] width 13 height 15
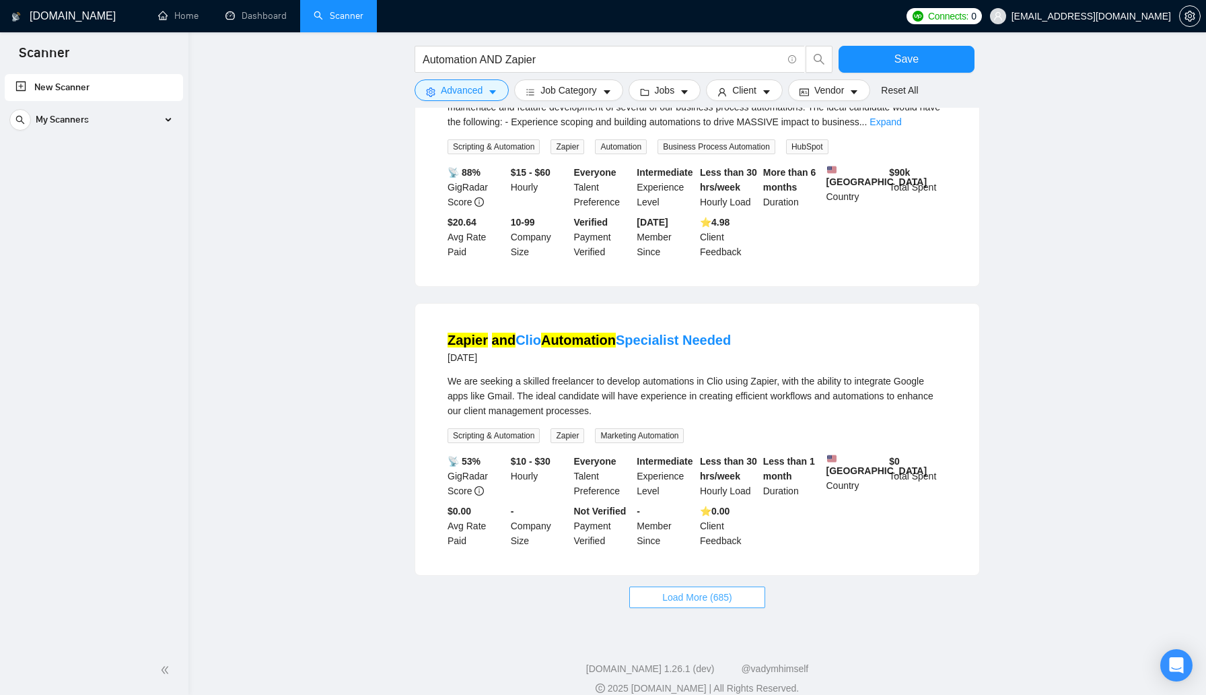
click at [691, 590] on span "Load More (685)" at bounding box center [697, 597] width 70 height 15
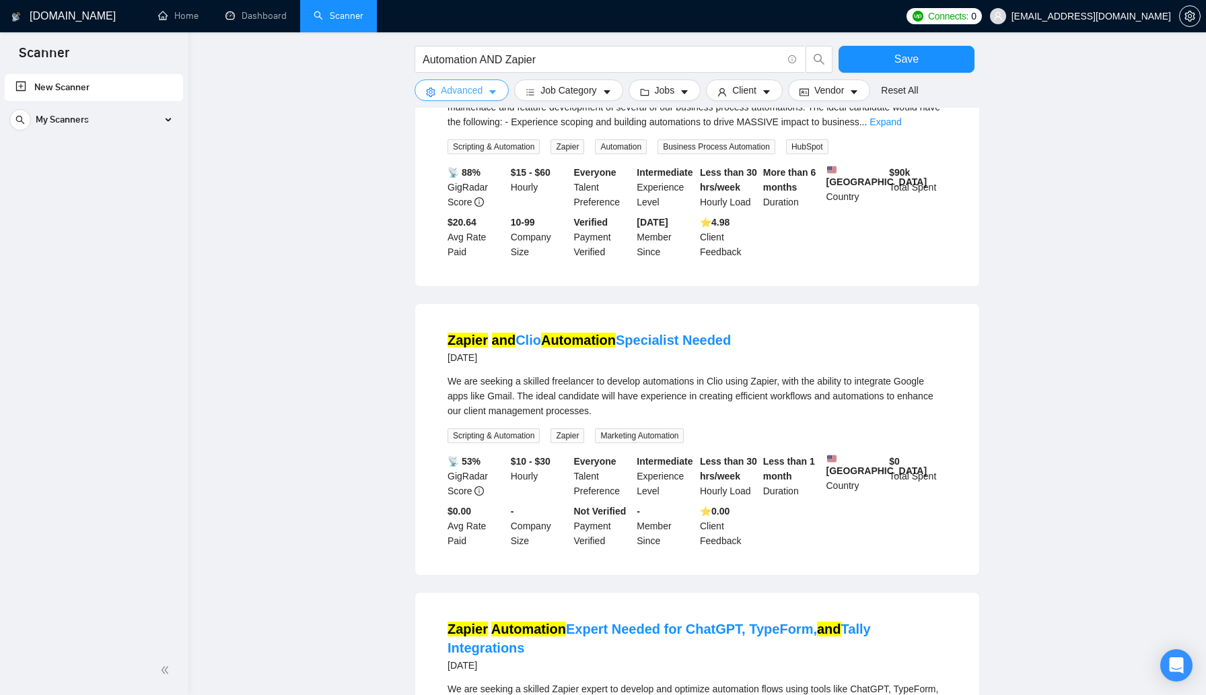
click at [474, 94] on span "Advanced" at bounding box center [462, 90] width 42 height 15
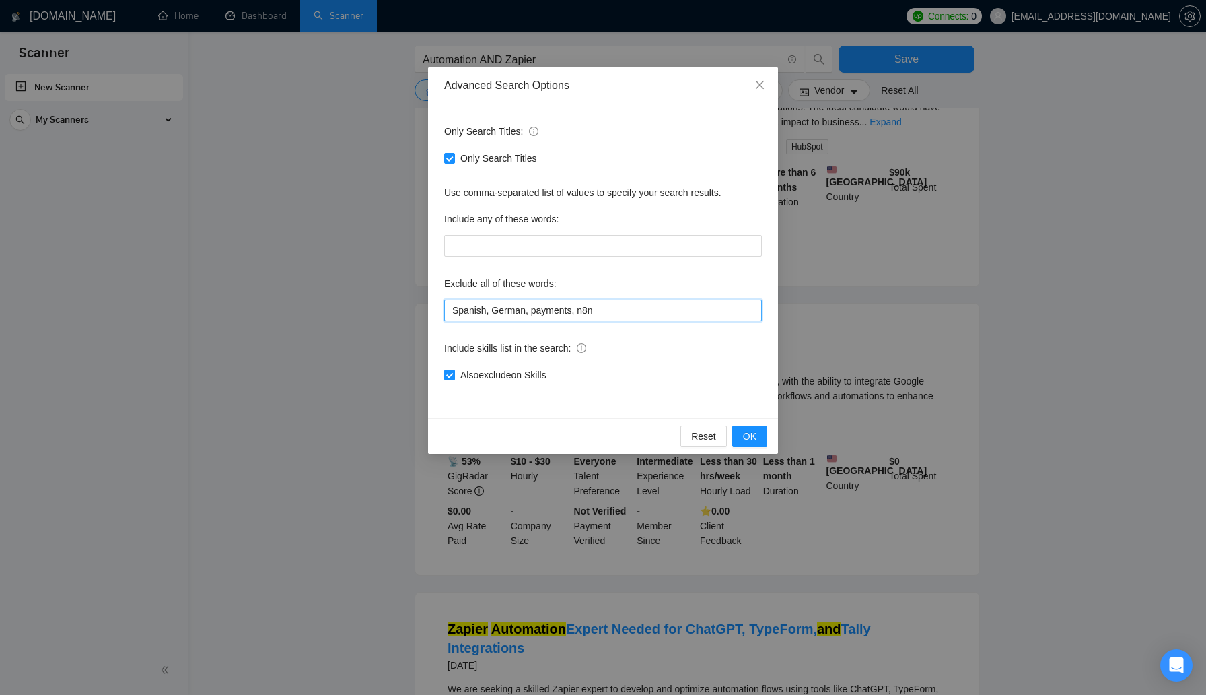
click at [637, 308] on input "Spanish, German, payments, n8n" at bounding box center [603, 310] width 318 height 22
type input "Spanish, German, payments, n8n, api"
click at [748, 441] on span "OK" at bounding box center [749, 436] width 13 height 15
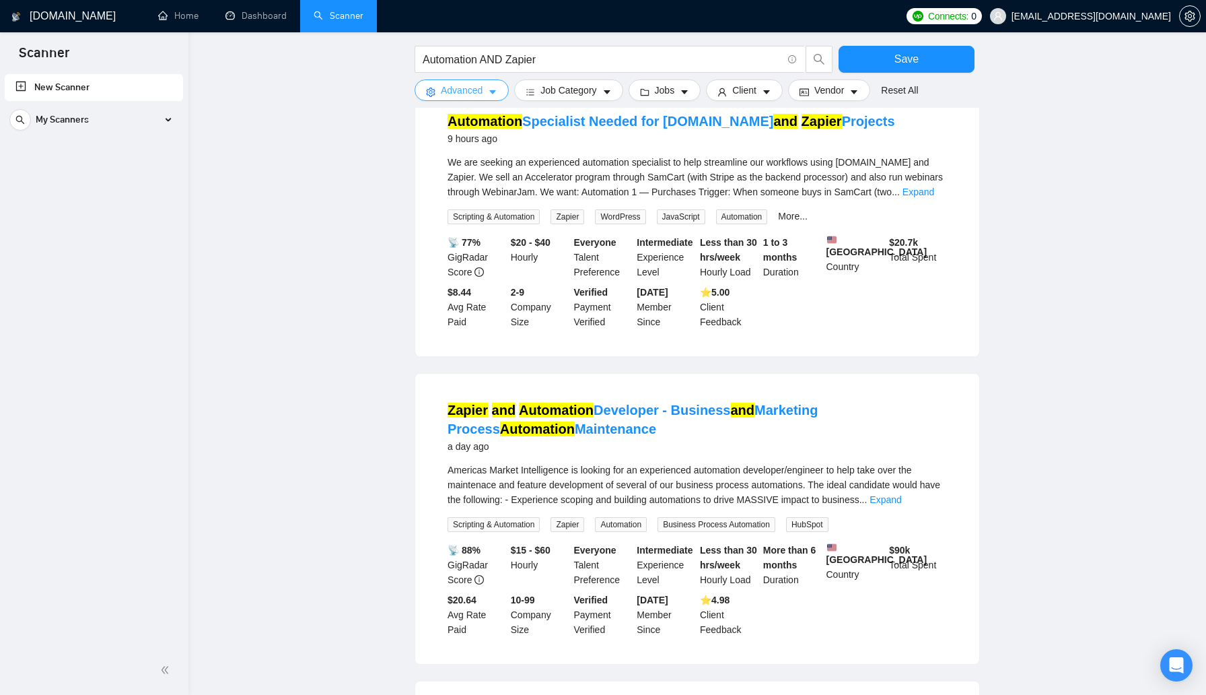
scroll to position [410, 0]
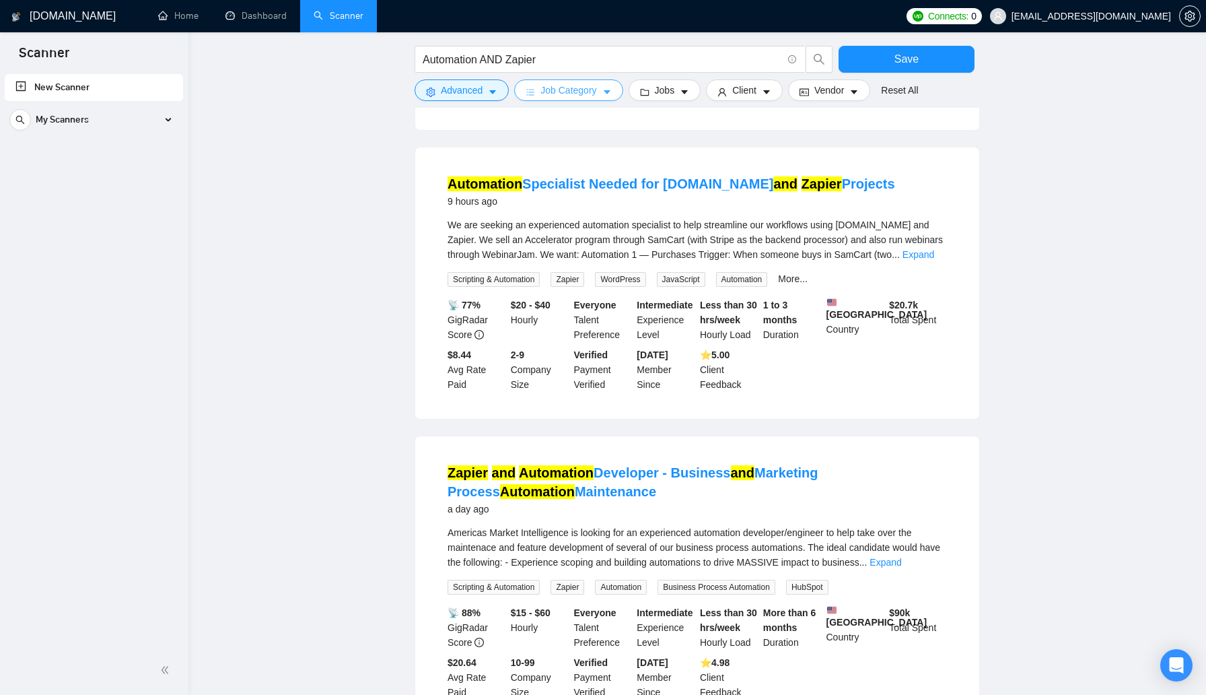
click at [563, 94] on span "Job Category" at bounding box center [568, 90] width 56 height 15
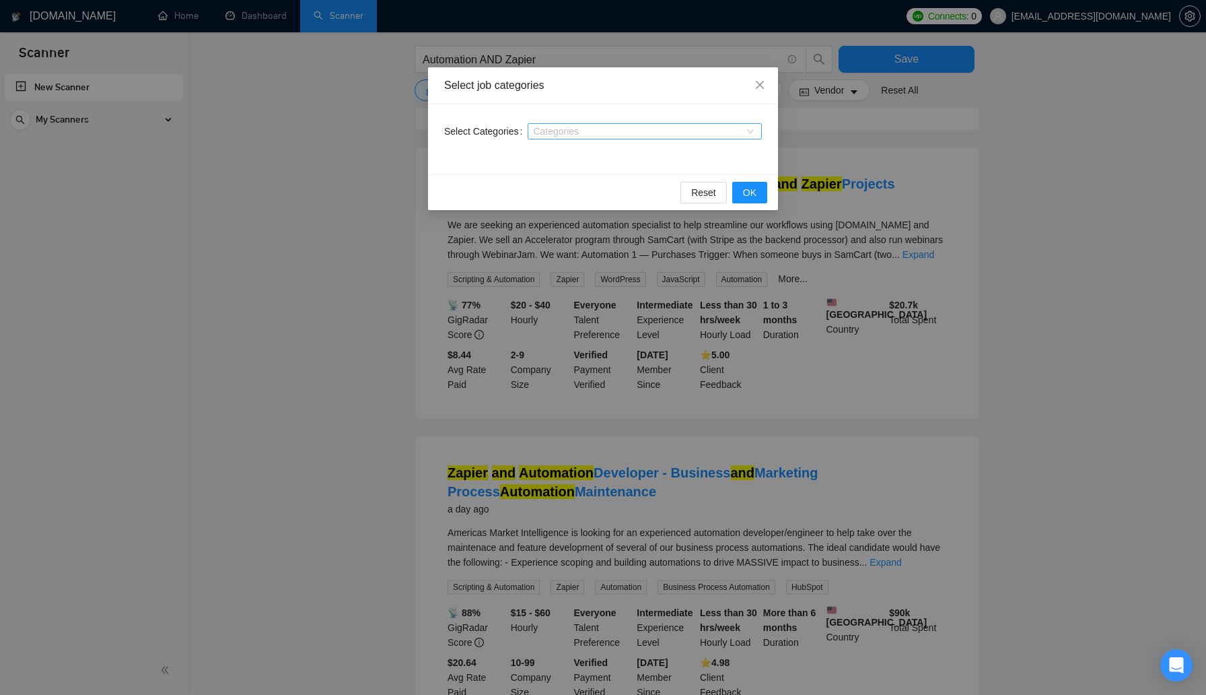
click at [572, 126] on div at bounding box center [638, 131] width 214 height 11
click at [595, 94] on div "Select job categories" at bounding box center [603, 85] width 350 height 37
click at [596, 139] on div "Categories" at bounding box center [645, 131] width 234 height 16
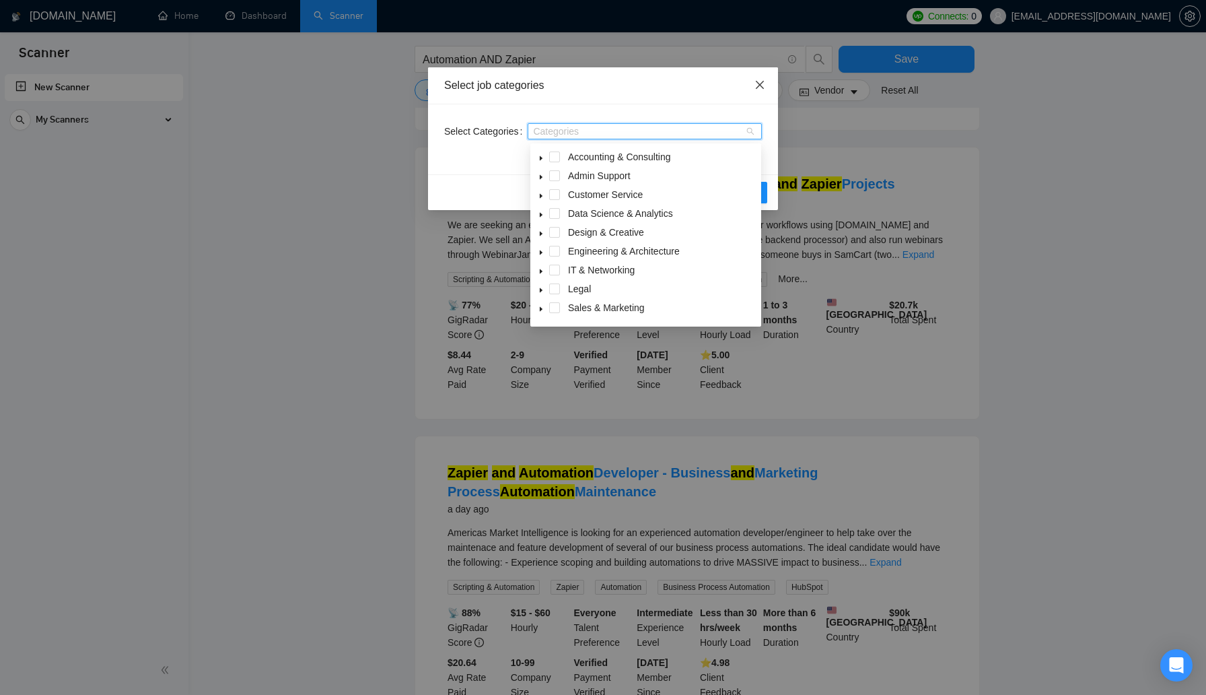
click at [762, 90] on icon "close" at bounding box center [759, 84] width 11 height 11
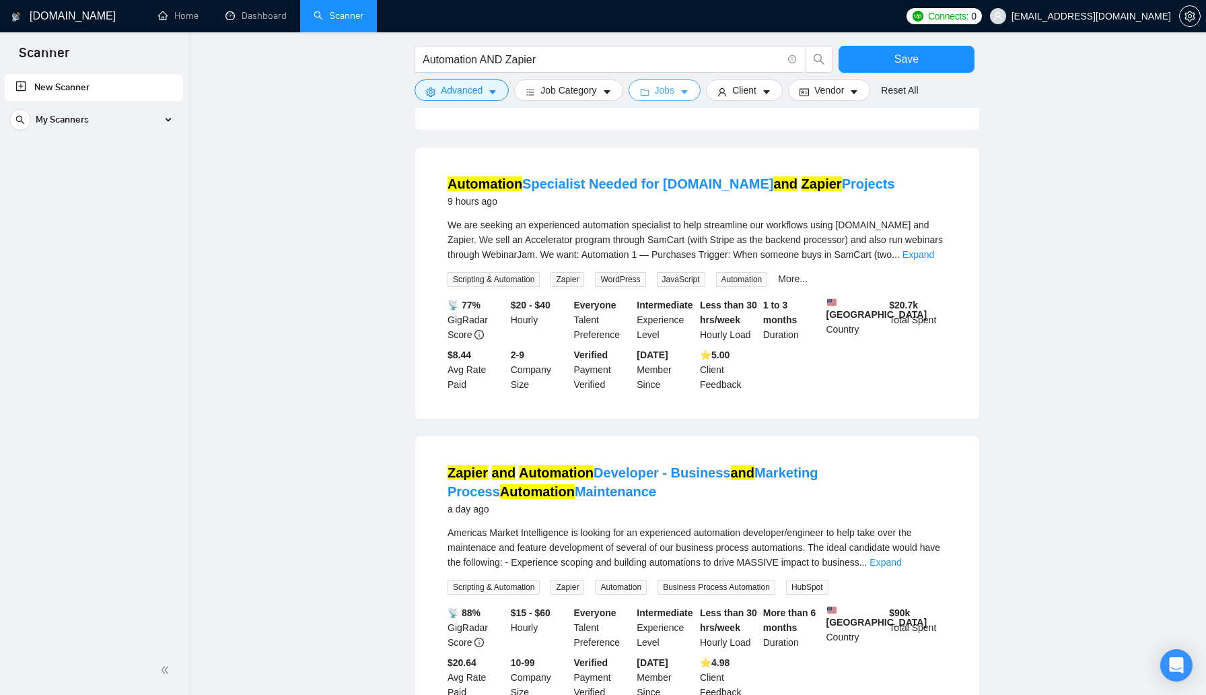
click at [662, 90] on span "Jobs" at bounding box center [665, 90] width 20 height 15
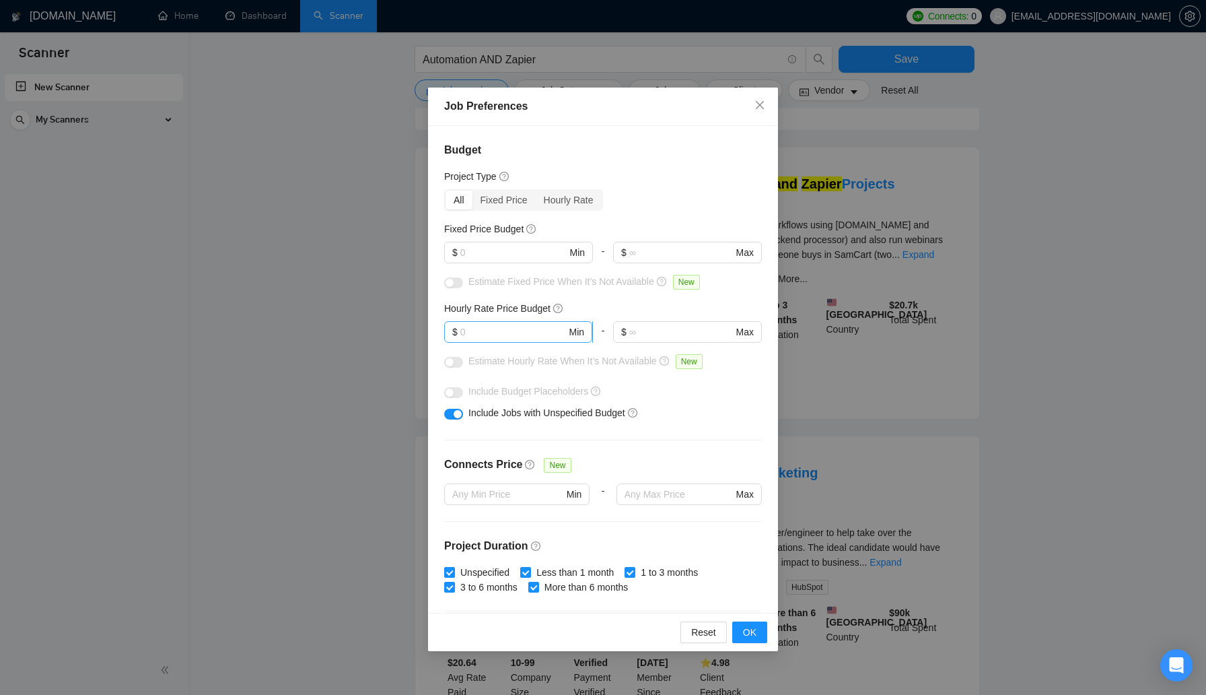
click at [463, 335] on input "text" at bounding box center [513, 331] width 106 height 15
click at [575, 201] on div "Hourly Rate" at bounding box center [569, 199] width 66 height 19
click at [536, 190] on input "Hourly Rate" at bounding box center [536, 190] width 0 height 0
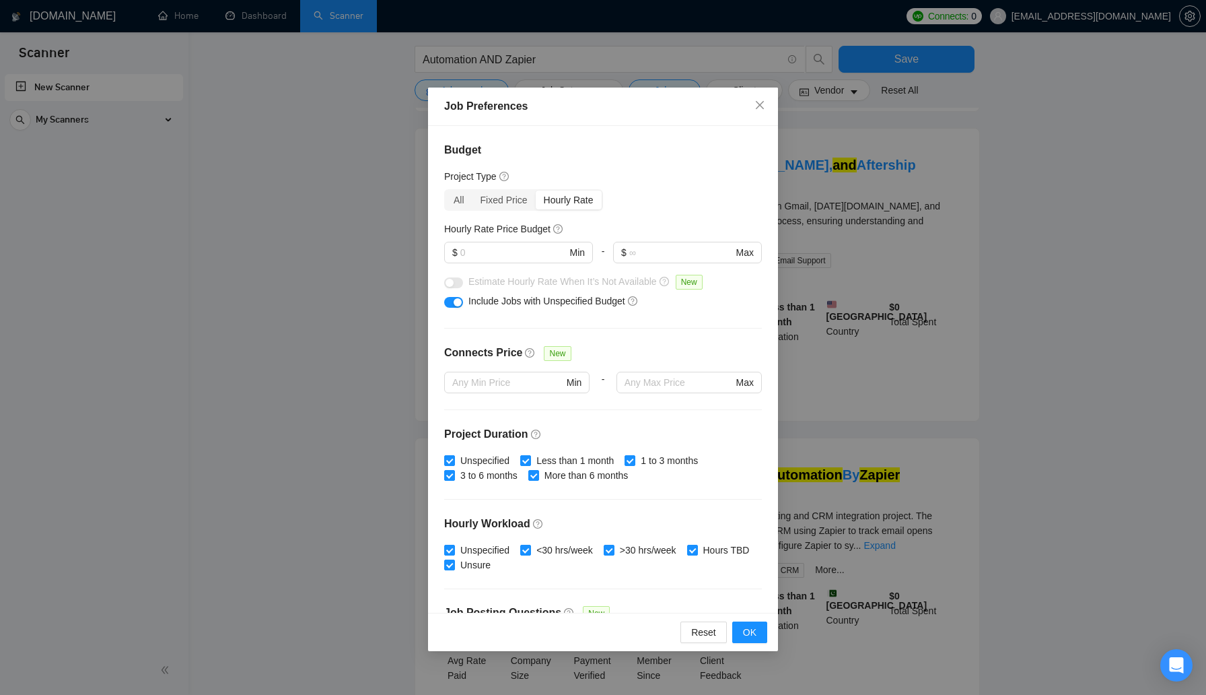
click at [456, 299] on div "button" at bounding box center [458, 302] width 8 height 8
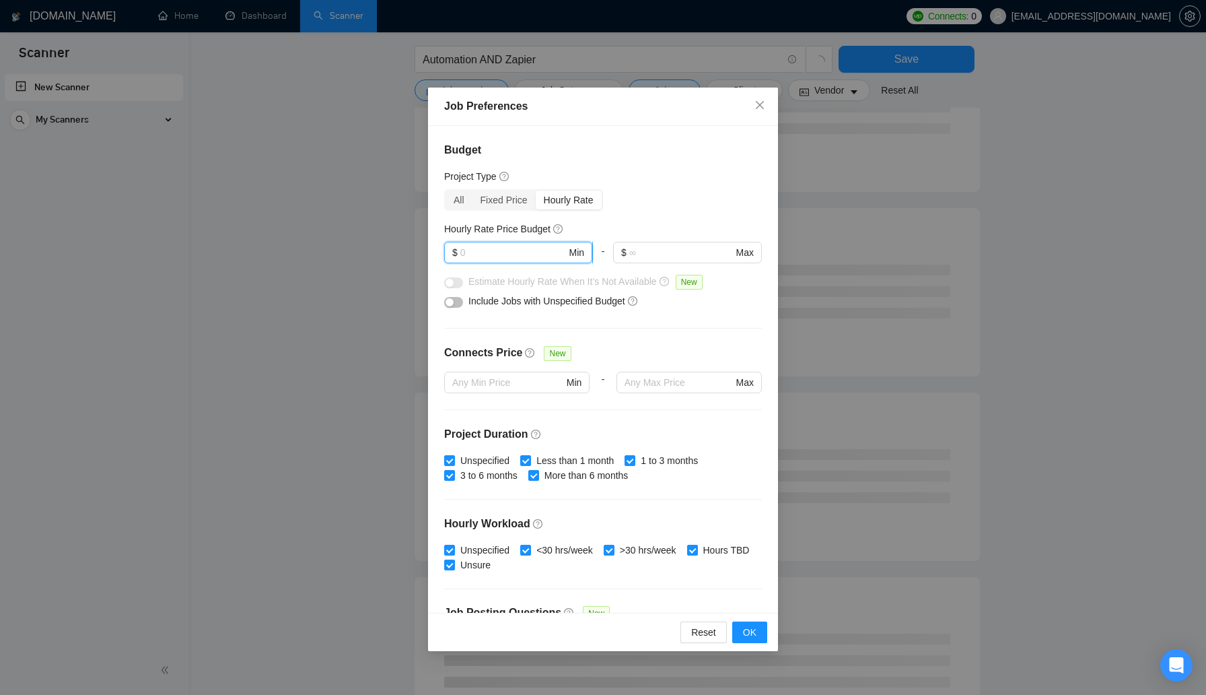
click at [507, 253] on input "text" at bounding box center [513, 252] width 106 height 15
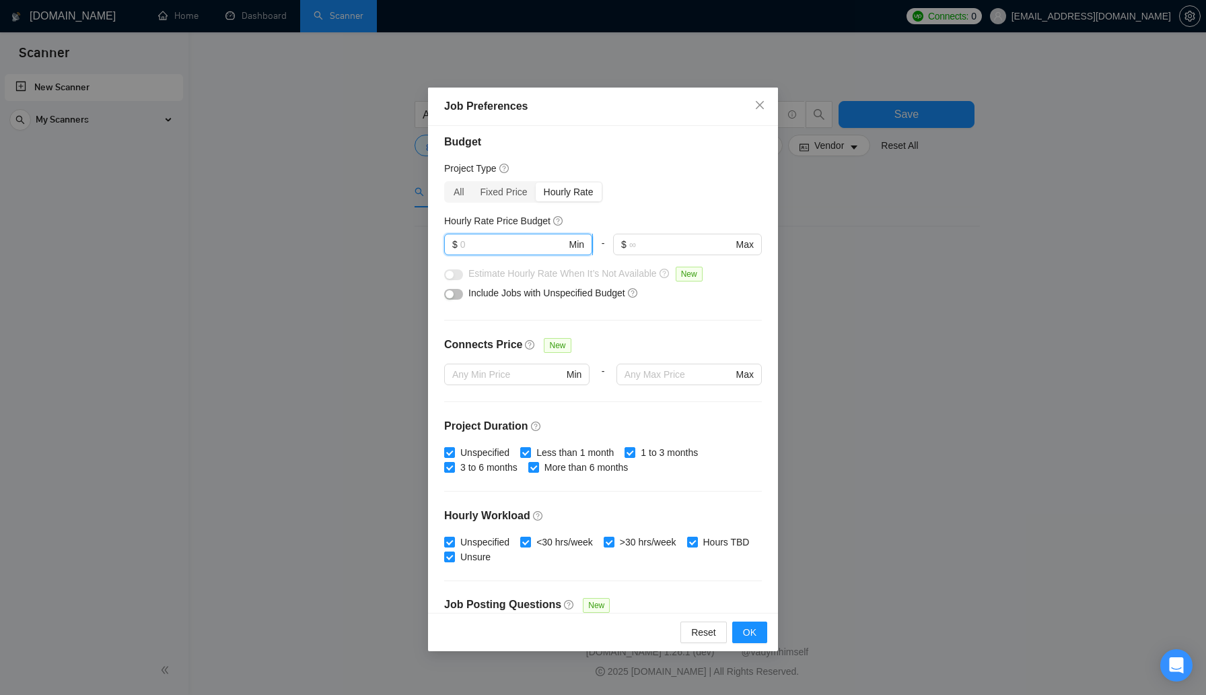
scroll to position [0, 0]
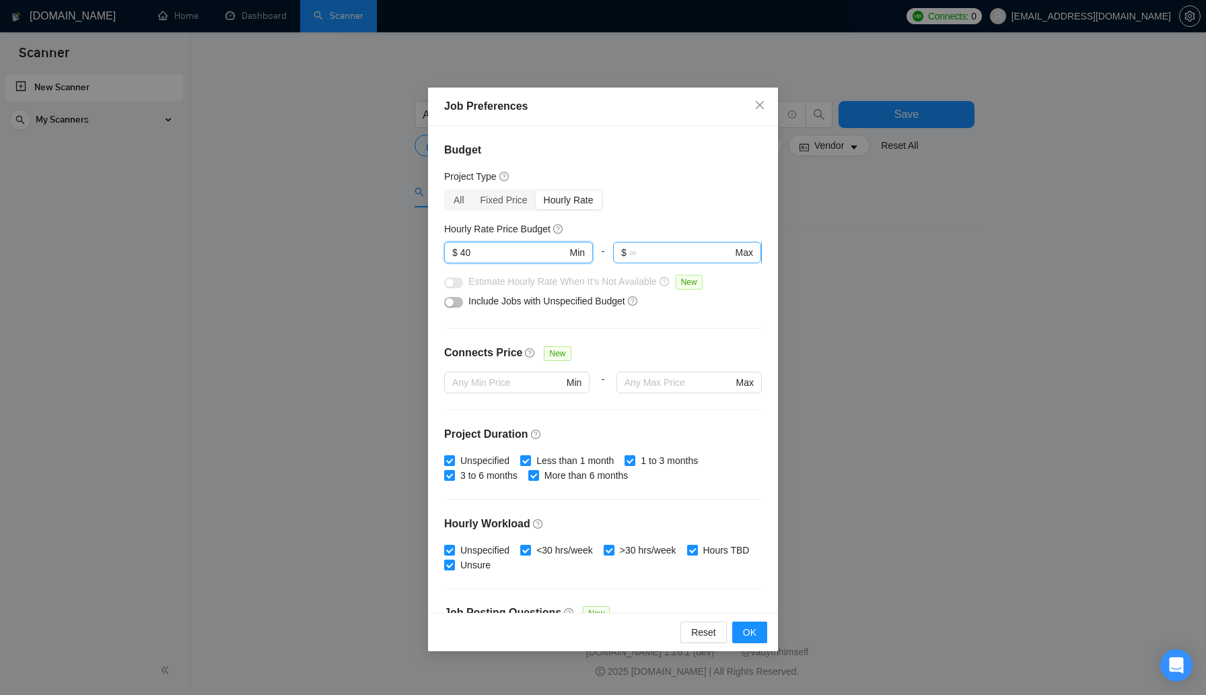
type input "40"
click at [664, 248] on input "text" at bounding box center [681, 252] width 104 height 15
click at [660, 208] on div "All Fixed Price Hourly Rate" at bounding box center [603, 200] width 318 height 22
click at [753, 635] on span "OK" at bounding box center [749, 632] width 13 height 15
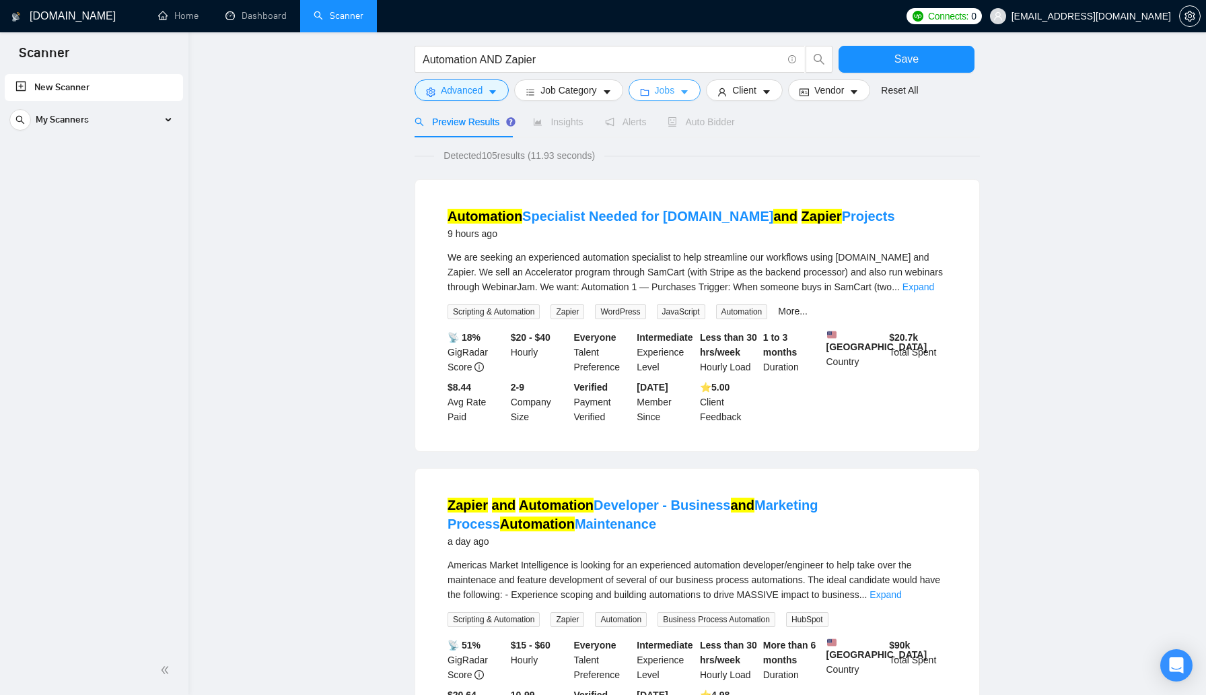
scroll to position [71, 0]
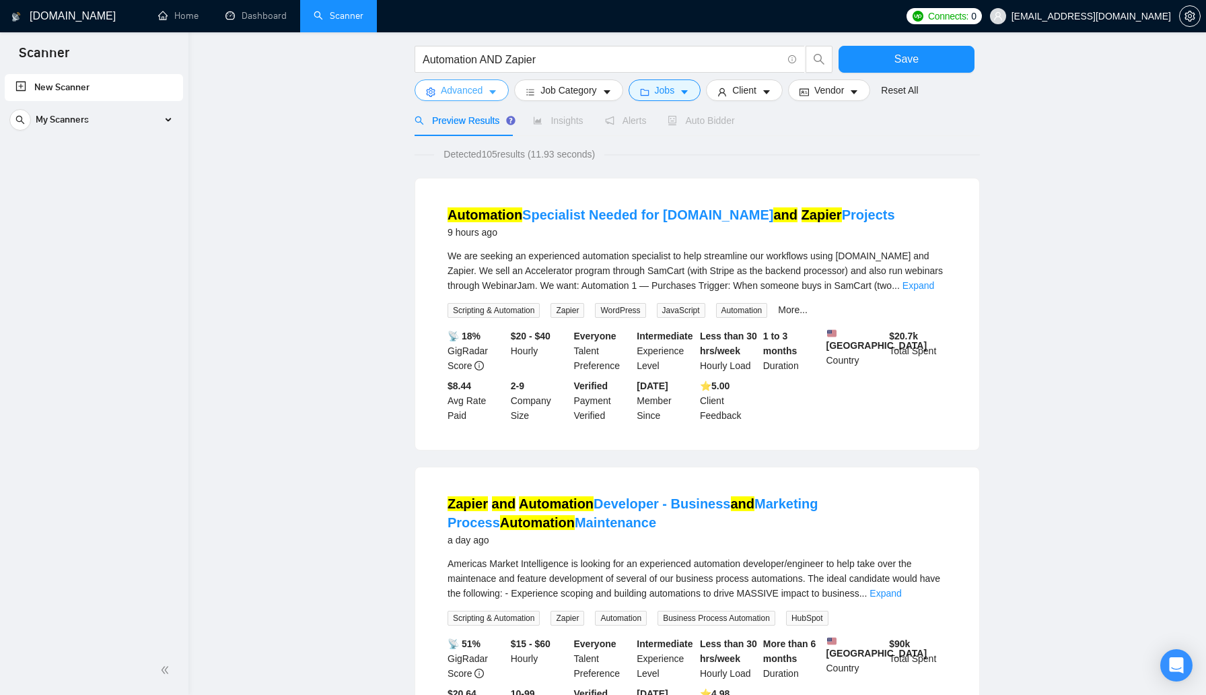
click at [485, 93] on button "Advanced" at bounding box center [462, 90] width 94 height 22
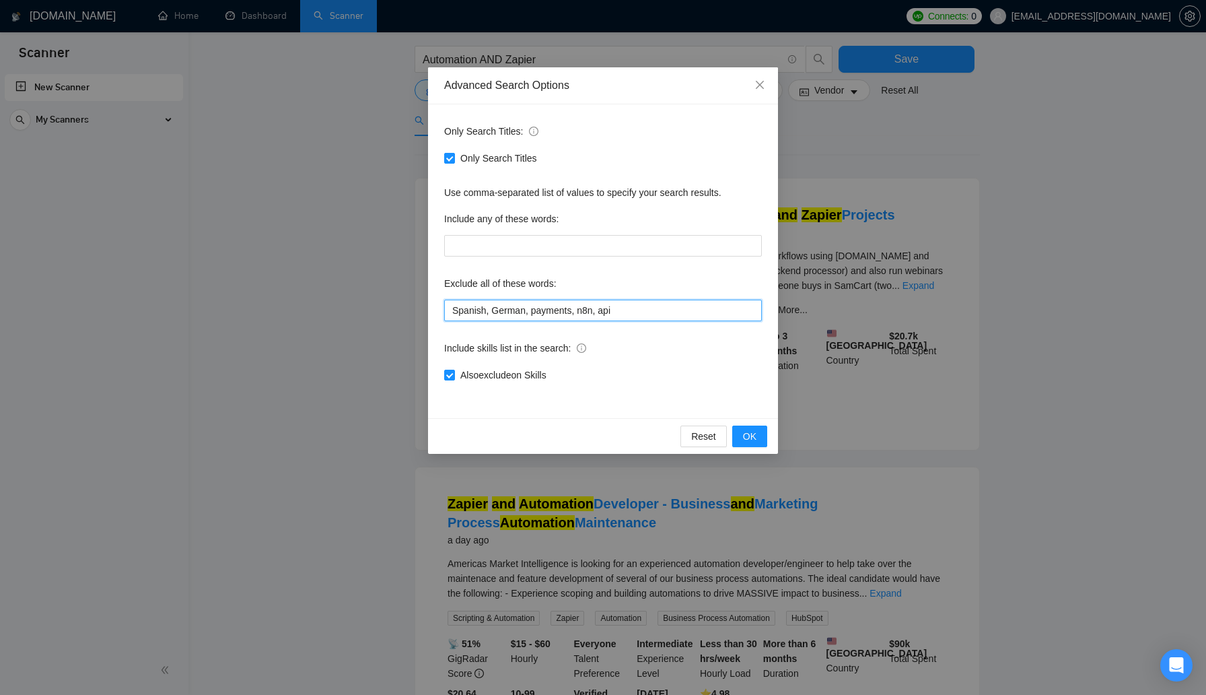
click at [624, 308] on input "Spanish, German, payments, n8n, api" at bounding box center [603, 310] width 318 height 22
click at [757, 439] on button "OK" at bounding box center [749, 436] width 35 height 22
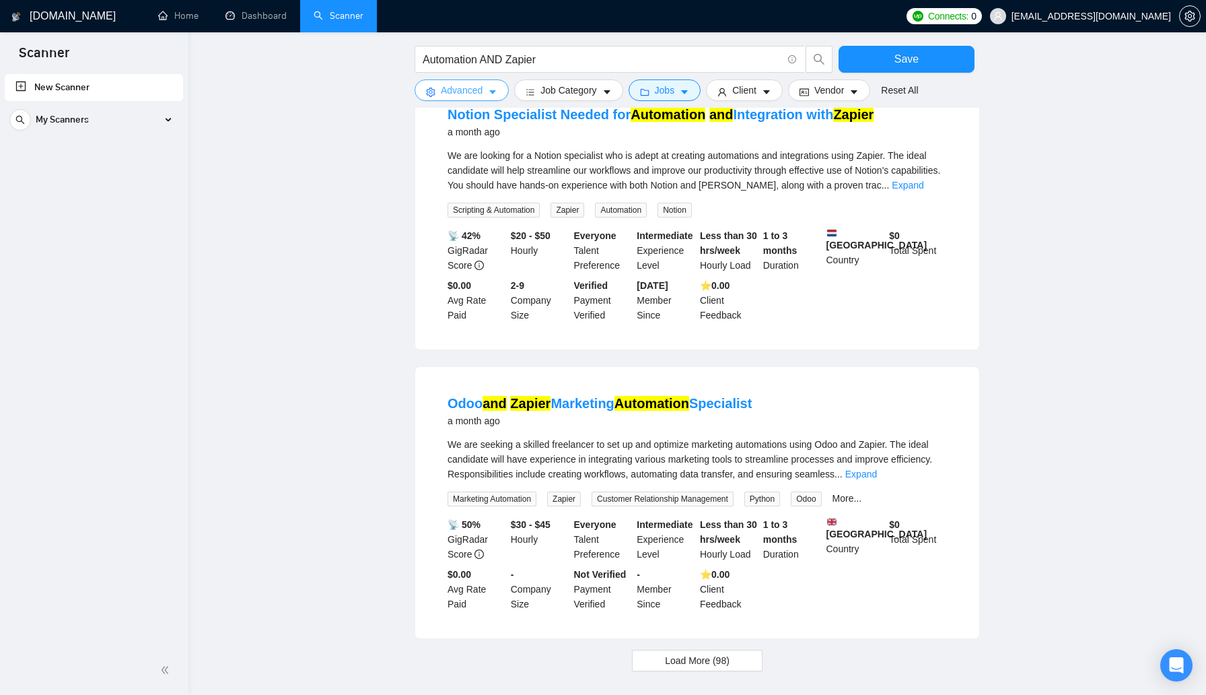
scroll to position [1153, 0]
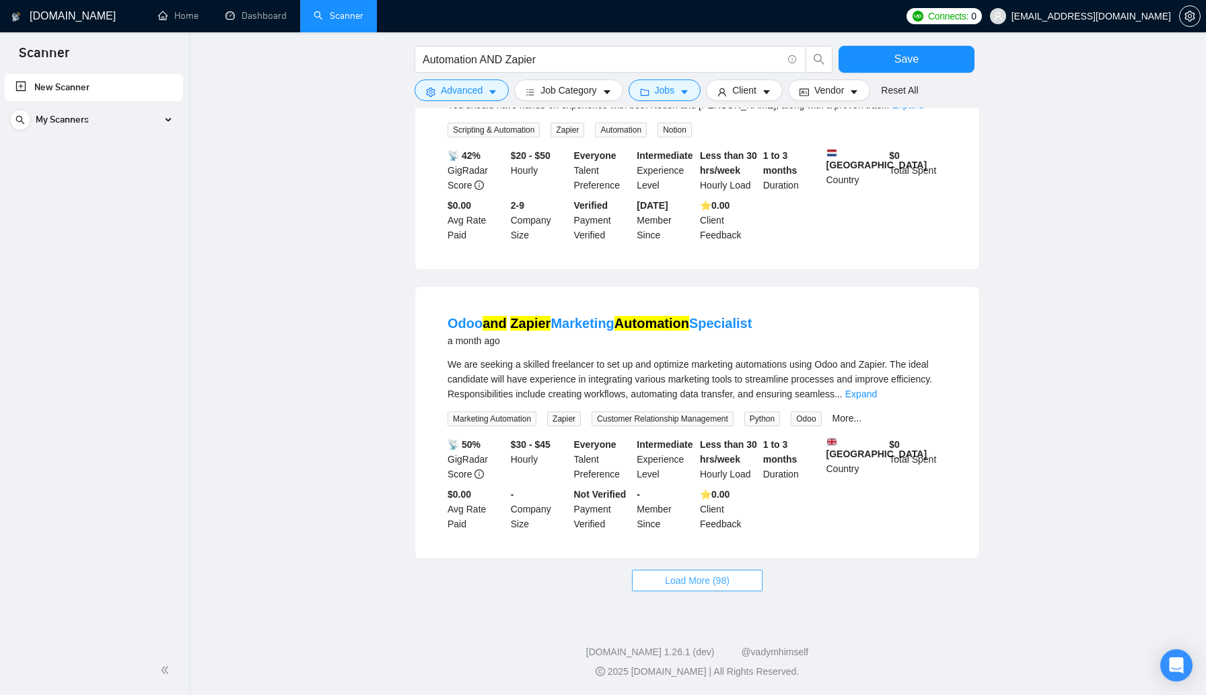
click at [710, 581] on span "Load More (98)" at bounding box center [697, 580] width 65 height 15
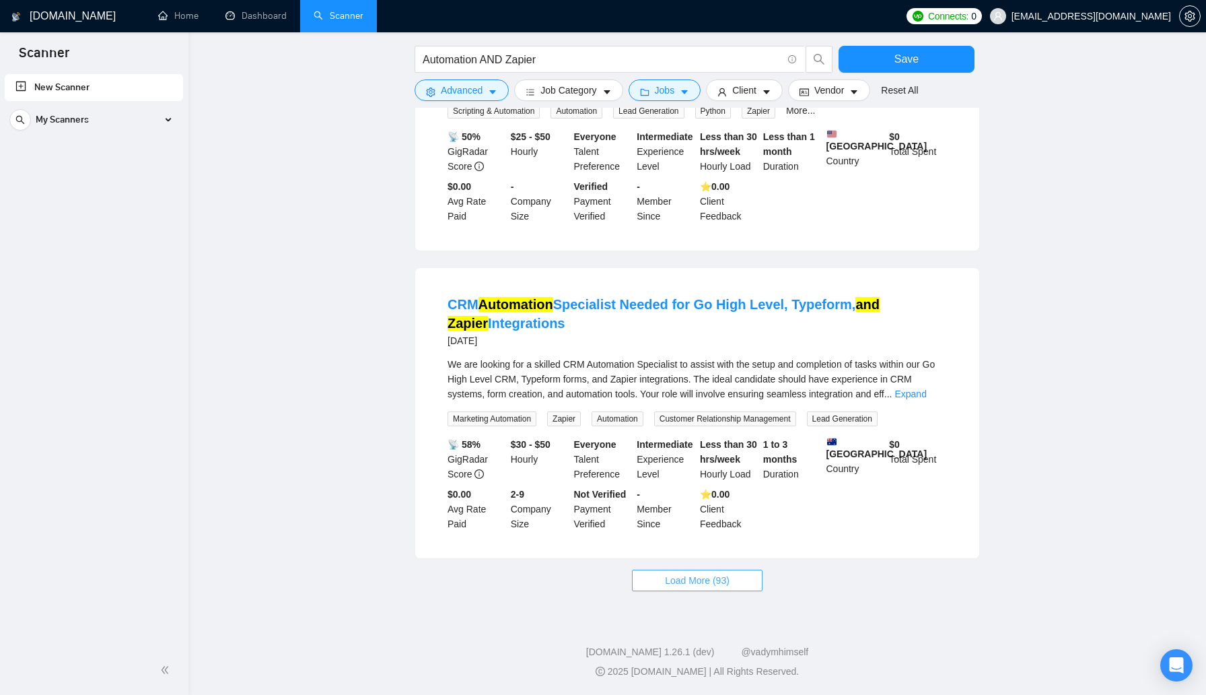
scroll to position [2641, 0]
click at [678, 588] on span "Load More (93)" at bounding box center [697, 580] width 65 height 15
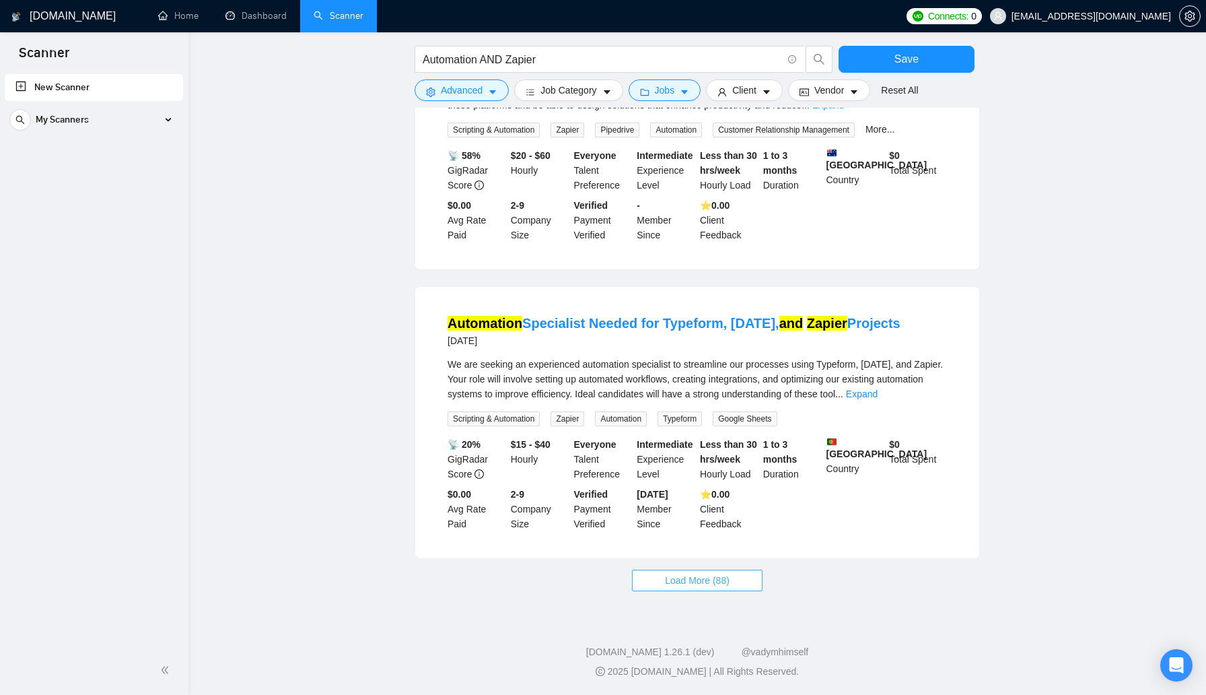
scroll to position [4146, 0]
click at [686, 586] on span "Load More (88)" at bounding box center [697, 580] width 65 height 15
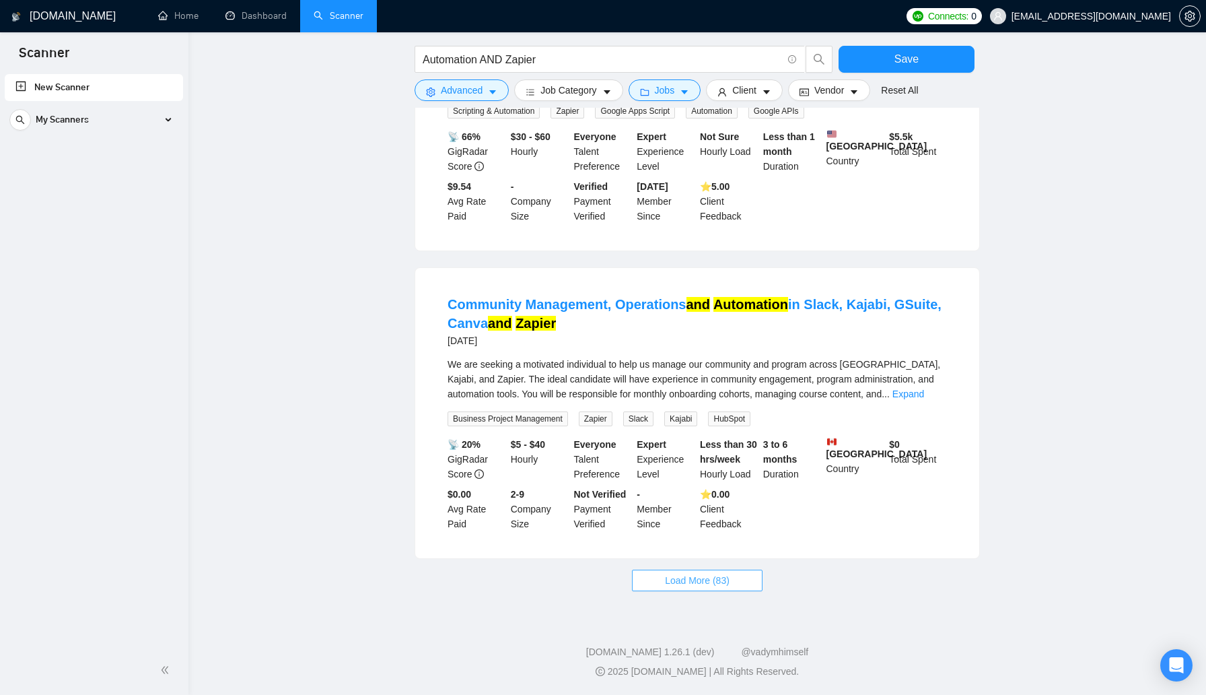
scroll to position [5701, 0]
click at [685, 585] on span "Load More (83)" at bounding box center [697, 580] width 65 height 15
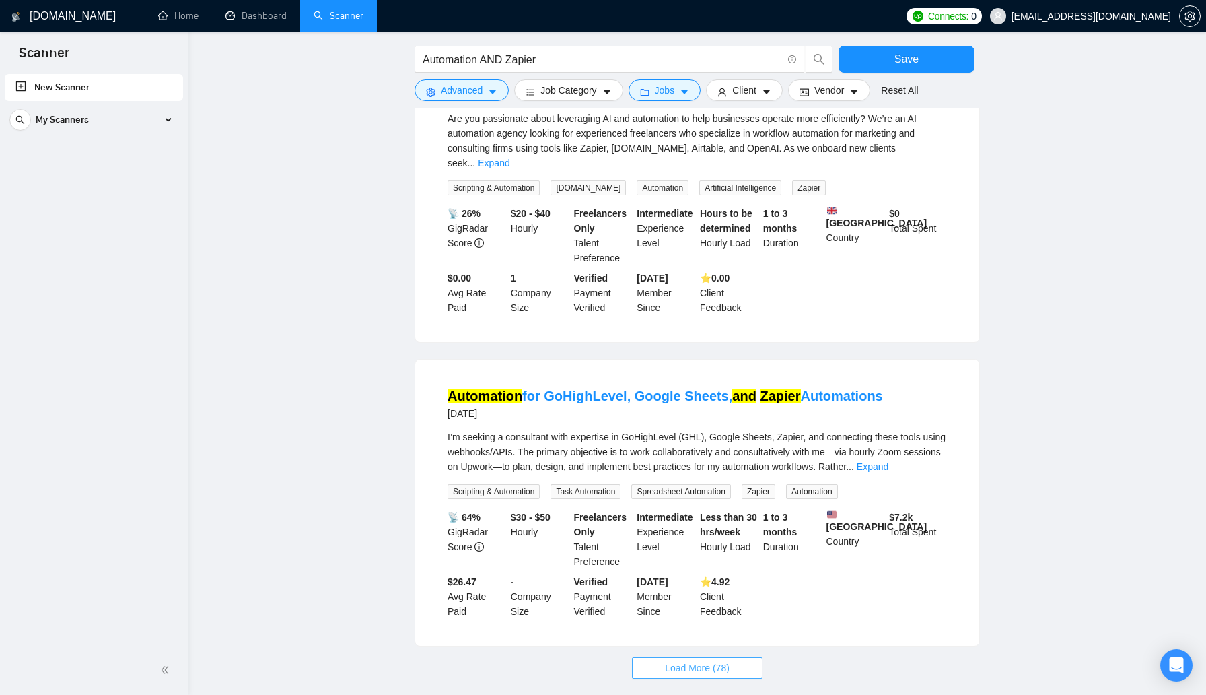
scroll to position [7245, 0]
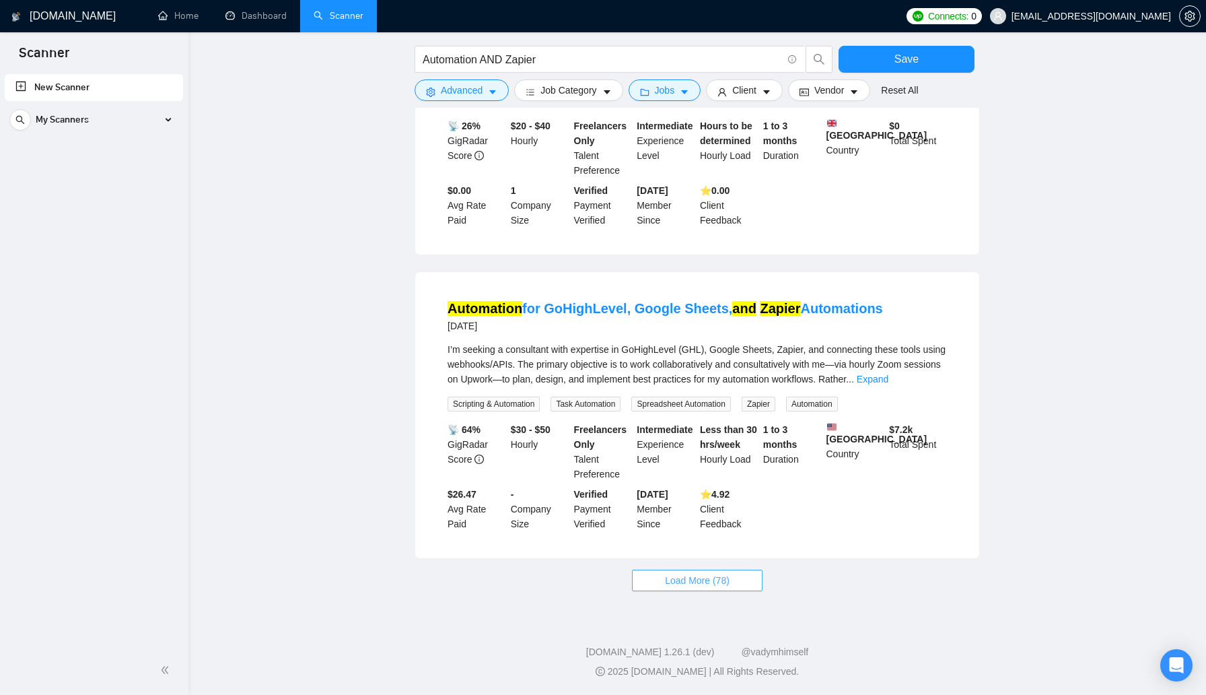
click at [685, 585] on span "Load More (78)" at bounding box center [697, 580] width 65 height 15
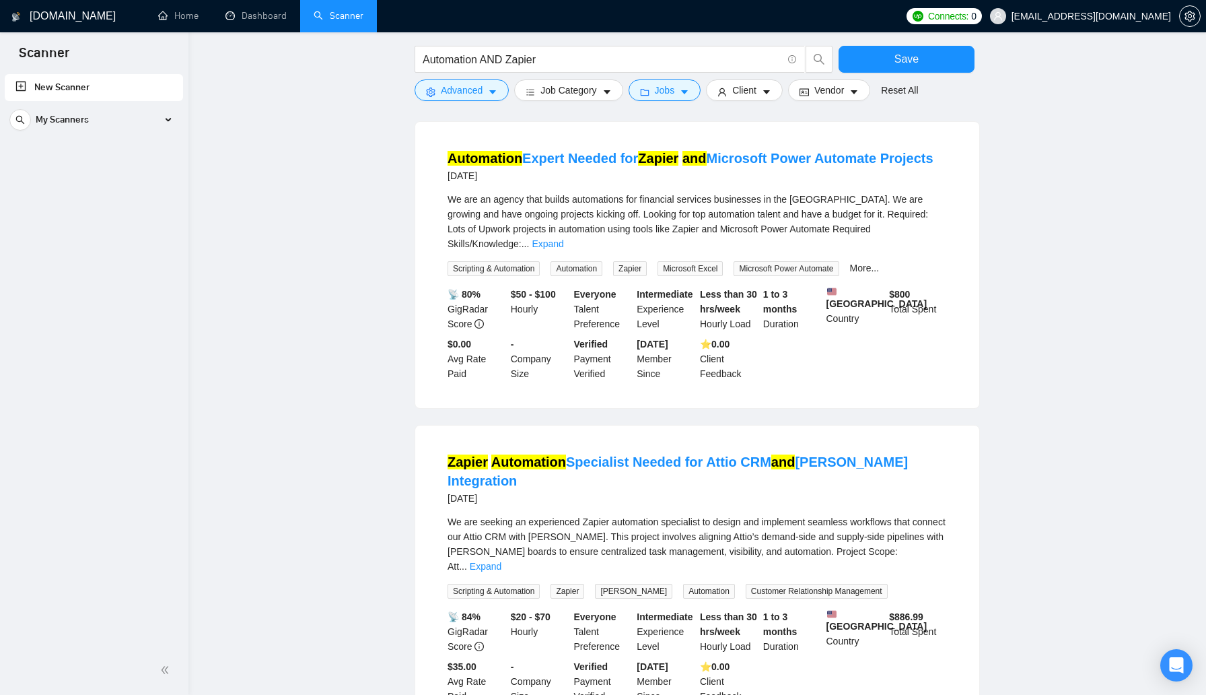
scroll to position [8212, 0]
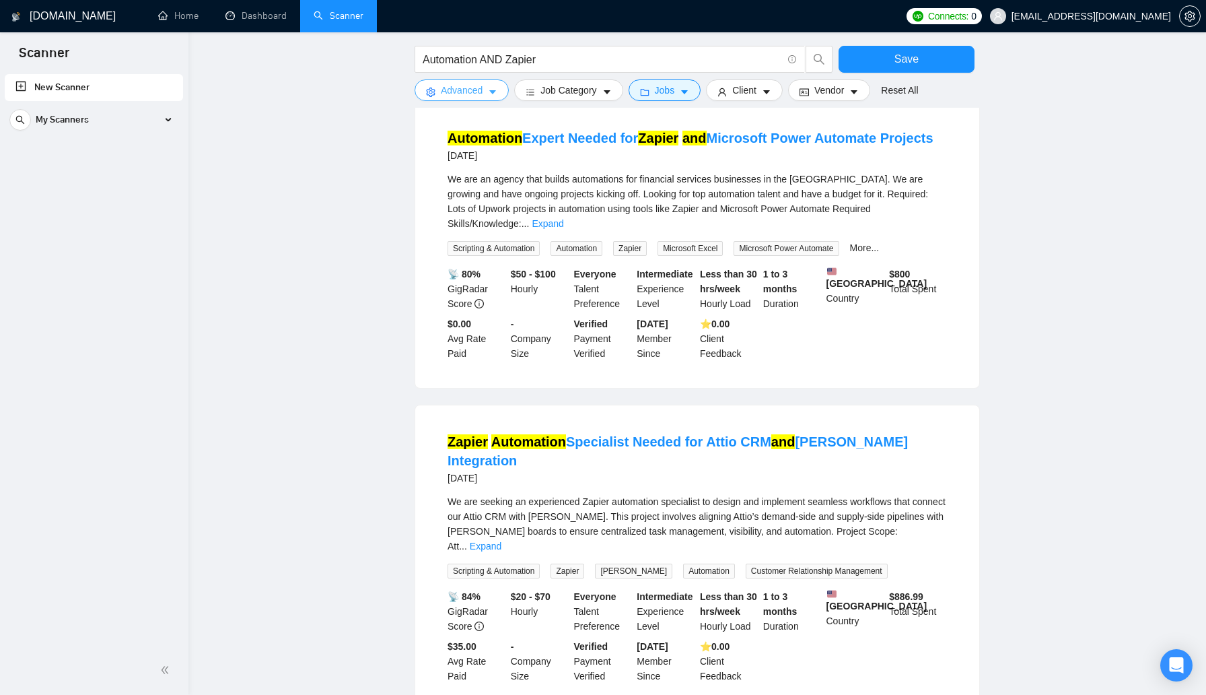
click at [478, 95] on span "Advanced" at bounding box center [462, 90] width 42 height 15
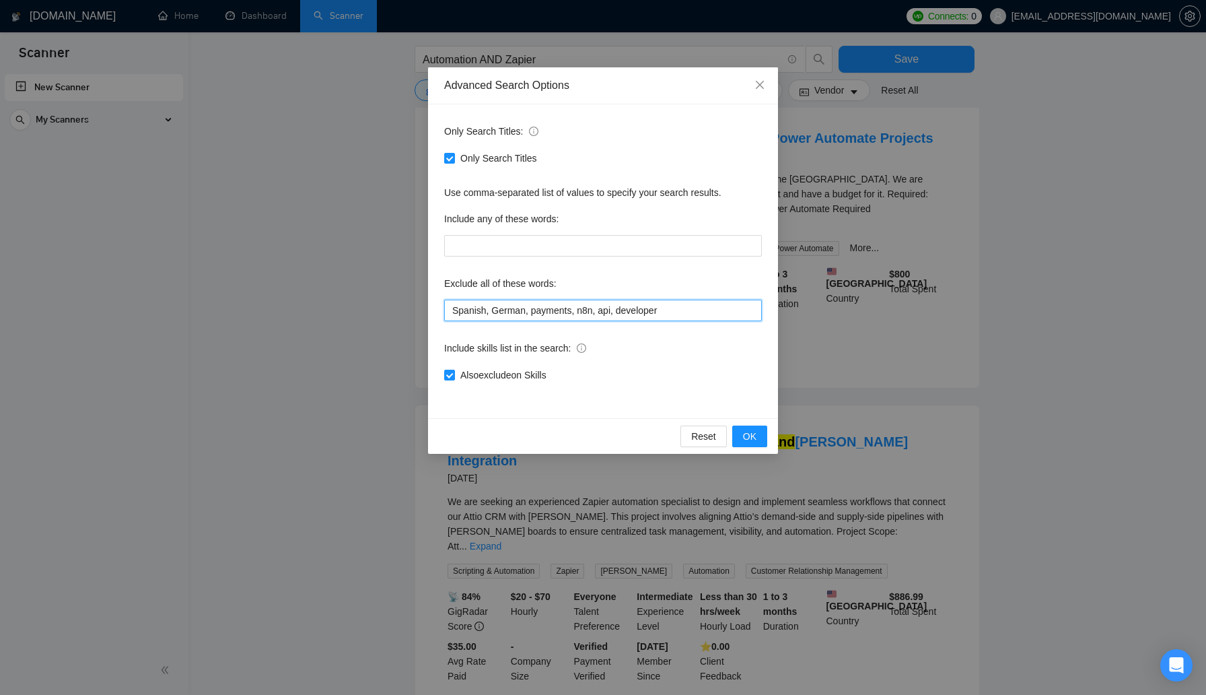
click at [681, 313] on input "Spanish, German, payments, n8n, api, developer" at bounding box center [603, 310] width 318 height 22
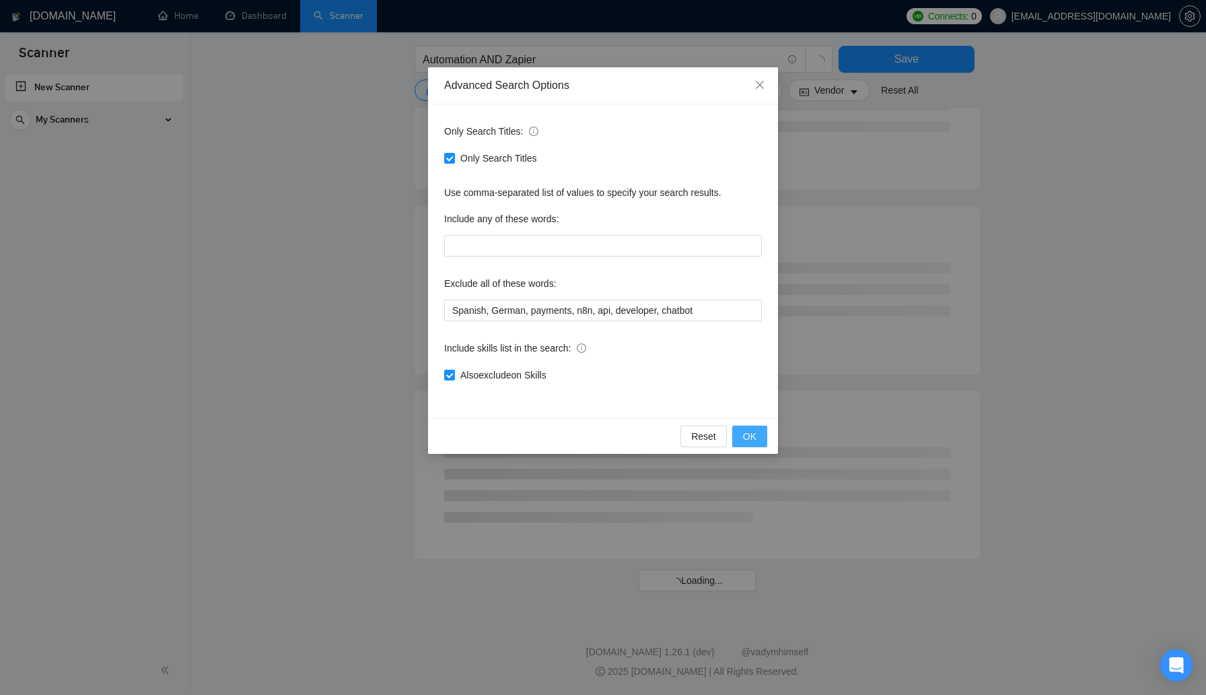
click at [747, 431] on span "OK" at bounding box center [749, 436] width 13 height 15
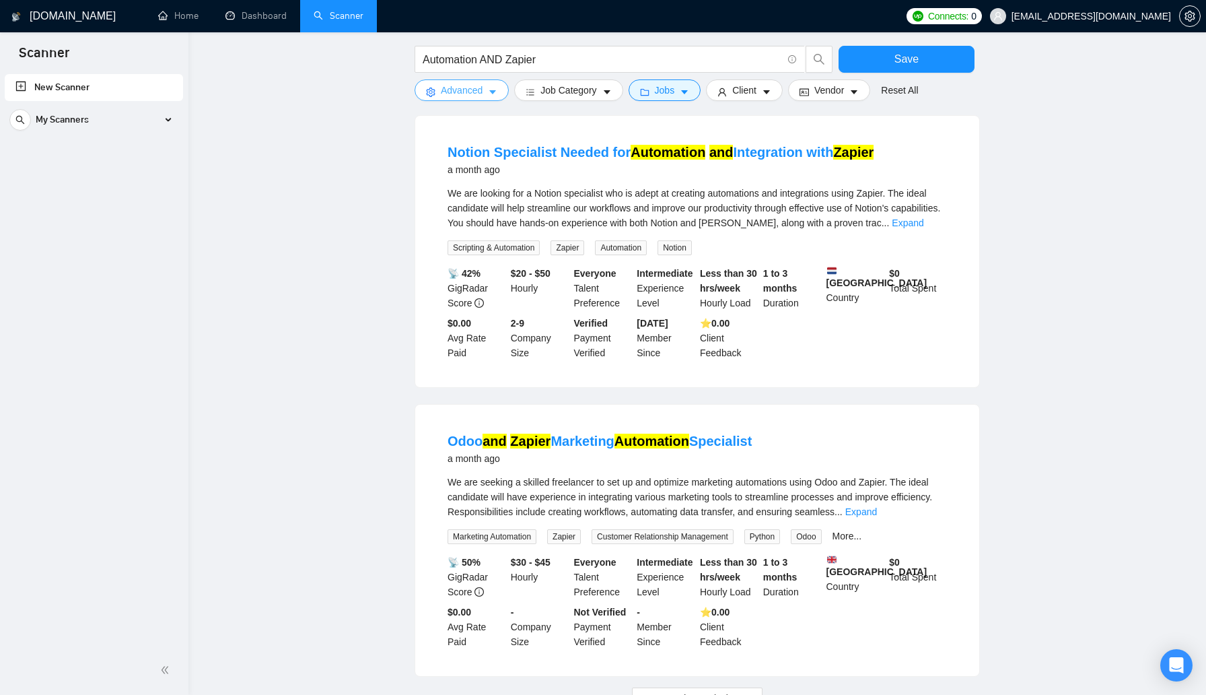
scroll to position [1153, 0]
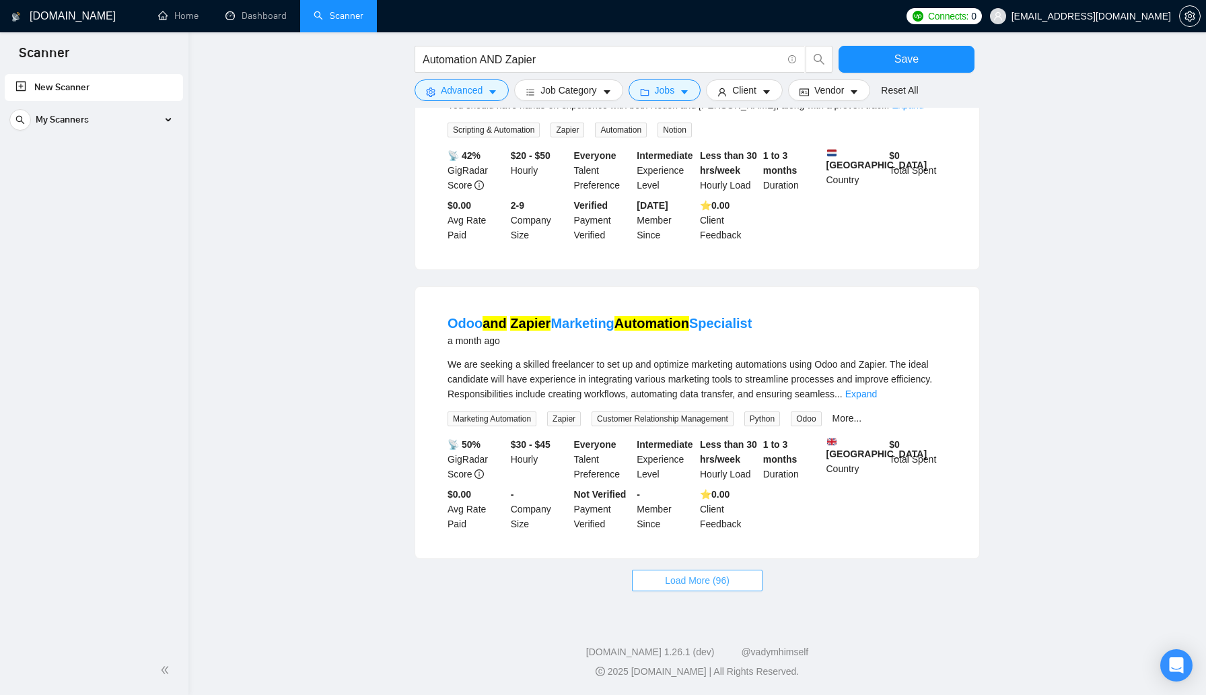
click at [703, 577] on span "Load More (96)" at bounding box center [697, 580] width 65 height 15
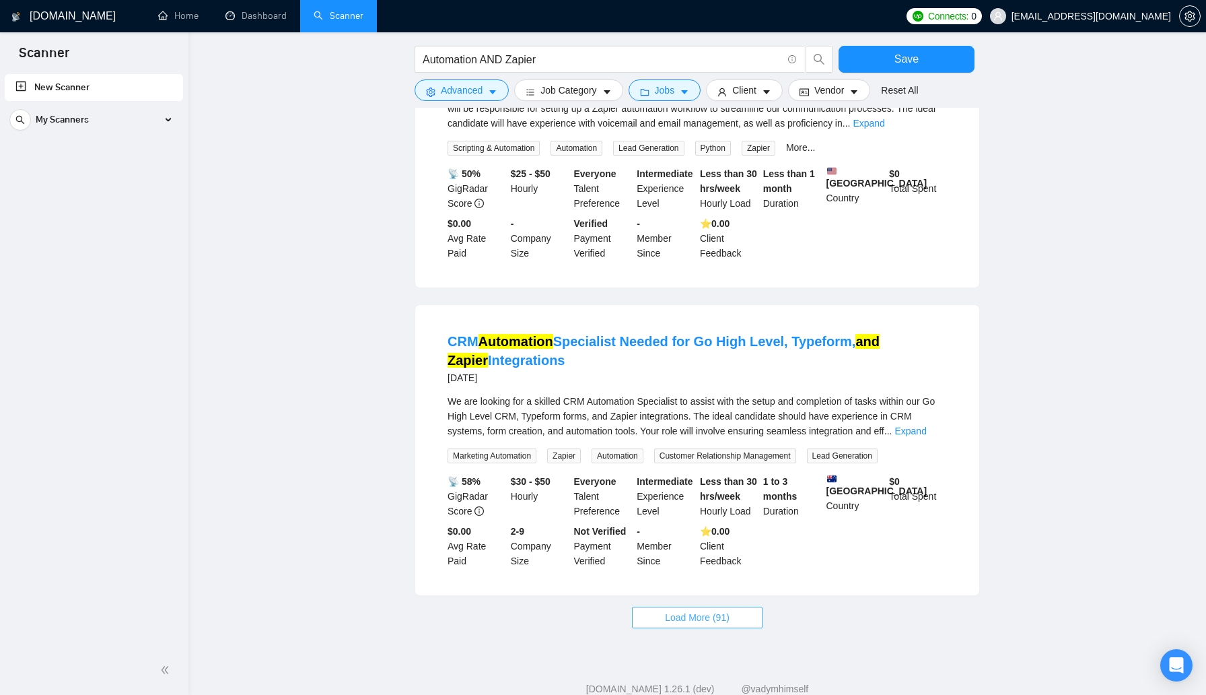
scroll to position [2676, 0]
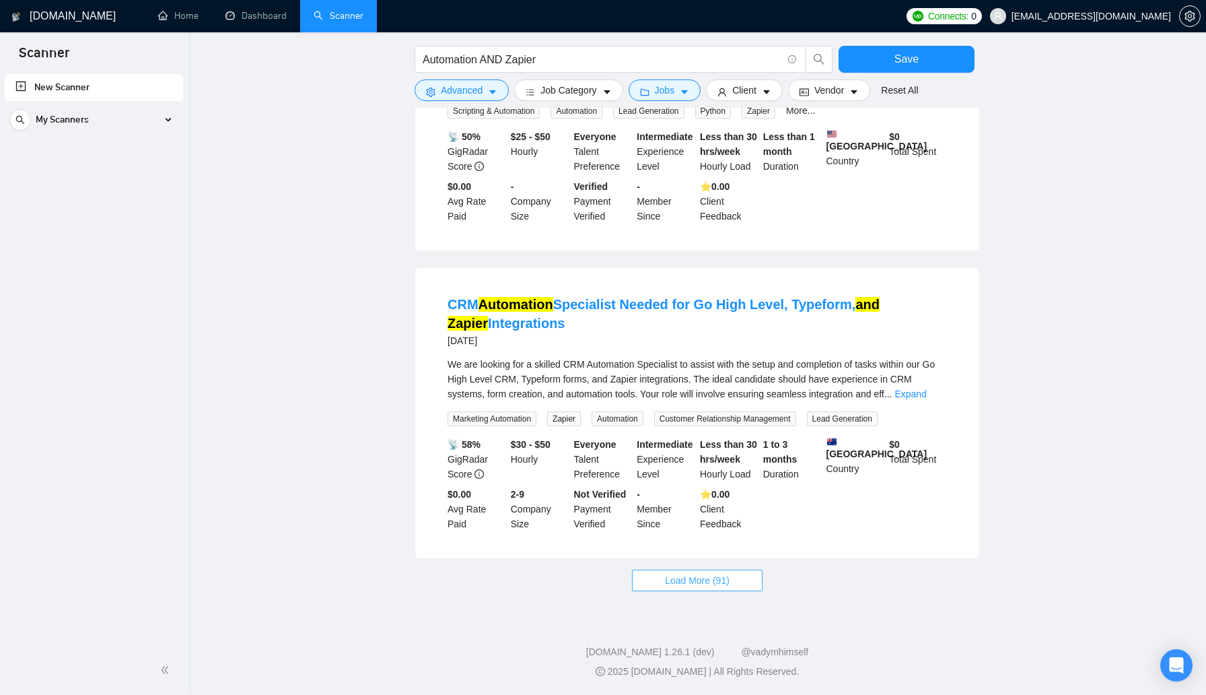
click at [703, 577] on span "Load More (91)" at bounding box center [697, 580] width 65 height 15
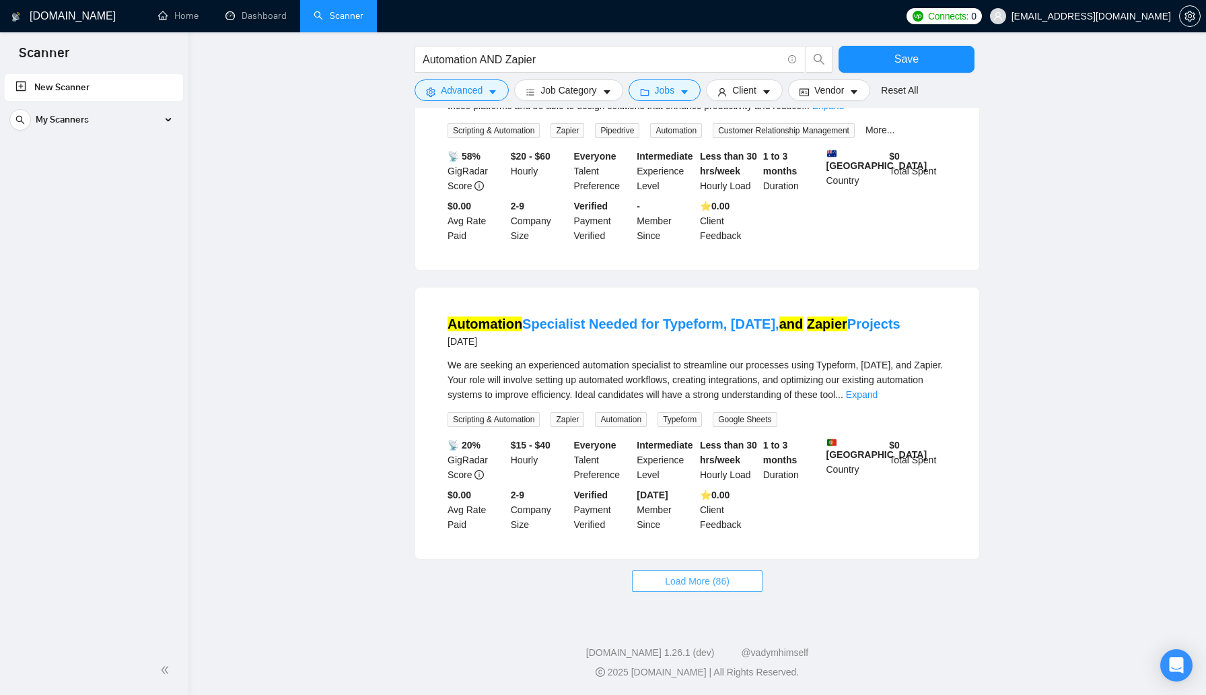
scroll to position [4146, 0]
click at [681, 585] on span "Load More (86)" at bounding box center [697, 580] width 65 height 15
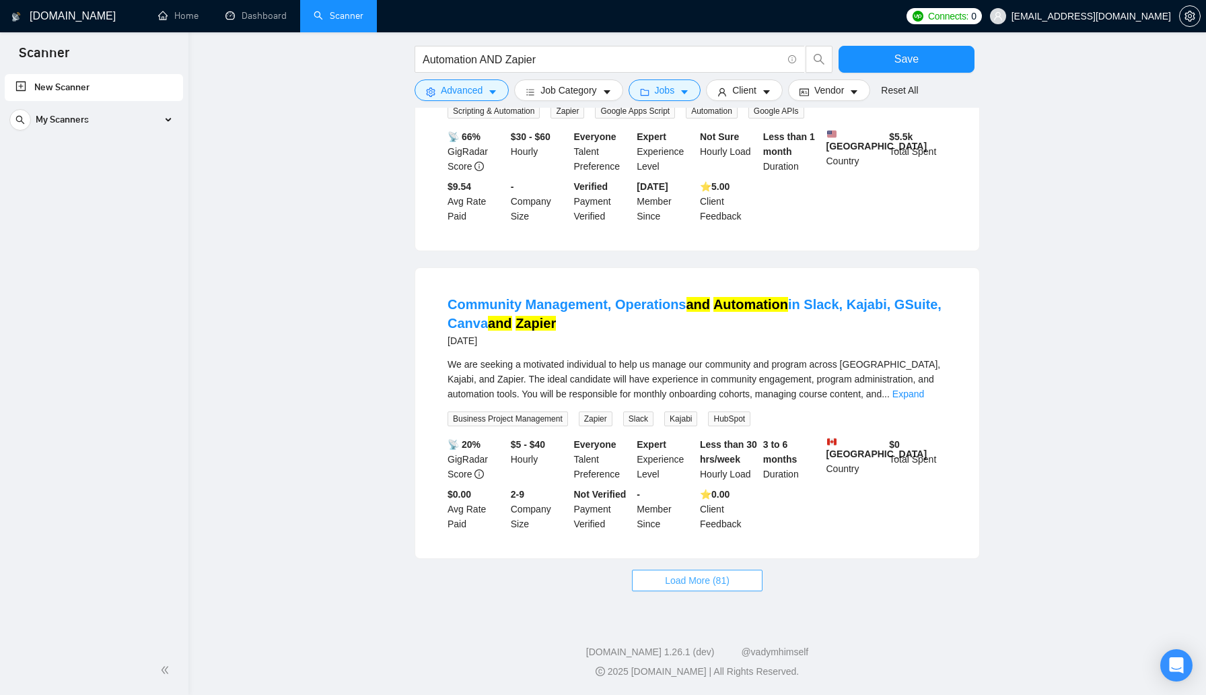
scroll to position [5701, 0]
click at [711, 589] on button "Load More (81)" at bounding box center [697, 580] width 131 height 22
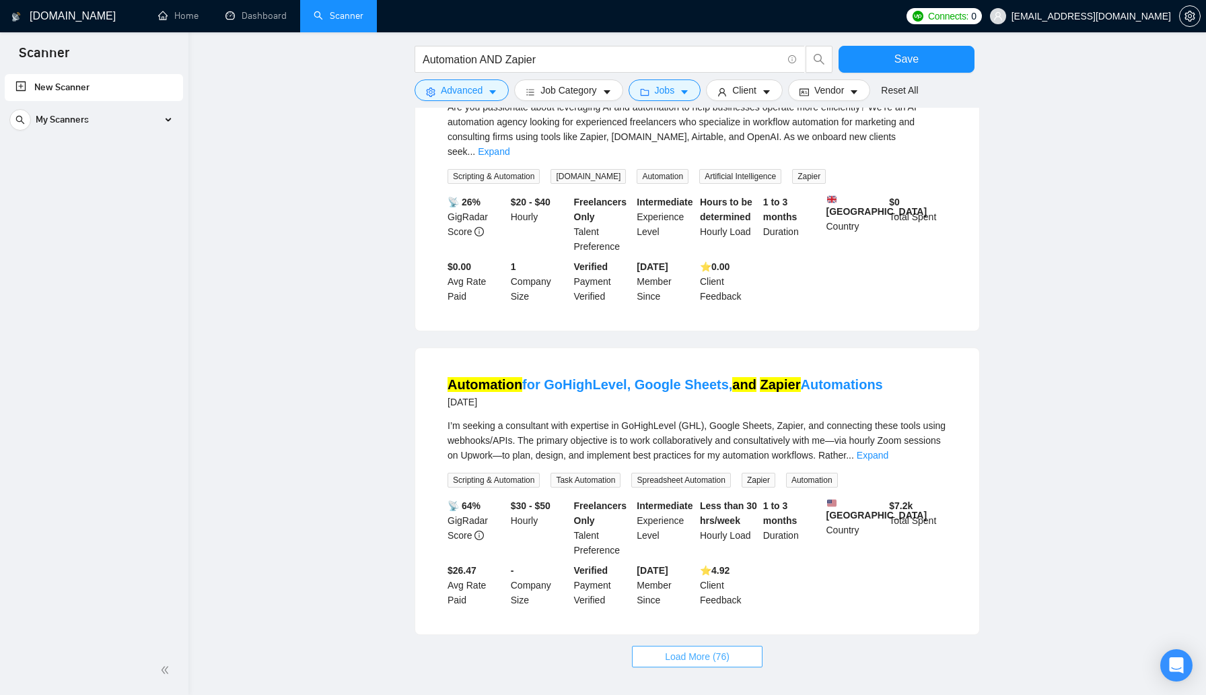
scroll to position [7245, 0]
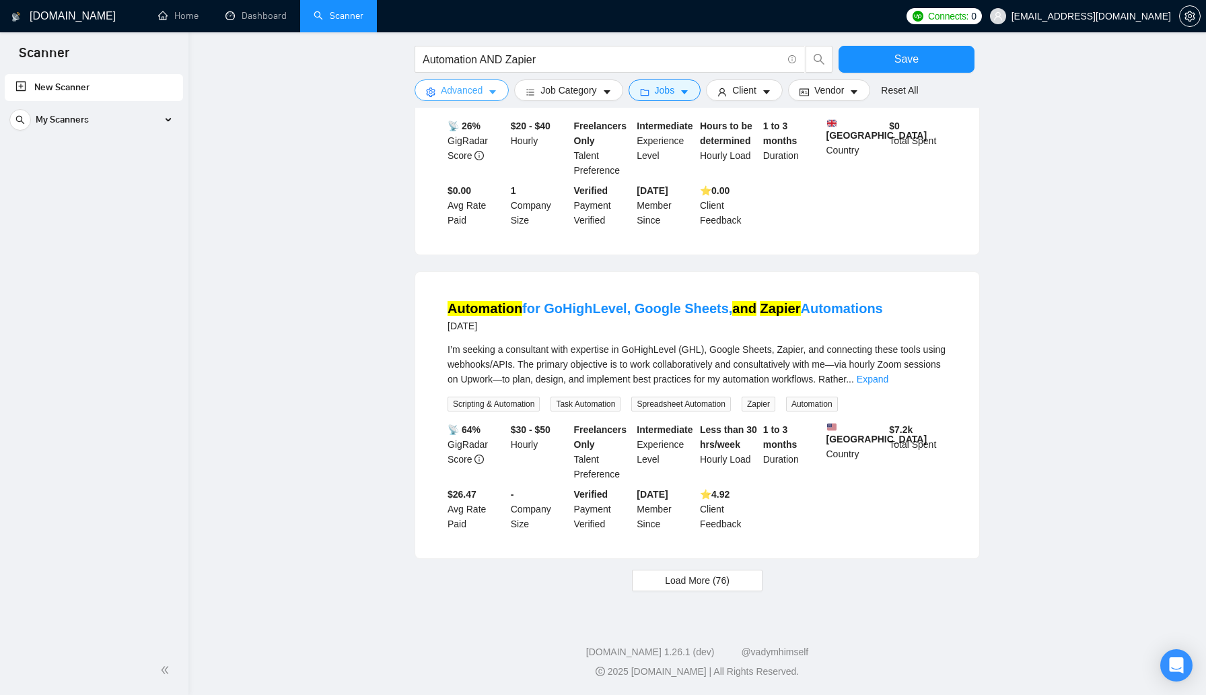
click at [476, 90] on span "Advanced" at bounding box center [462, 90] width 42 height 15
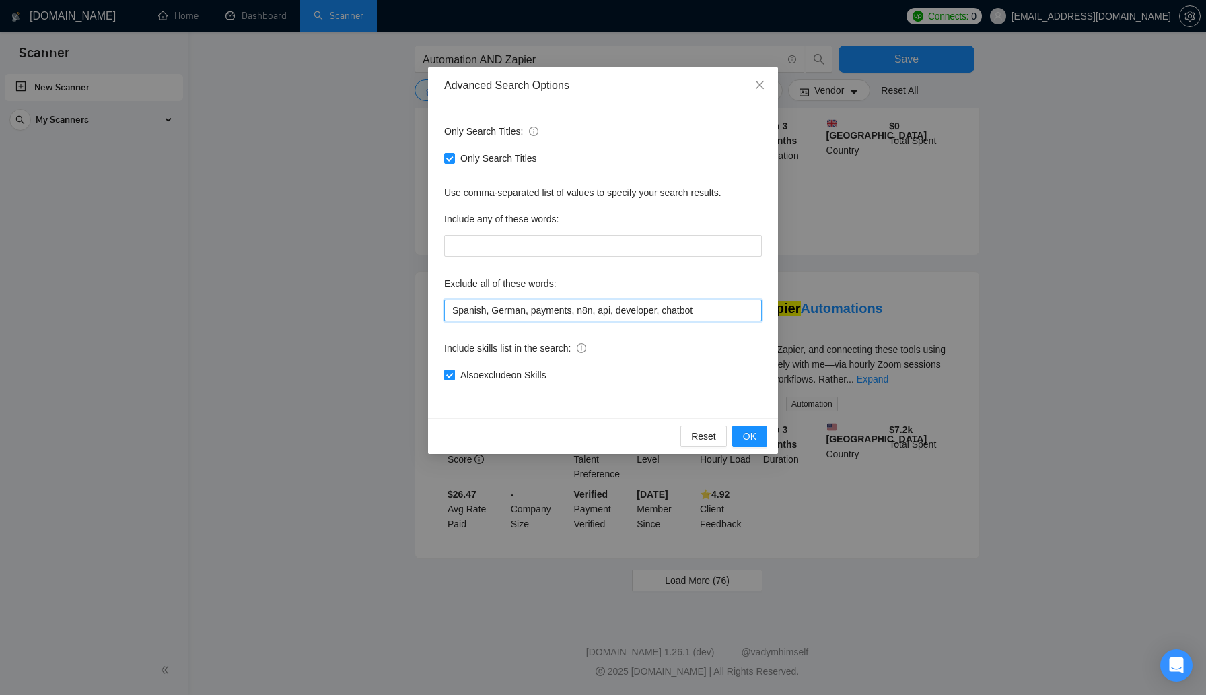
click at [713, 302] on input "Spanish, German, payments, n8n, api, developer, chatbot" at bounding box center [603, 310] width 318 height 22
click at [713, 304] on input "Spanish, German, payments, n8n, api, developer, chatbot" at bounding box center [603, 310] width 318 height 22
type input "Spanish, German, payments, n8n, api, developer, chatbot, AI"
click at [744, 431] on span "OK" at bounding box center [749, 436] width 13 height 15
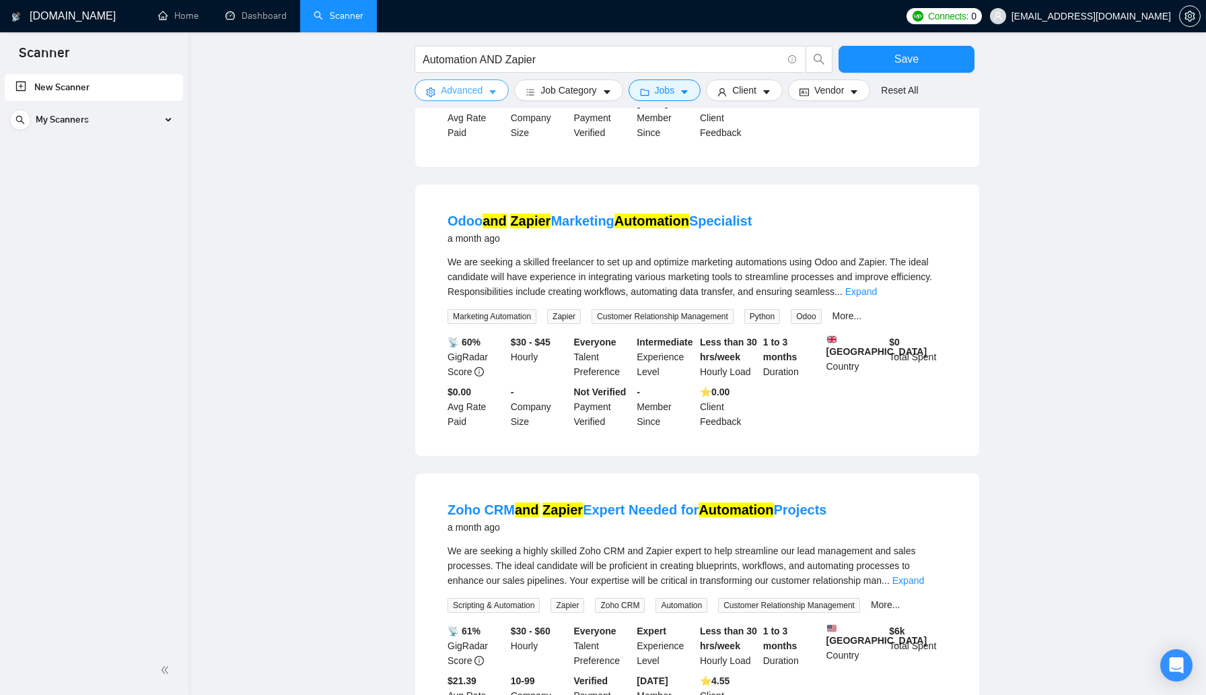
scroll to position [1153, 0]
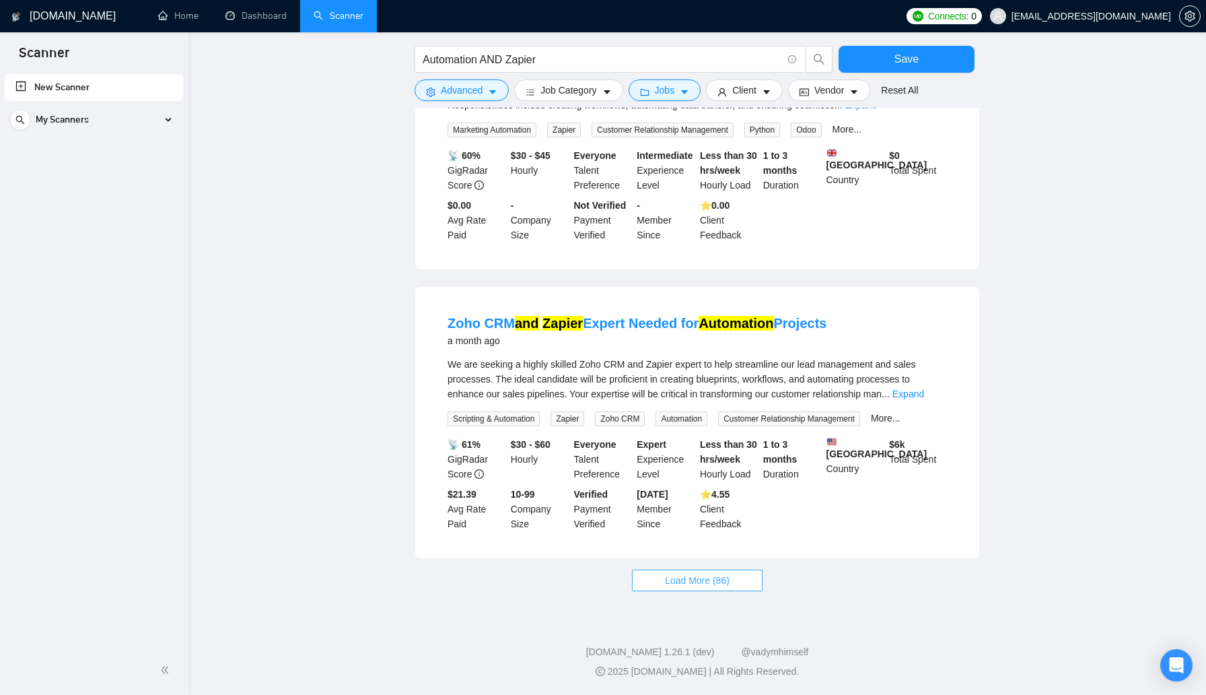
click at [718, 583] on span "Load More (86)" at bounding box center [697, 580] width 65 height 15
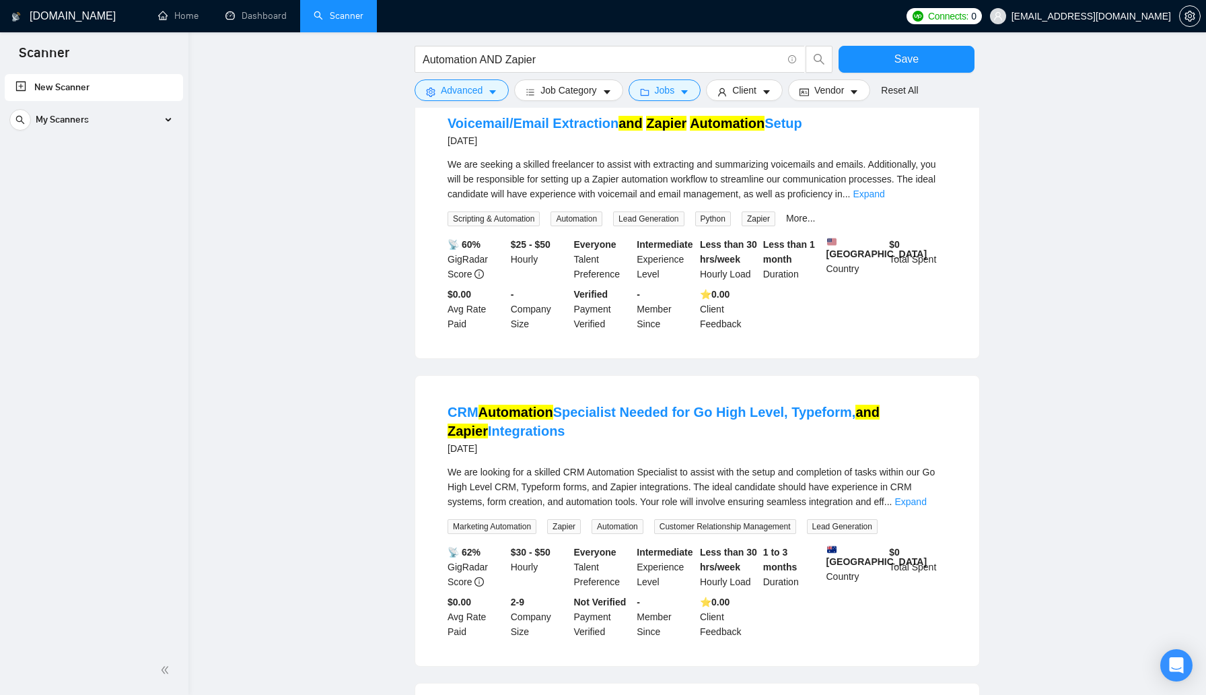
scroll to position [1911, 0]
click at [884, 198] on link "Expand" at bounding box center [869, 192] width 32 height 11
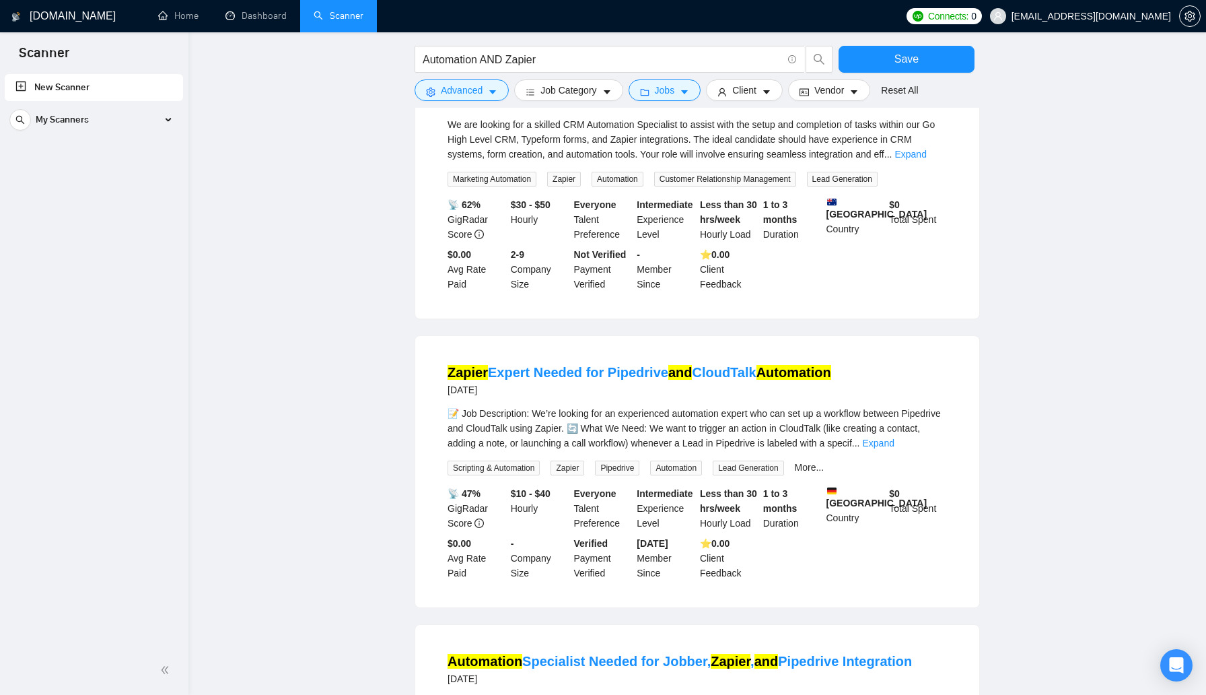
scroll to position [2205, 0]
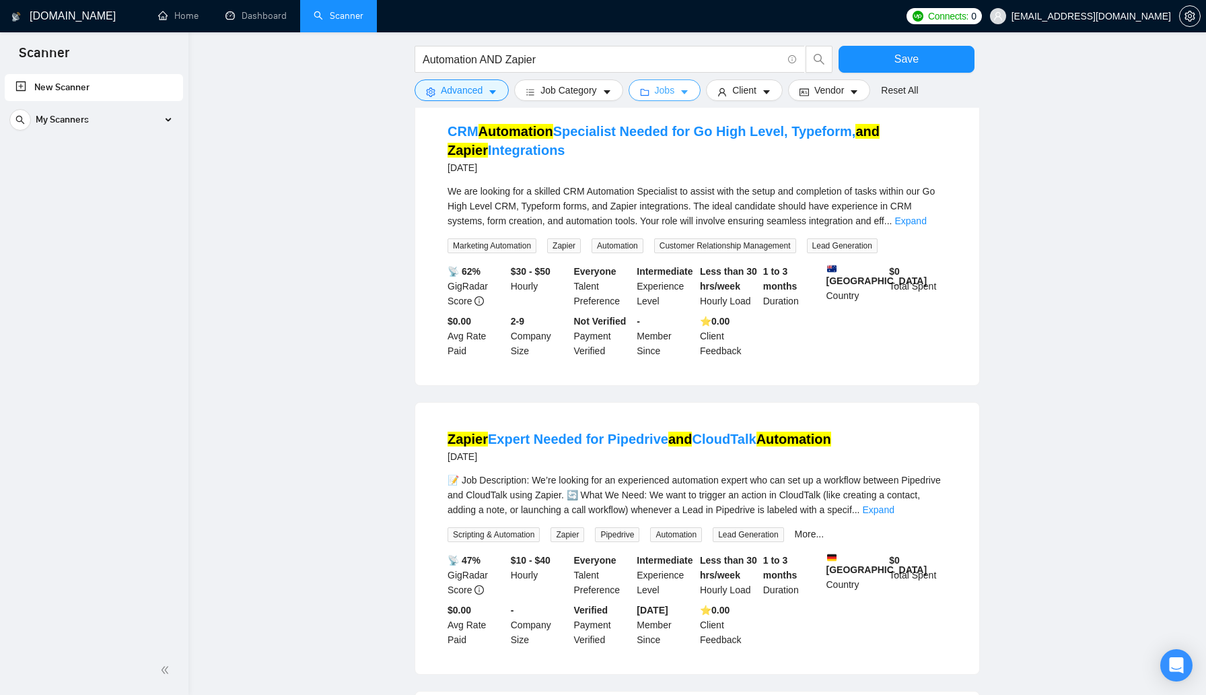
click at [675, 90] on span "Jobs" at bounding box center [665, 90] width 20 height 15
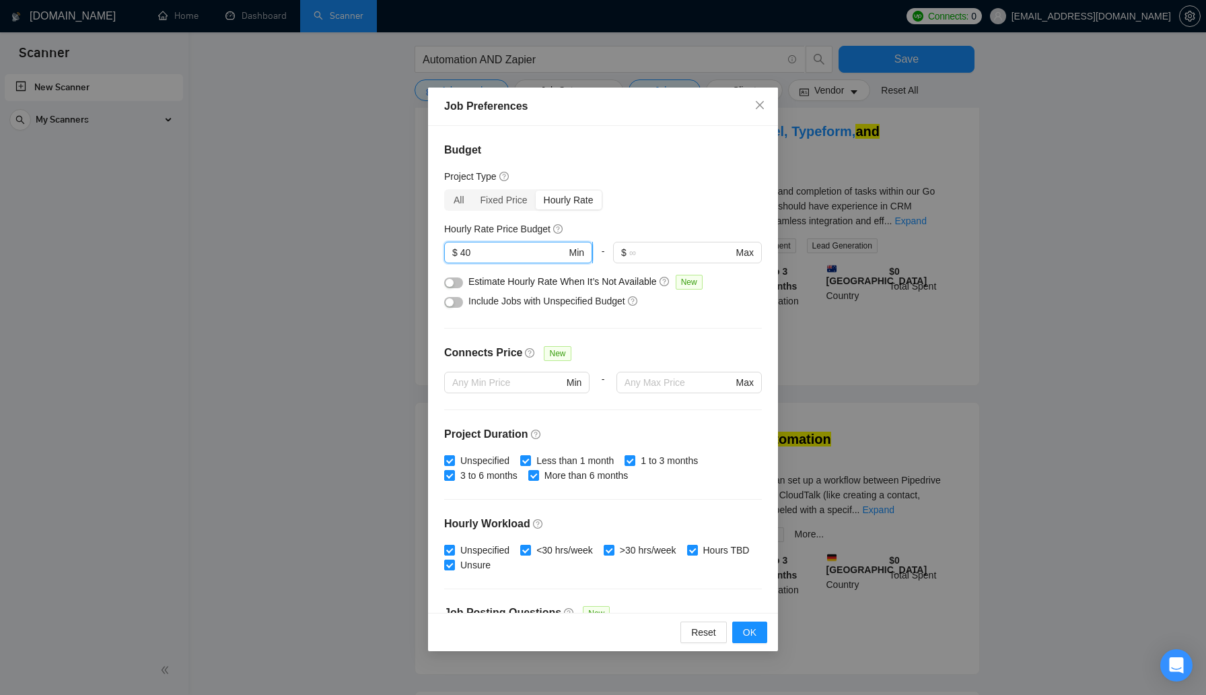
click at [533, 254] on input "40" at bounding box center [513, 252] width 106 height 15
type input "4"
click at [652, 184] on div "Budget Project Type All Fixed Price Hourly Rate Fixed Price Budget $ Min - $ Ma…" at bounding box center [603, 369] width 350 height 486
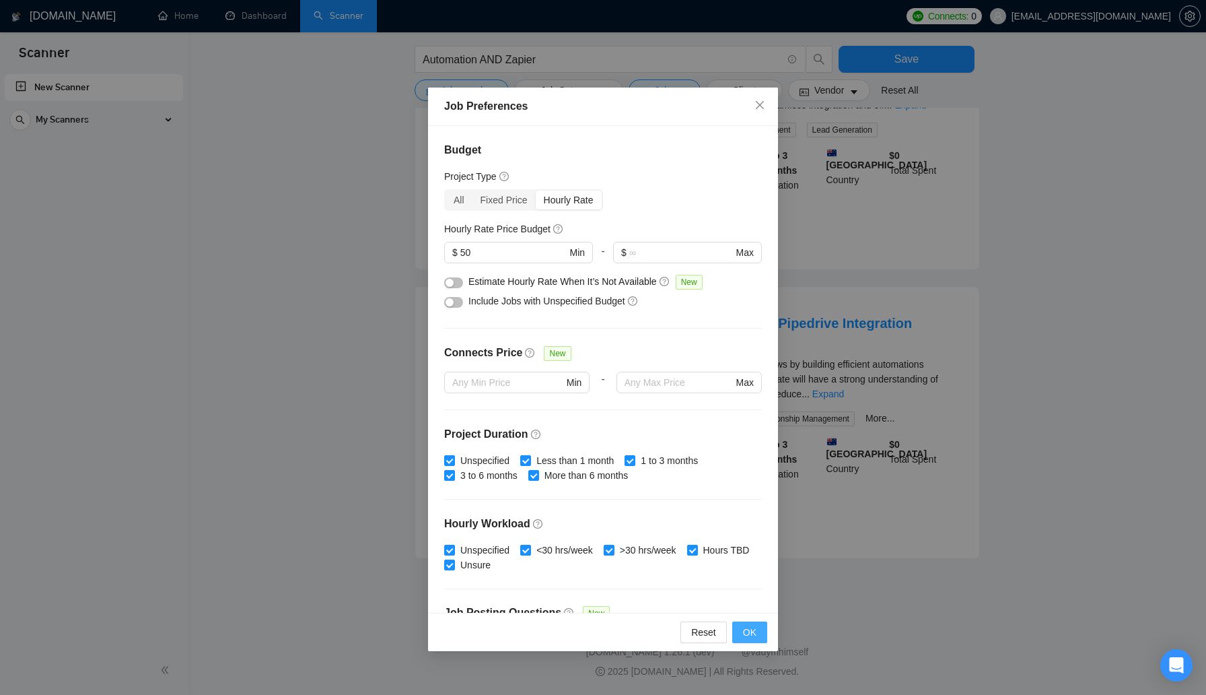
scroll to position [1153, 0]
click at [499, 257] on input "50" at bounding box center [513, 252] width 106 height 15
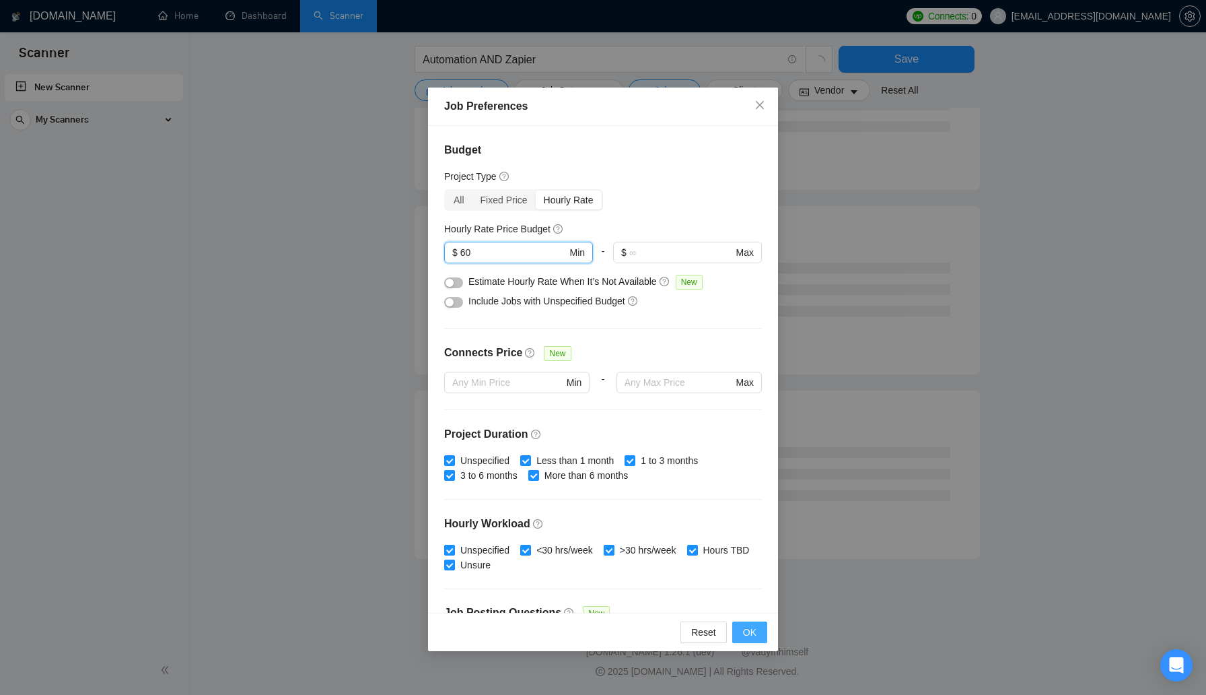
scroll to position [596, 0]
type input "60"
click at [756, 631] on button "OK" at bounding box center [749, 632] width 35 height 22
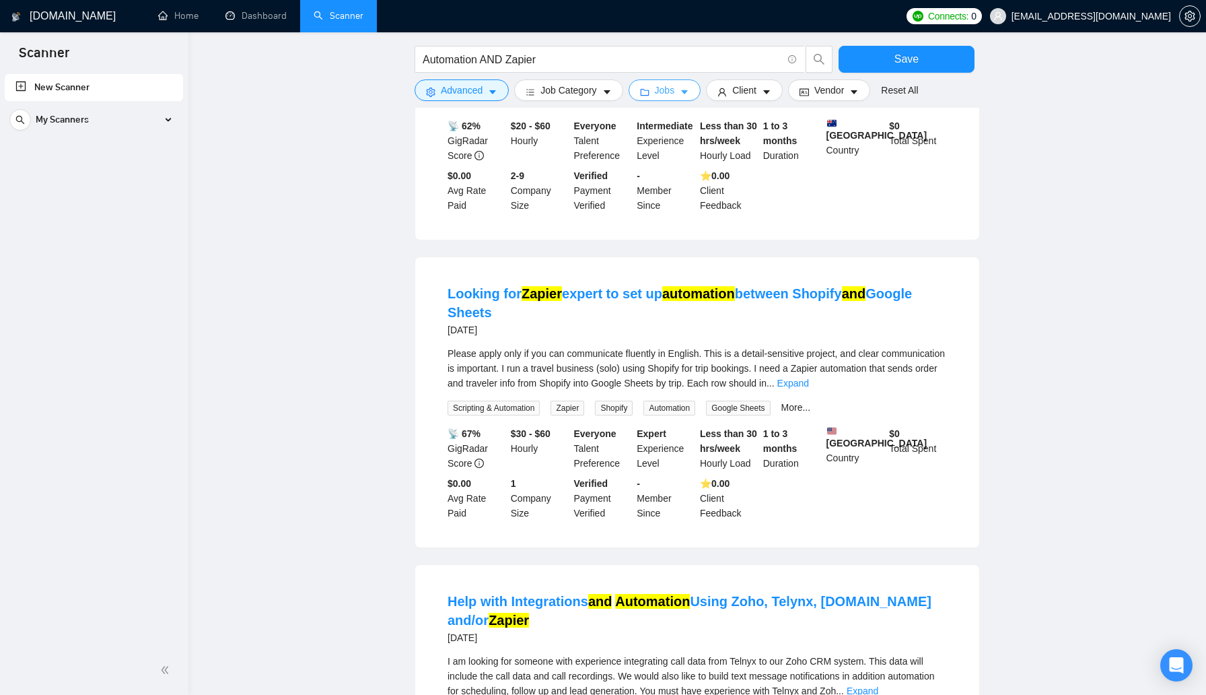
scroll to position [0, 0]
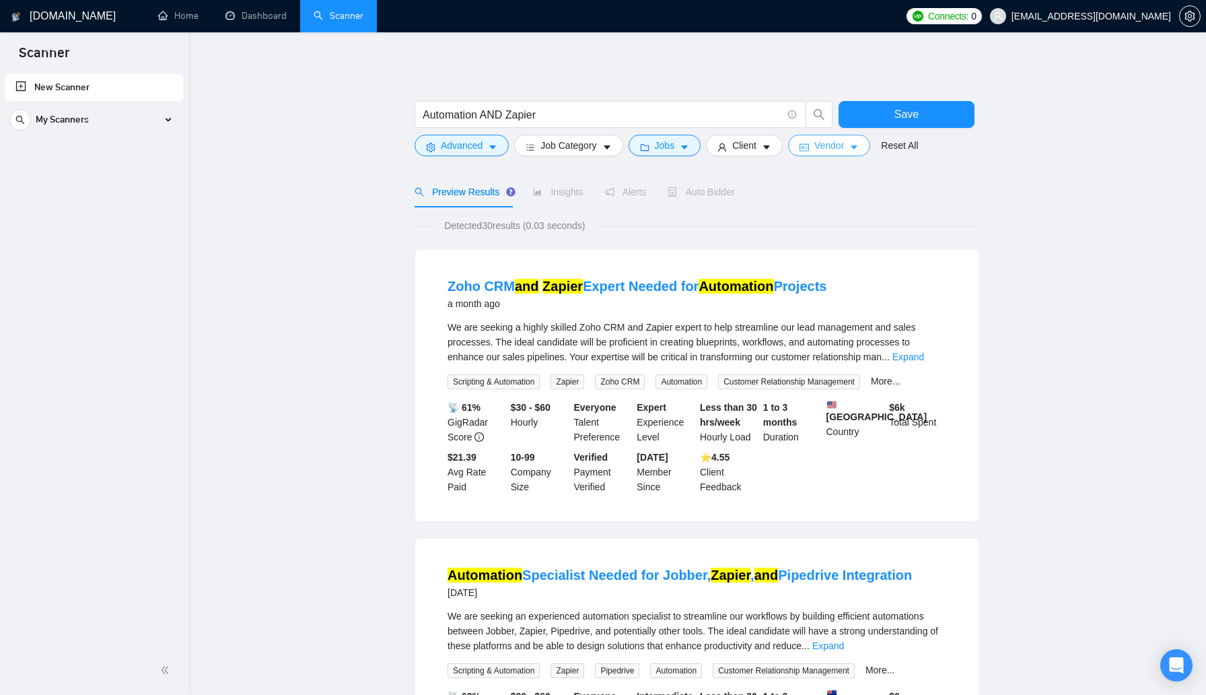
click at [857, 148] on icon "caret-down" at bounding box center [854, 147] width 7 height 4
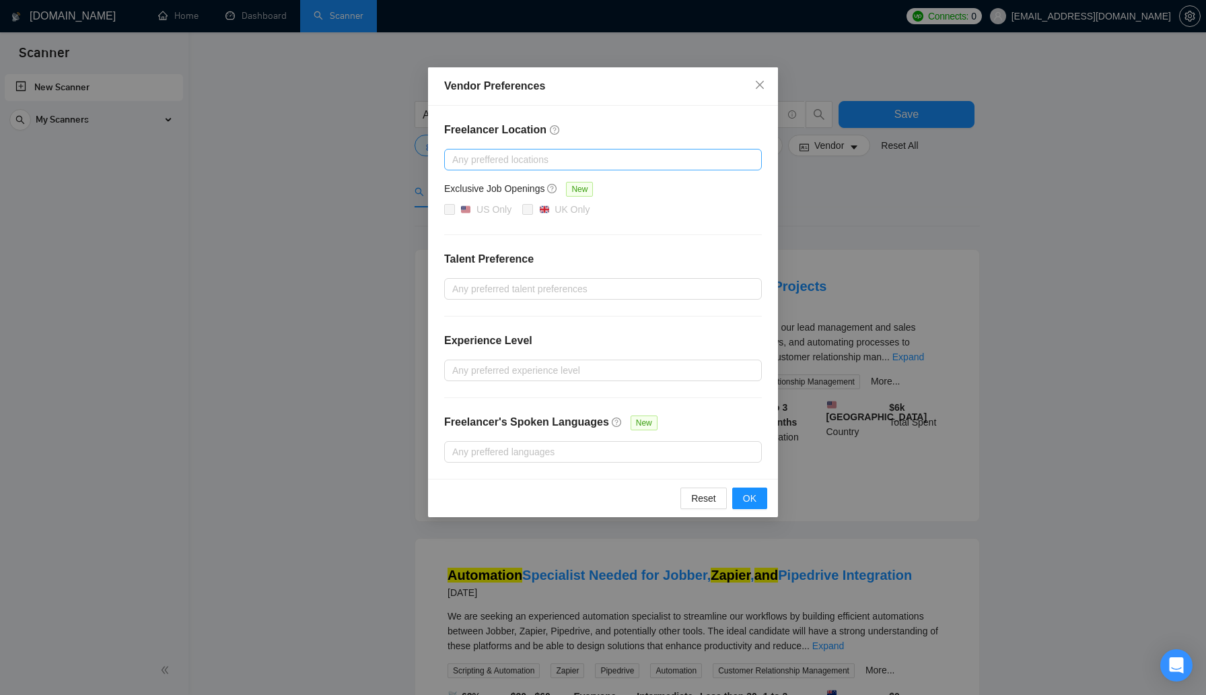
click at [702, 157] on div at bounding box center [596, 159] width 297 height 16
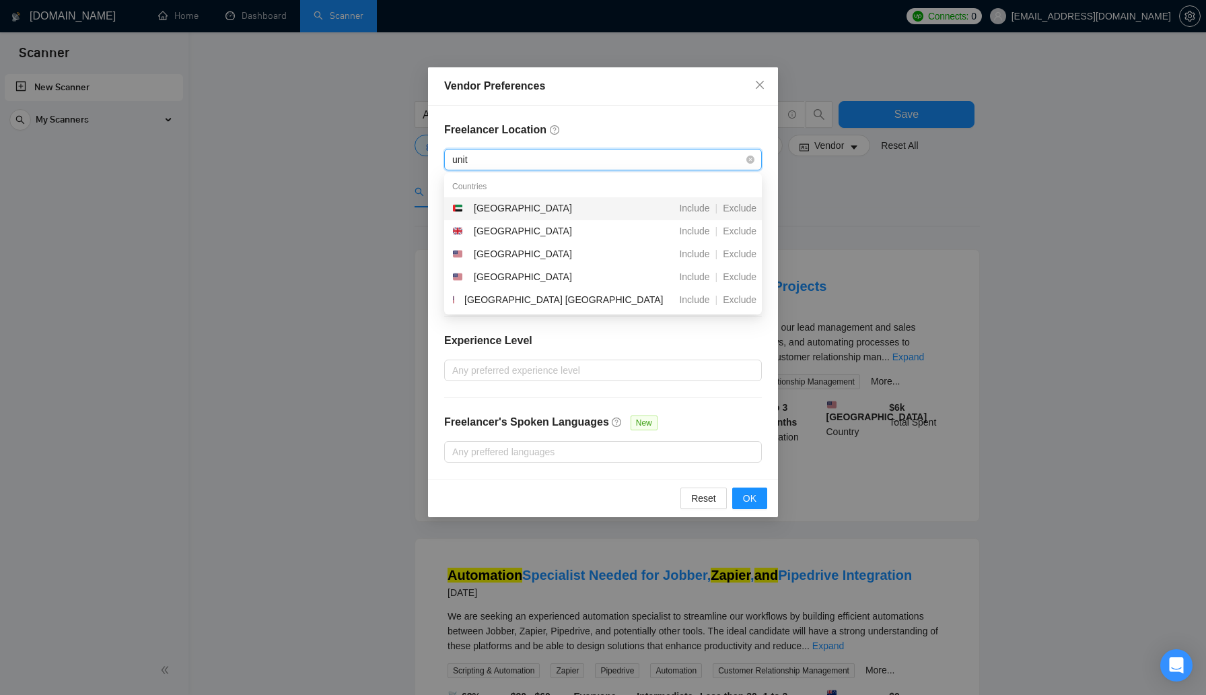
type input "unite"
click at [574, 256] on div "United States" at bounding box center [529, 254] width 155 height 16
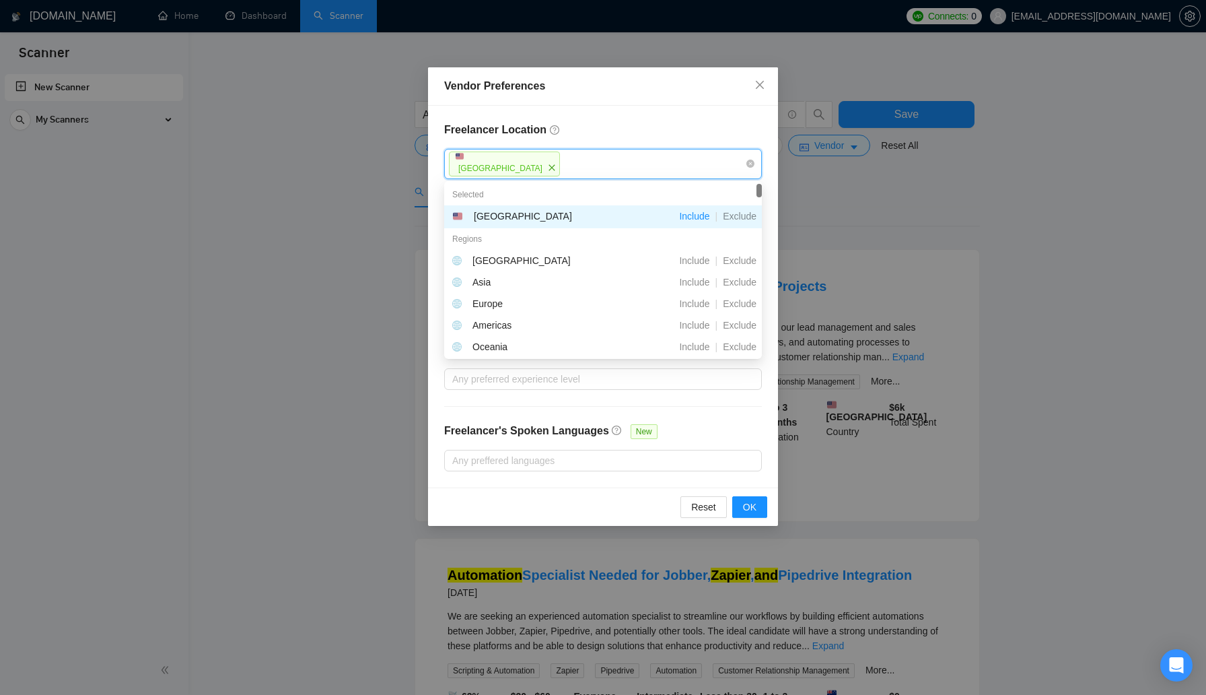
click at [620, 127] on h4 "Freelancer Location" at bounding box center [603, 130] width 318 height 16
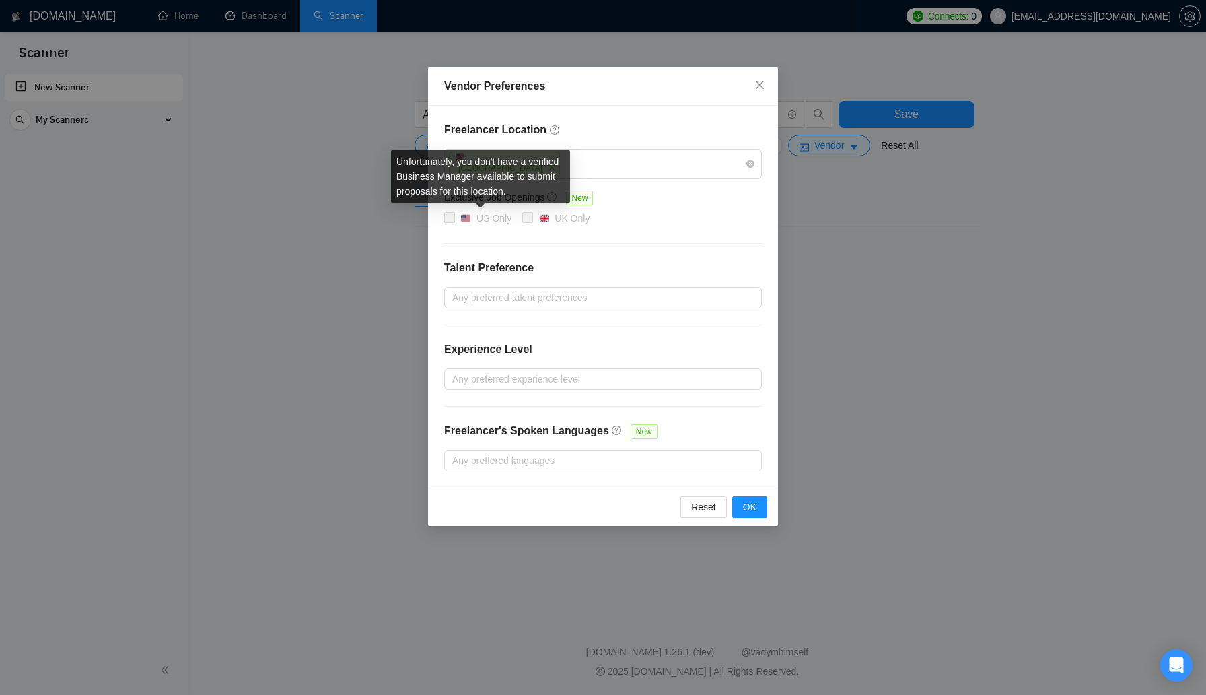
click at [454, 214] on span at bounding box center [449, 217] width 11 height 11
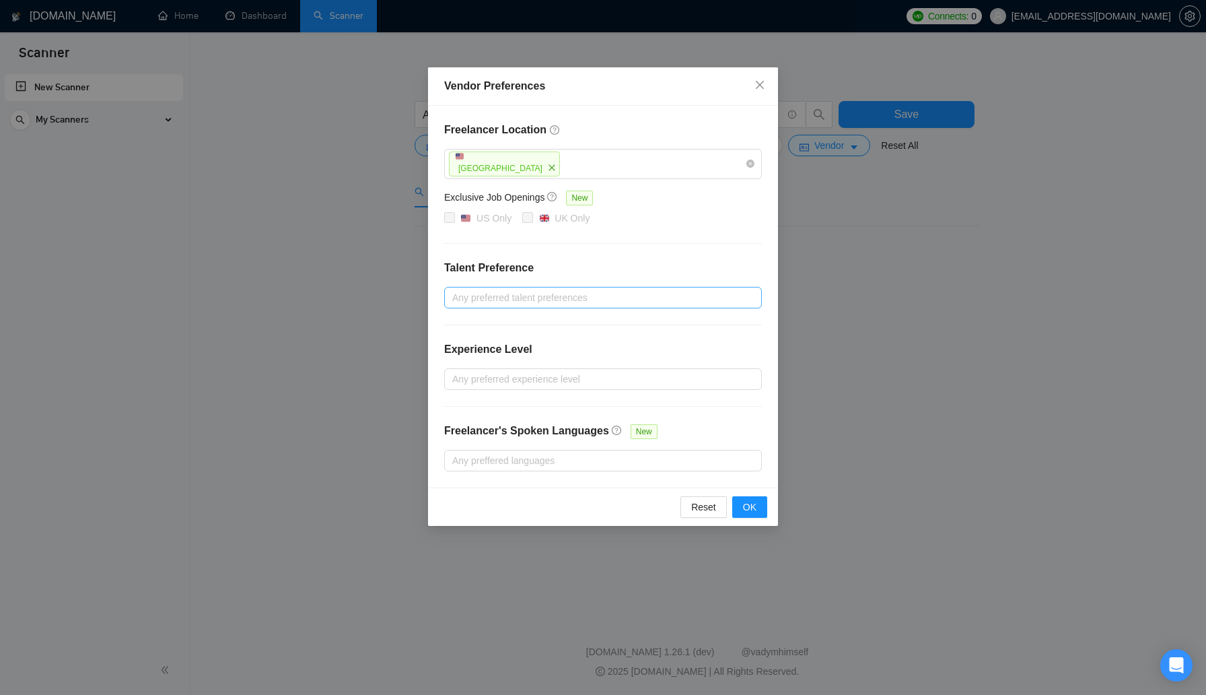
click at [485, 295] on div at bounding box center [596, 297] width 297 height 16
click at [620, 261] on h4 "Talent Preference" at bounding box center [603, 268] width 318 height 16
click at [594, 290] on div at bounding box center [596, 297] width 297 height 16
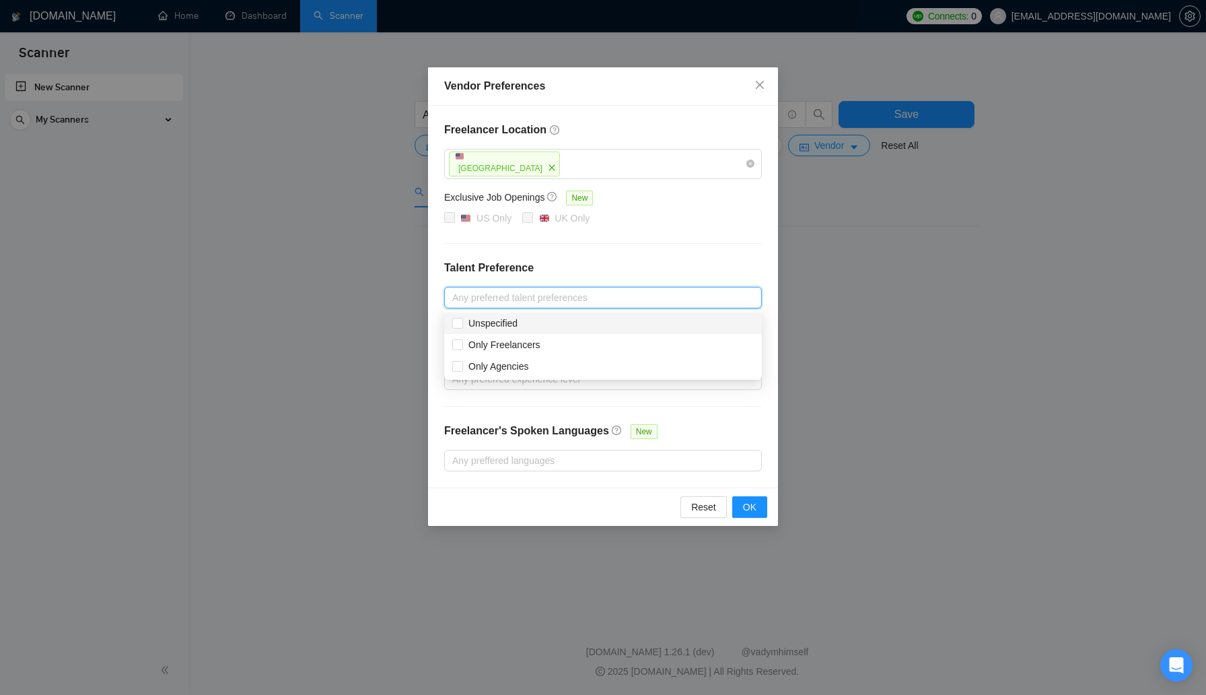
click at [551, 274] on h4 "Talent Preference" at bounding box center [603, 268] width 318 height 16
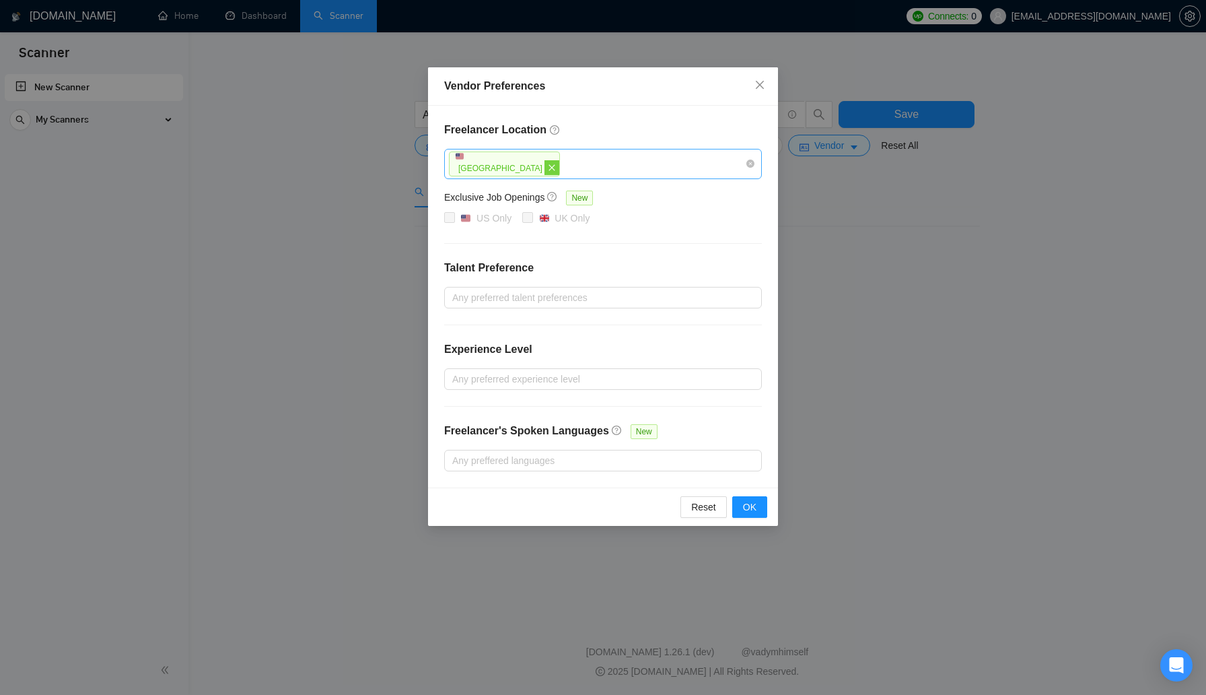
click at [548, 167] on icon "close" at bounding box center [552, 168] width 8 height 8
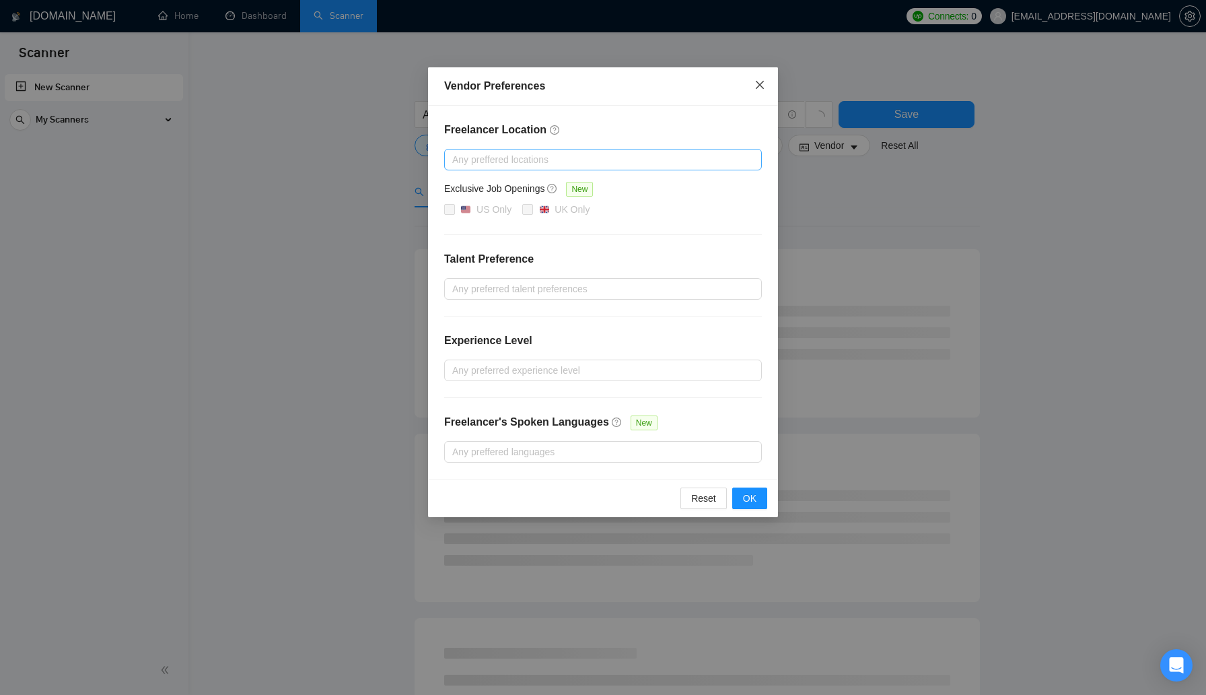
click at [762, 92] on span "Close" at bounding box center [760, 85] width 36 height 36
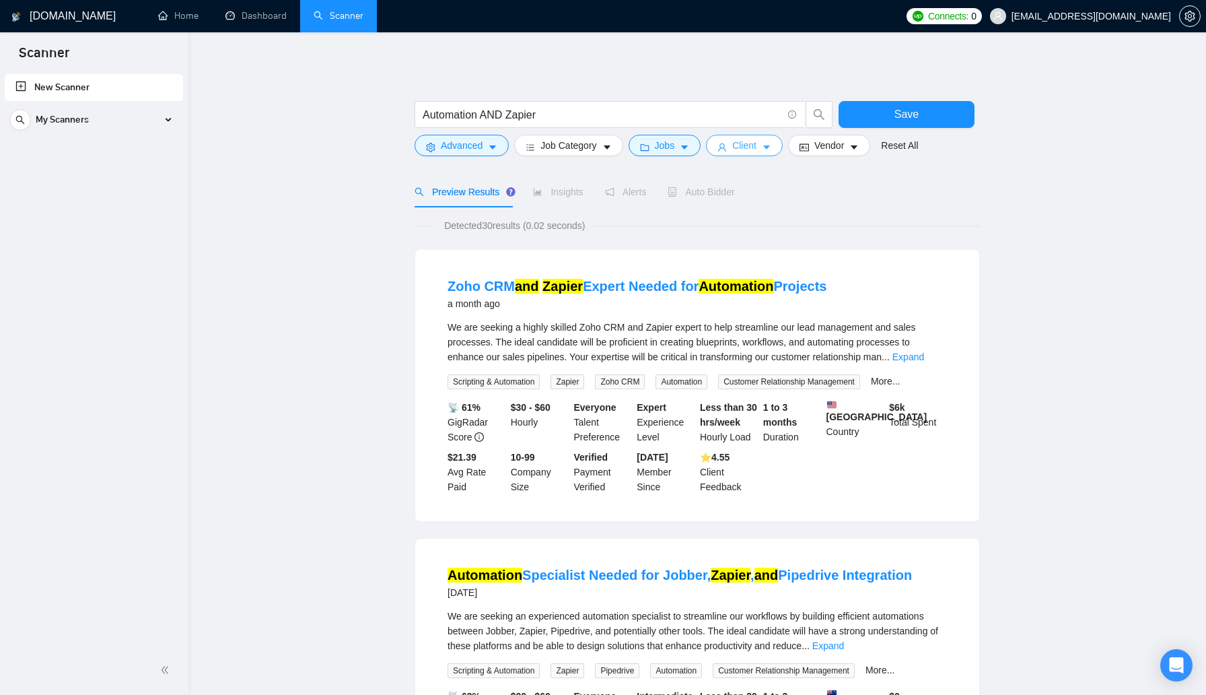
click at [764, 151] on button "Client" at bounding box center [744, 146] width 77 height 22
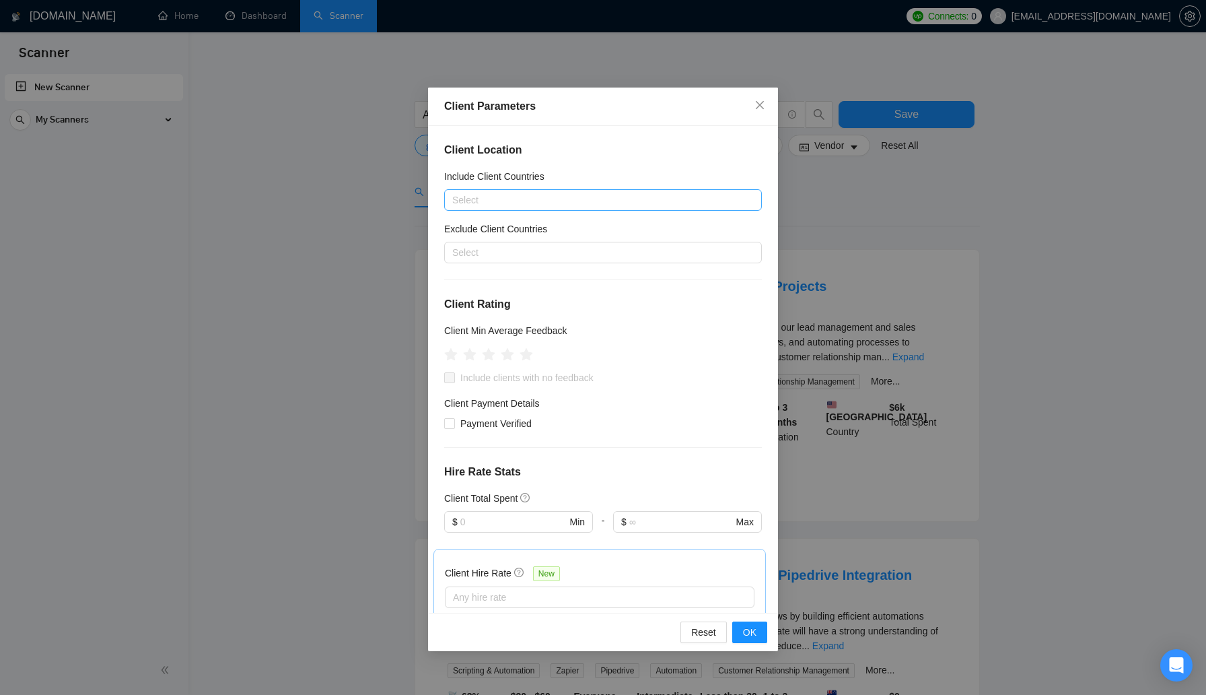
click at [604, 205] on div at bounding box center [596, 200] width 297 height 16
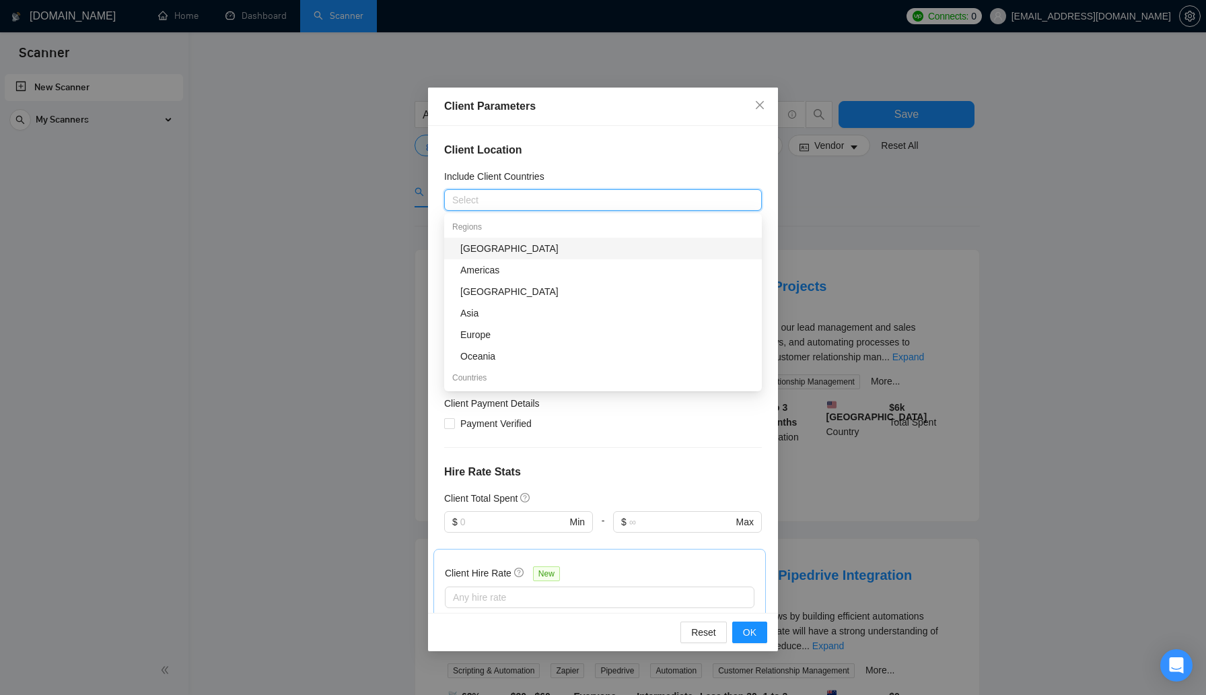
click at [619, 175] on div "Include Client Countries" at bounding box center [603, 179] width 318 height 20
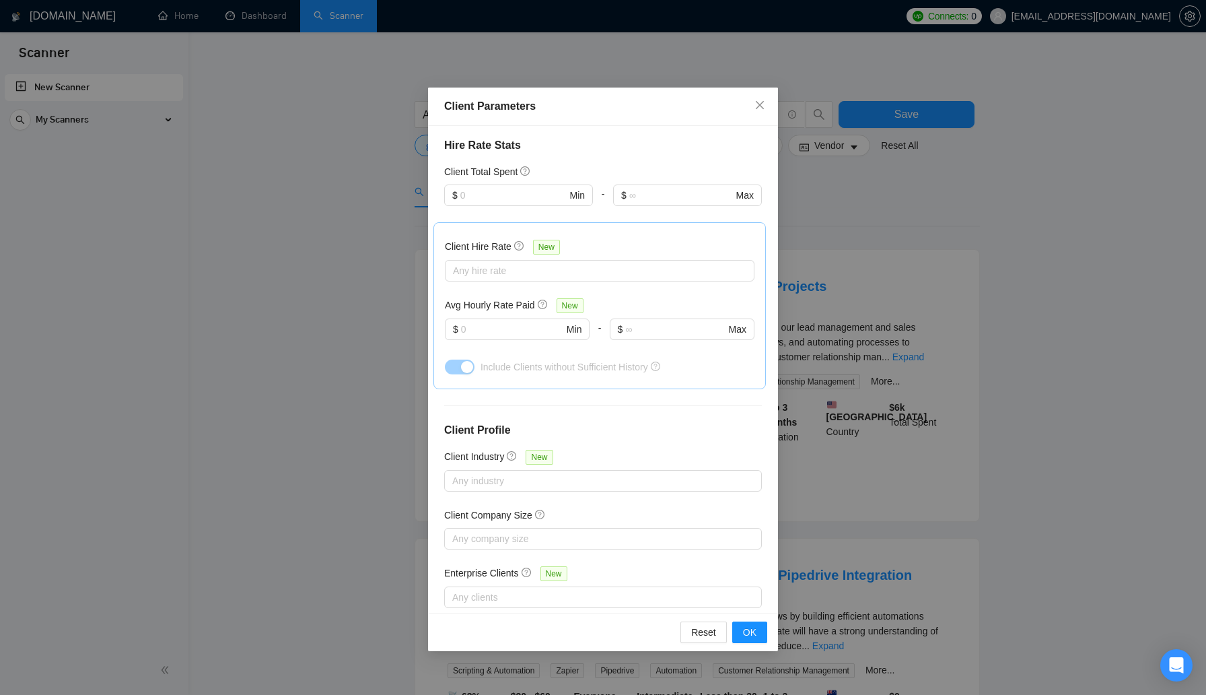
scroll to position [353, 0]
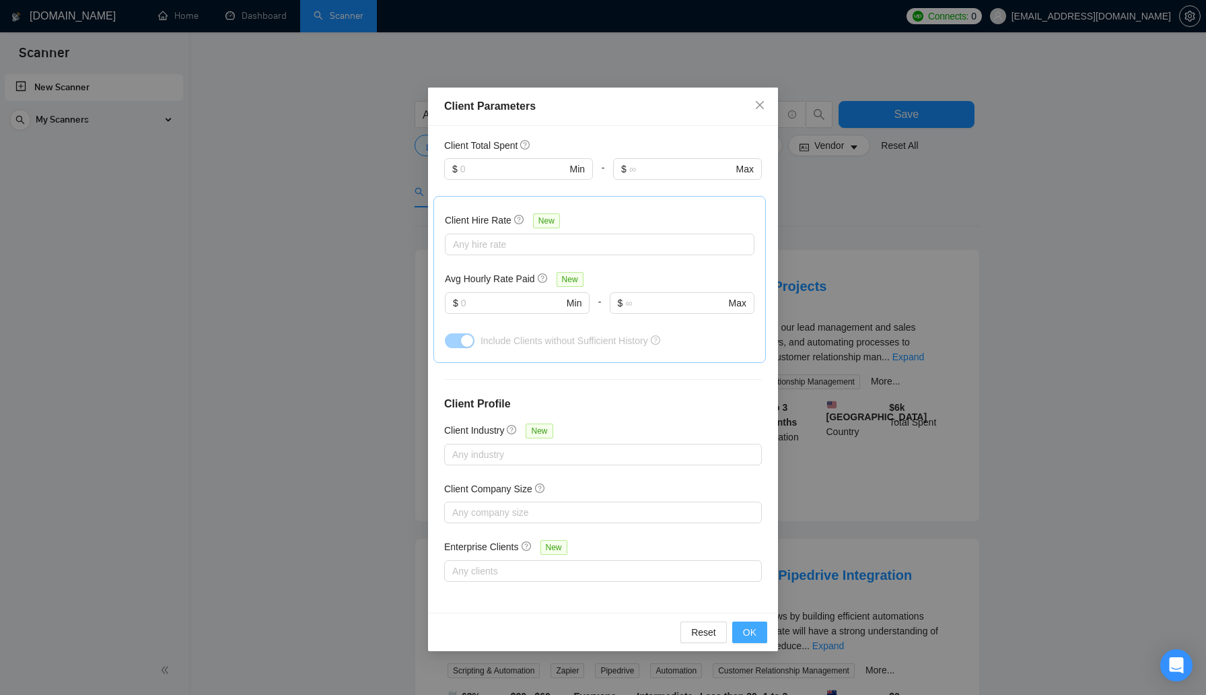
click at [744, 633] on span "OK" at bounding box center [749, 632] width 13 height 15
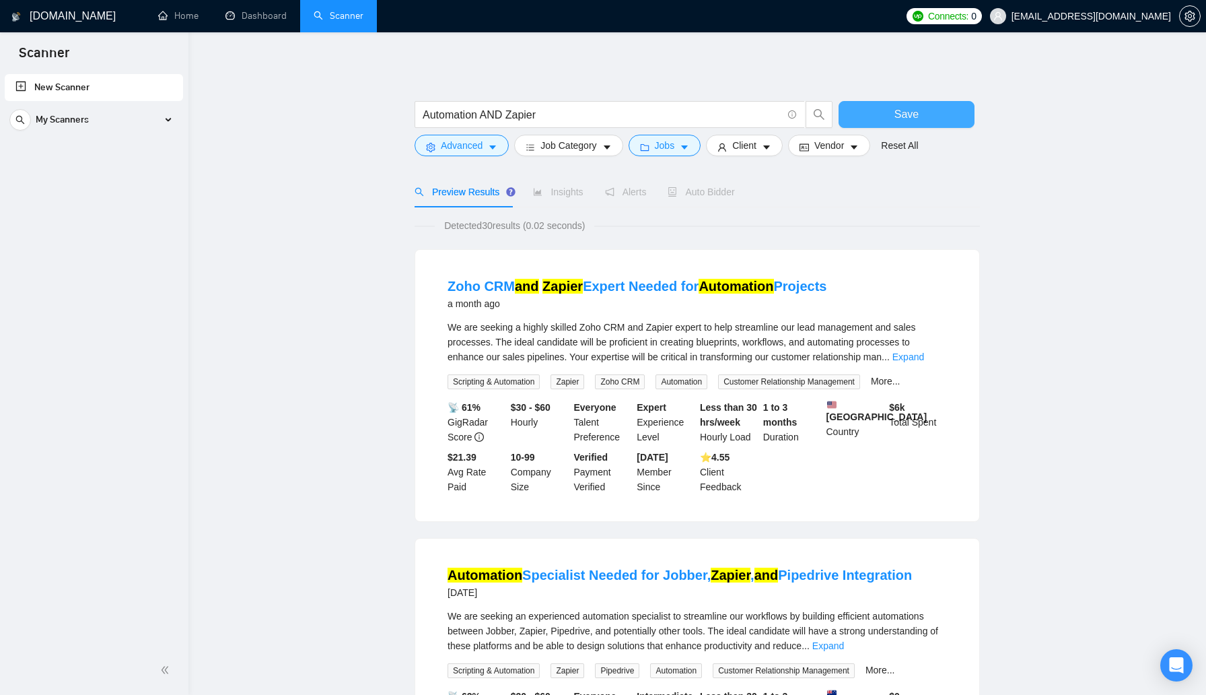
click at [902, 114] on span "Save" at bounding box center [906, 114] width 24 height 17
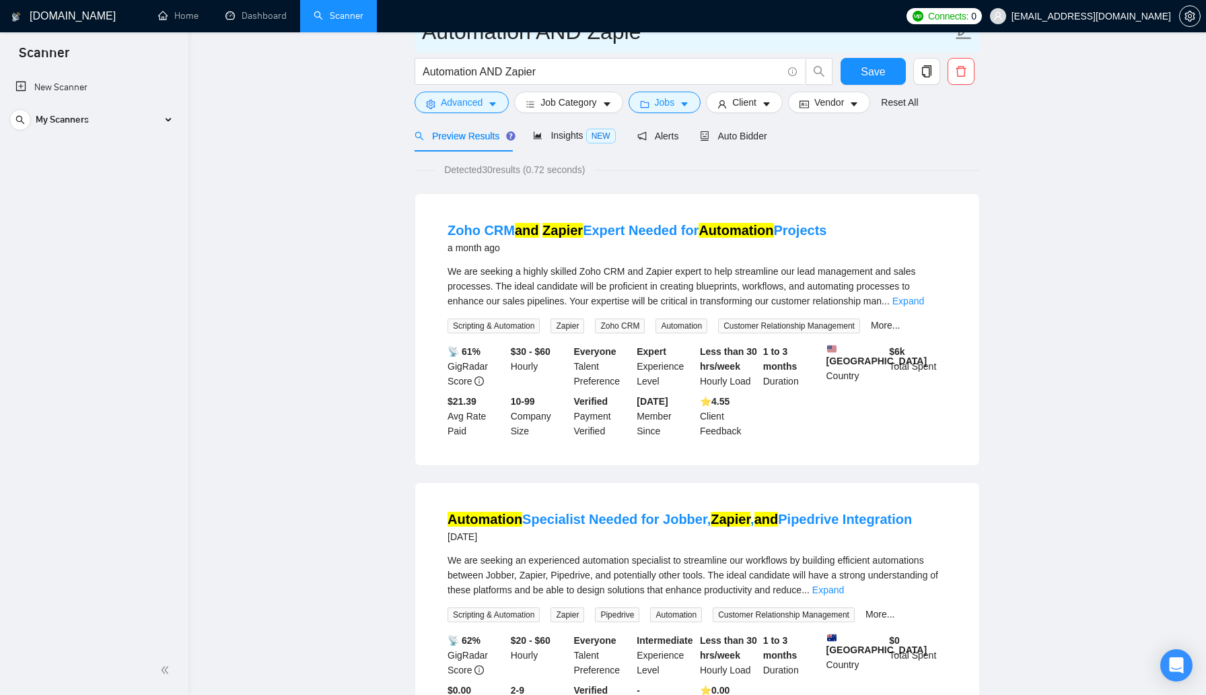
scroll to position [9, 0]
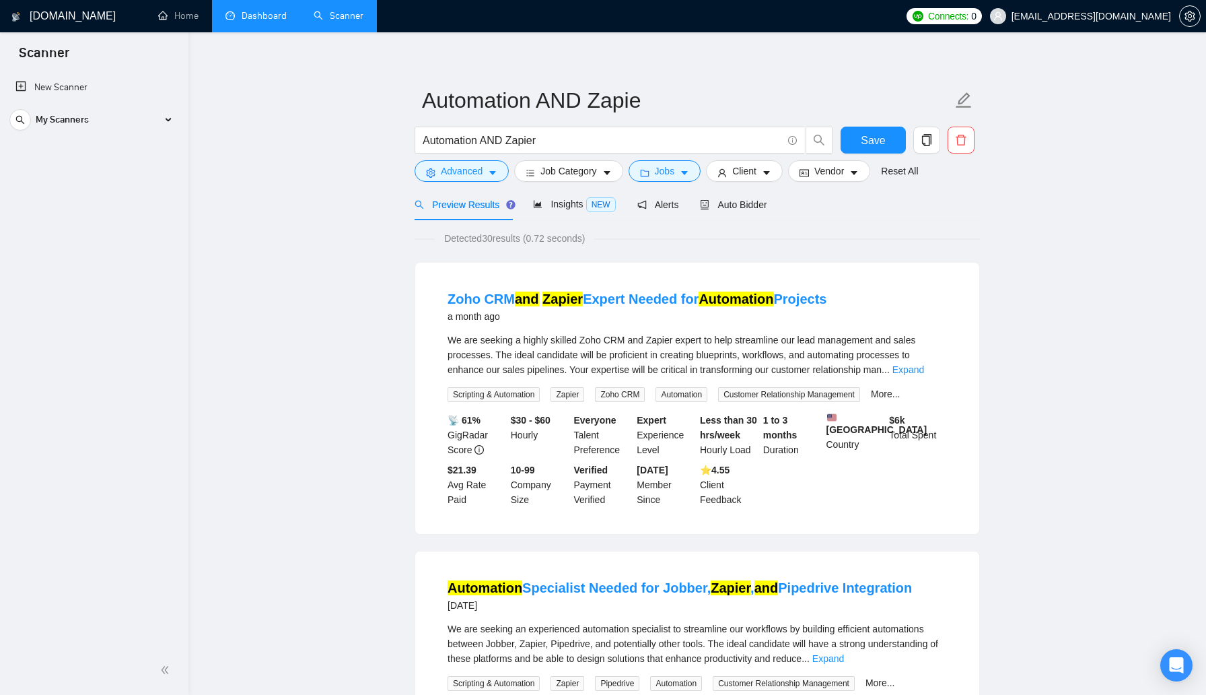
click at [269, 14] on link "Dashboard" at bounding box center [255, 15] width 61 height 11
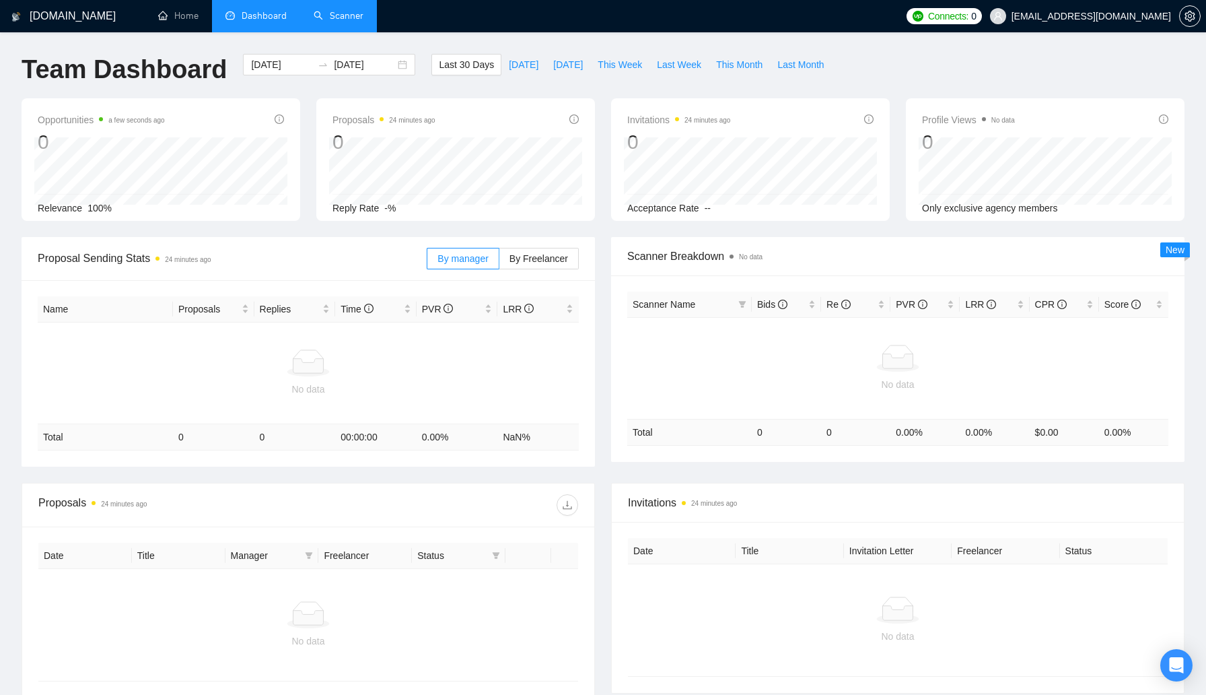
click at [354, 22] on link "Scanner" at bounding box center [339, 15] width 50 height 11
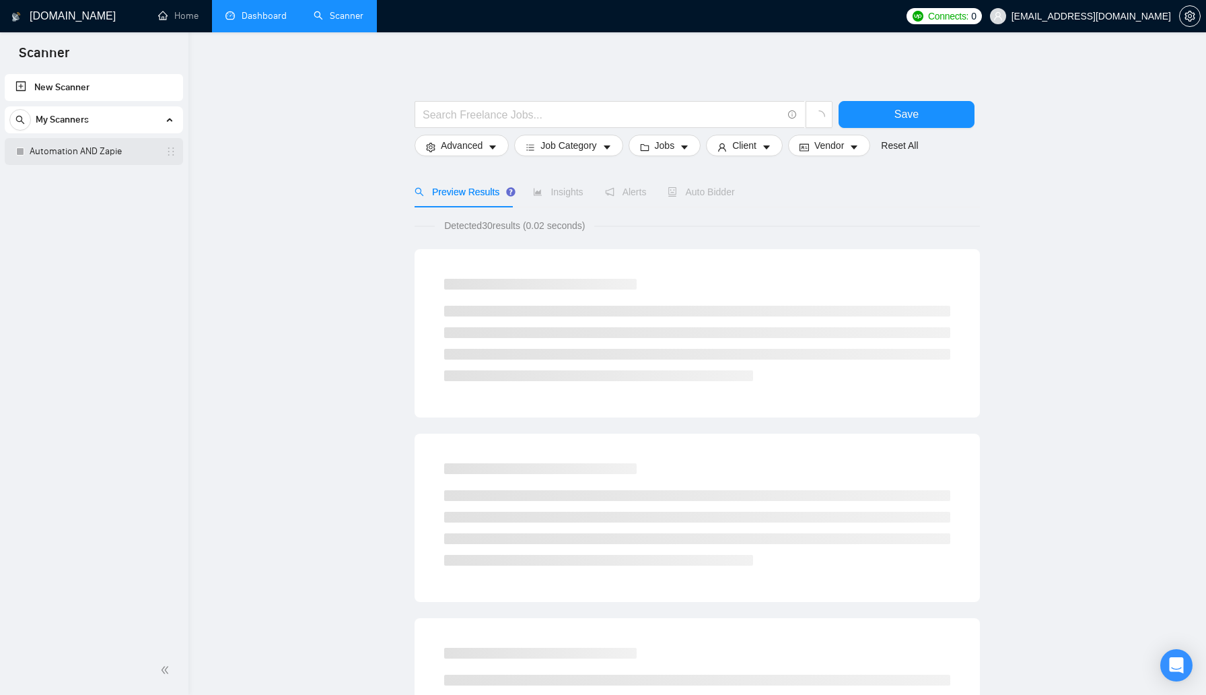
click at [102, 151] on link "Automation AND Zapie" at bounding box center [94, 151] width 128 height 27
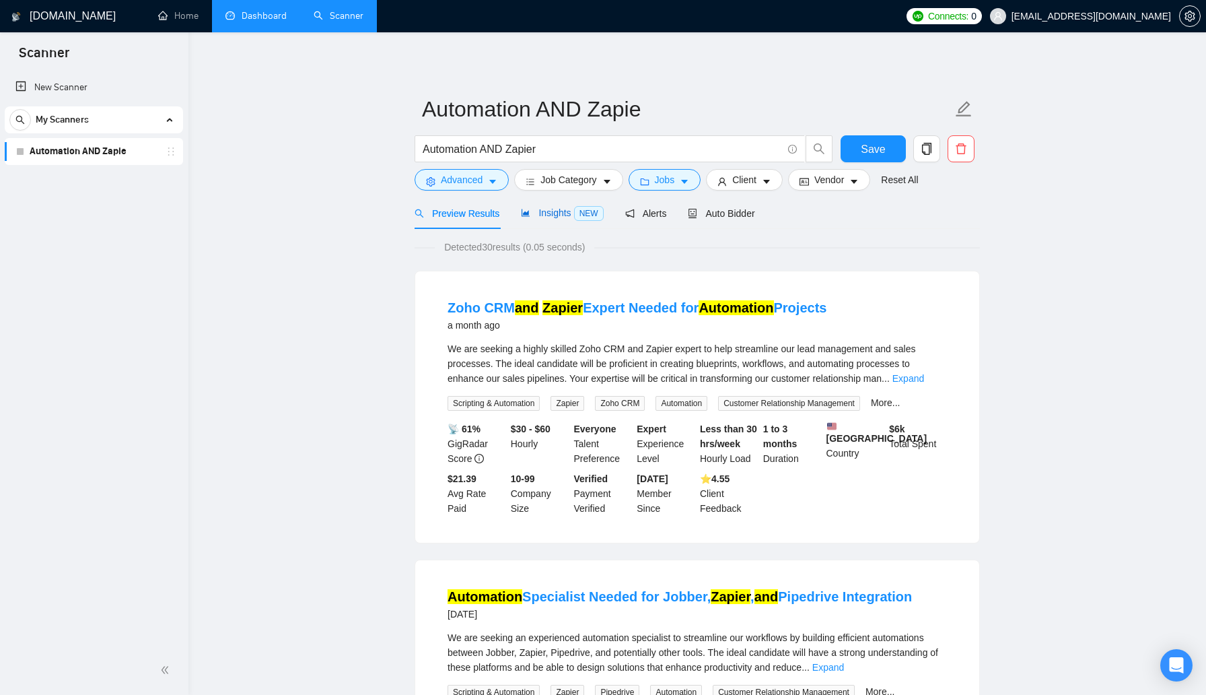
click at [542, 213] on span "Insights NEW" at bounding box center [562, 212] width 82 height 11
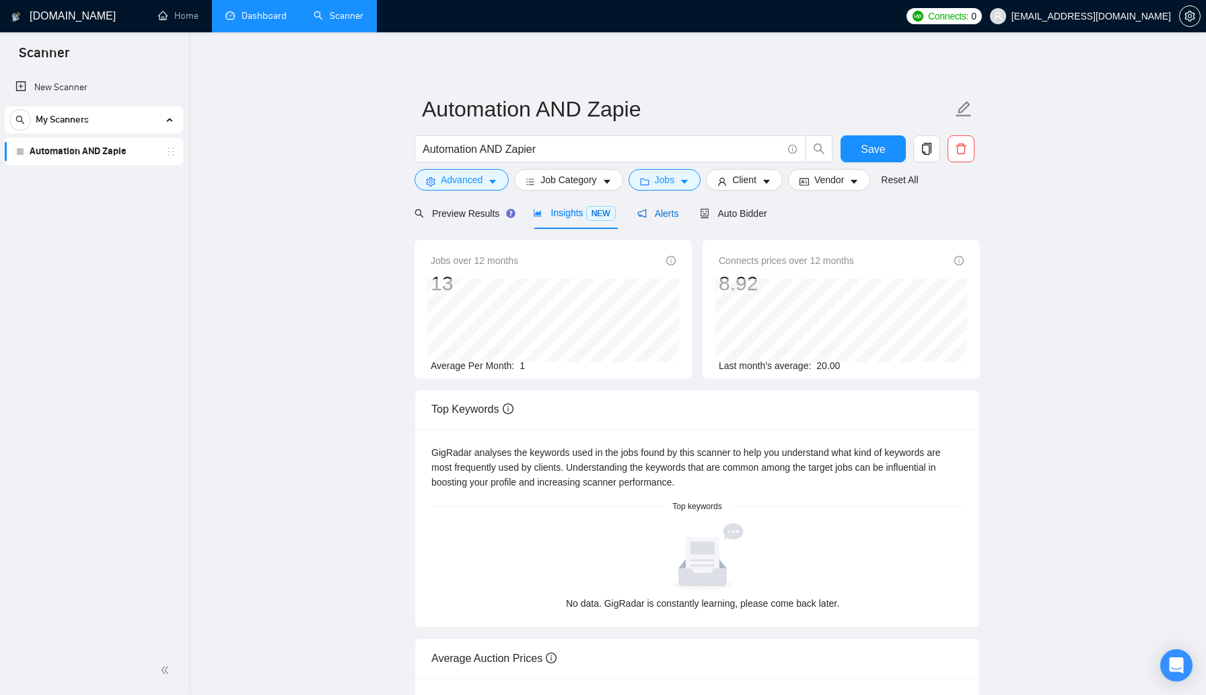
click at [657, 209] on span "Alerts" at bounding box center [658, 213] width 42 height 11
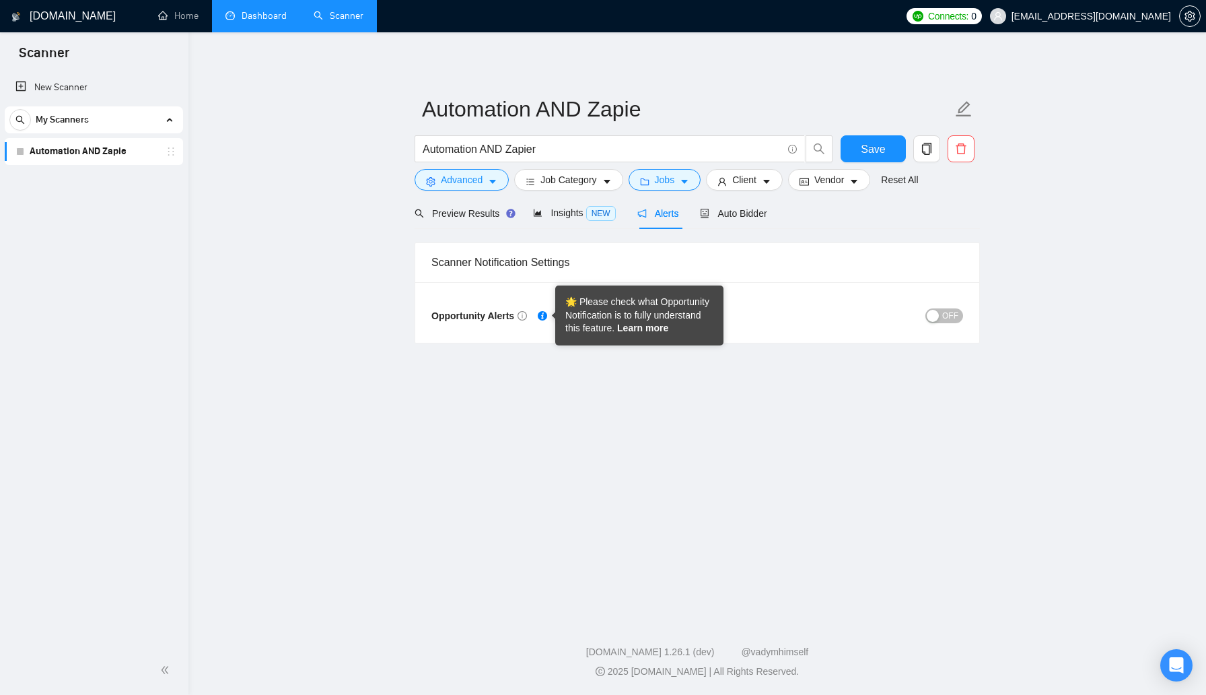
click at [644, 328] on link "Learn more" at bounding box center [642, 327] width 51 height 11
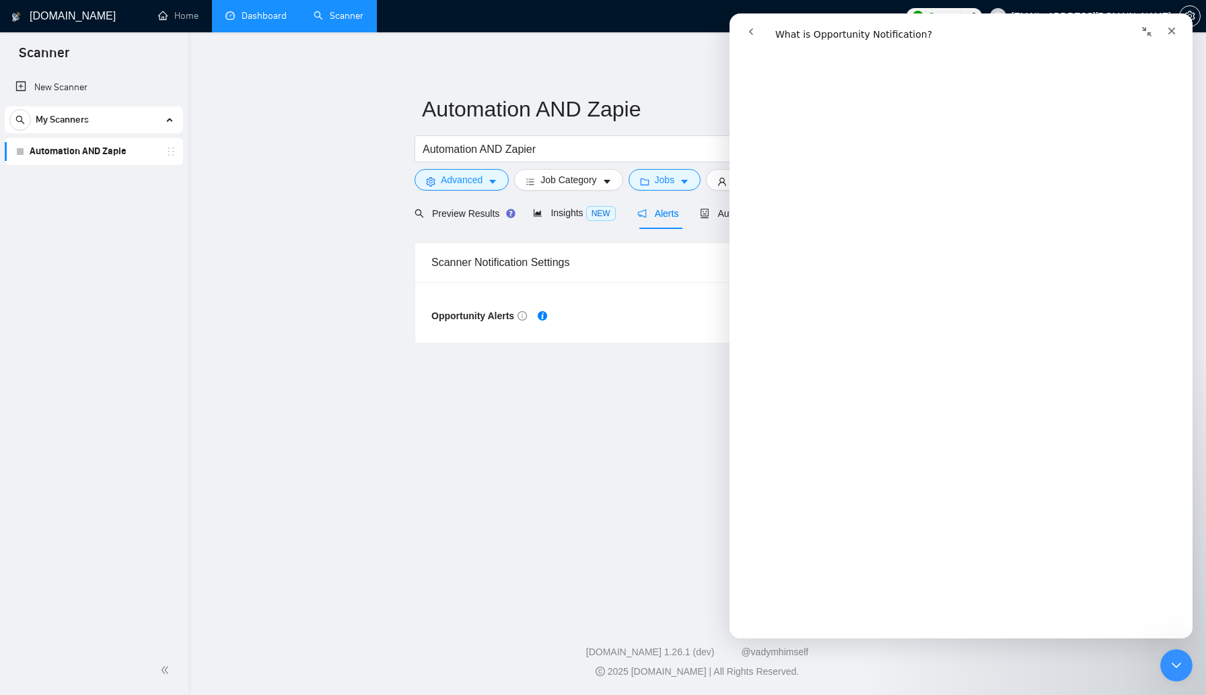
scroll to position [1020, 0]
click at [613, 318] on div "Opportunity Alerts" at bounding box center [564, 315] width 266 height 15
click at [714, 215] on span "Auto Bidder" at bounding box center [733, 213] width 67 height 11
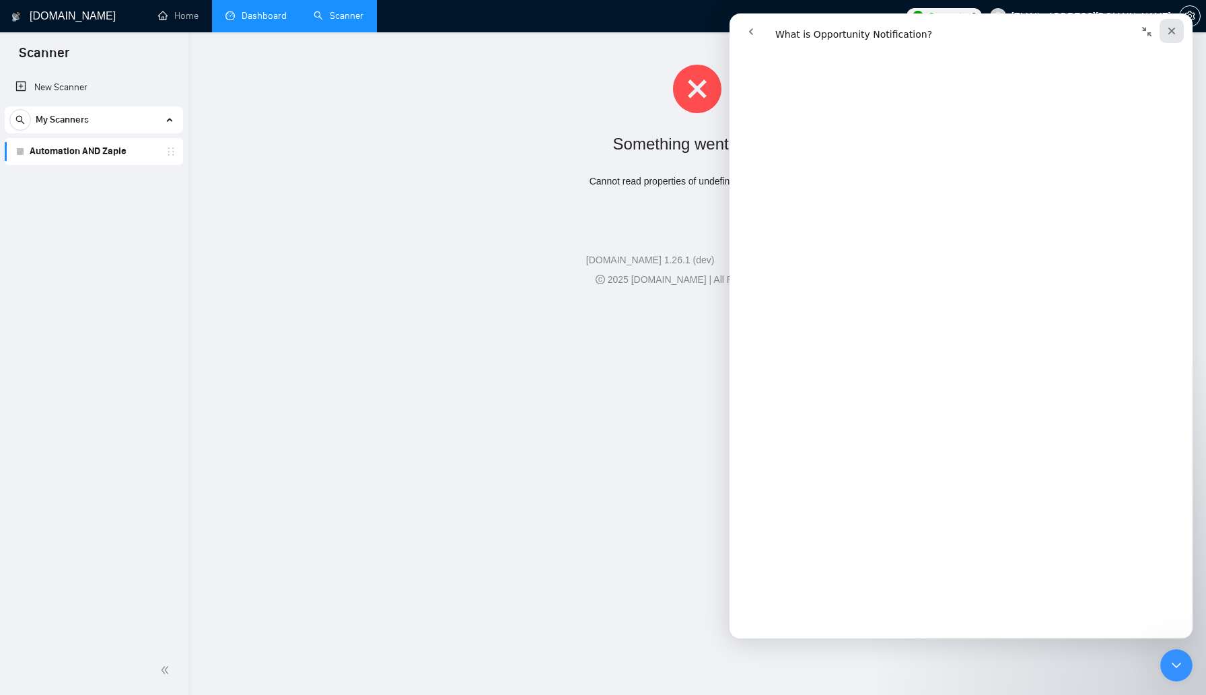
click at [1172, 32] on icon "Close" at bounding box center [1171, 31] width 7 height 7
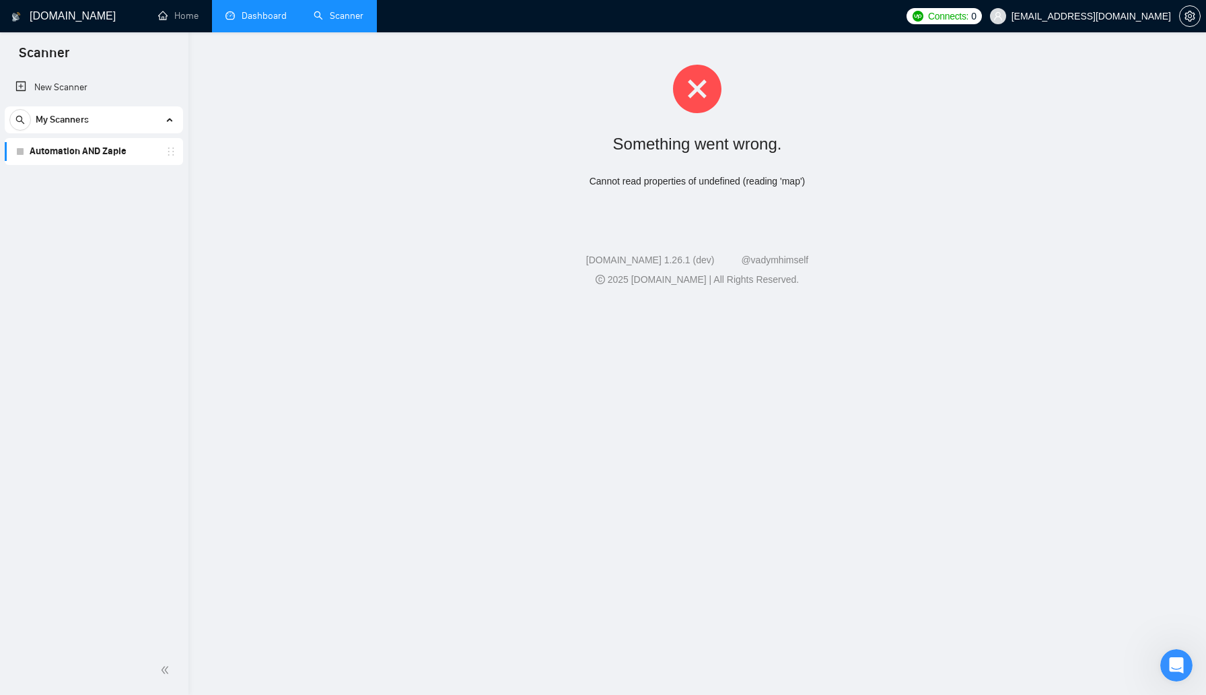
click at [98, 160] on link "Automation AND Zapie" at bounding box center [94, 151] width 128 height 27
click at [100, 155] on link "Automation AND Zapie" at bounding box center [94, 151] width 128 height 27
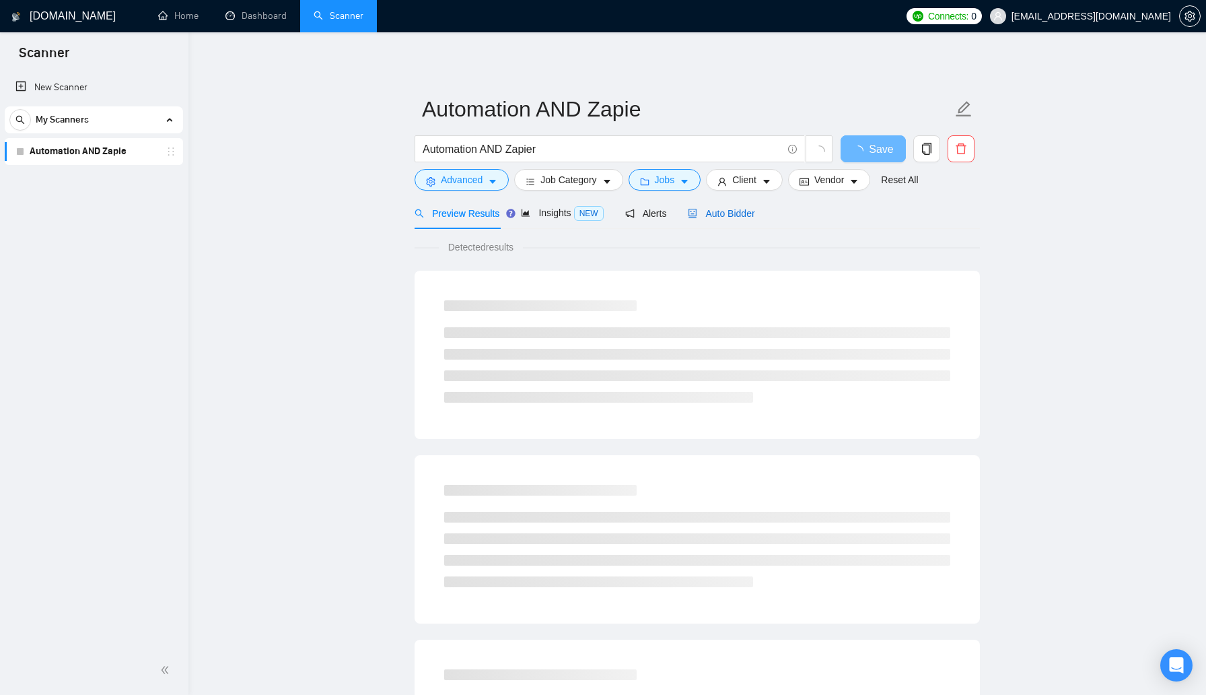
click at [733, 211] on span "Auto Bidder" at bounding box center [721, 213] width 67 height 11
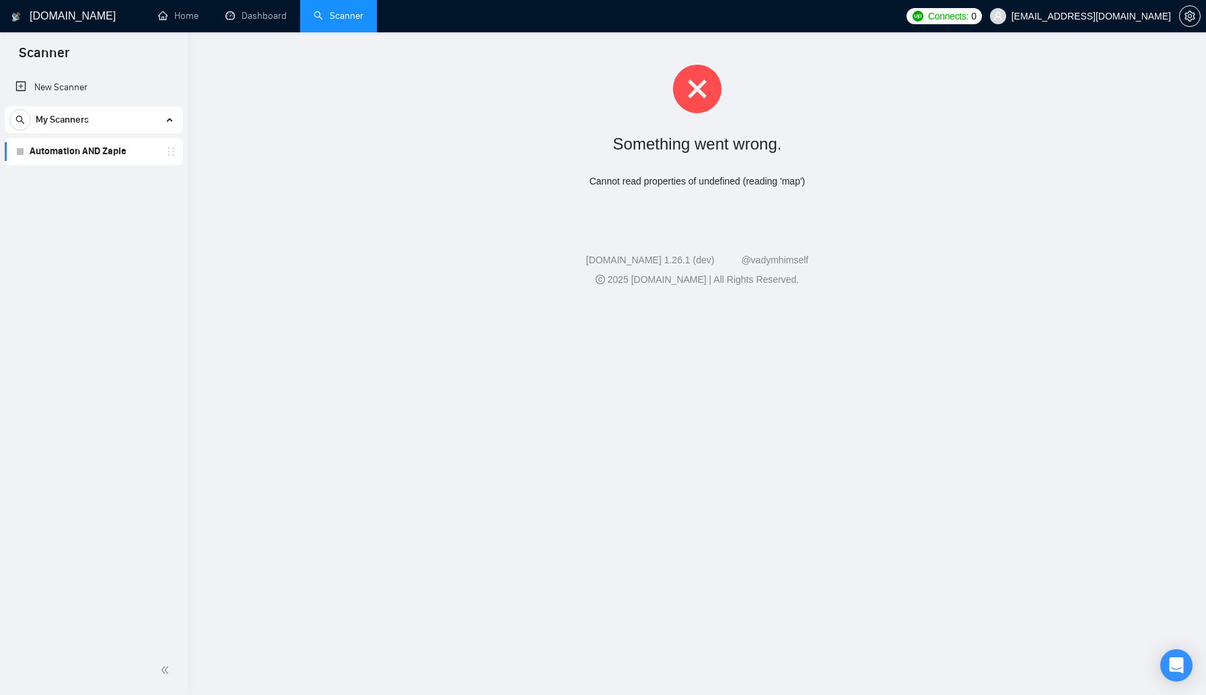
click at [323, 22] on link "Scanner" at bounding box center [339, 15] width 50 height 11
click at [248, 22] on link "Dashboard" at bounding box center [255, 15] width 61 height 11
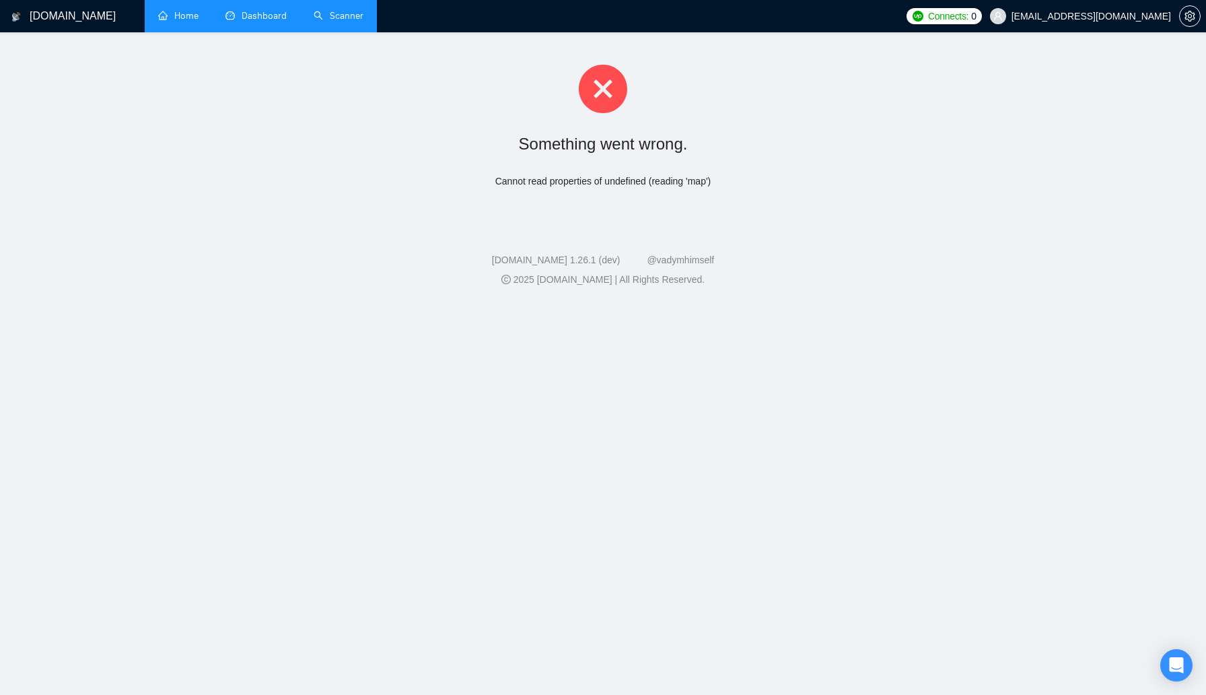
click at [191, 22] on link "Home" at bounding box center [178, 15] width 40 height 11
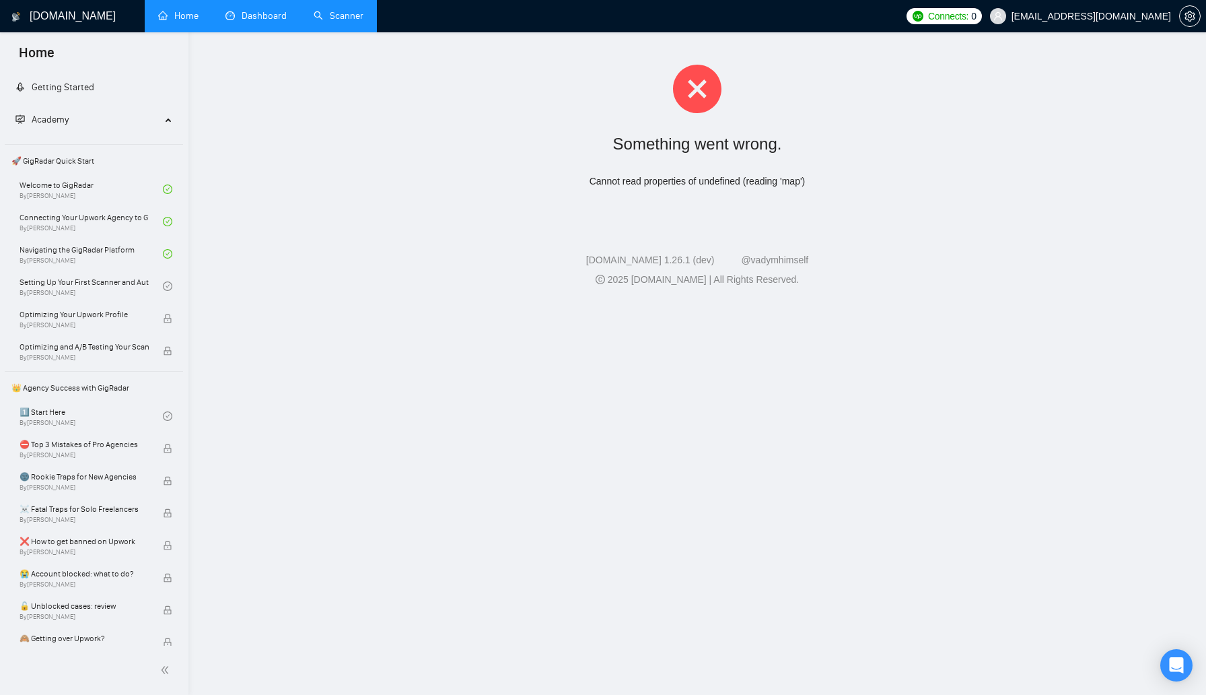
click at [259, 19] on link "Dashboard" at bounding box center [255, 15] width 61 height 11
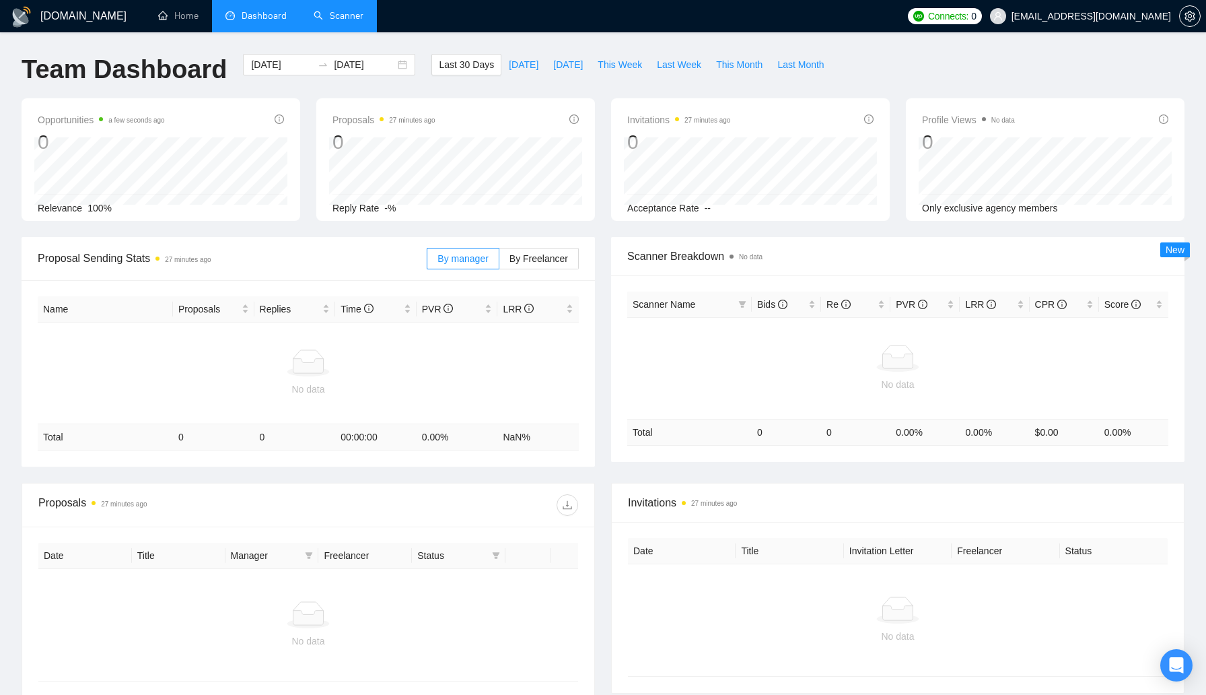
click at [316, 13] on link "Scanner" at bounding box center [339, 15] width 50 height 11
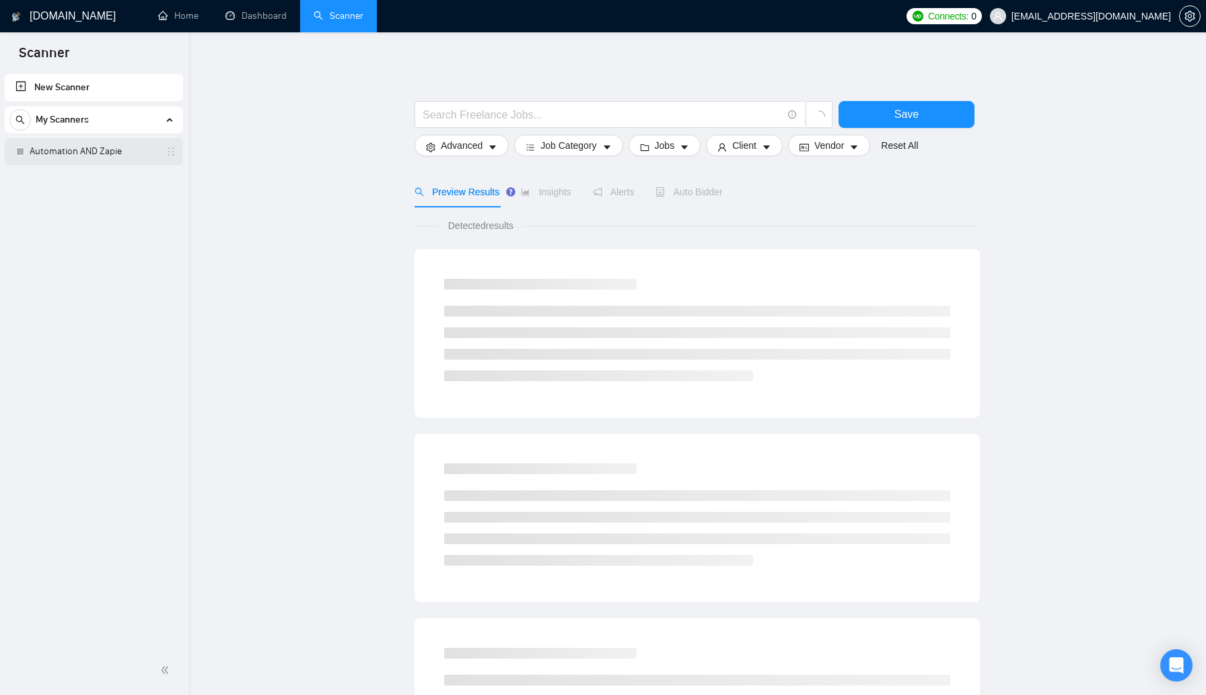
click at [99, 157] on link "Automation AND Zapie" at bounding box center [94, 151] width 128 height 27
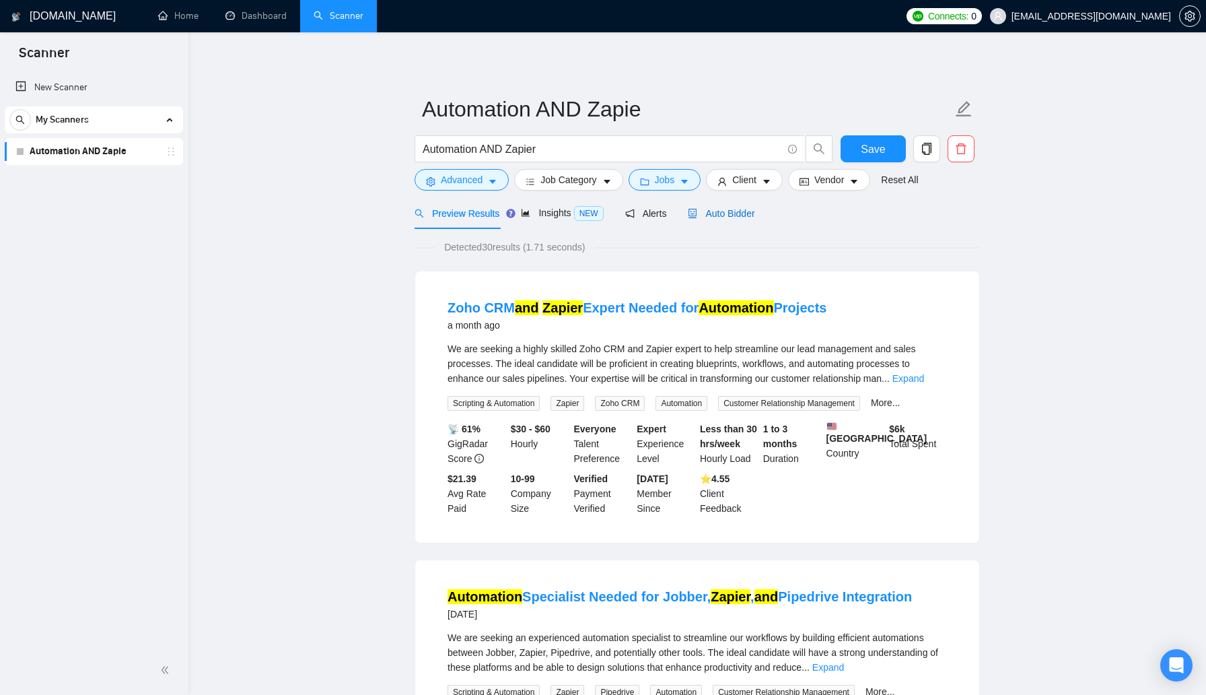
click at [733, 215] on span "Auto Bidder" at bounding box center [721, 213] width 67 height 11
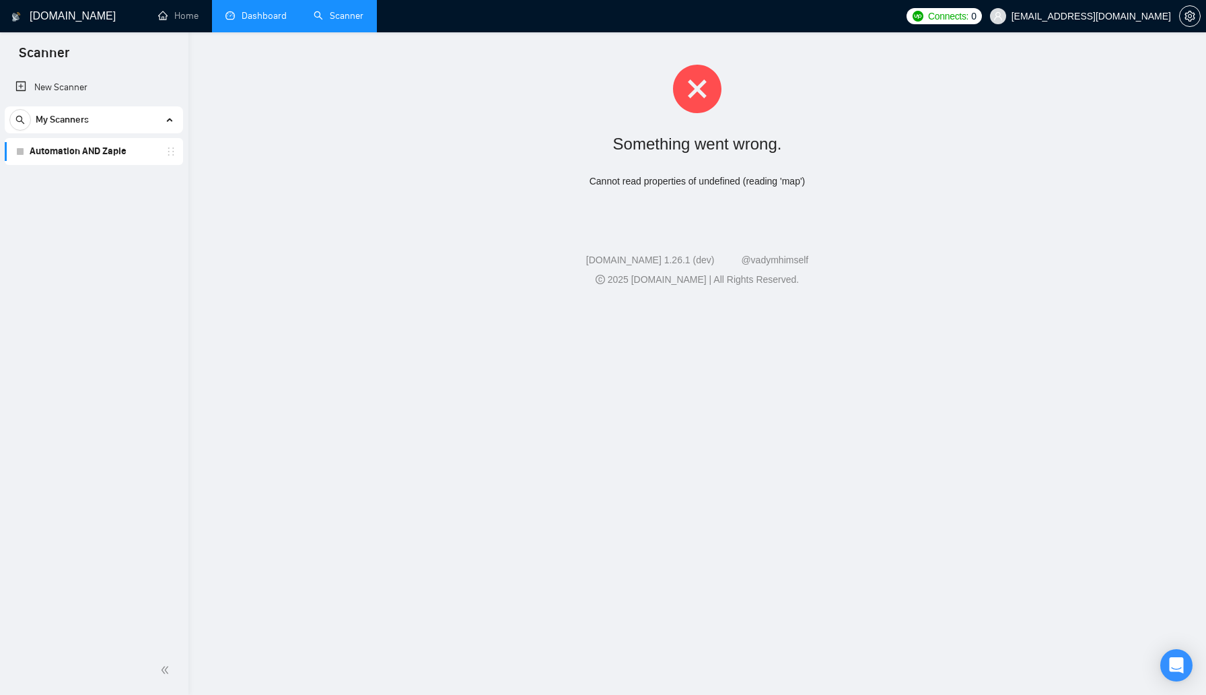
click at [264, 12] on link "Dashboard" at bounding box center [255, 15] width 61 height 11
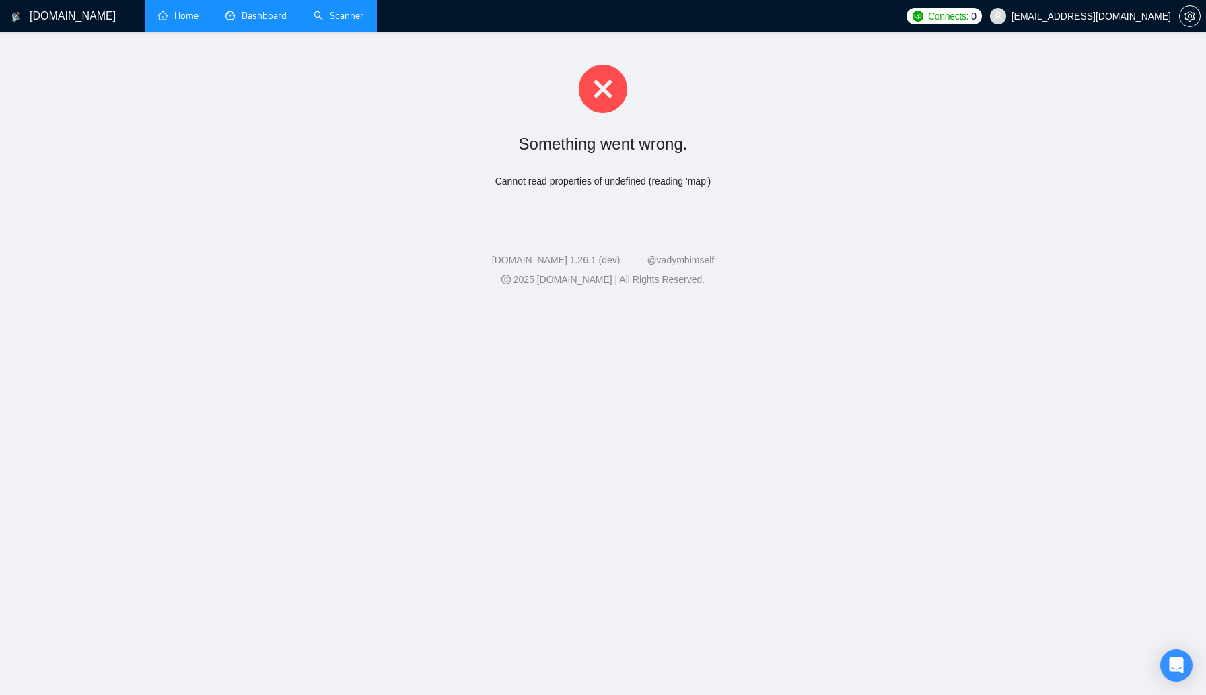
click at [197, 21] on link "Home" at bounding box center [178, 15] width 40 height 11
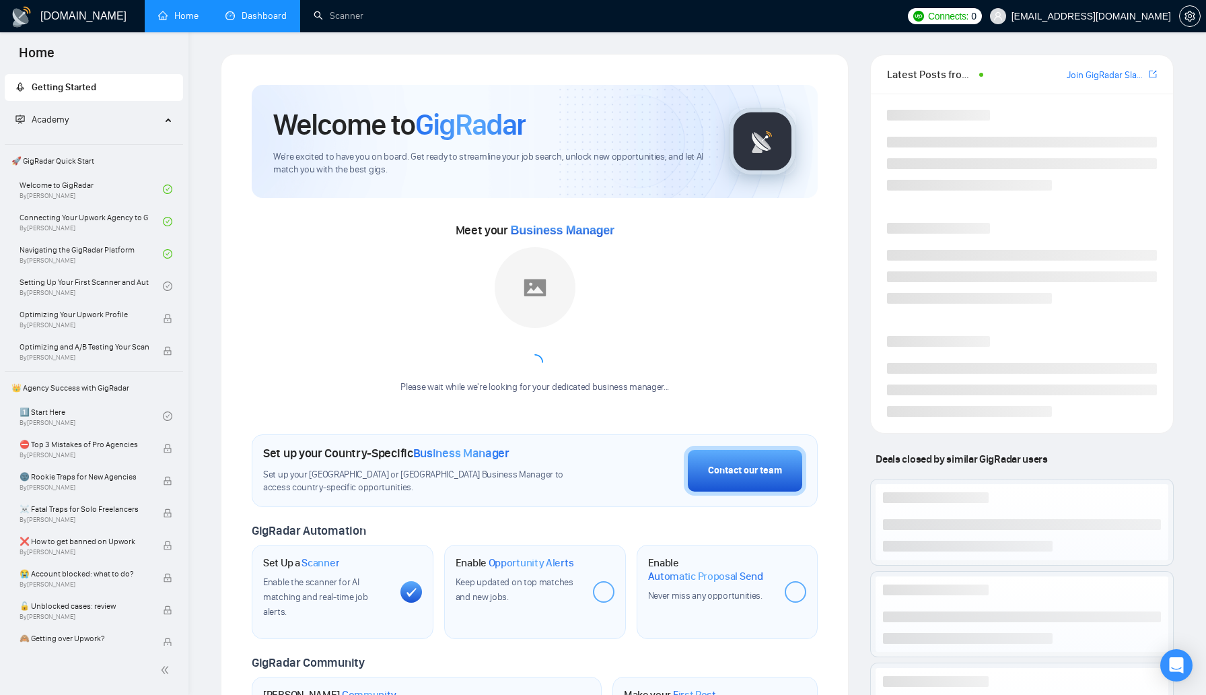
click at [254, 22] on link "Dashboard" at bounding box center [255, 15] width 61 height 11
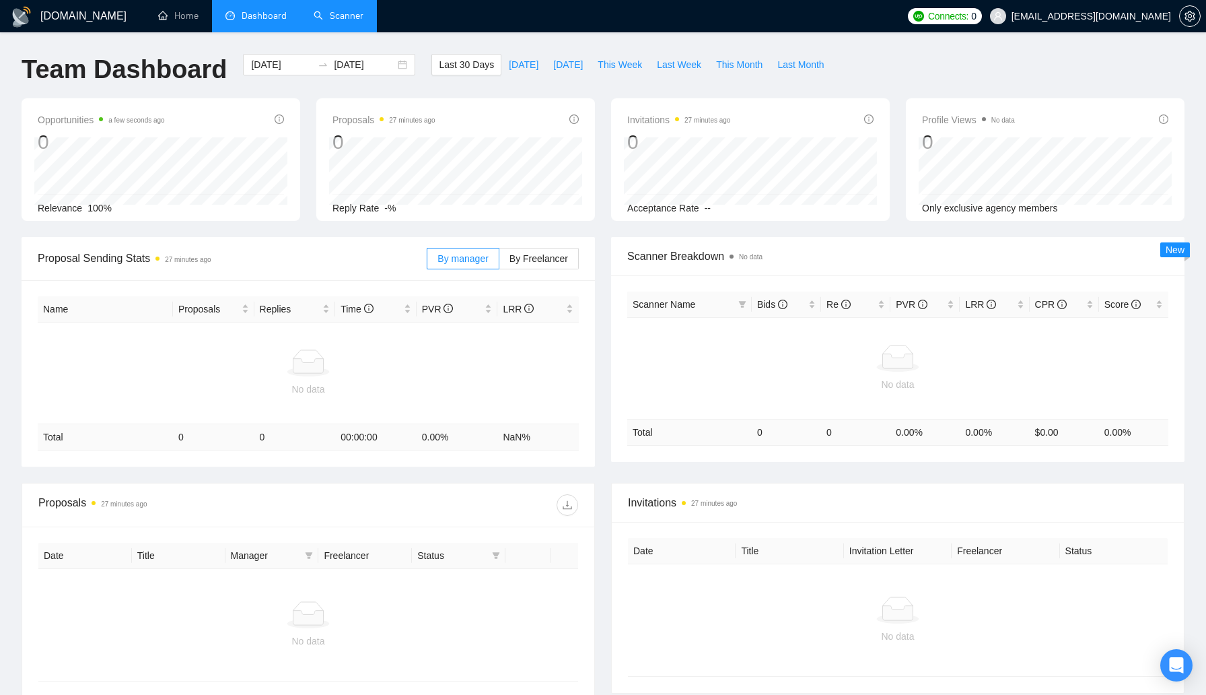
click at [347, 22] on link "Scanner" at bounding box center [339, 15] width 50 height 11
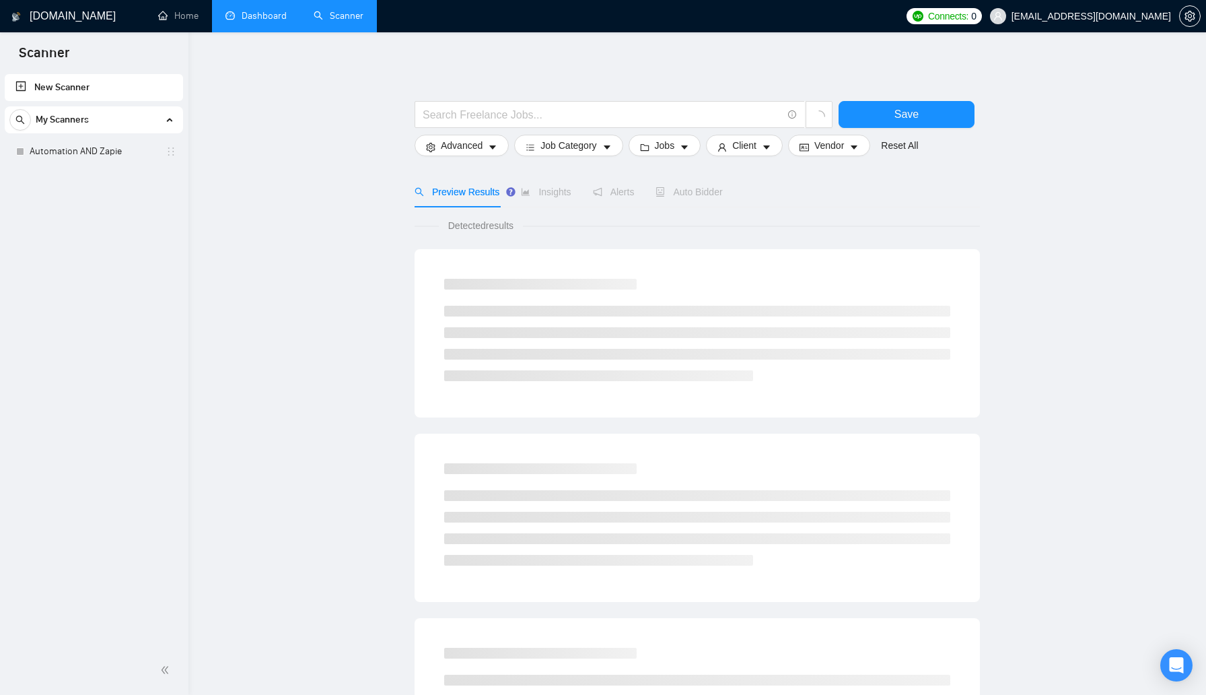
click at [272, 22] on link "Dashboard" at bounding box center [255, 15] width 61 height 11
